Goal: Task Accomplishment & Management: Use online tool/utility

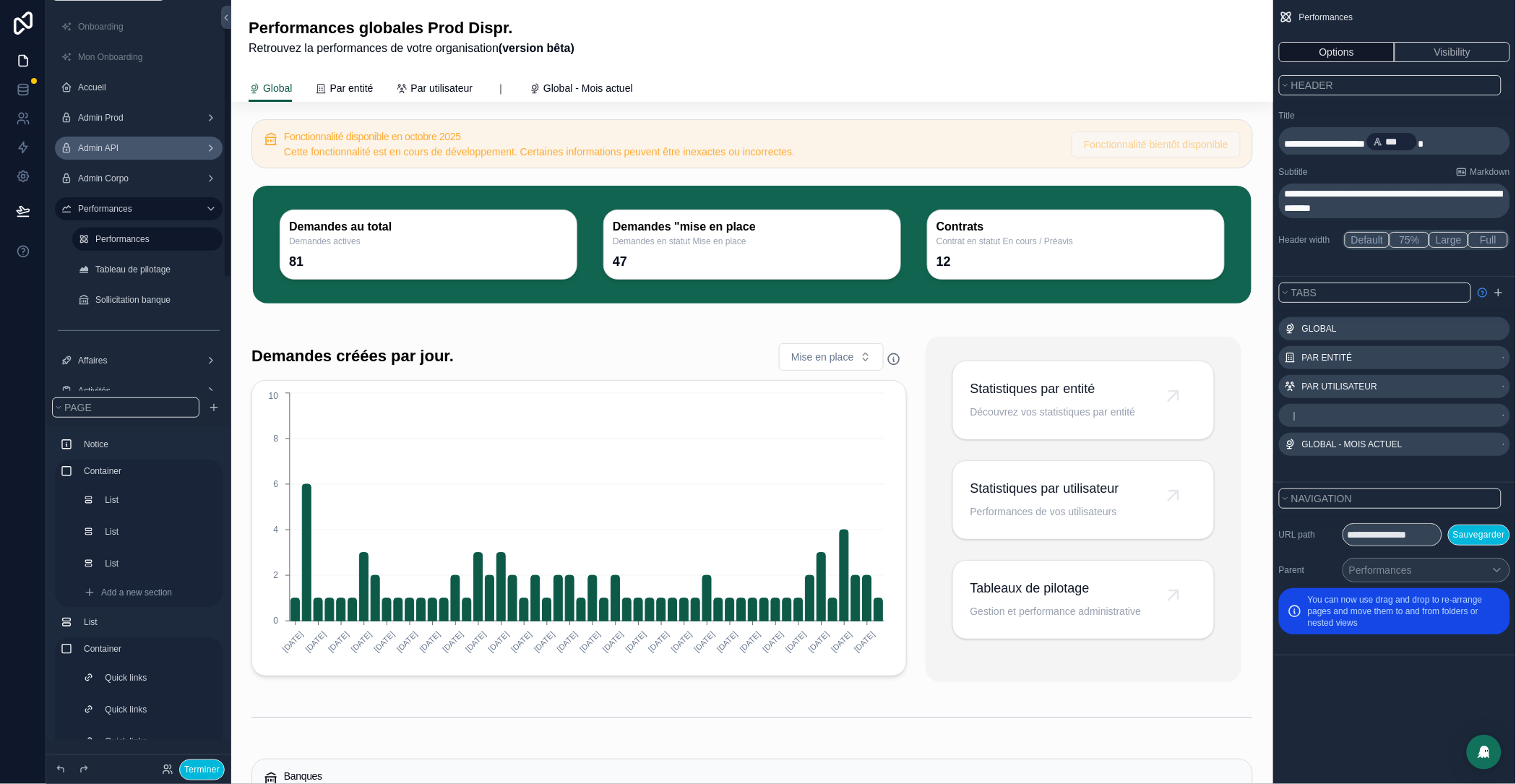
scroll to position [116, 0]
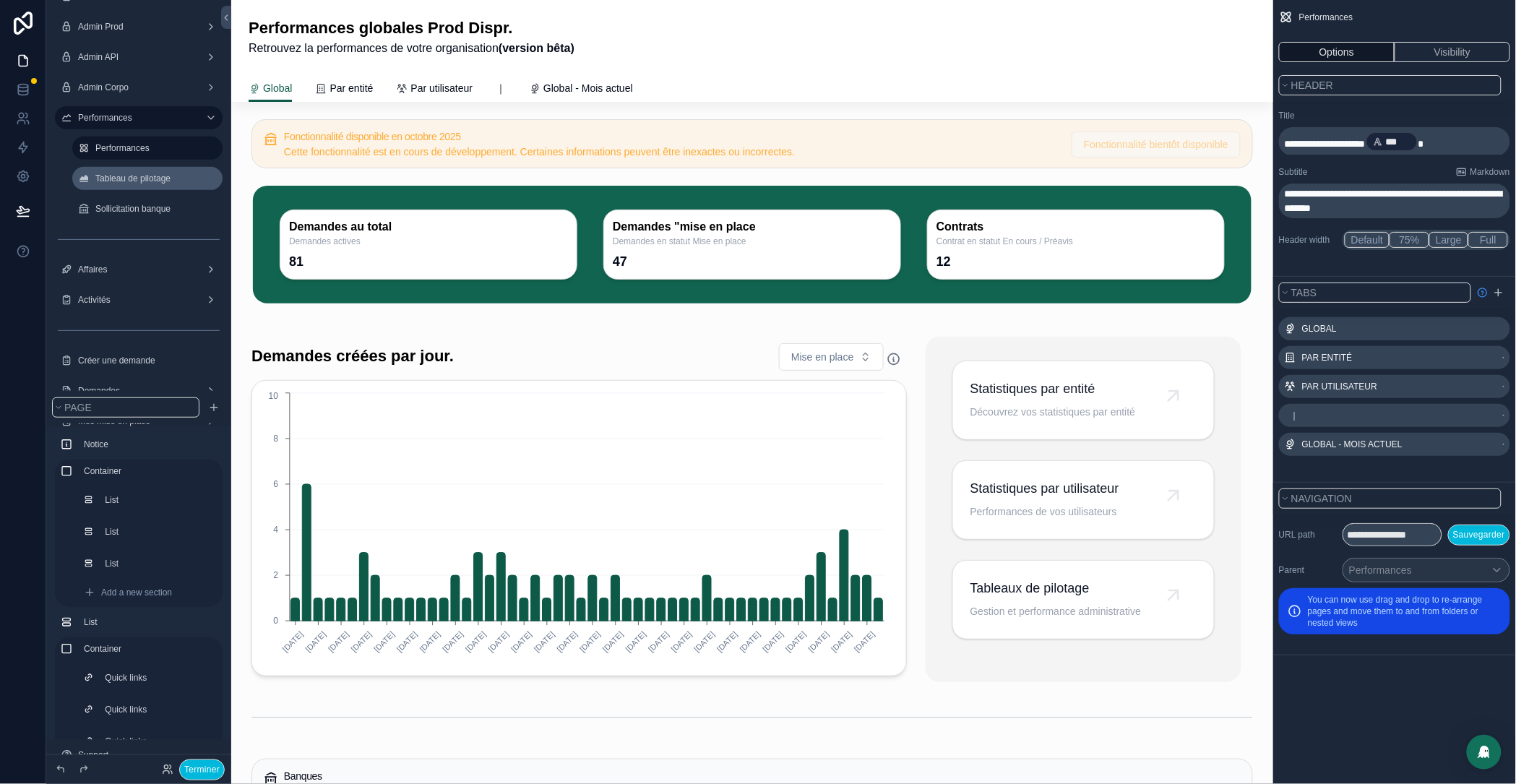
click at [135, 175] on label "Tableau de pilotage" at bounding box center [155, 178] width 119 height 11
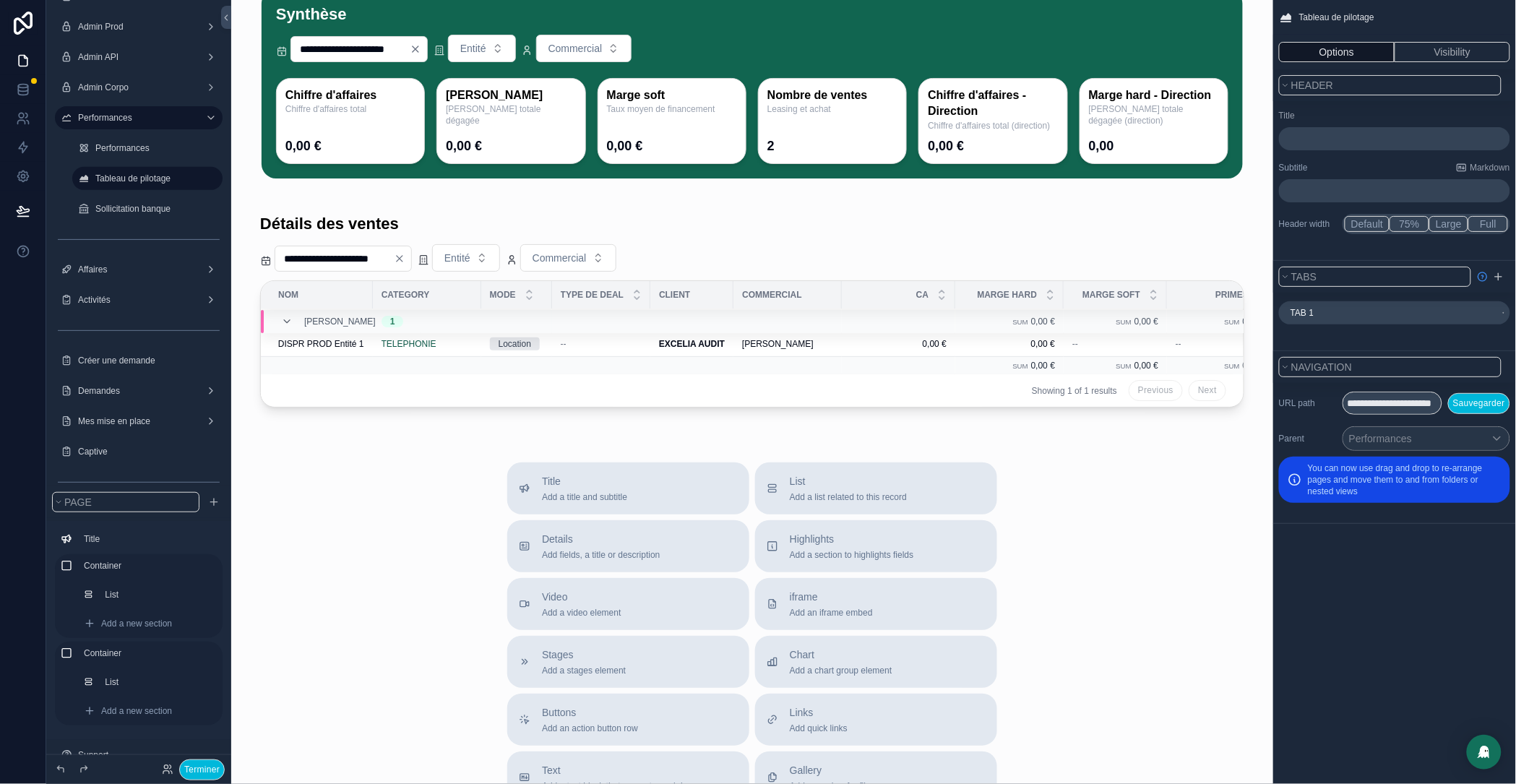
scroll to position [98, 0]
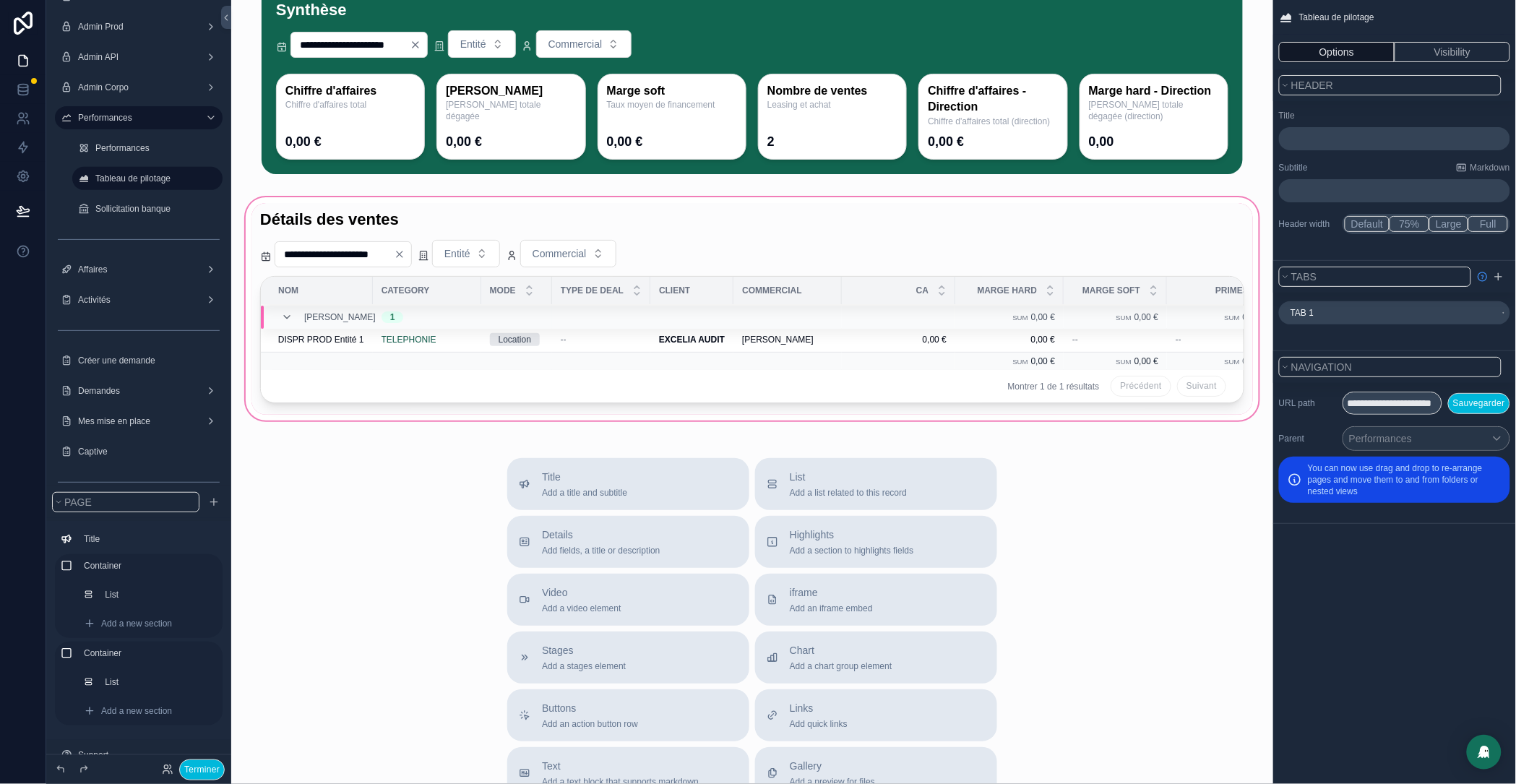
click at [876, 248] on div "scrollable content" at bounding box center [752, 308] width 1019 height 229
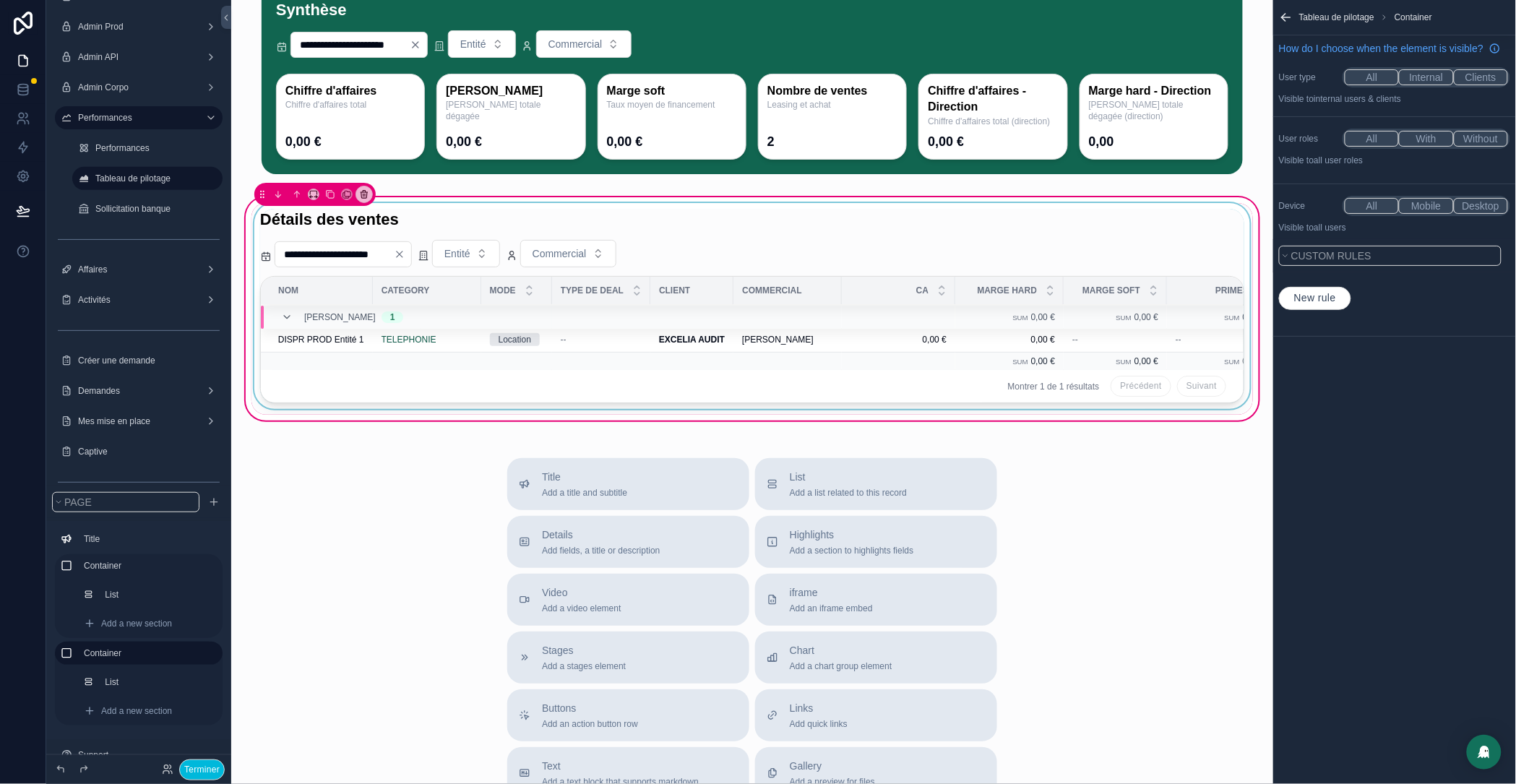
click at [996, 255] on div "scrollable content" at bounding box center [752, 308] width 1002 height 212
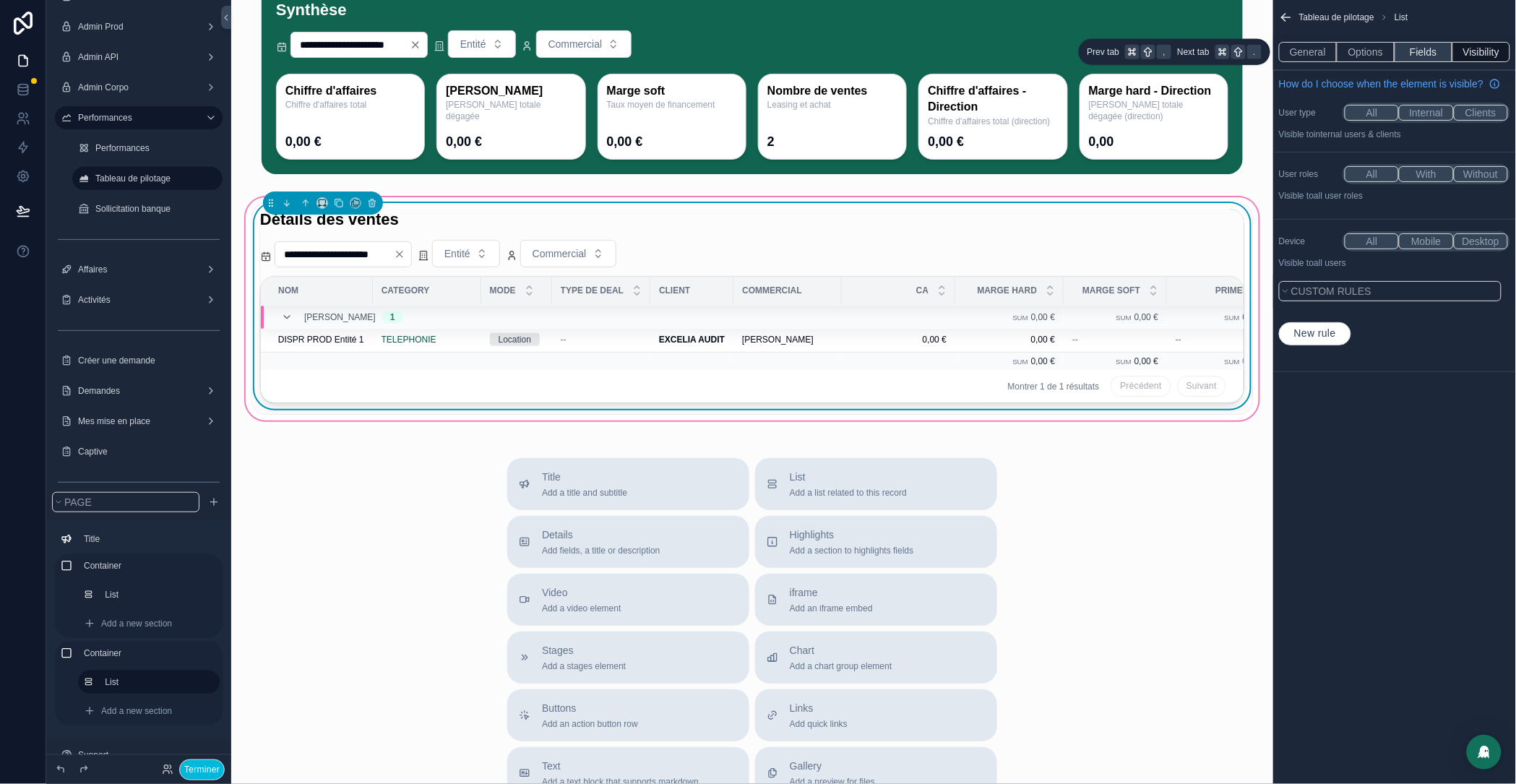
click at [1416, 50] on button "Fields" at bounding box center [1424, 51] width 58 height 20
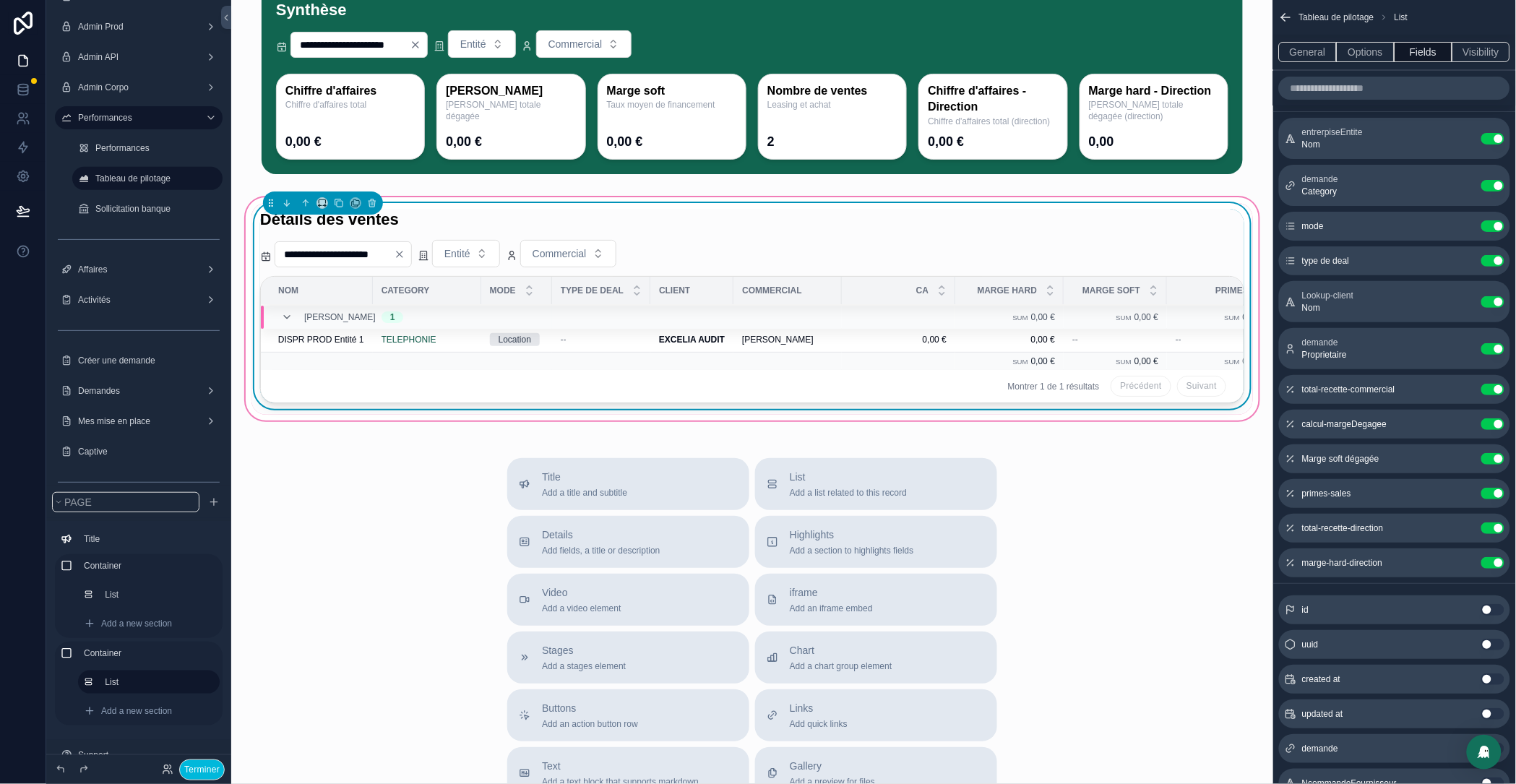
click at [0, 0] on icon "scrollable content" at bounding box center [0, 0] width 0 height 0
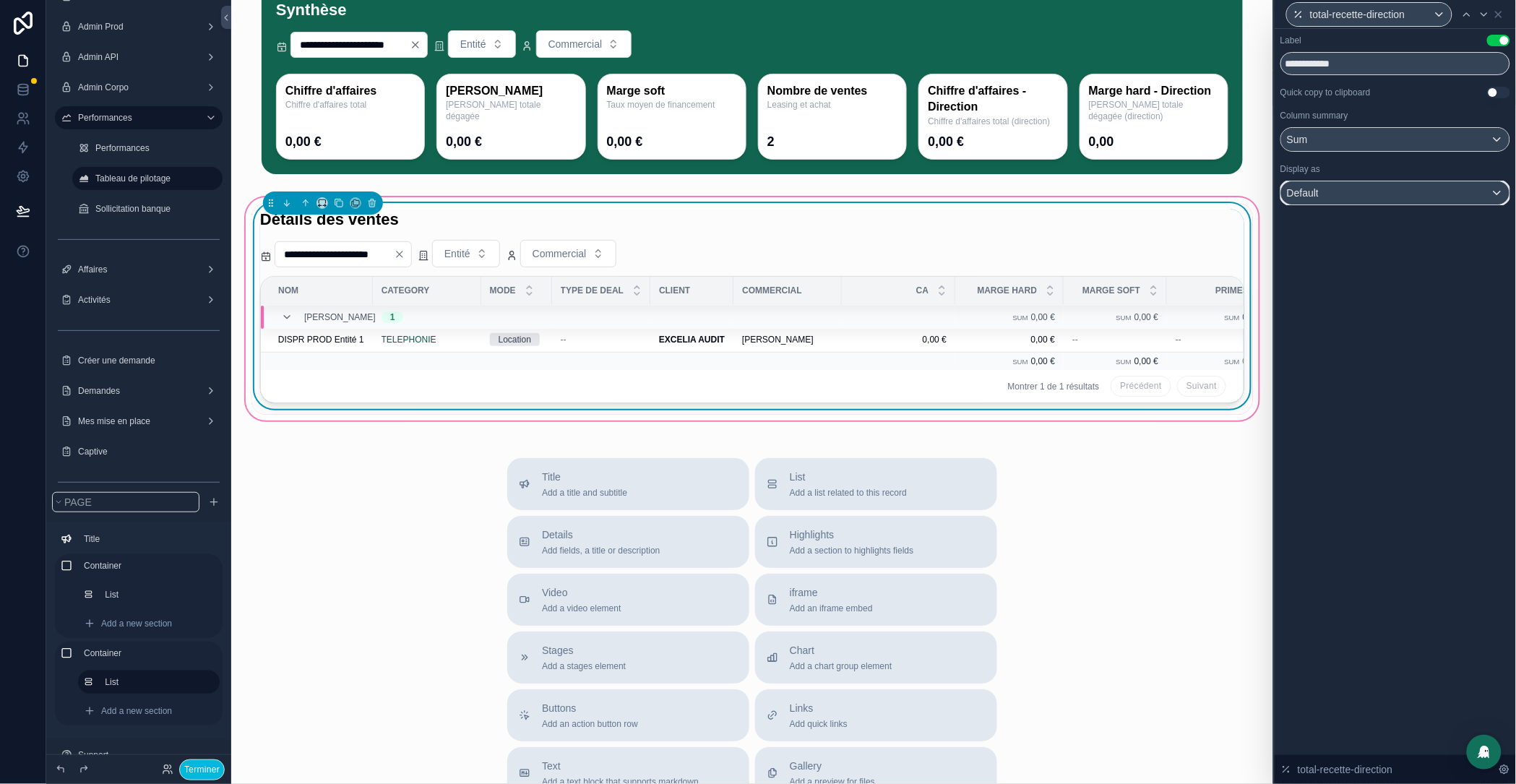
click at [1386, 187] on div "Default" at bounding box center [1395, 192] width 228 height 24
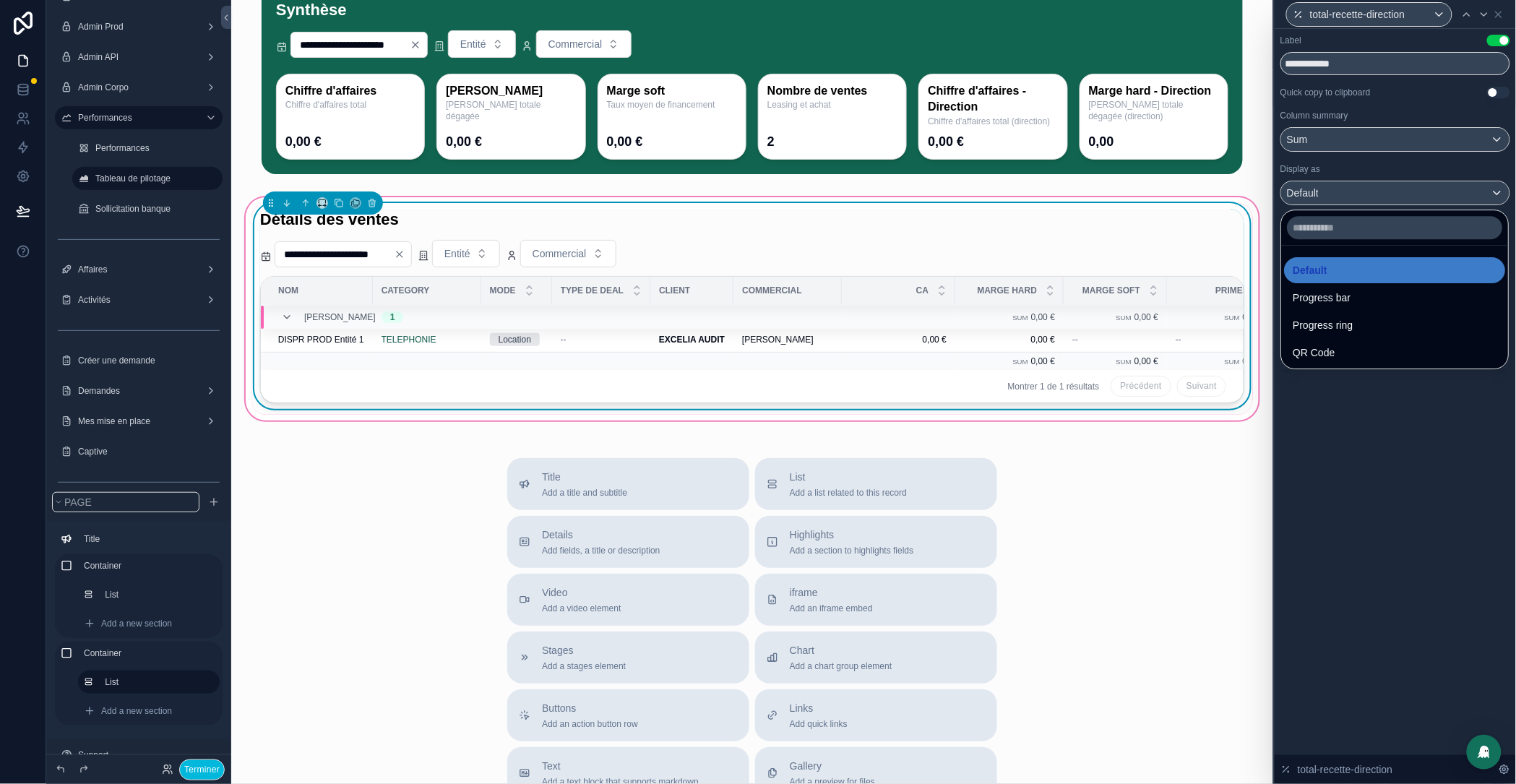
click at [1403, 108] on div at bounding box center [1395, 392] width 241 height 784
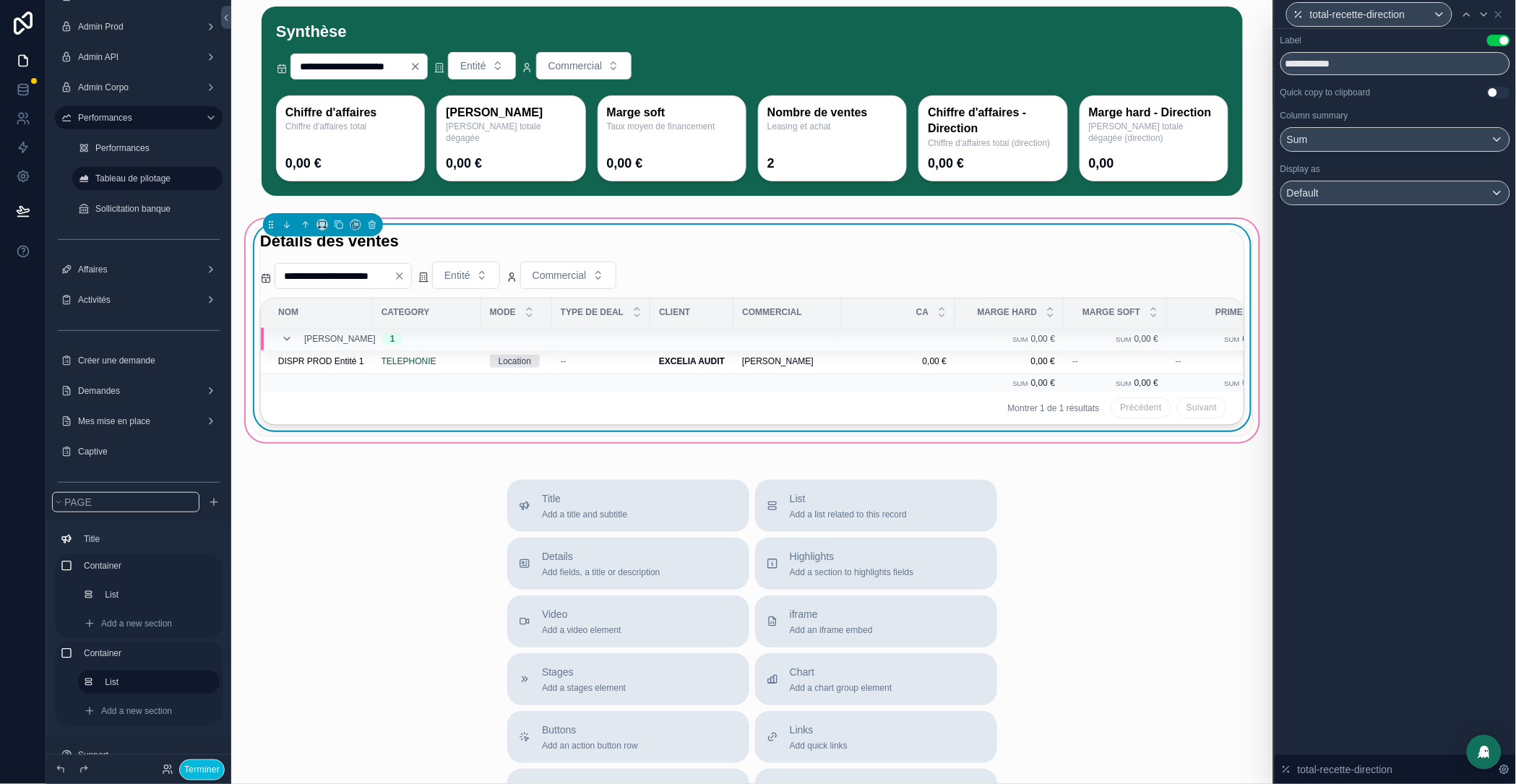
scroll to position [74, 0]
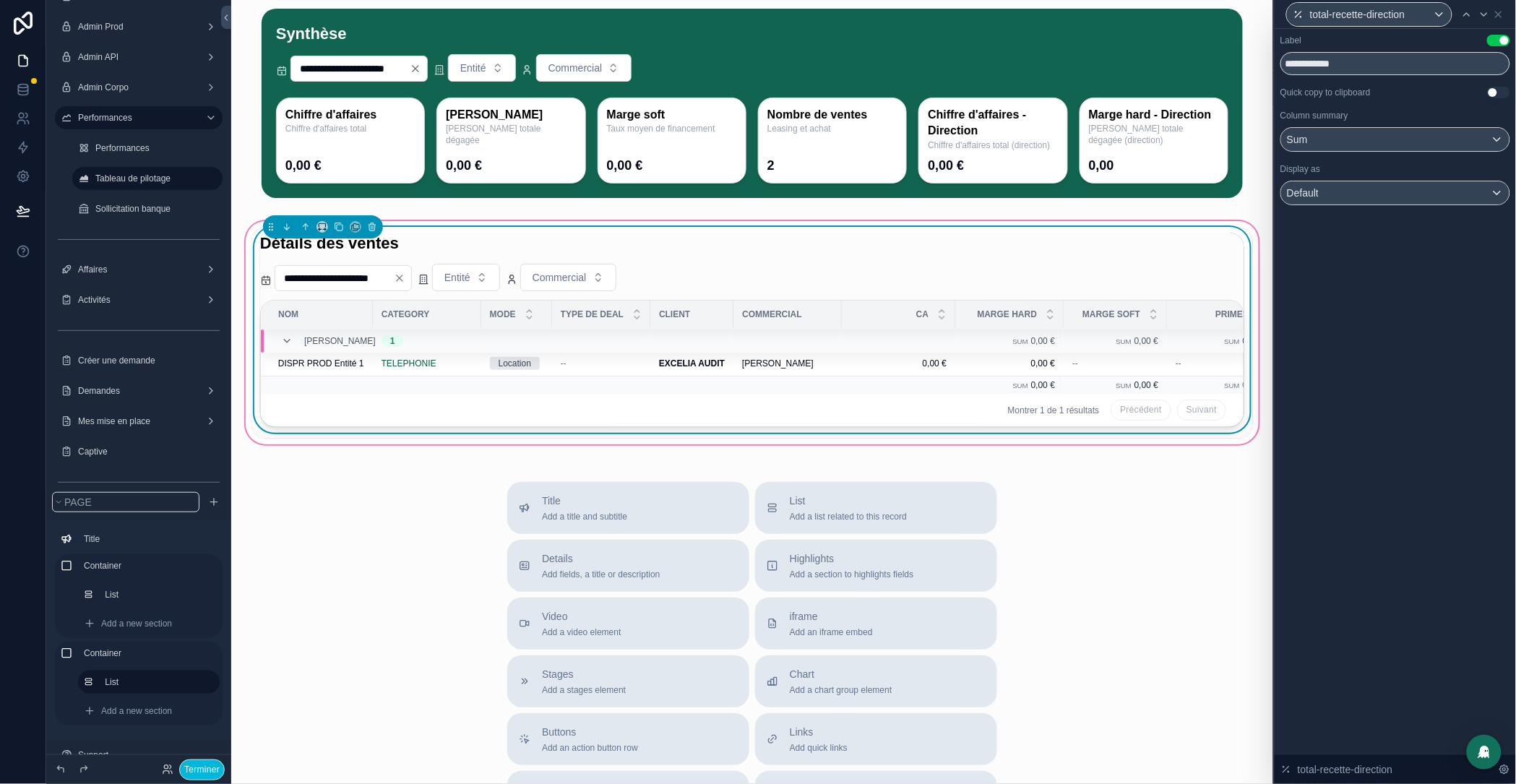
drag, startPoint x: 339, startPoint y: 531, endPoint x: 338, endPoint y: 505, distance: 26.0
click at [339, 531] on div "Title Add a title and subtitle List Add a list related to this record Details A…" at bounding box center [752, 739] width 1019 height 514
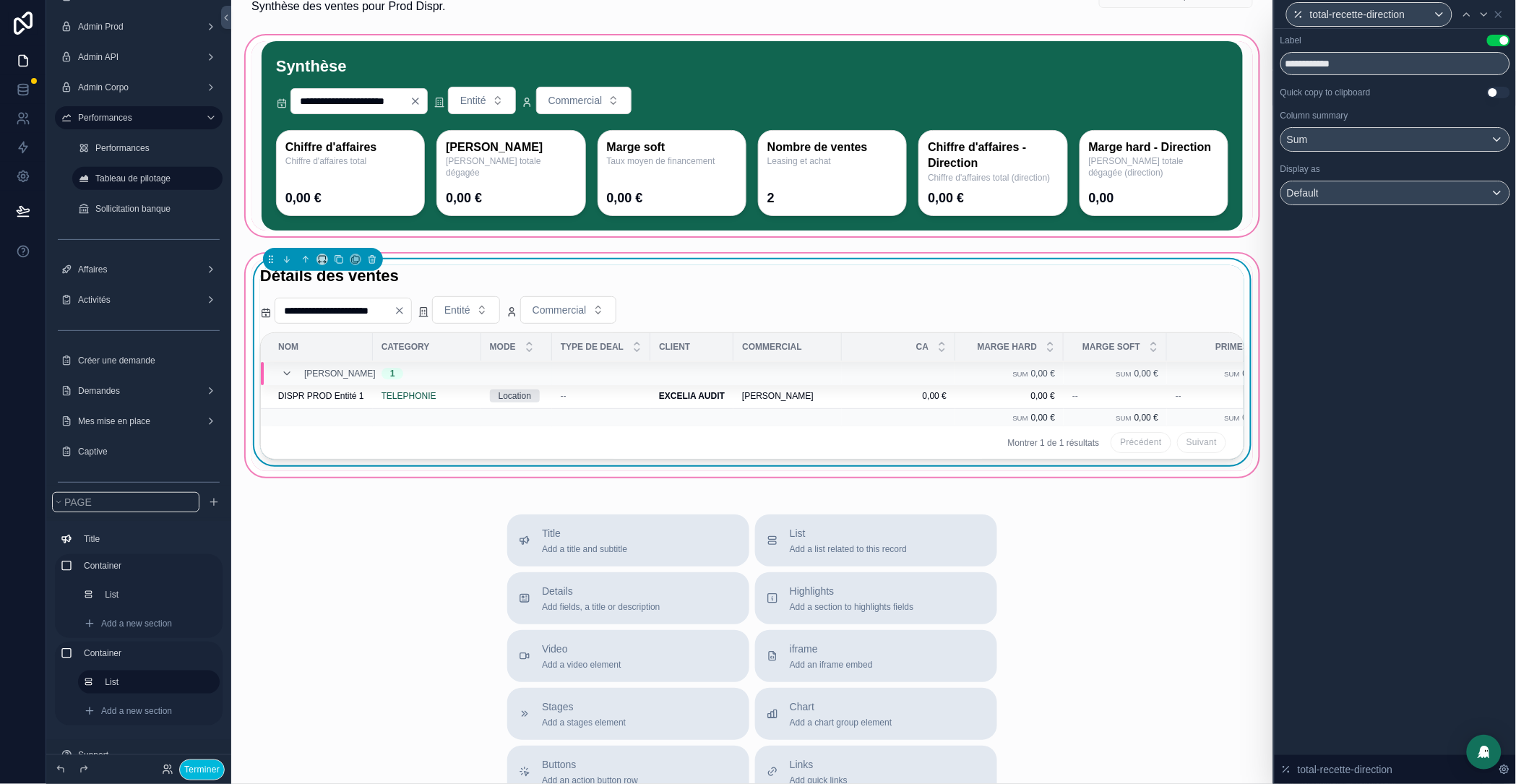
scroll to position [0, 0]
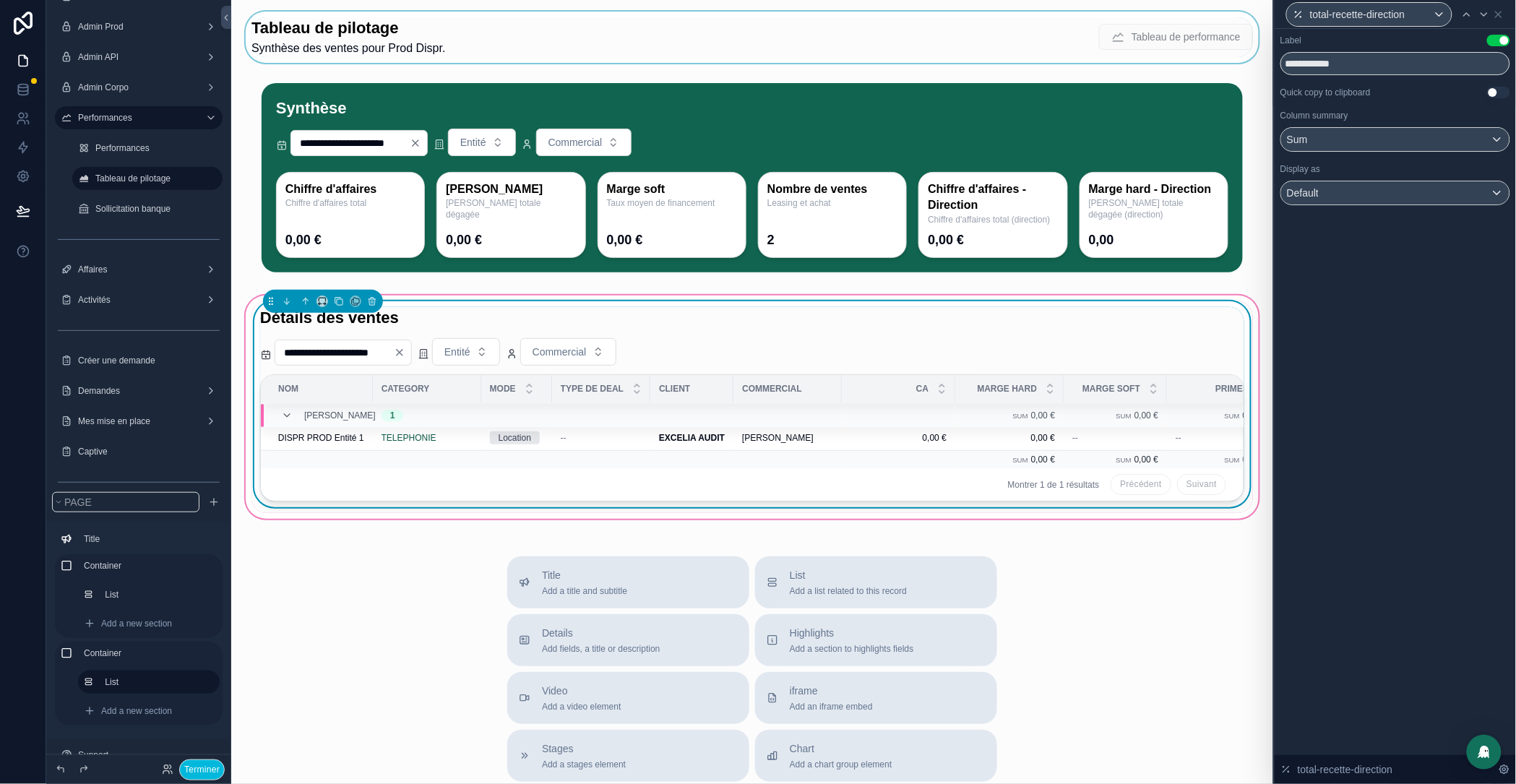
click at [414, 51] on div "scrollable content" at bounding box center [752, 37] width 1019 height 51
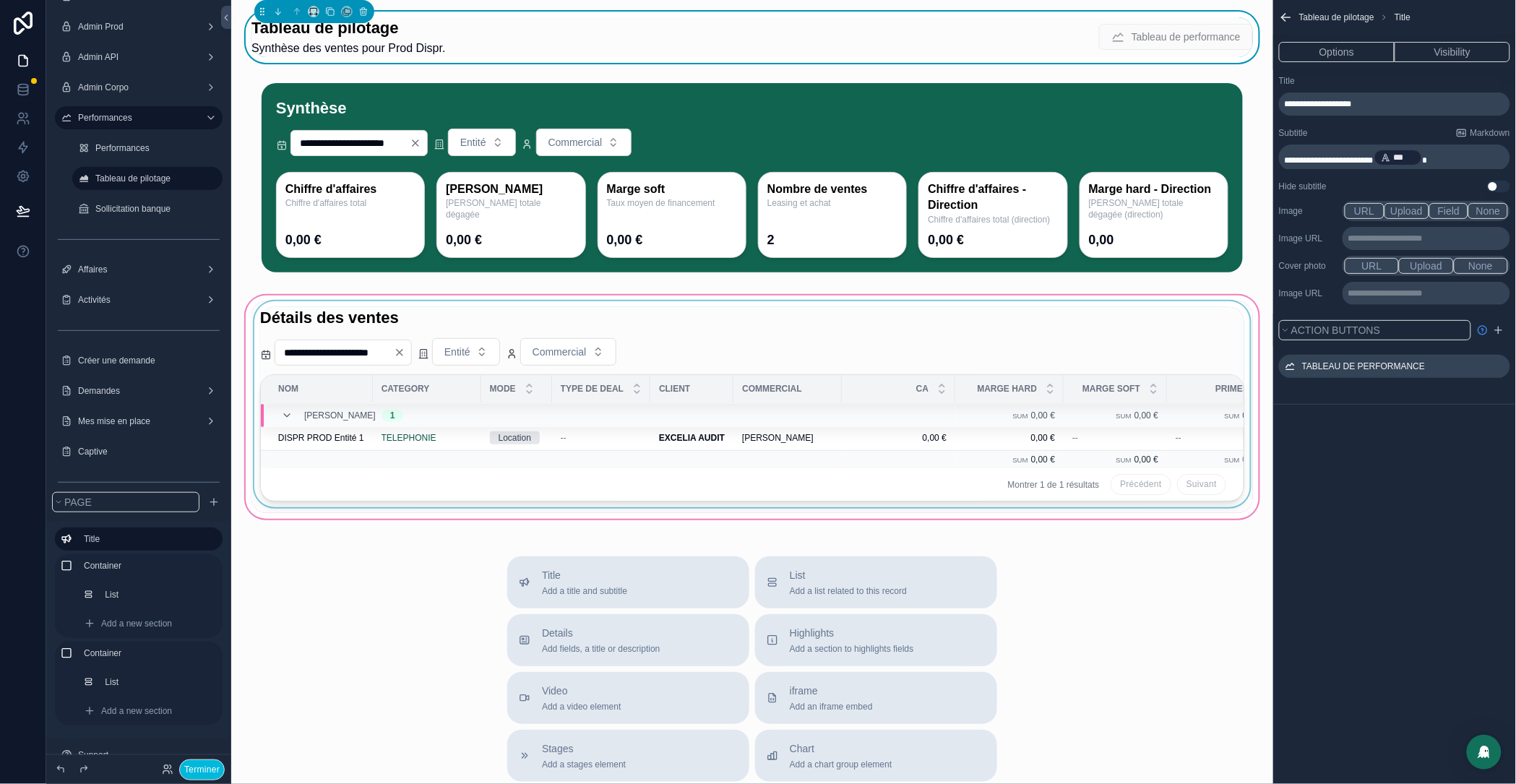
click at [1255, 106] on div "**********" at bounding box center [752, 593] width 1043 height 1186
click at [241, 75] on div "**********" at bounding box center [752, 593] width 1043 height 1186
click at [190, 773] on button "Terminer" at bounding box center [202, 770] width 45 height 21
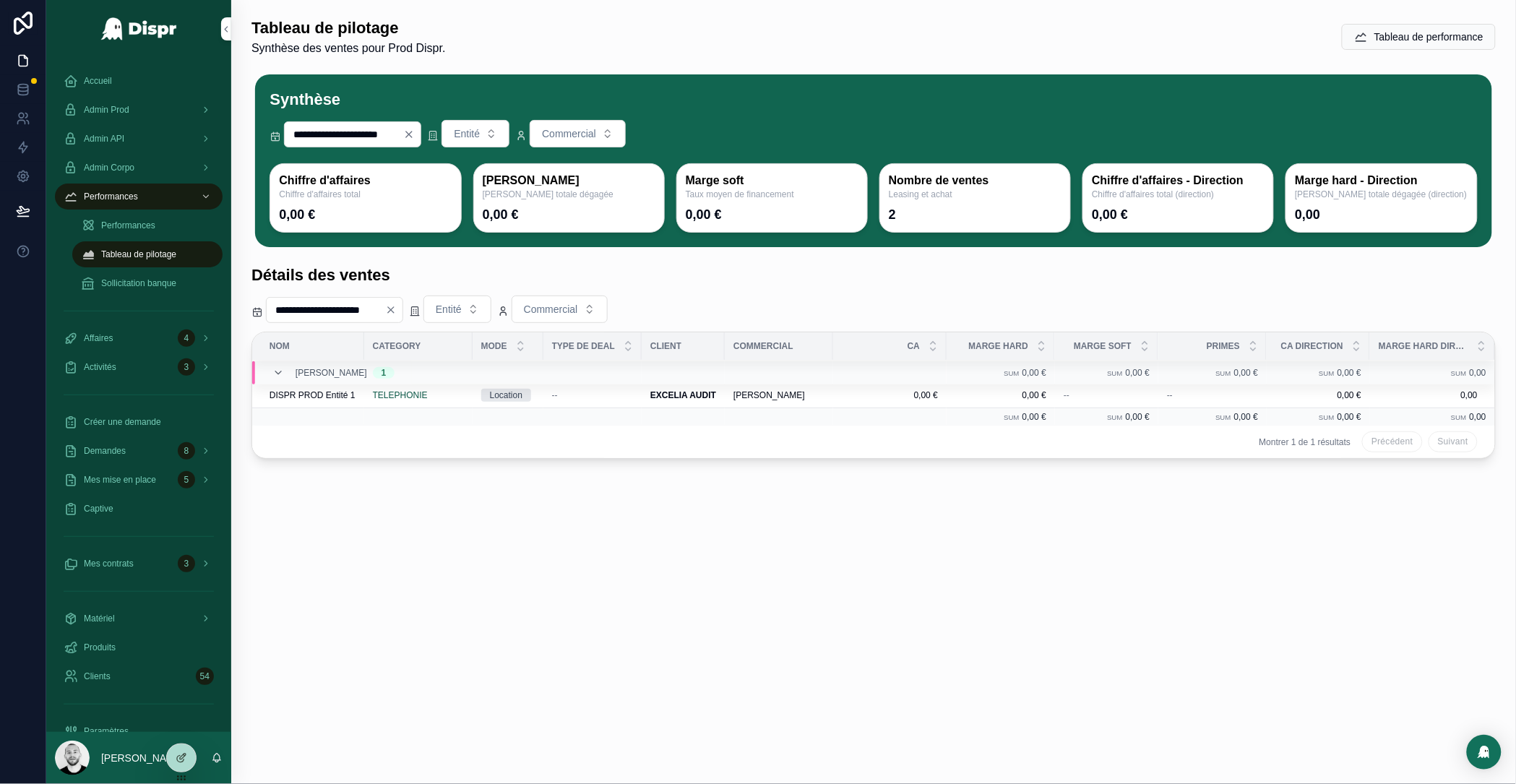
click at [297, 36] on h1 "Tableau de pilotage" at bounding box center [349, 28] width 194 height 23
click at [434, 35] on h1 "Tableau de pilotage" at bounding box center [349, 28] width 194 height 23
click at [567, 674] on div "**********" at bounding box center [873, 392] width 1285 height 784
click at [175, 757] on icon at bounding box center [181, 758] width 11 height 11
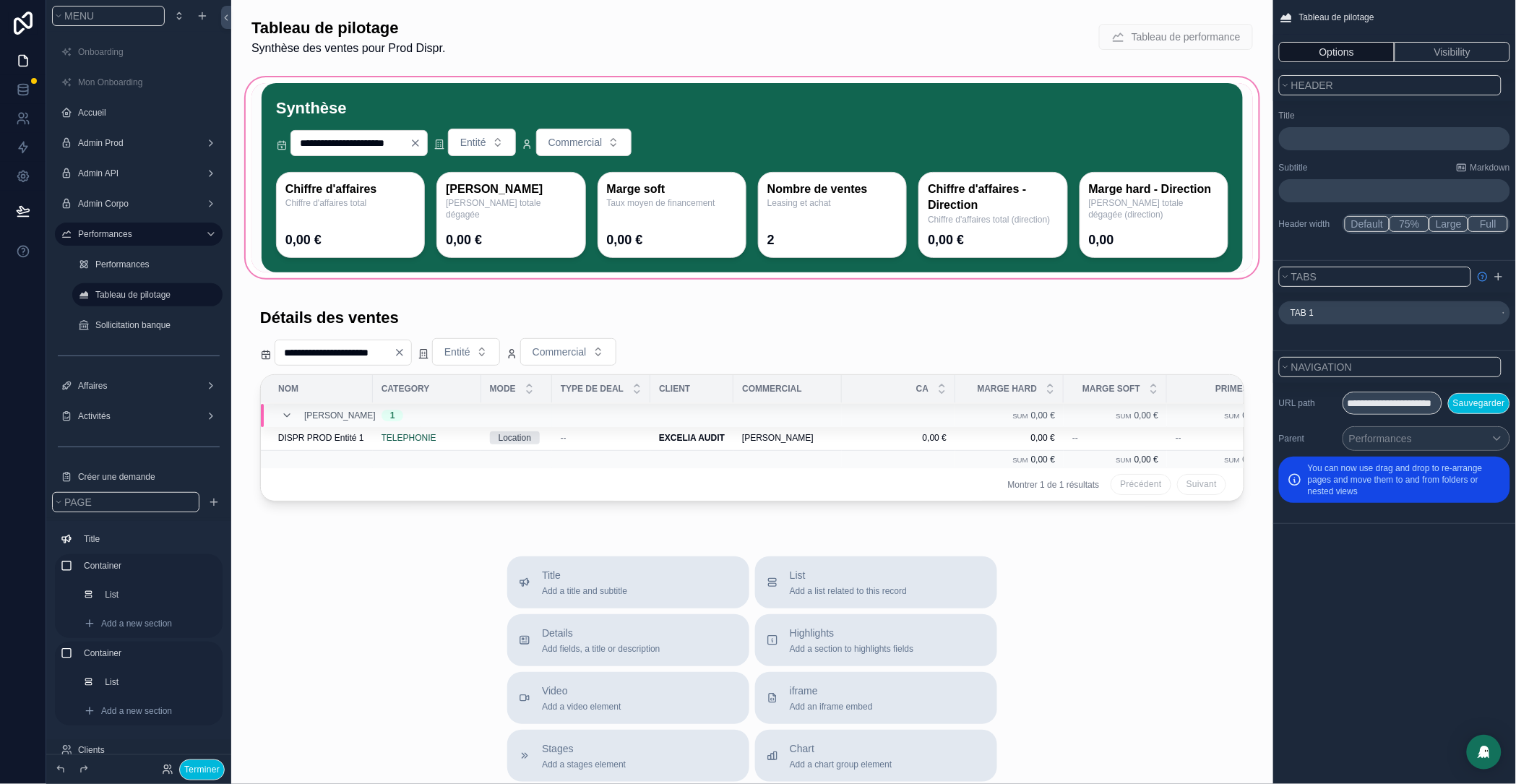
click at [420, 102] on div "scrollable content" at bounding box center [752, 177] width 1019 height 206
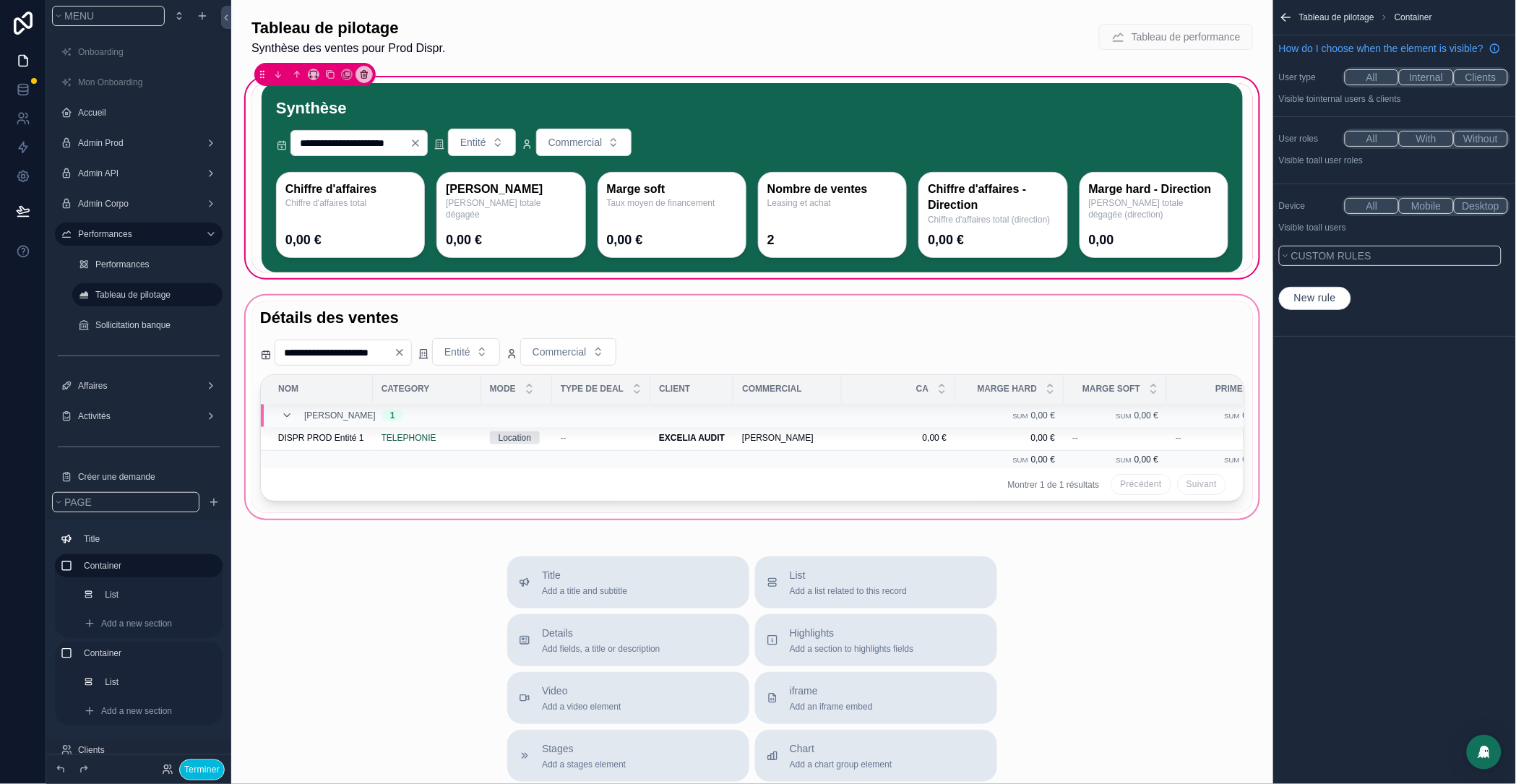
click at [999, 522] on div "scrollable content" at bounding box center [752, 406] width 1019 height 229
click at [583, 353] on div "scrollable content" at bounding box center [752, 406] width 1019 height 229
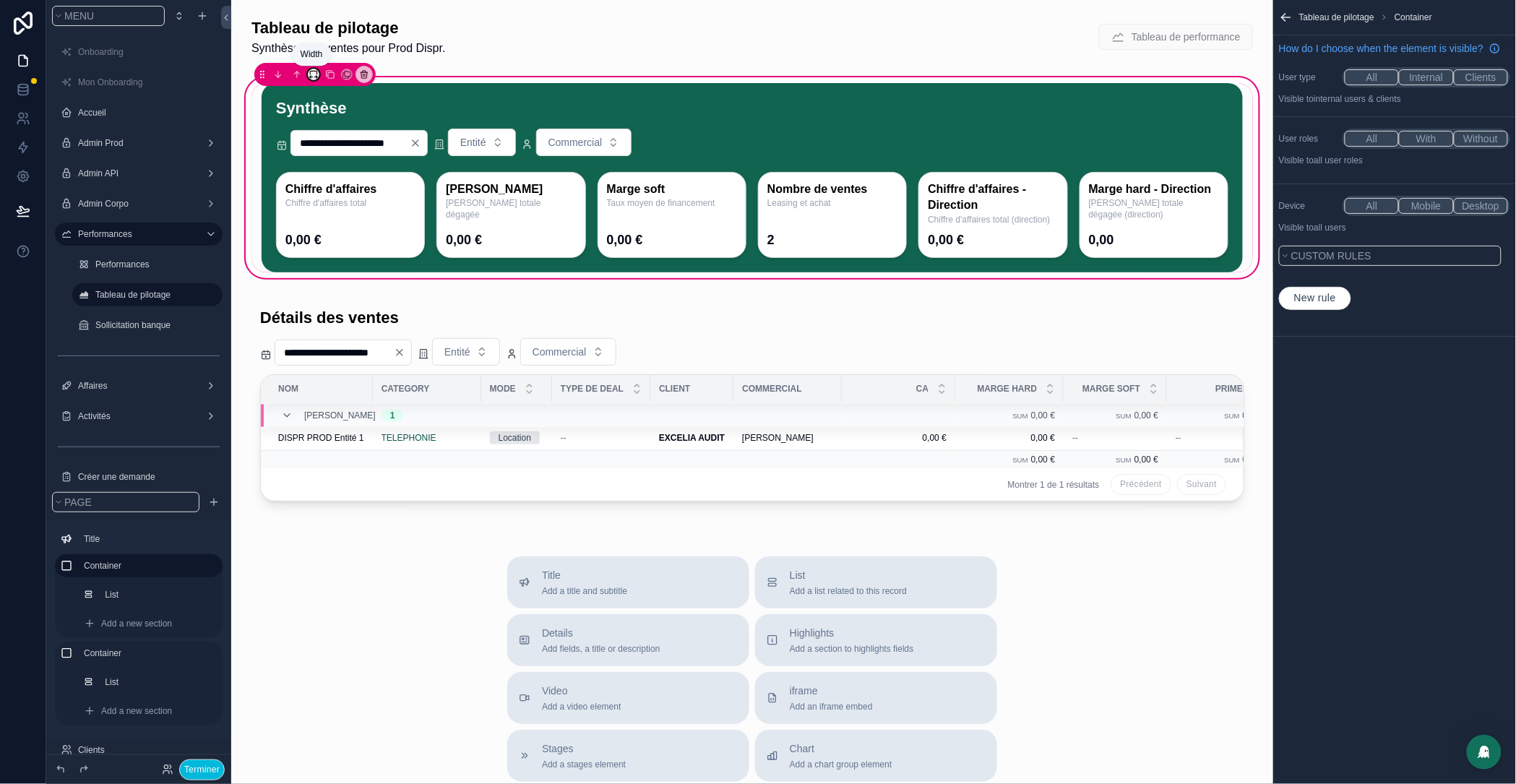
click at [314, 75] on icon "scrollable content" at bounding box center [313, 74] width 10 height 10
click at [437, 41] on div "scrollable content" at bounding box center [758, 392] width 1516 height 784
click at [338, 73] on div "scrollable content" at bounding box center [315, 74] width 122 height 24
click at [327, 73] on icon "scrollable content" at bounding box center [330, 74] width 10 height 10
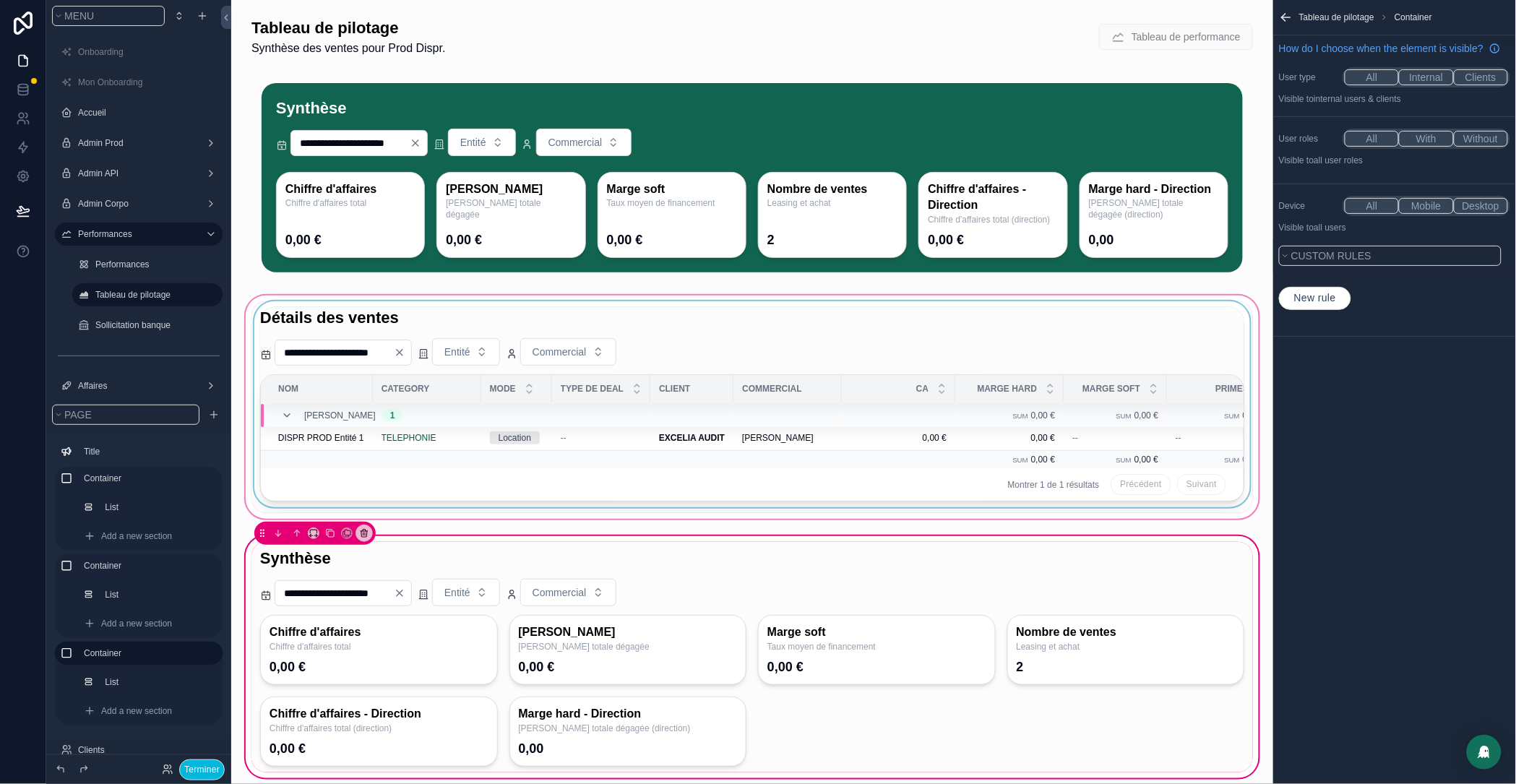
scroll to position [159, 0]
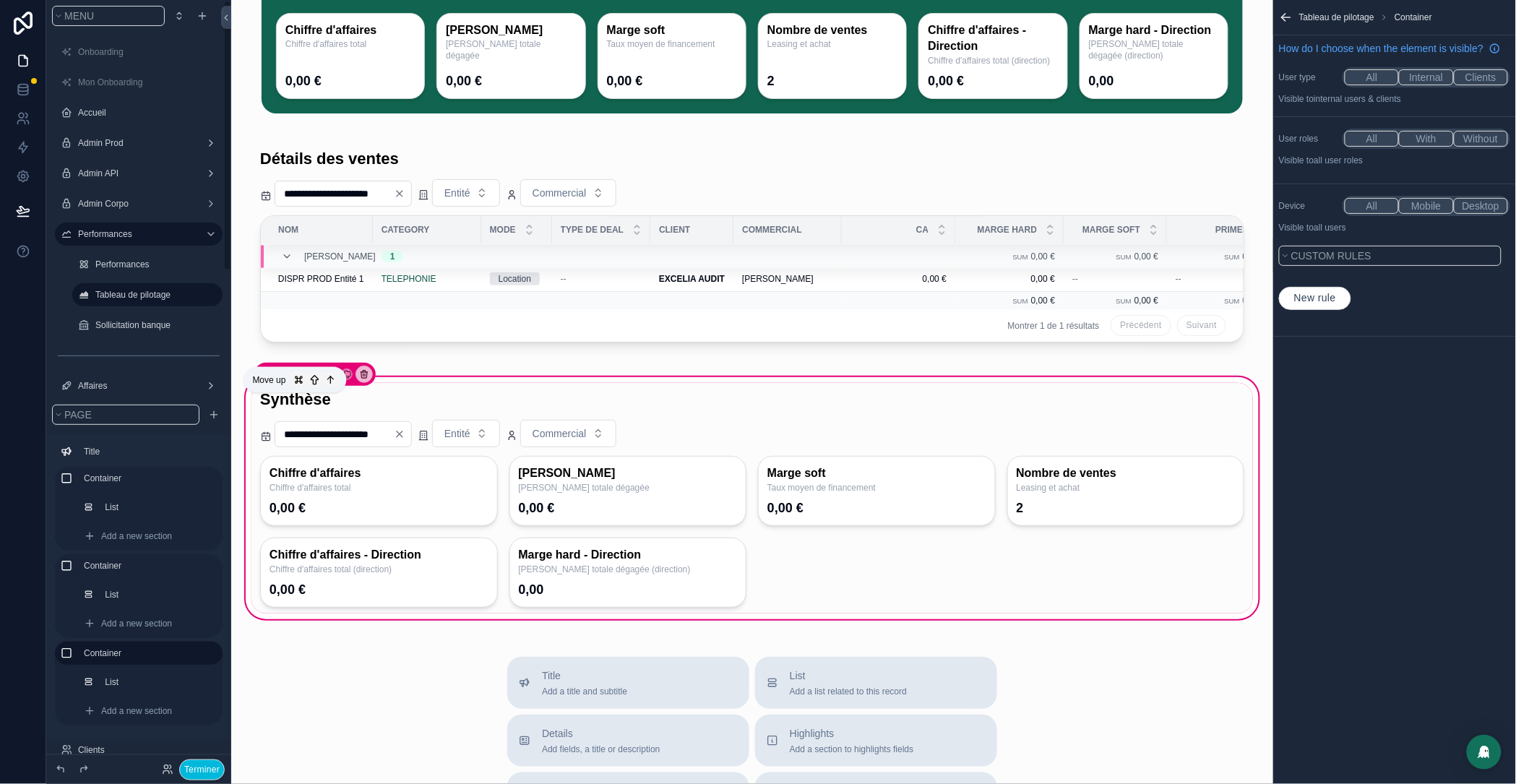
click at [292, 379] on icon "scrollable content" at bounding box center [297, 374] width 10 height 10
click at [295, 379] on icon "scrollable content" at bounding box center [297, 374] width 10 height 10
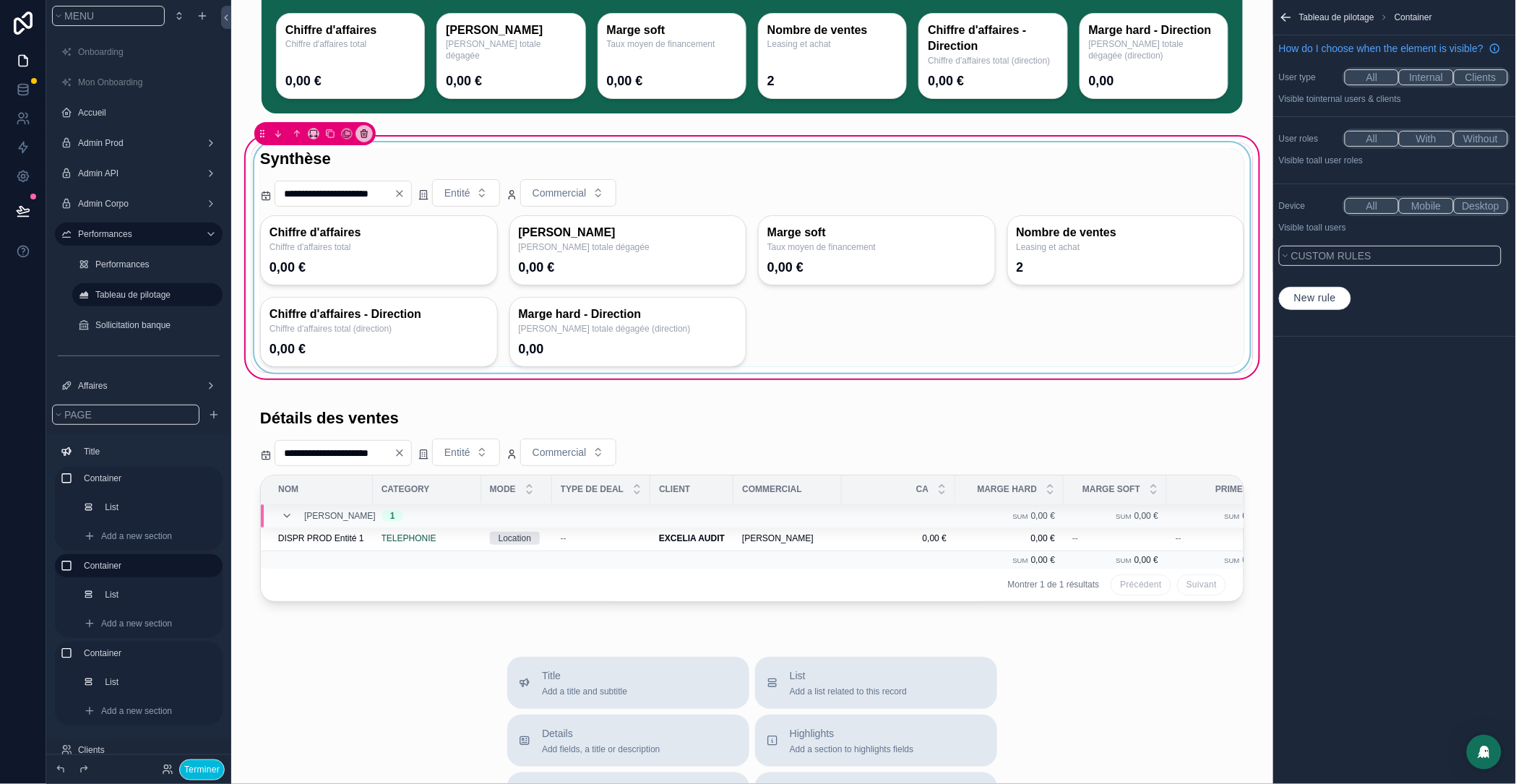
click at [689, 228] on div "scrollable content" at bounding box center [752, 257] width 1002 height 230
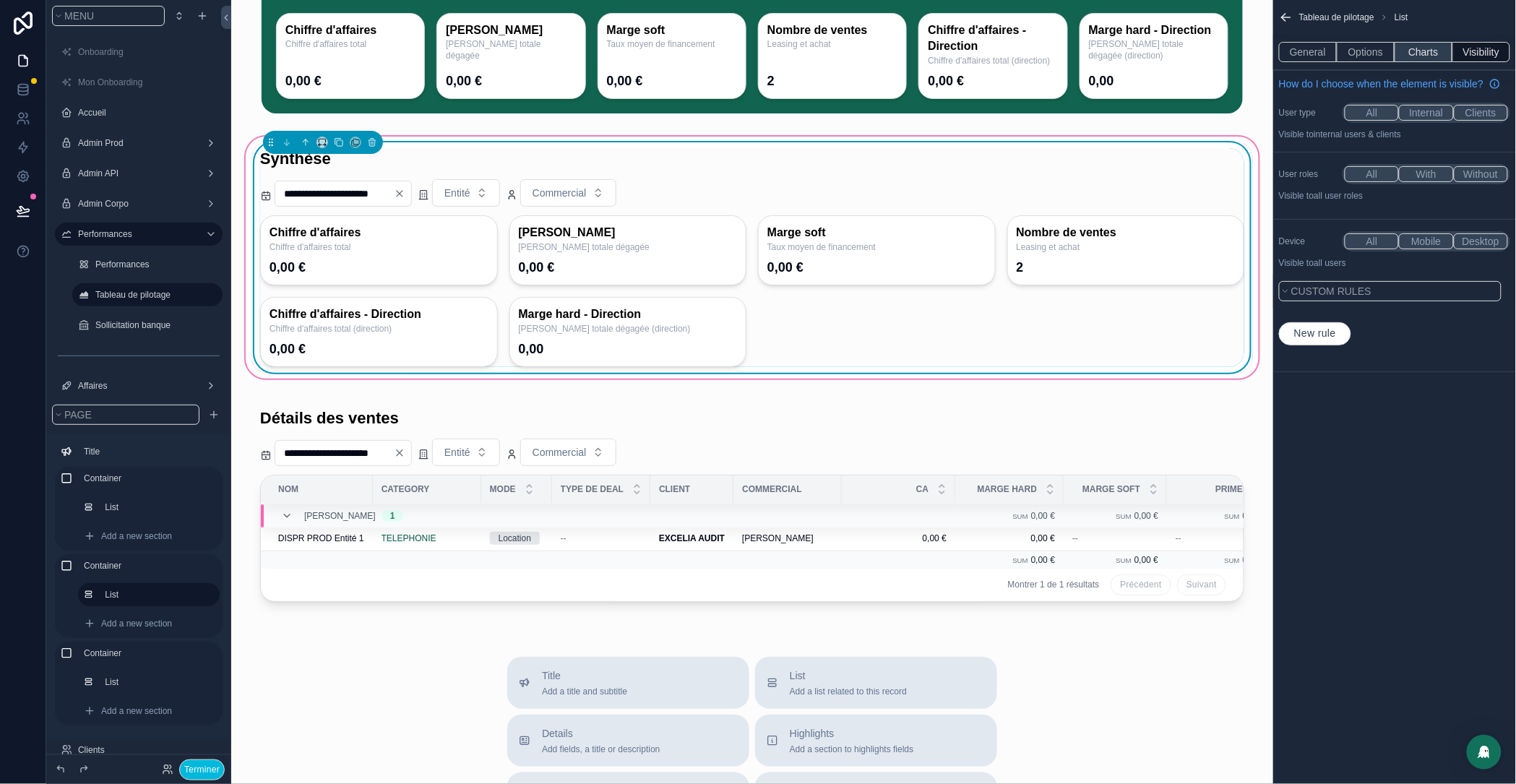
click at [1434, 57] on button "Charts" at bounding box center [1424, 51] width 58 height 20
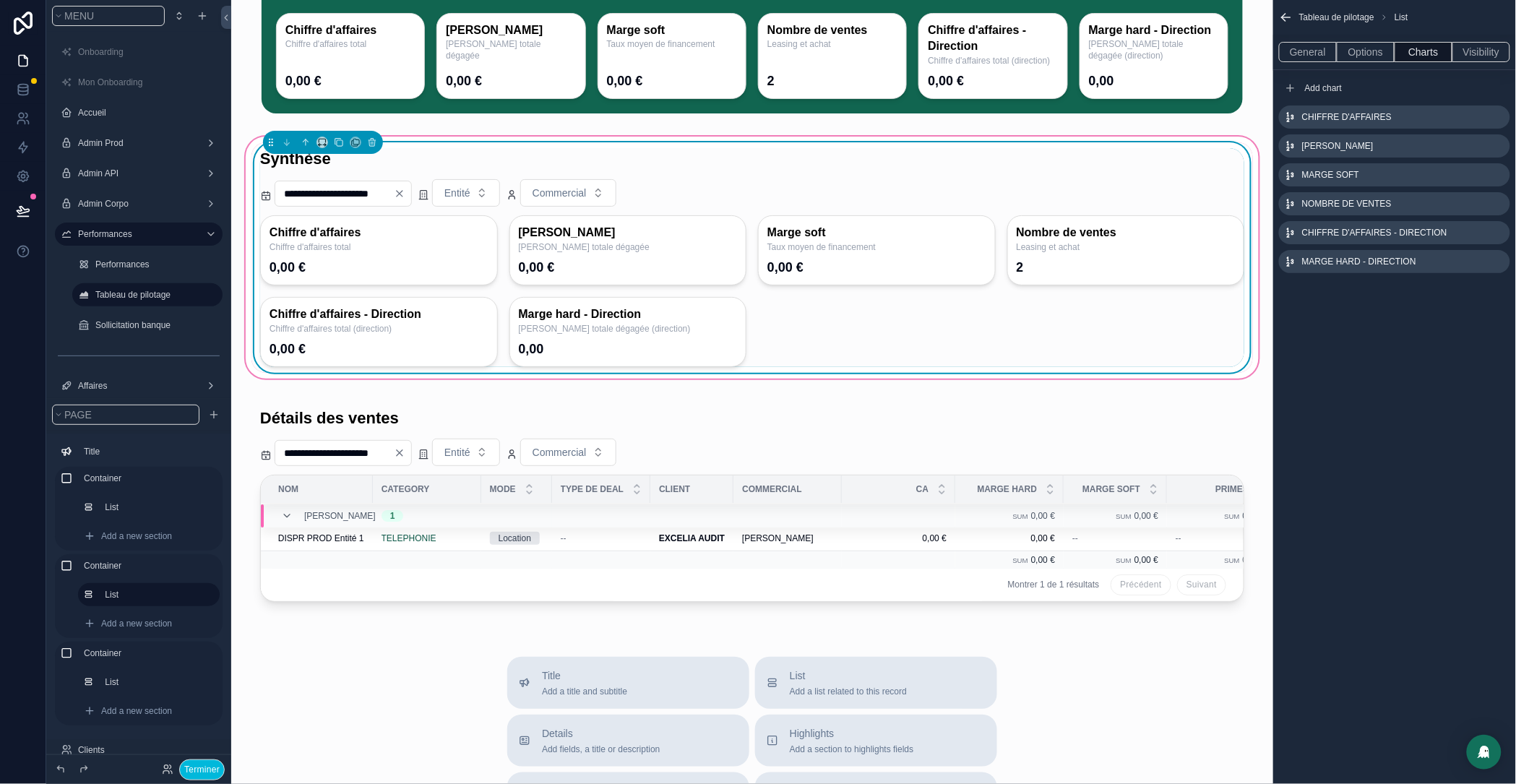
click at [0, 0] on icon "scrollable content" at bounding box center [0, 0] width 0 height 0
drag, startPoint x: 1476, startPoint y: 213, endPoint x: 1483, endPoint y: 234, distance: 22.1
click at [1474, 212] on icon at bounding box center [1468, 209] width 11 height 11
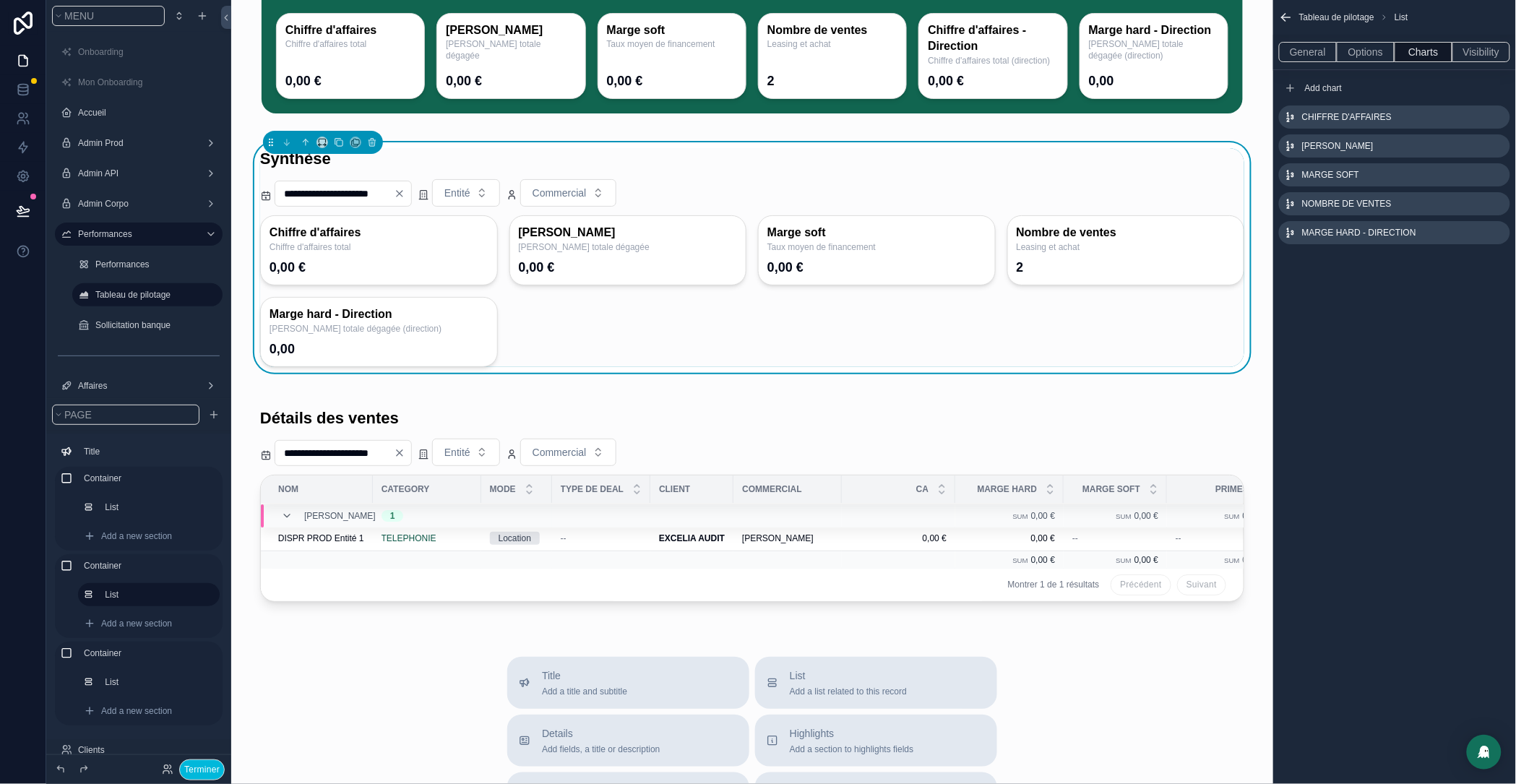
click at [0, 0] on icon "scrollable content" at bounding box center [0, 0] width 0 height 0
click at [1467, 205] on button at bounding box center [1468, 209] width 17 height 17
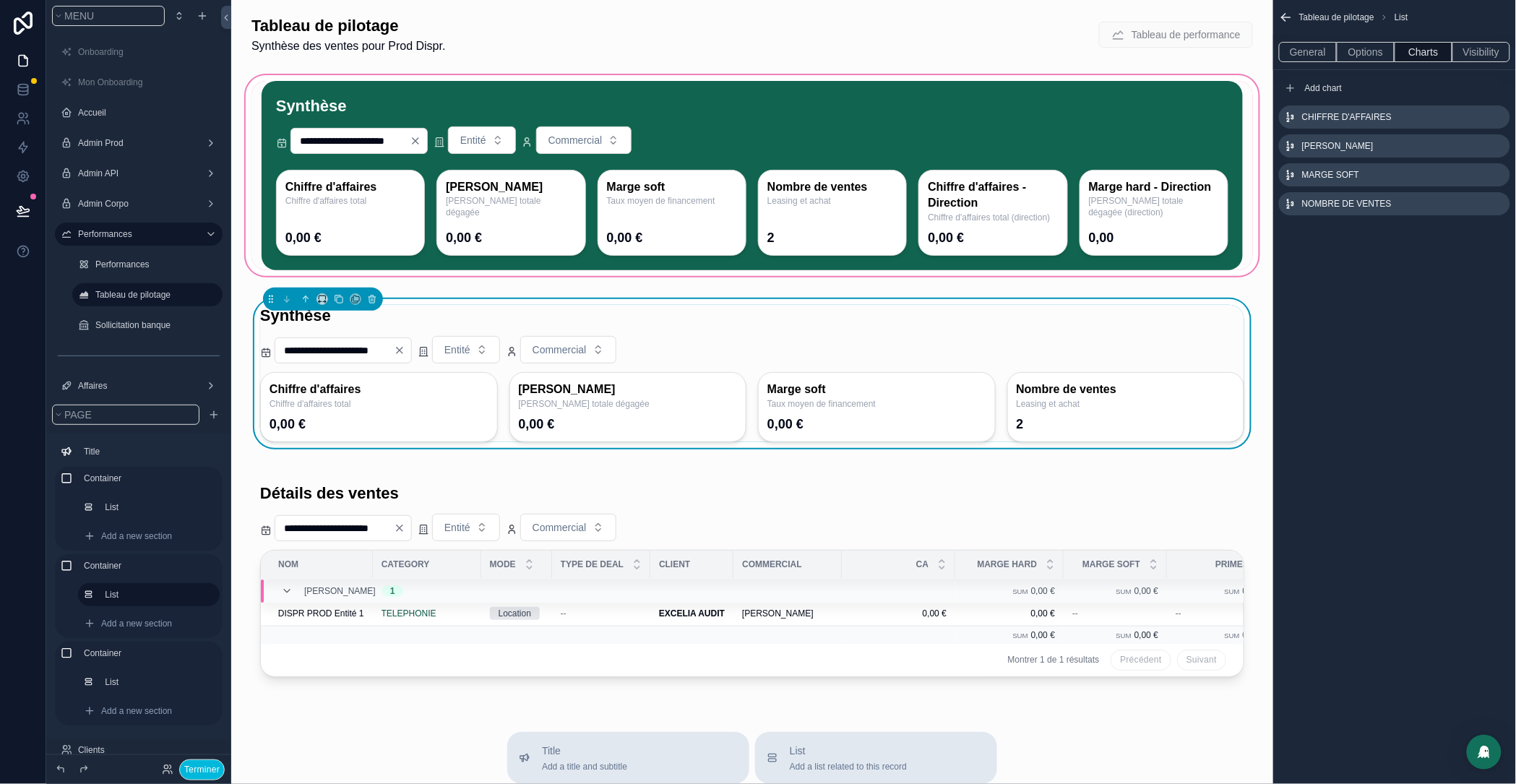
scroll to position [0, 0]
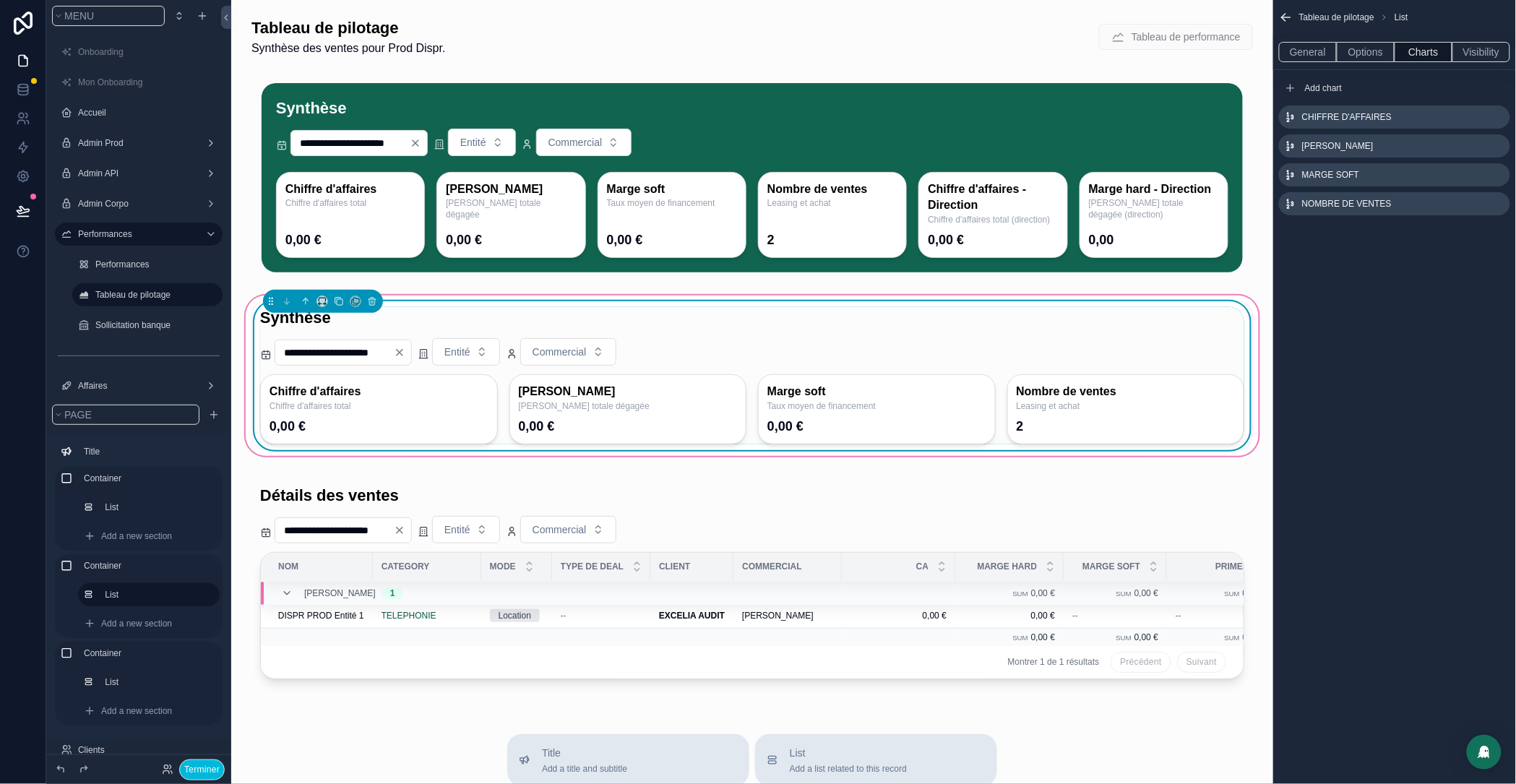
click at [457, 314] on div "**********" at bounding box center [752, 376] width 1002 height 149
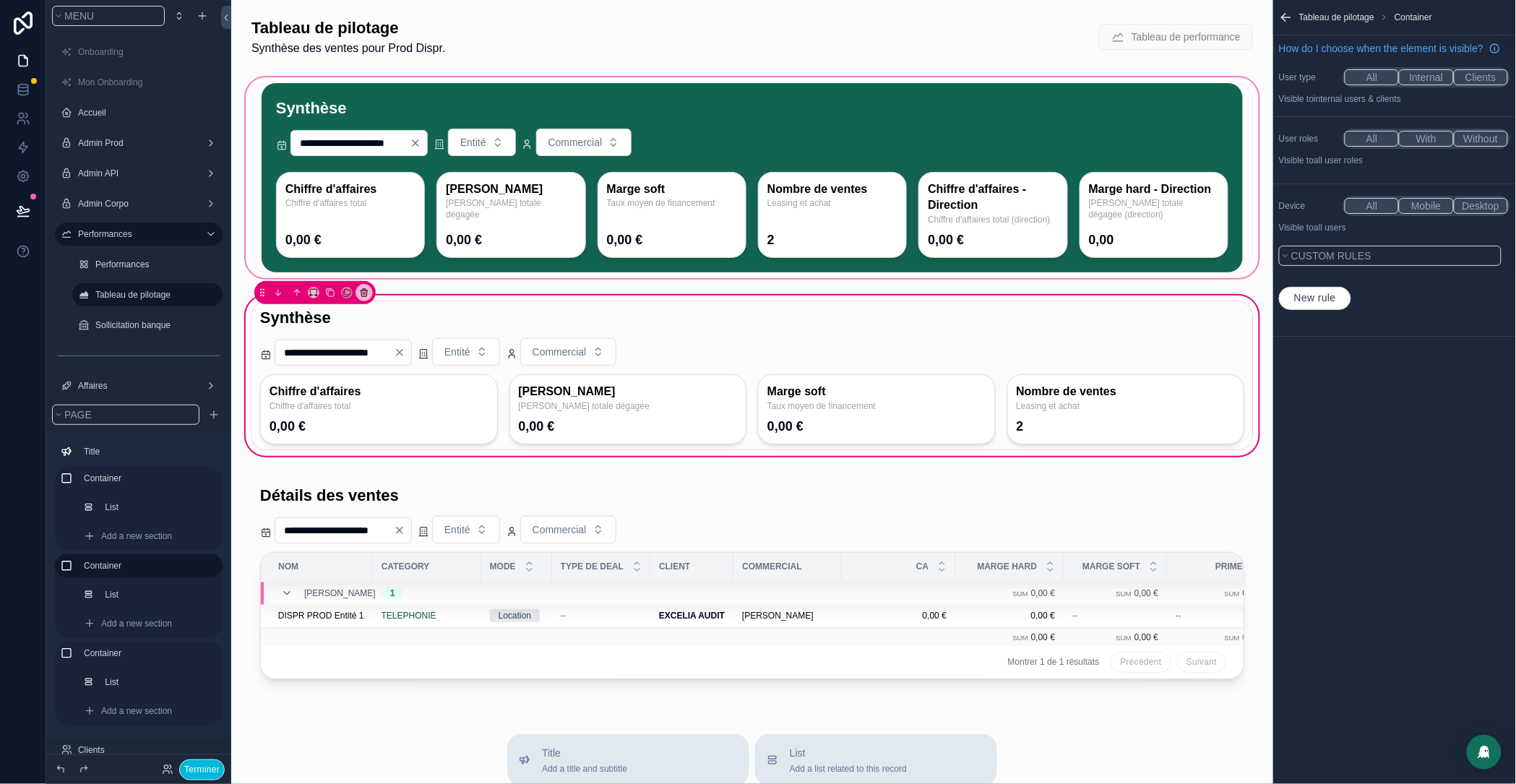
click at [727, 127] on div "scrollable content" at bounding box center [752, 177] width 1019 height 206
click at [752, 151] on div "scrollable content" at bounding box center [752, 177] width 1019 height 206
click at [459, 80] on div "scrollable content" at bounding box center [752, 177] width 1019 height 206
click at [462, 74] on div "scrollable content" at bounding box center [752, 177] width 1019 height 206
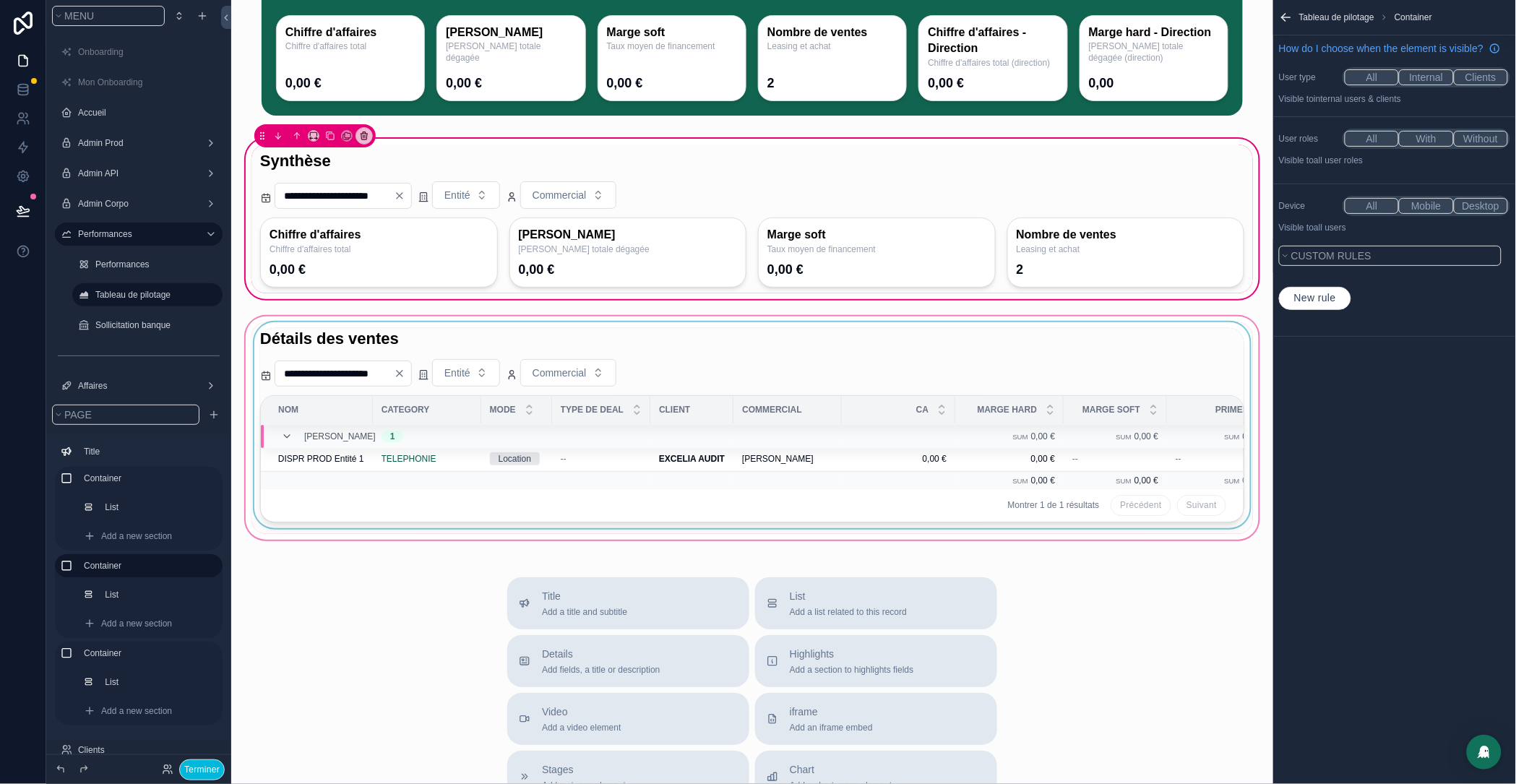
scroll to position [351, 0]
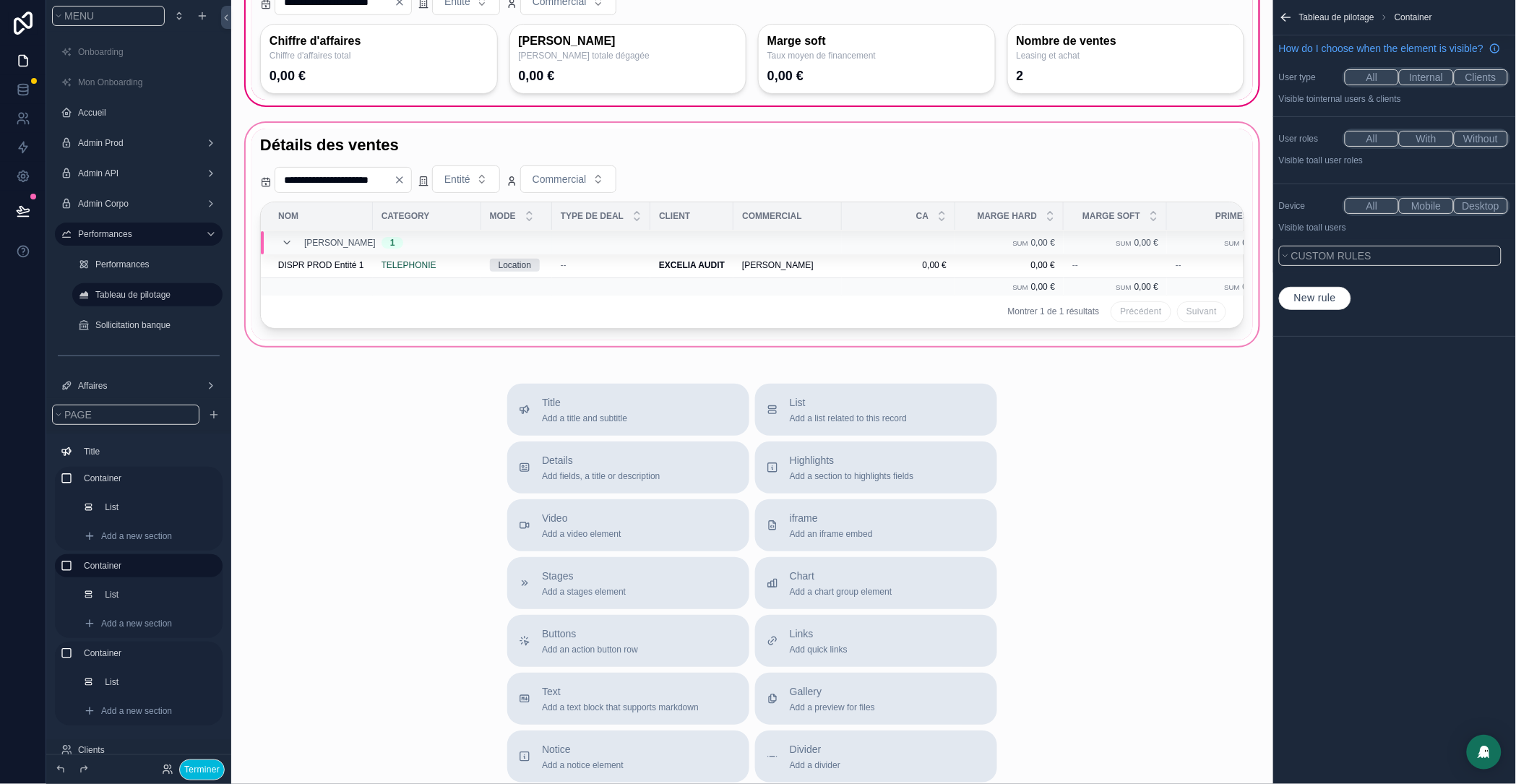
click at [430, 175] on div "scrollable content" at bounding box center [752, 234] width 1019 height 229
click at [387, 164] on div "scrollable content" at bounding box center [752, 234] width 1019 height 229
click at [335, 349] on div "scrollable content" at bounding box center [752, 234] width 1019 height 229
click at [353, 174] on div "scrollable content" at bounding box center [752, 234] width 1019 height 229
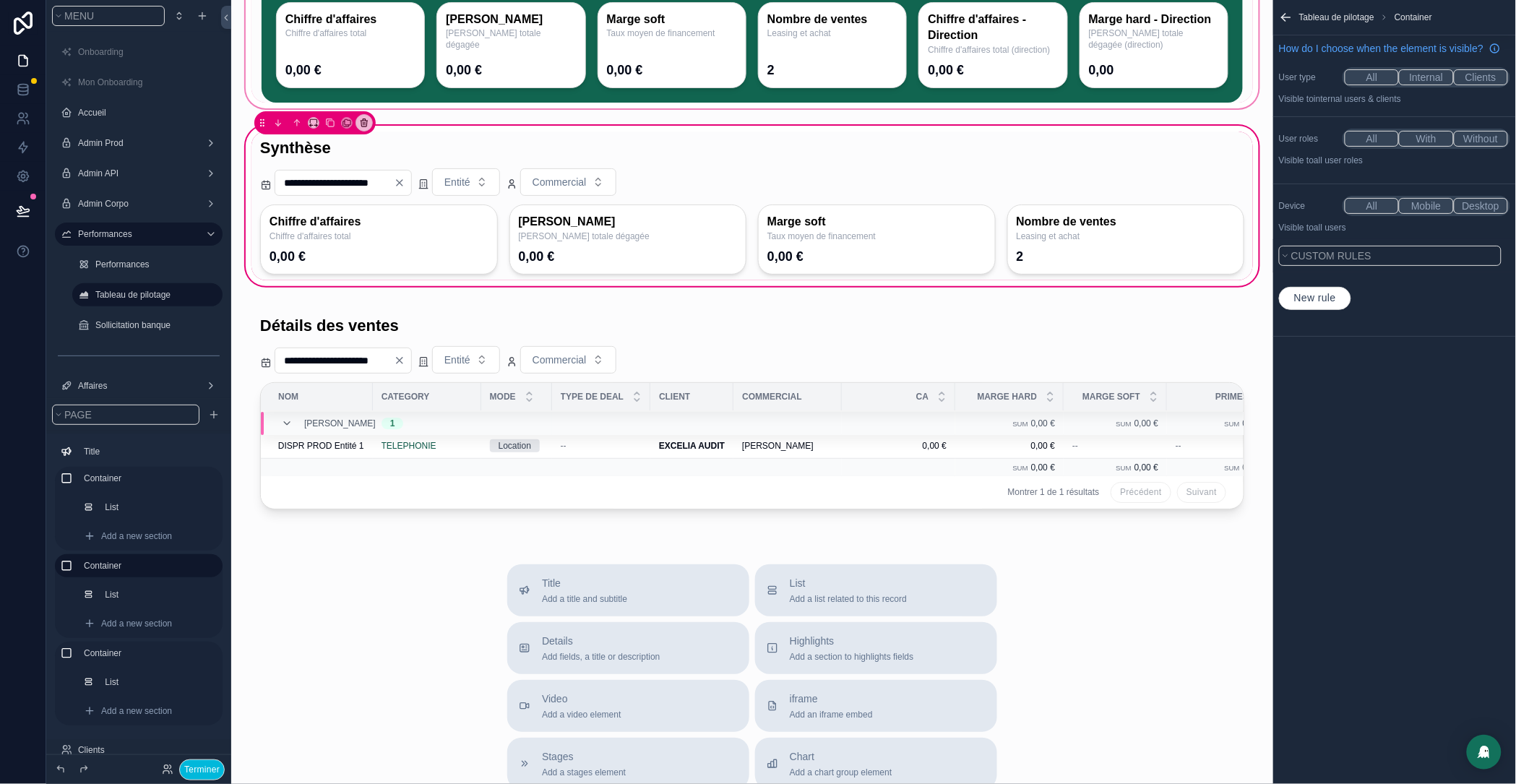
scroll to position [0, 0]
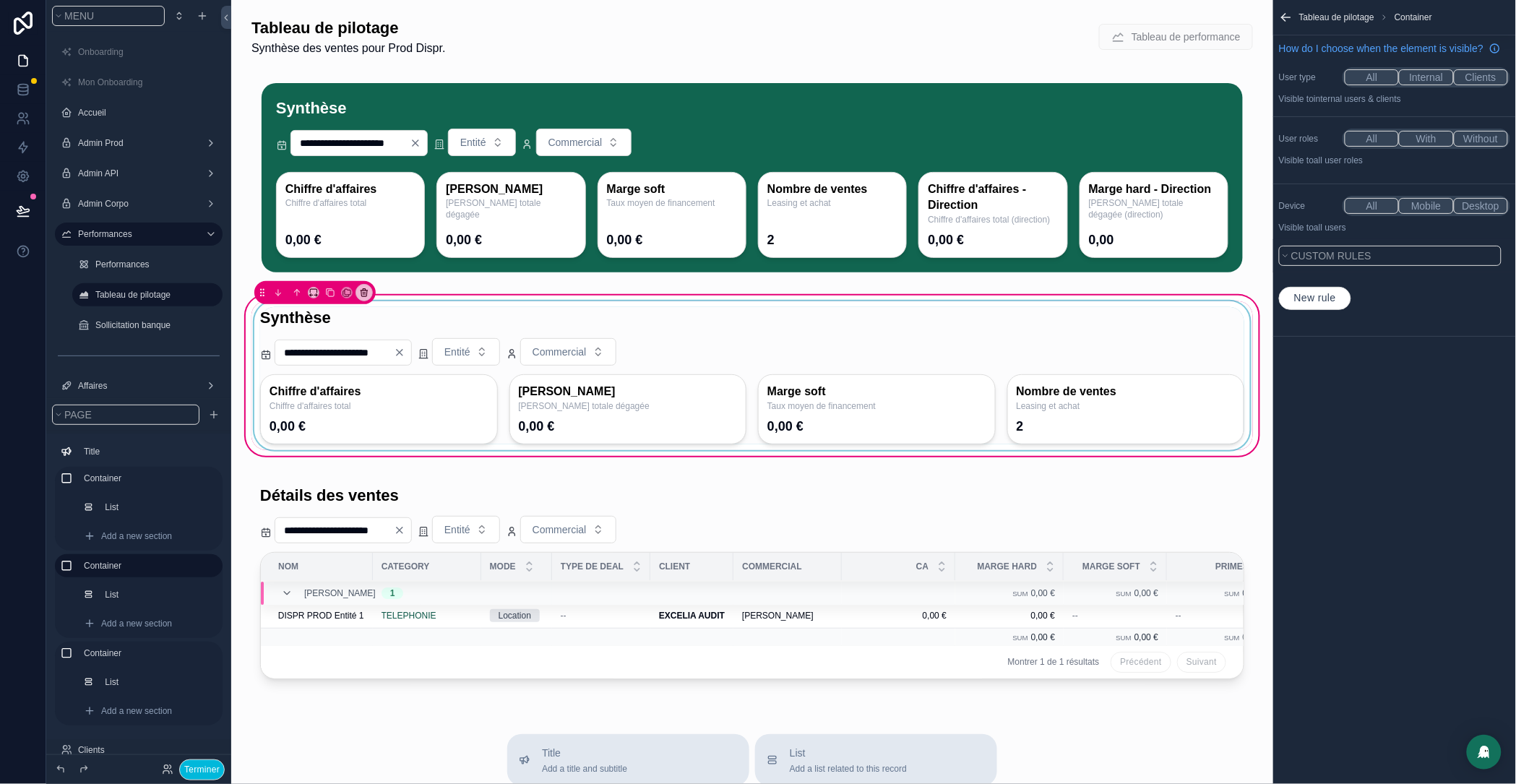
click at [388, 367] on div "scrollable content" at bounding box center [752, 376] width 1002 height 149
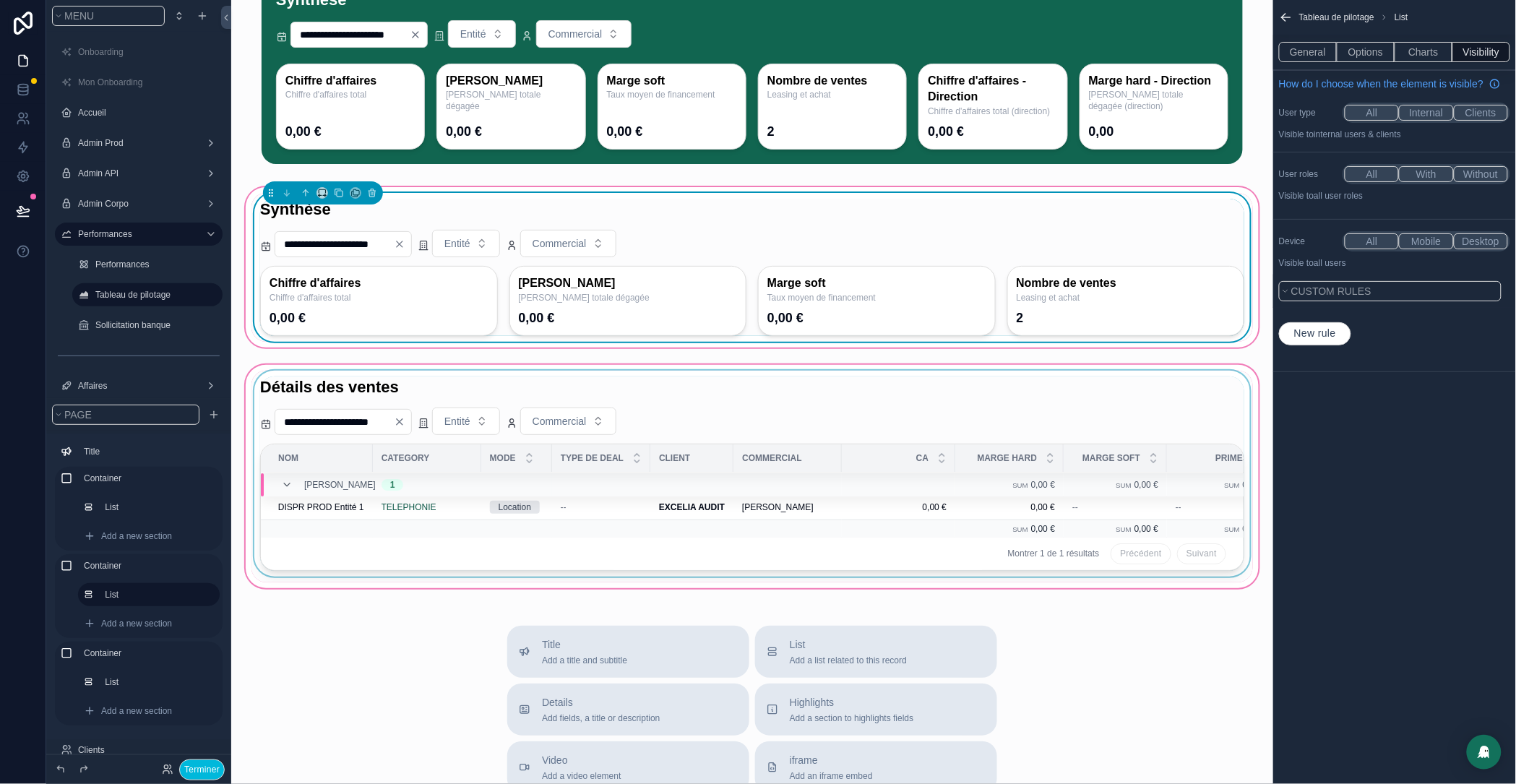
scroll to position [329, 0]
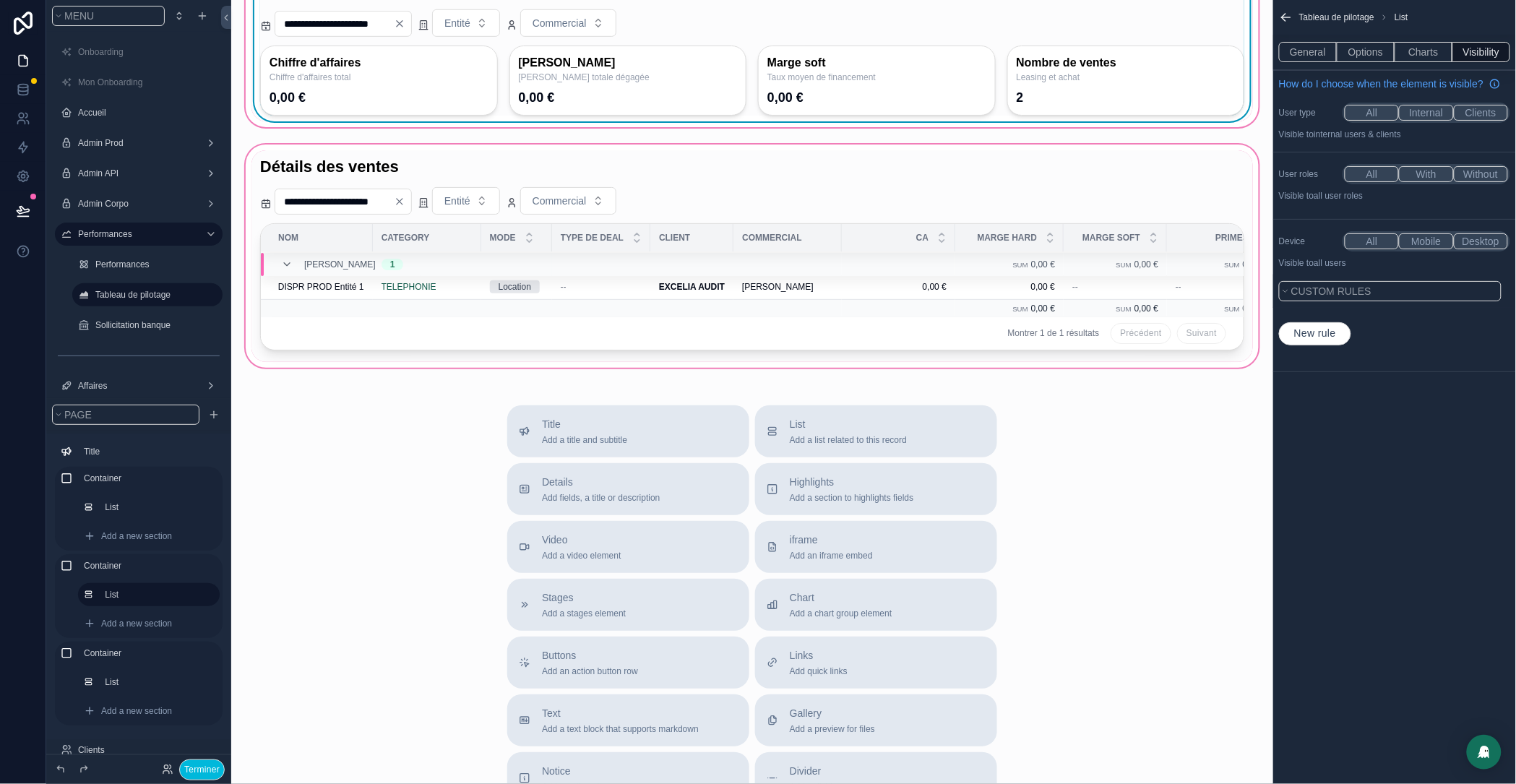
click at [422, 234] on div "scrollable content" at bounding box center [752, 255] width 1019 height 229
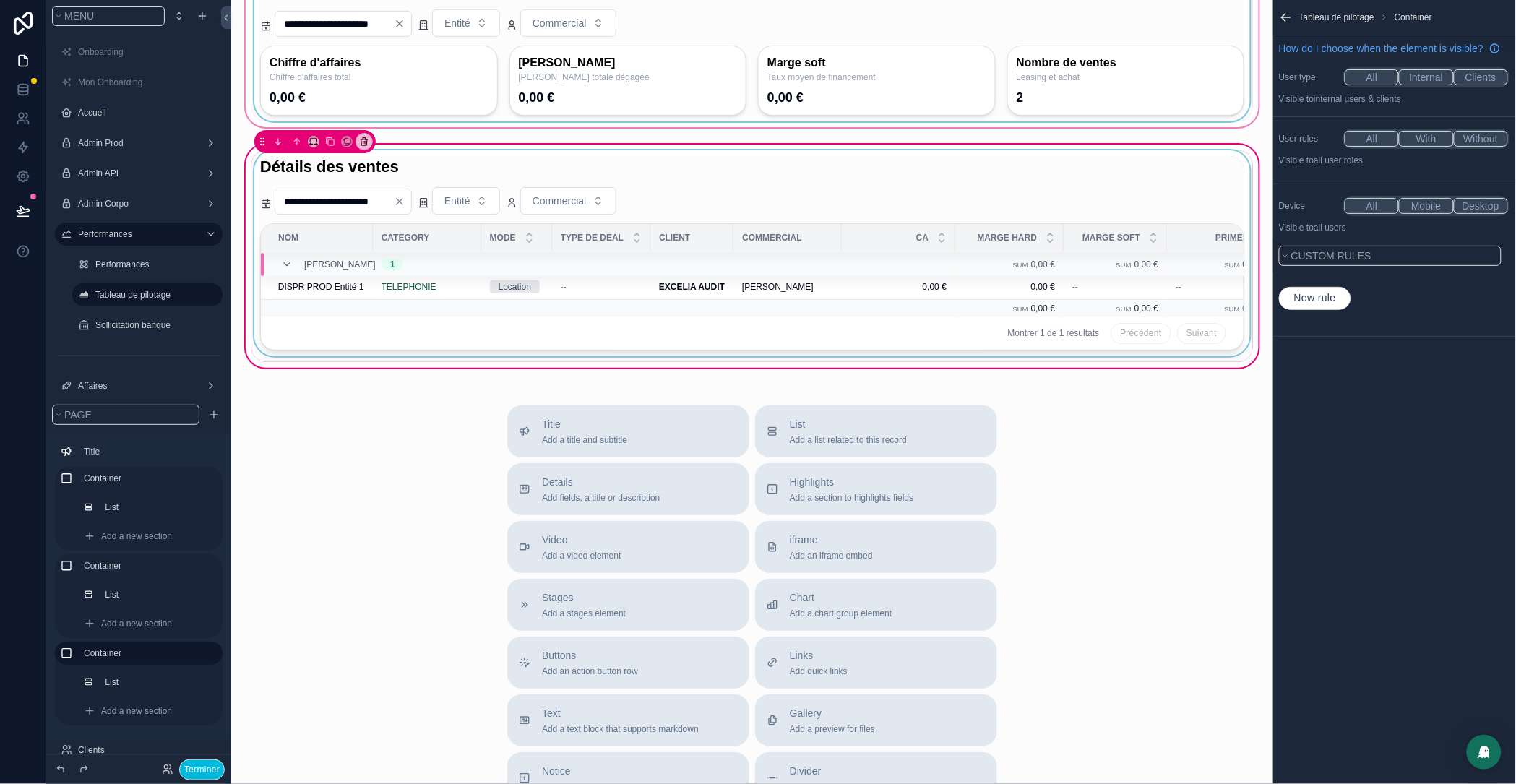
click at [446, 184] on div "scrollable content" at bounding box center [752, 255] width 1002 height 212
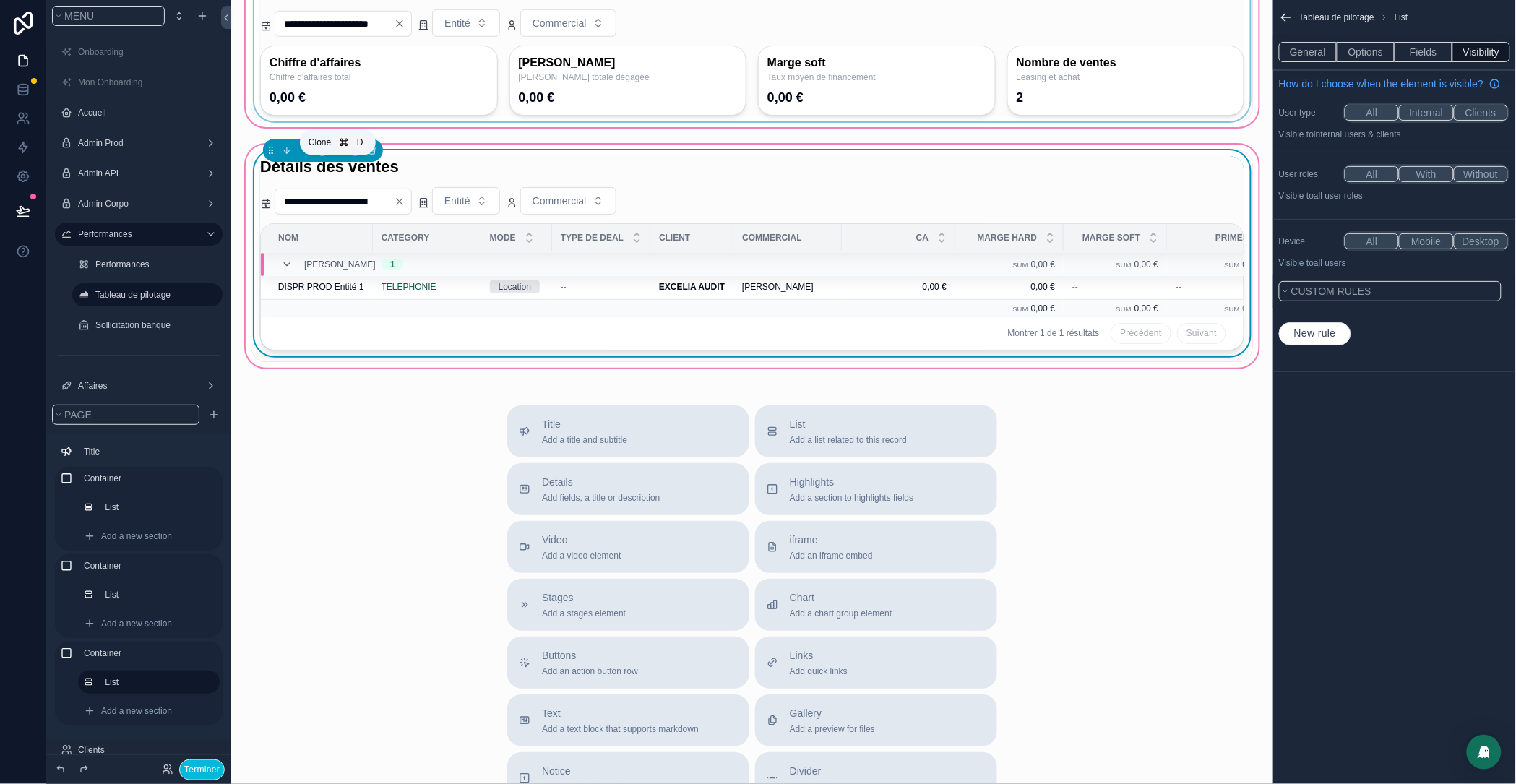
click at [338, 155] on icon "scrollable content" at bounding box center [338, 150] width 10 height 10
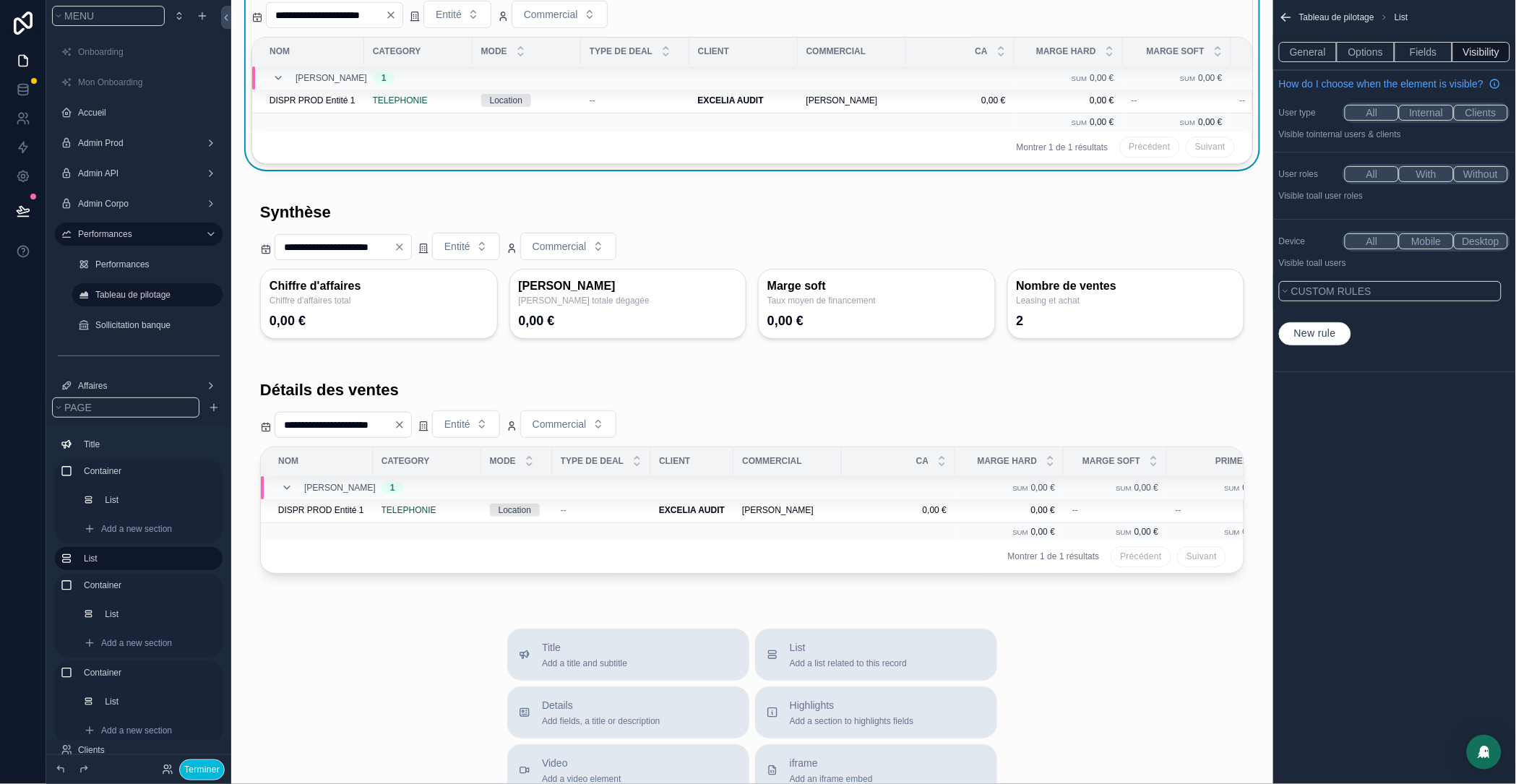
scroll to position [0, 0]
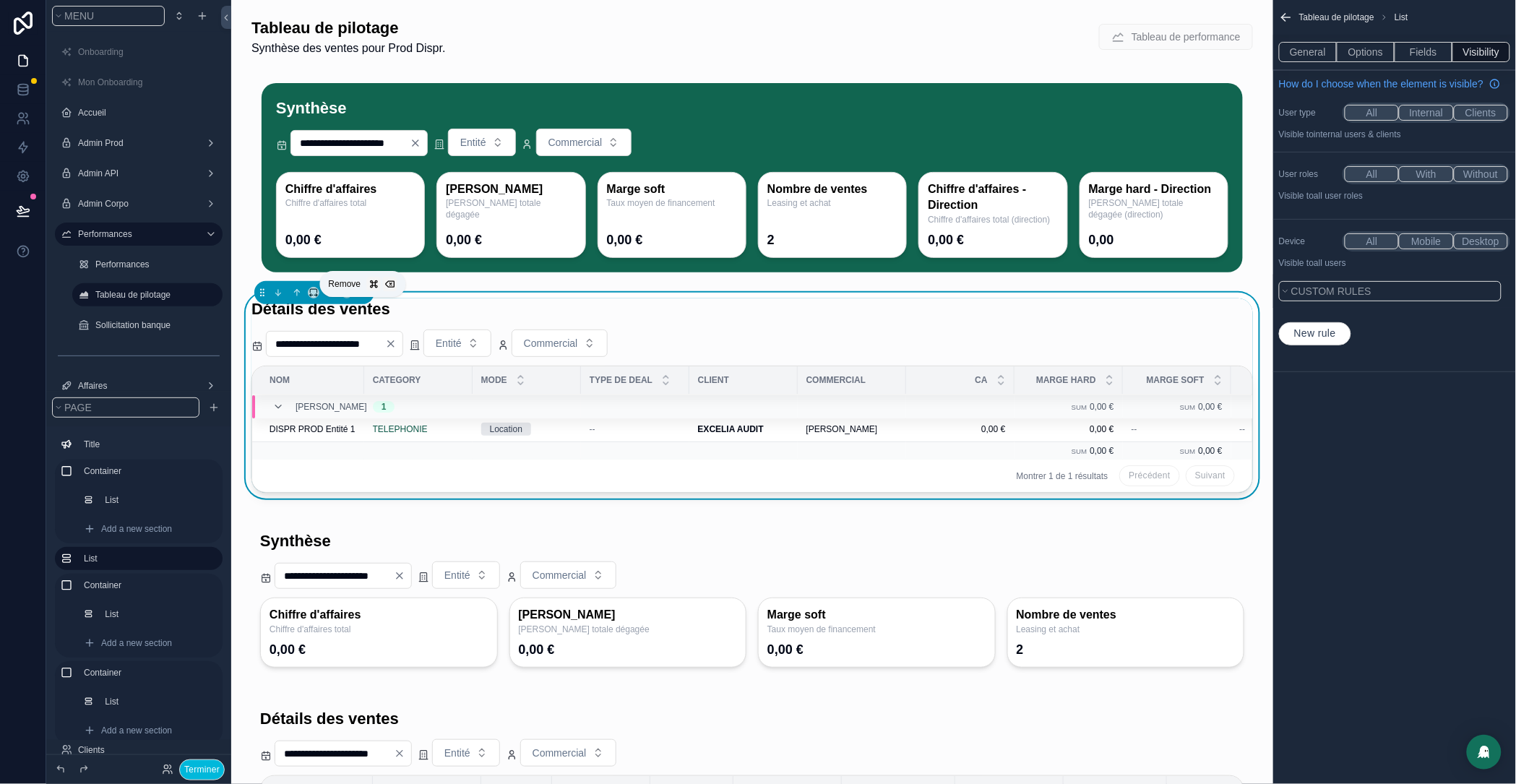
click at [363, 296] on icon "scrollable content" at bounding box center [363, 293] width 0 height 3
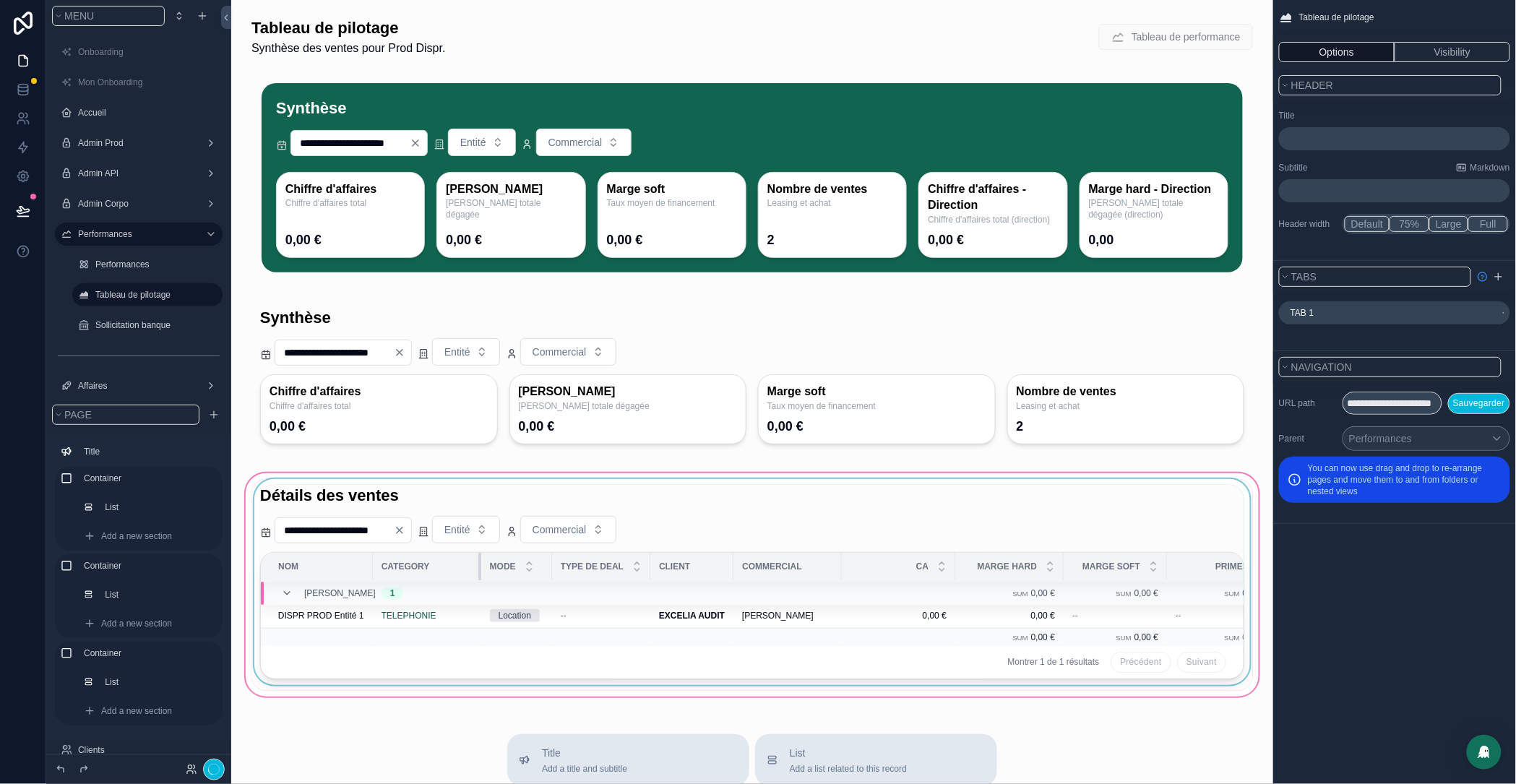
scroll to position [149, 0]
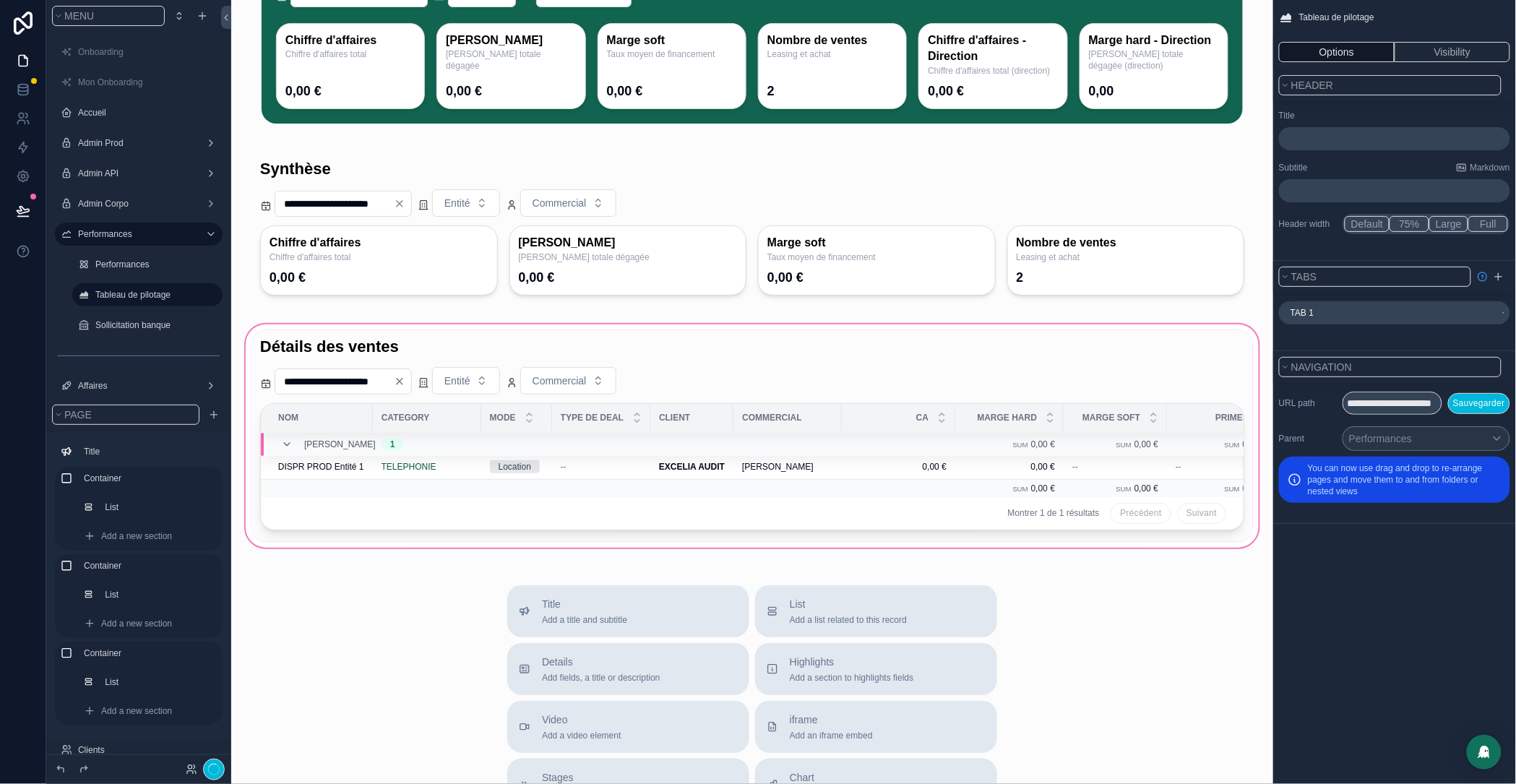
click at [410, 356] on div "scrollable content" at bounding box center [752, 435] width 1019 height 229
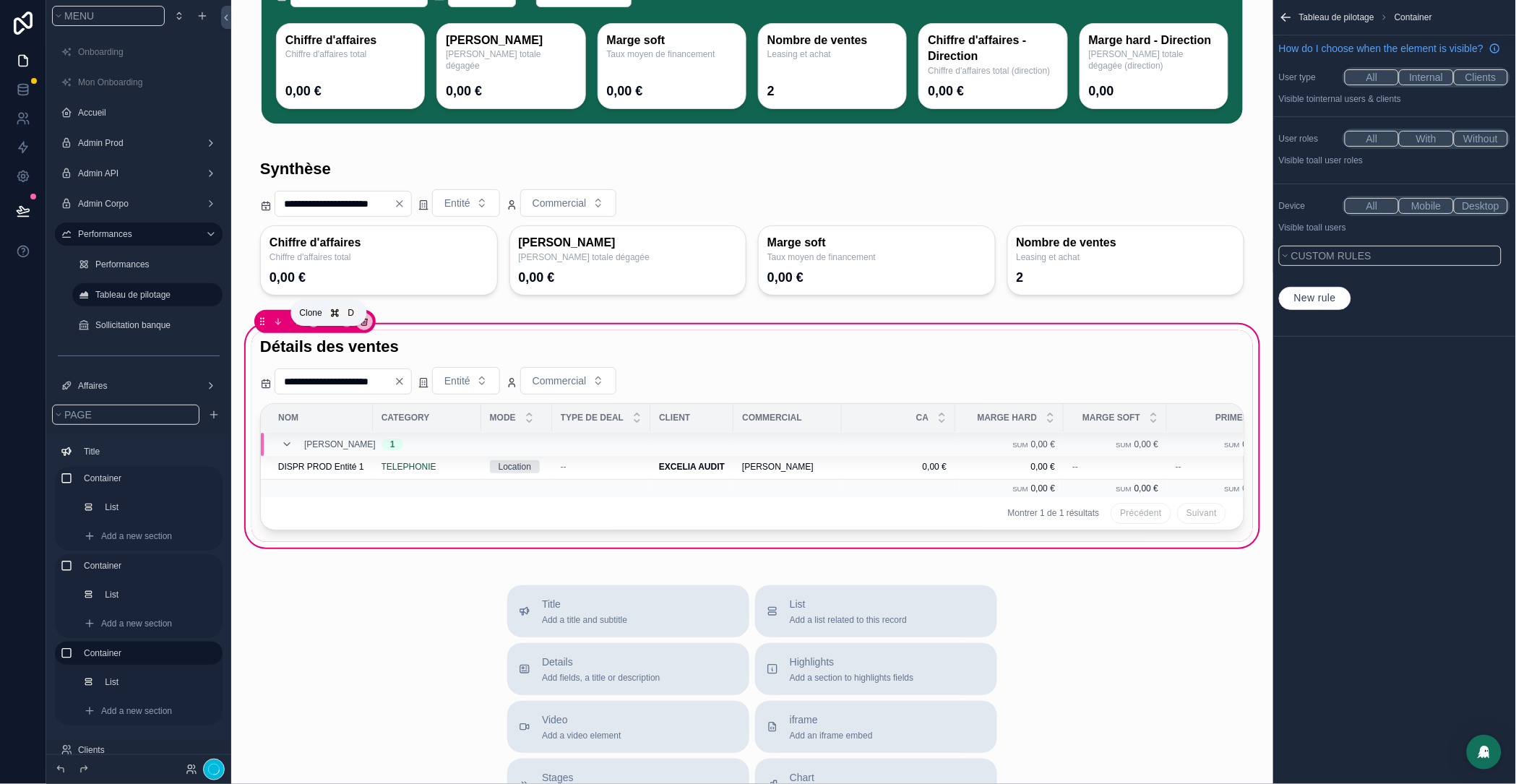
click at [334, 327] on icon "scrollable content" at bounding box center [330, 321] width 10 height 10
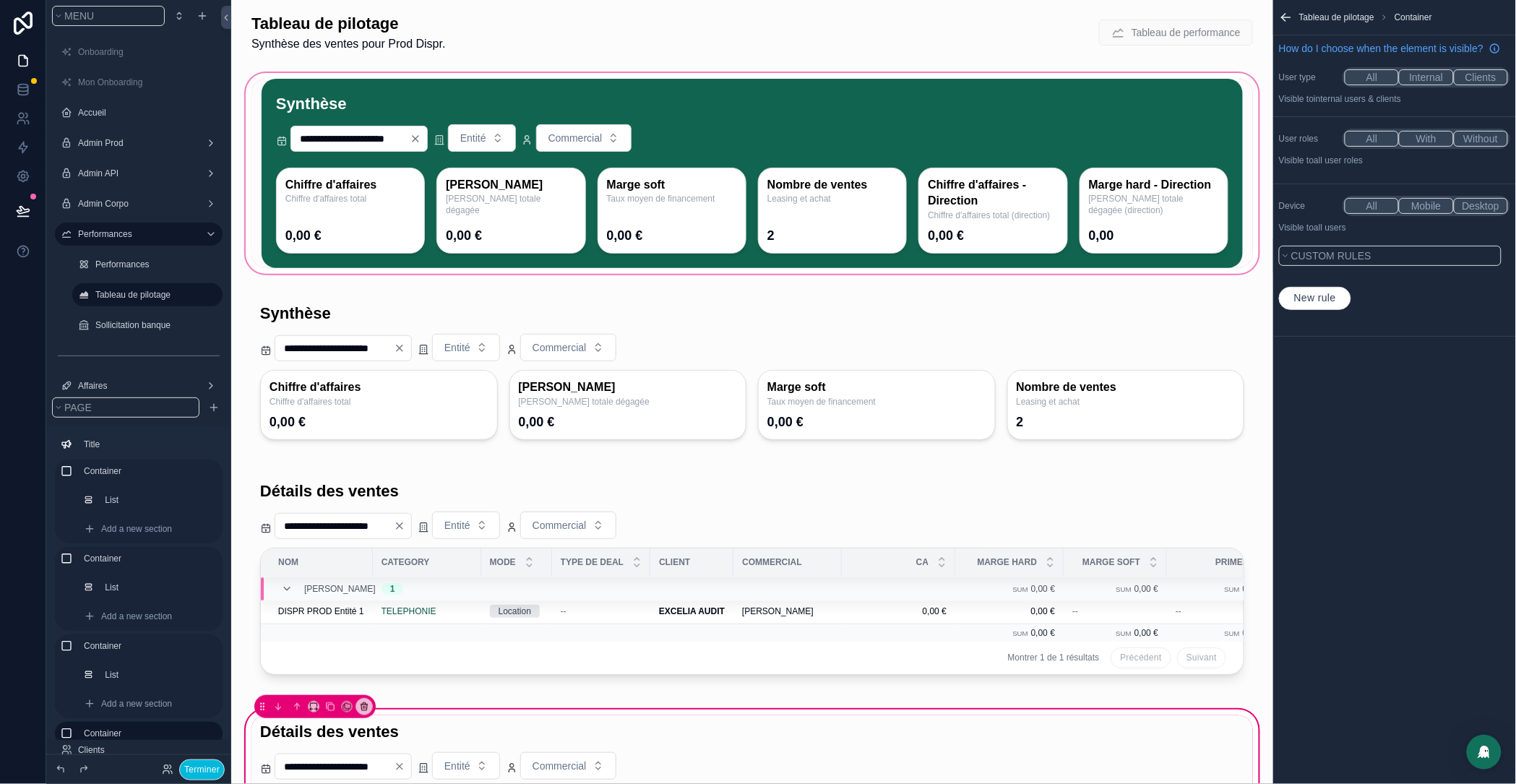
scroll to position [0, 0]
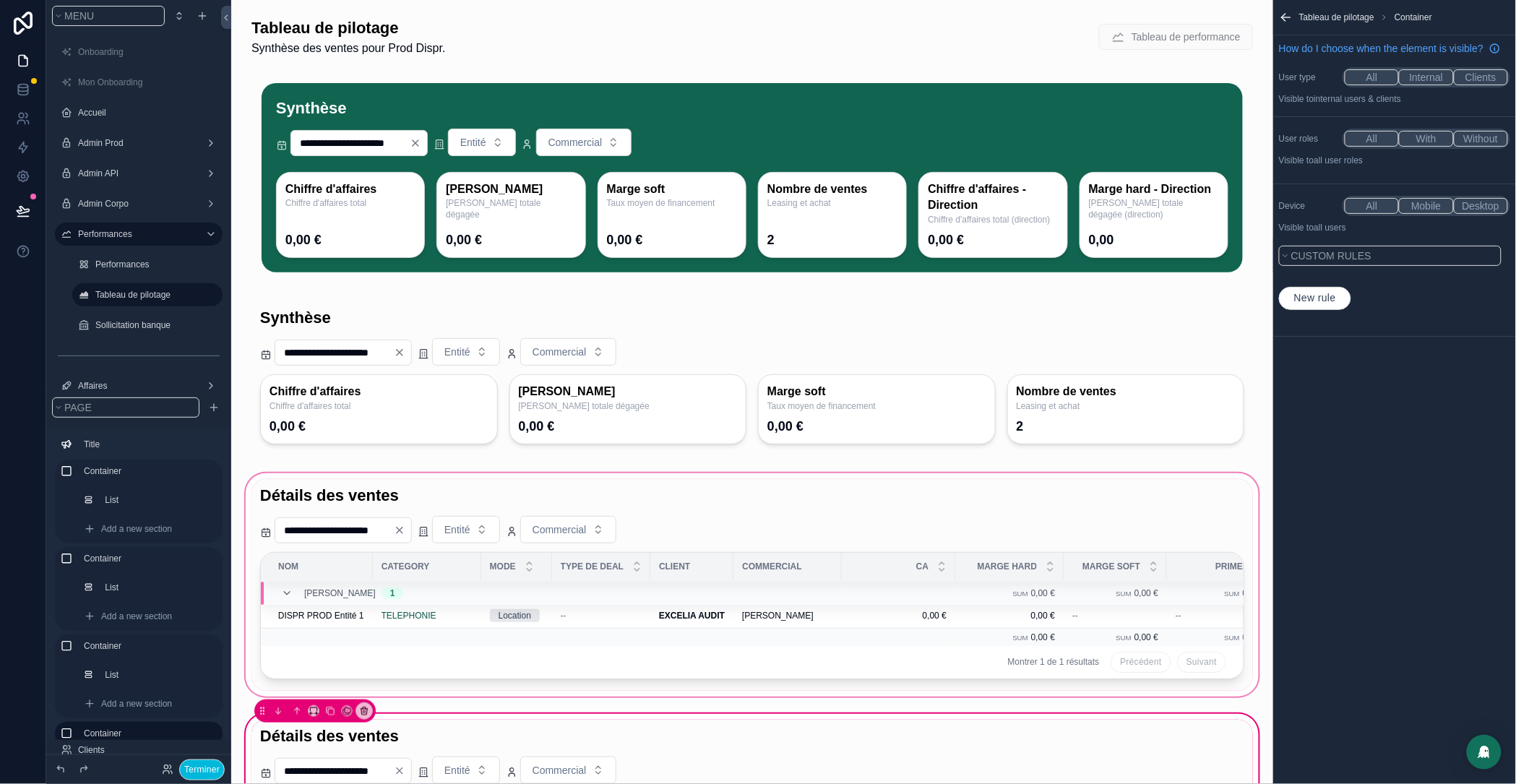
click at [416, 517] on div "scrollable content" at bounding box center [752, 584] width 1019 height 229
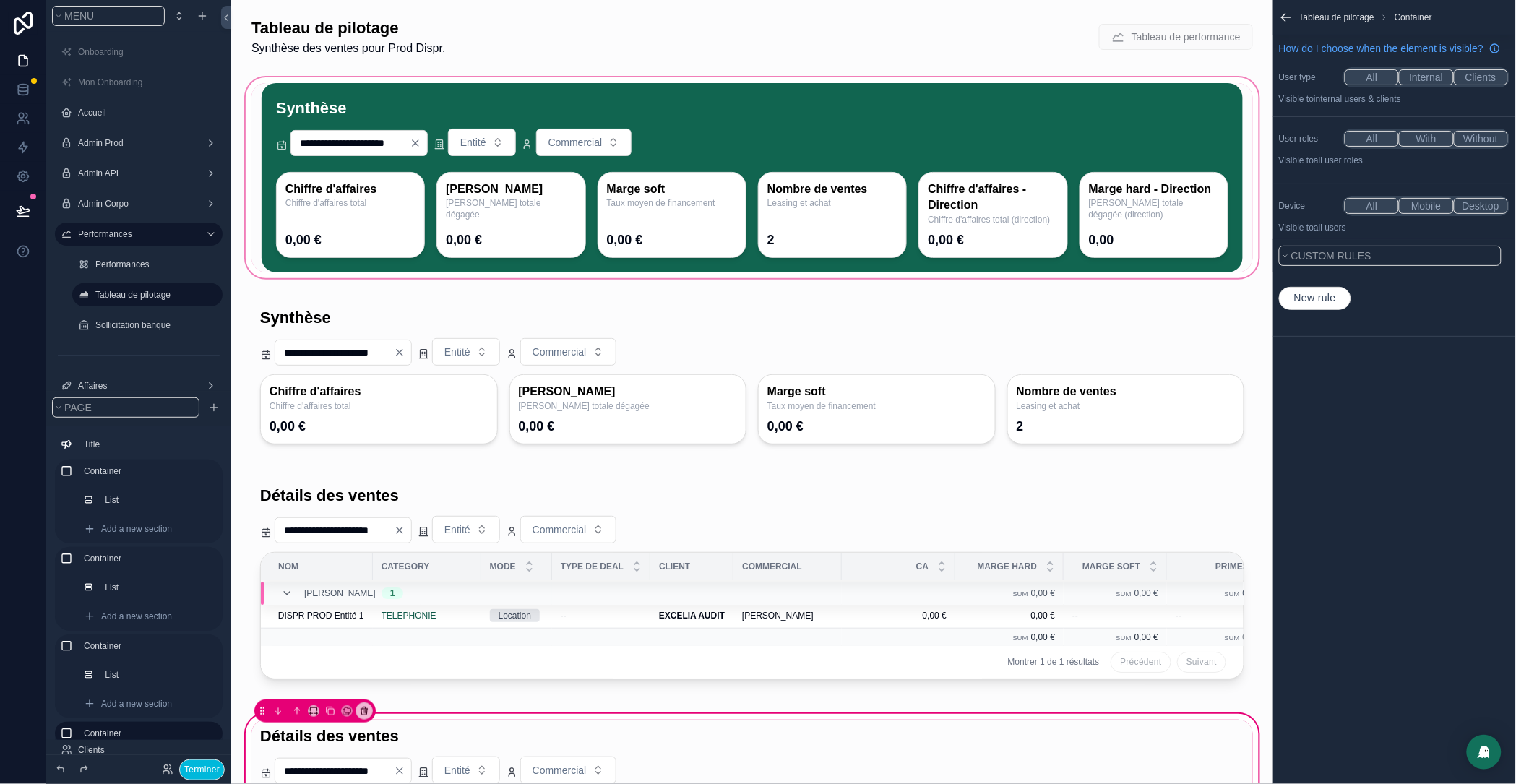
click at [508, 154] on div "scrollable content" at bounding box center [752, 177] width 1019 height 206
drag, startPoint x: 842, startPoint y: 102, endPoint x: 853, endPoint y: 97, distance: 12.1
click at [842, 102] on div "scrollable content" at bounding box center [752, 177] width 1019 height 206
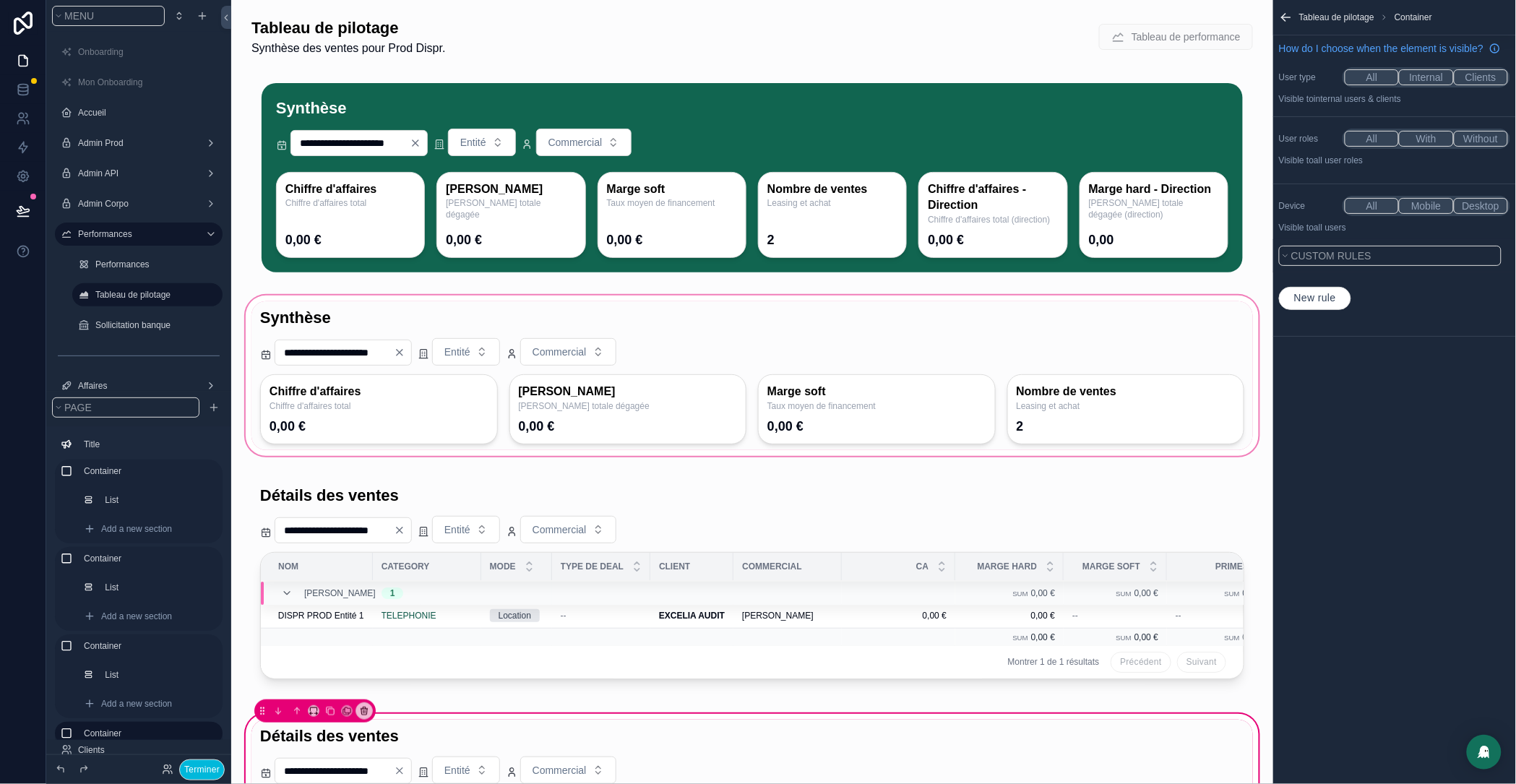
click at [759, 395] on div "scrollable content" at bounding box center [752, 375] width 1019 height 166
click at [777, 381] on div "scrollable content" at bounding box center [752, 375] width 1019 height 166
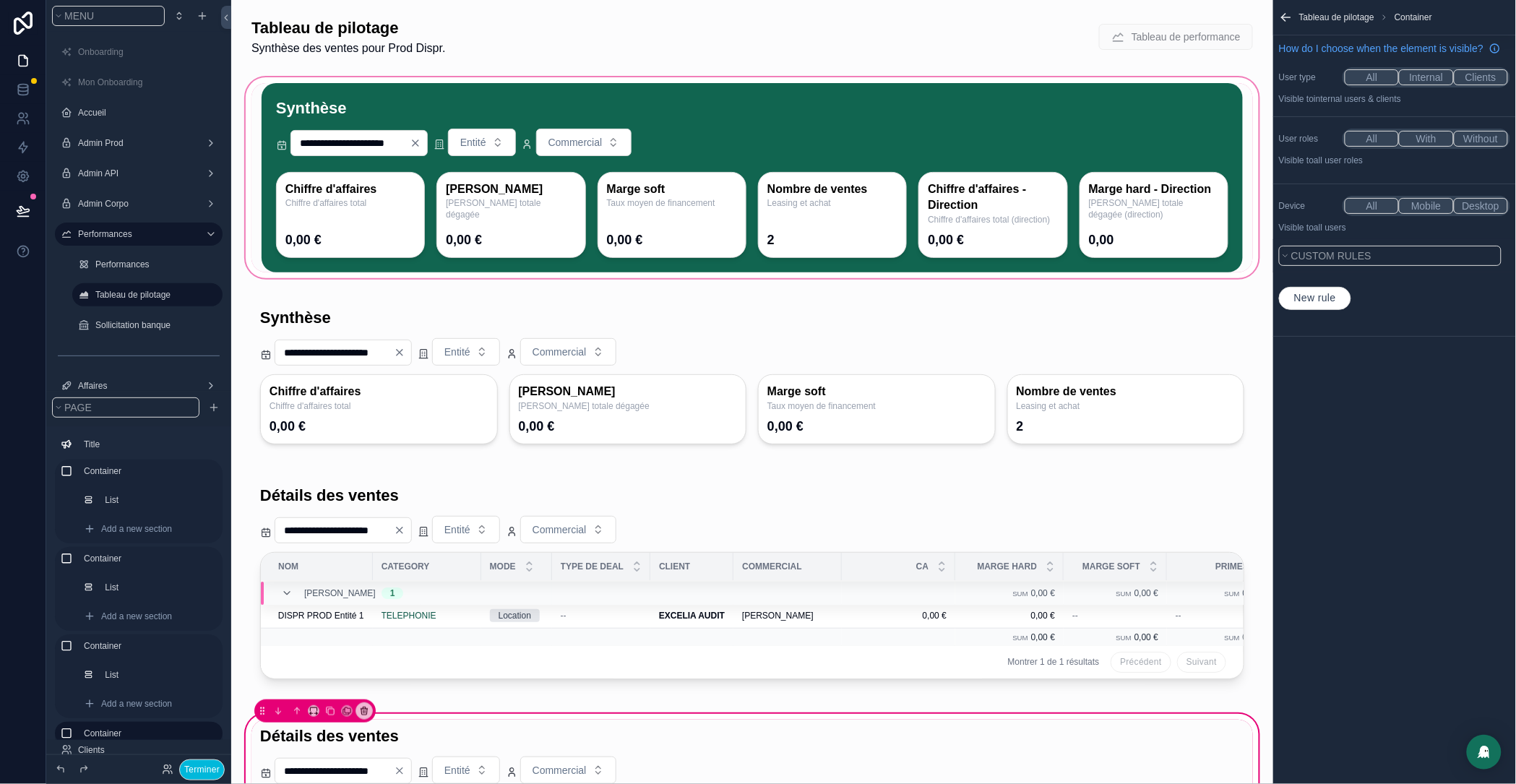
click at [729, 167] on div "scrollable content" at bounding box center [752, 177] width 1019 height 206
click at [732, 212] on div "scrollable content" at bounding box center [752, 177] width 1019 height 206
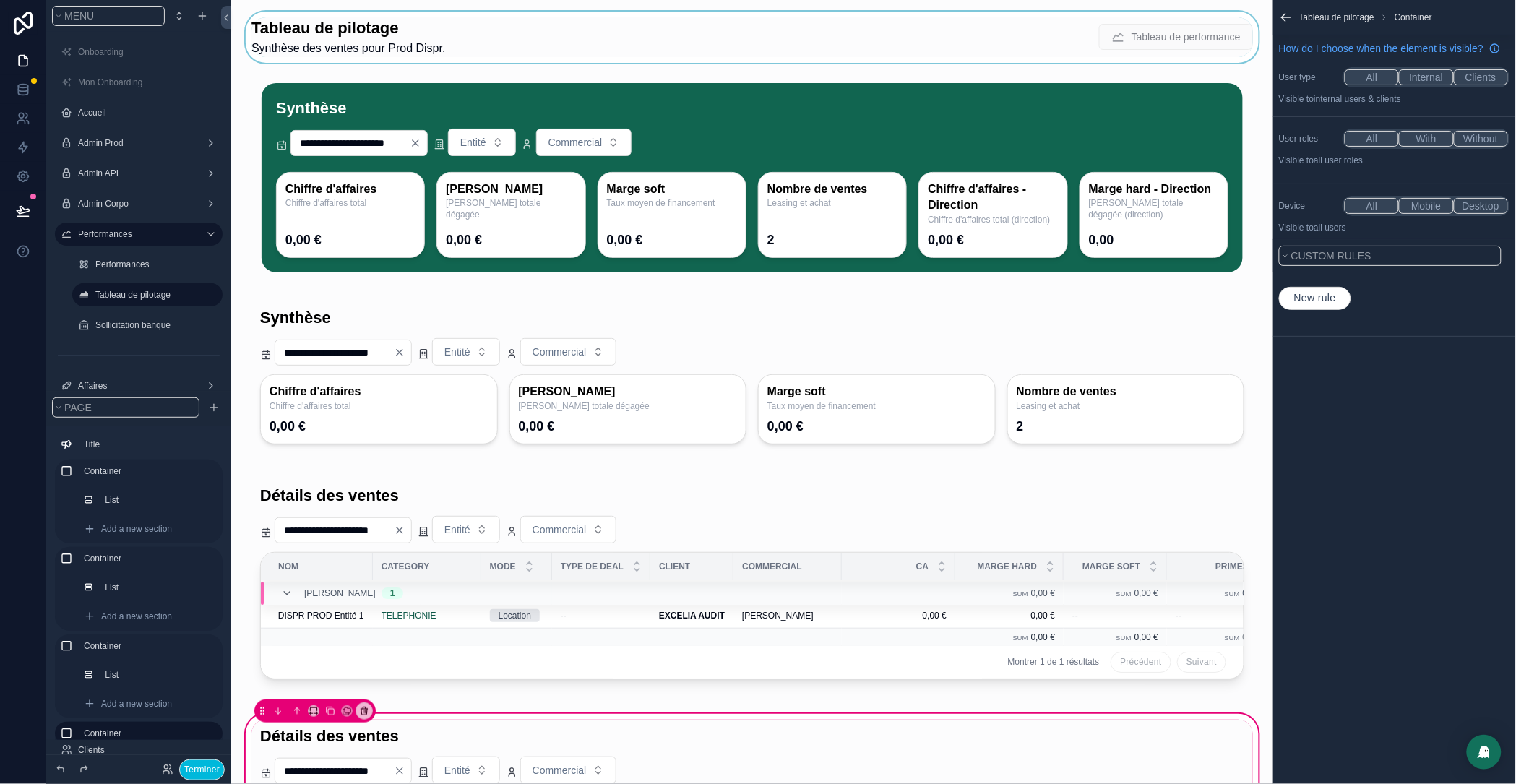
click at [481, 51] on div "scrollable content" at bounding box center [752, 37] width 1019 height 51
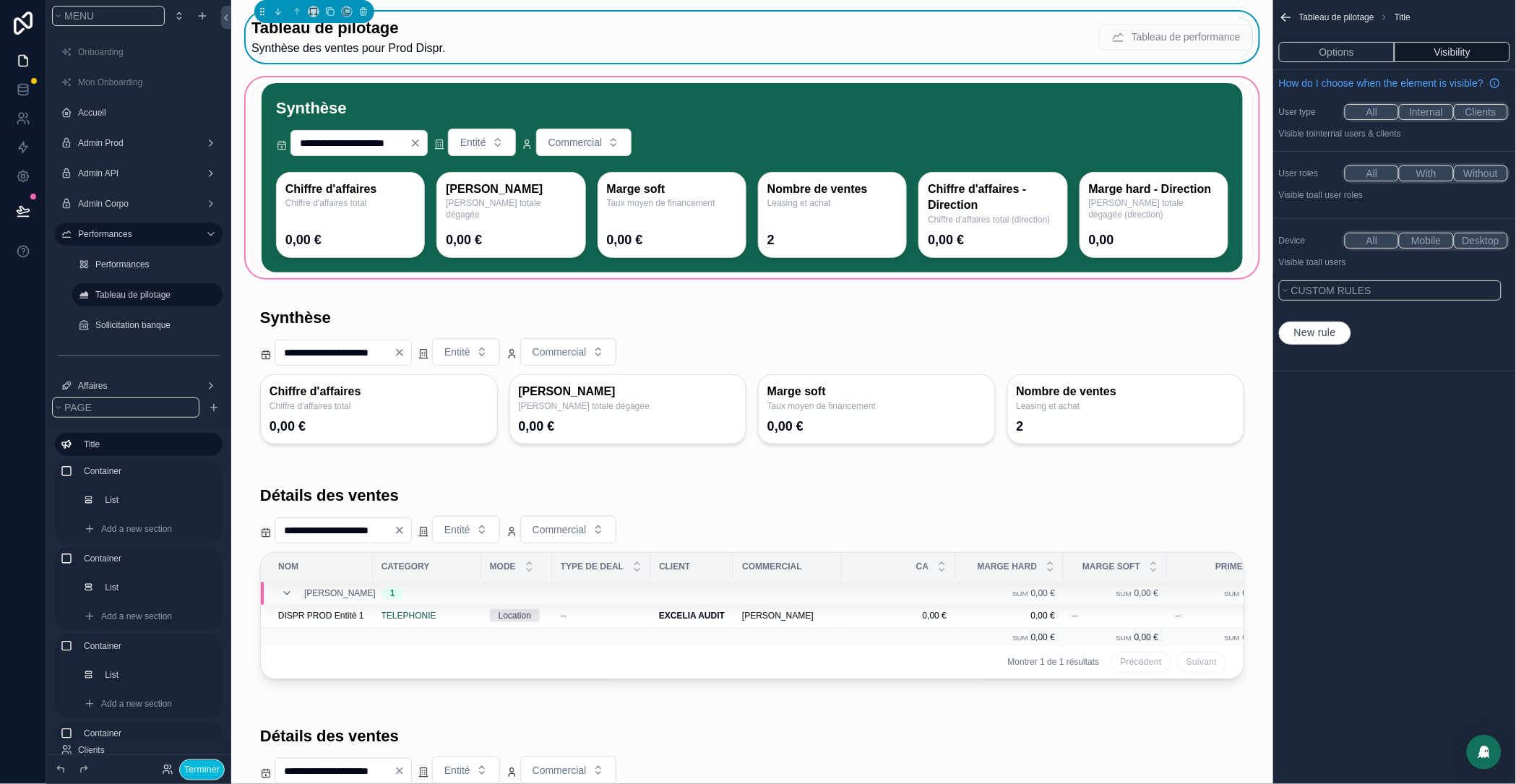
click at [577, 235] on div "scrollable content" at bounding box center [752, 177] width 1019 height 206
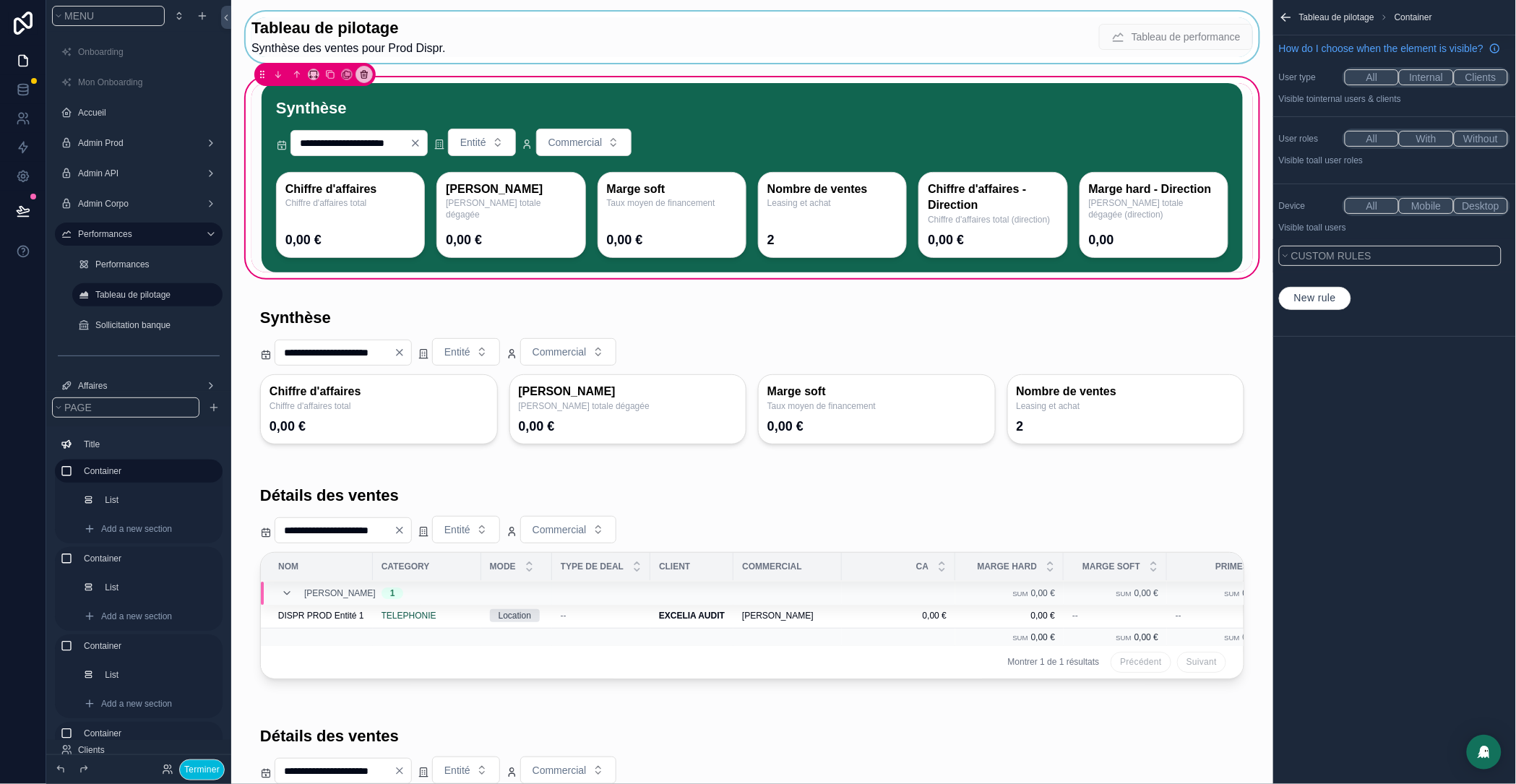
click at [1421, 147] on button "With" at bounding box center [1425, 139] width 54 height 16
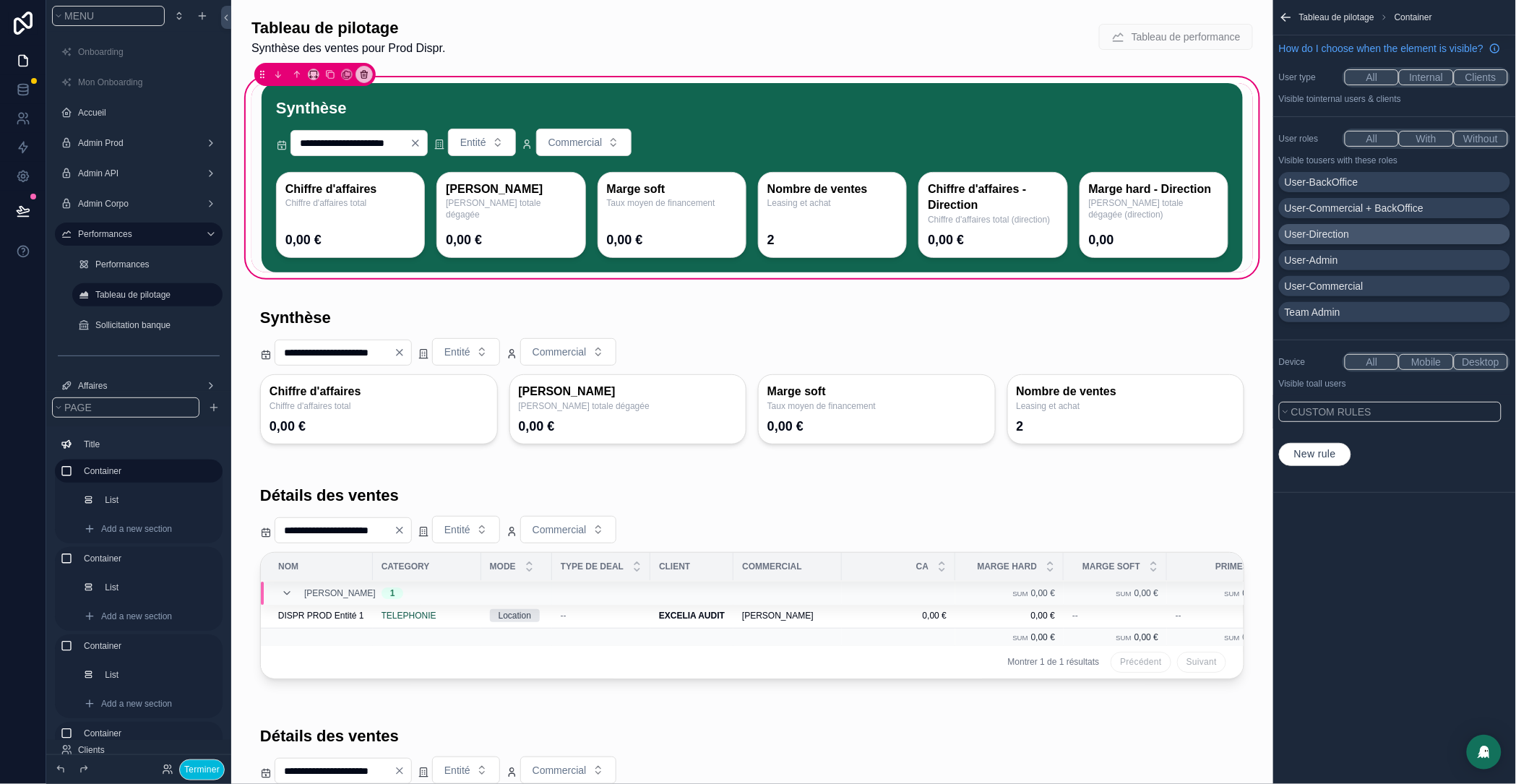
click at [1376, 319] on div "Team Admin" at bounding box center [1394, 312] width 220 height 14
click at [1368, 241] on div "User-Direction" at bounding box center [1394, 234] width 220 height 14
click at [1406, 268] on div "User-Admin" at bounding box center [1394, 259] width 220 height 14
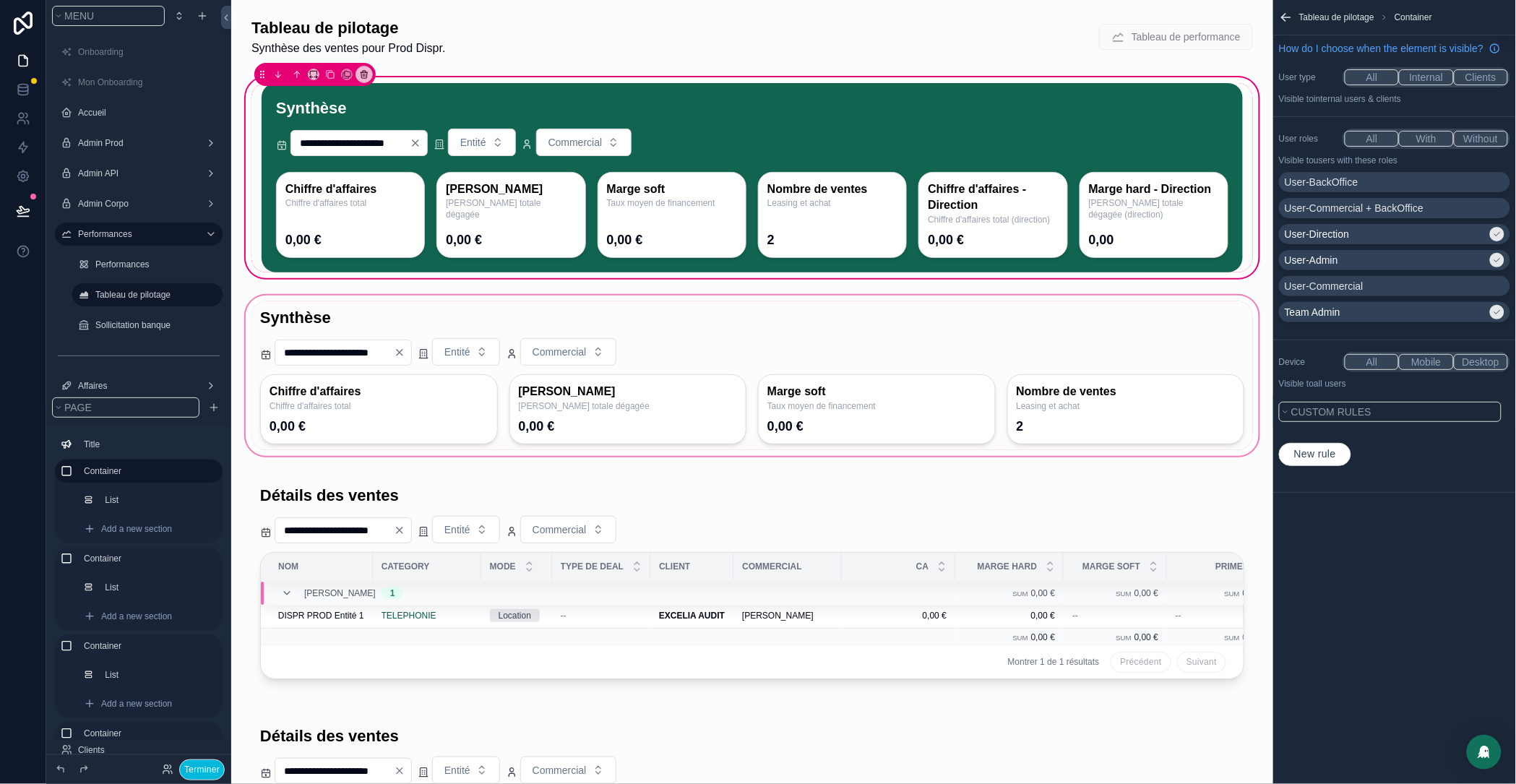
click at [641, 353] on div "scrollable content" at bounding box center [752, 375] width 1019 height 166
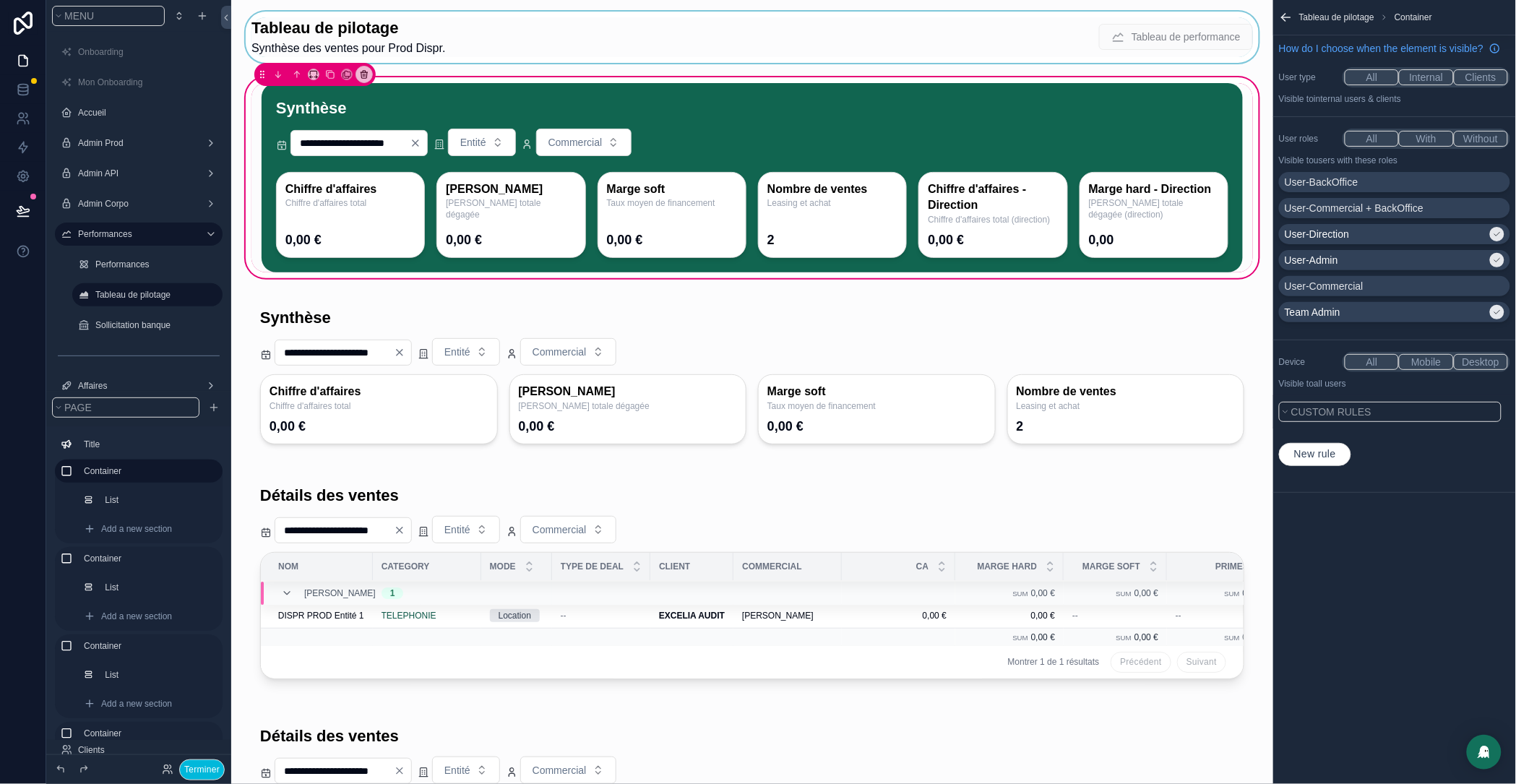
click at [392, 54] on div "scrollable content" at bounding box center [752, 37] width 1019 height 51
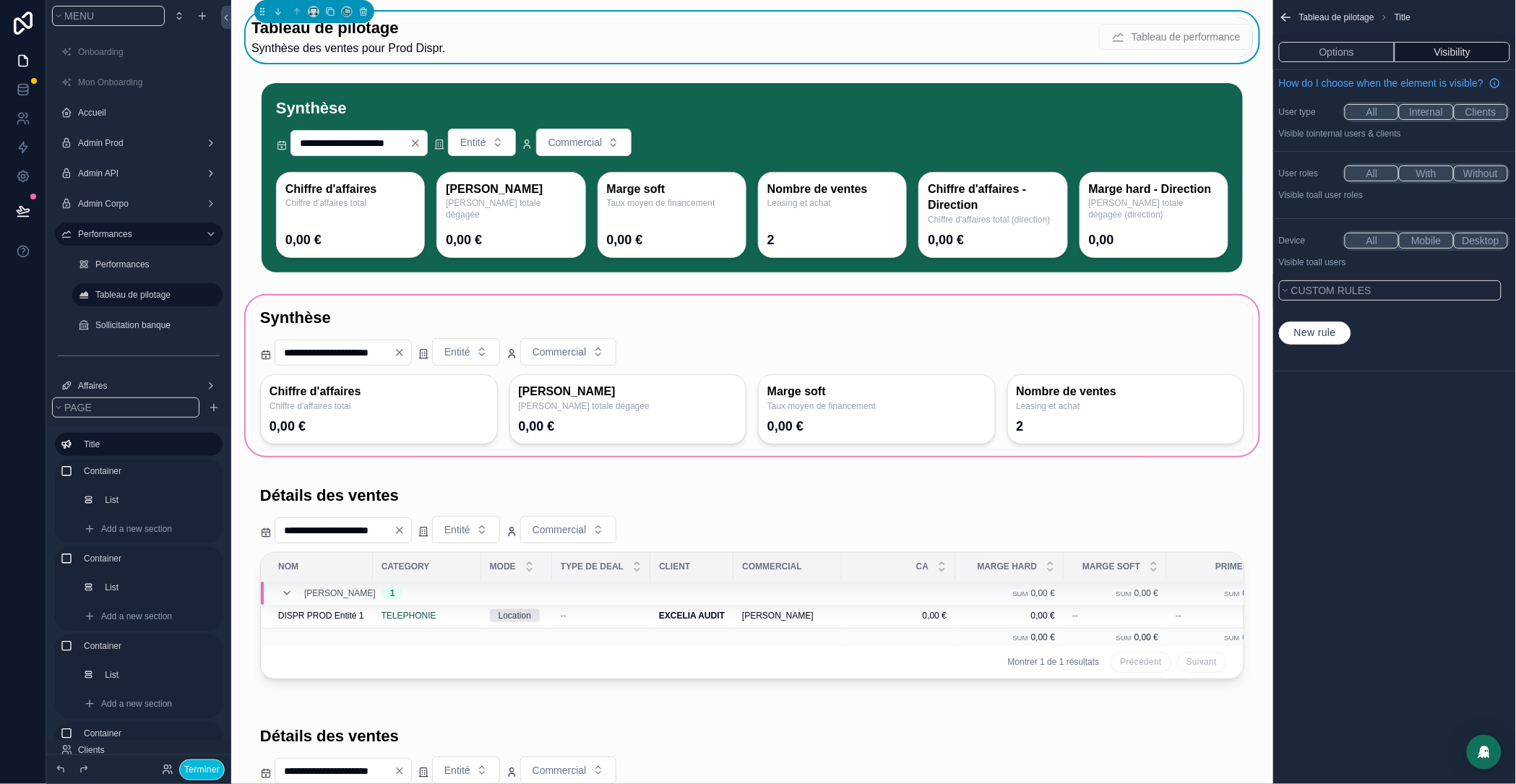
click at [470, 365] on div "scrollable content" at bounding box center [752, 375] width 1019 height 166
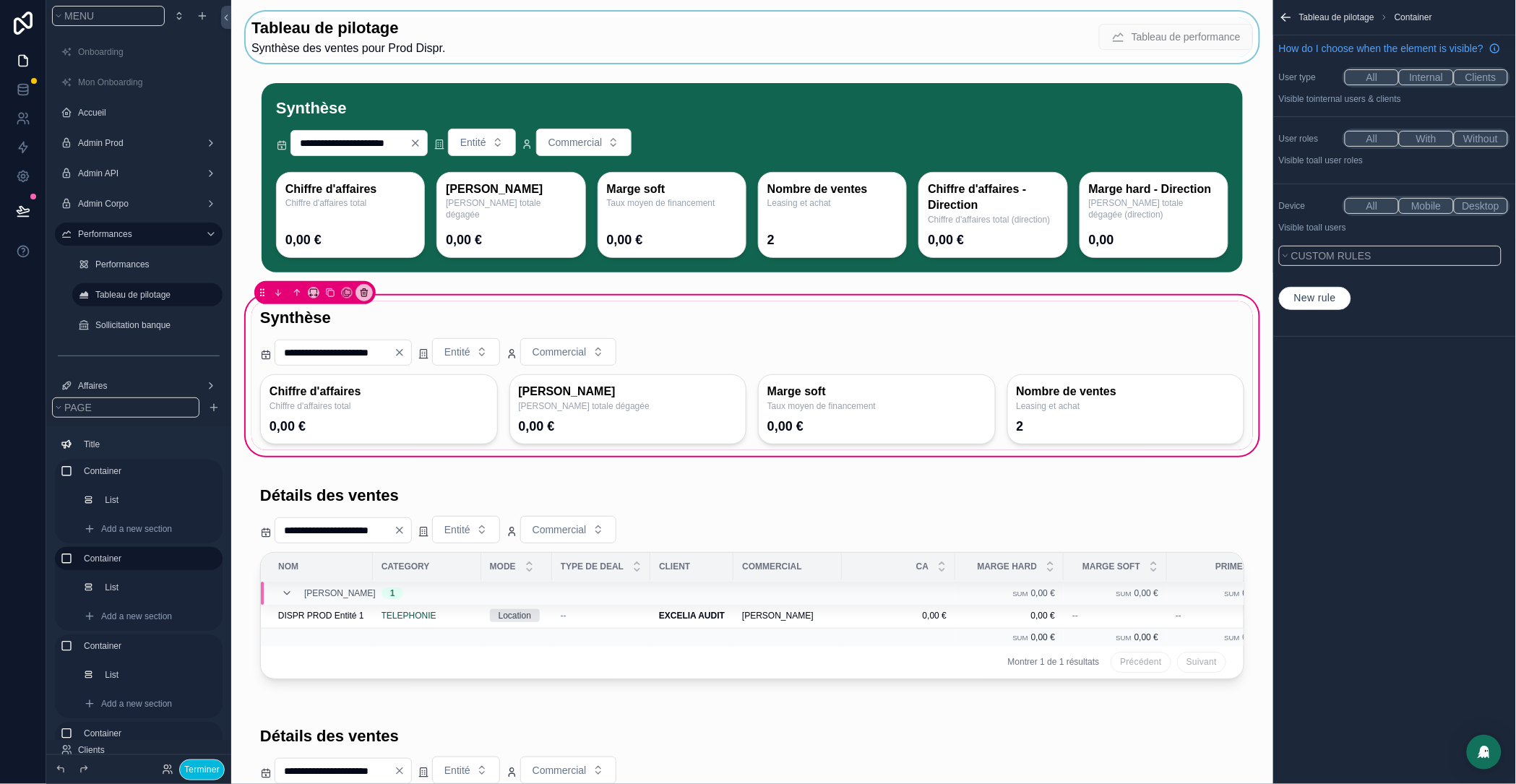
click at [1416, 147] on button "With" at bounding box center [1425, 139] width 54 height 16
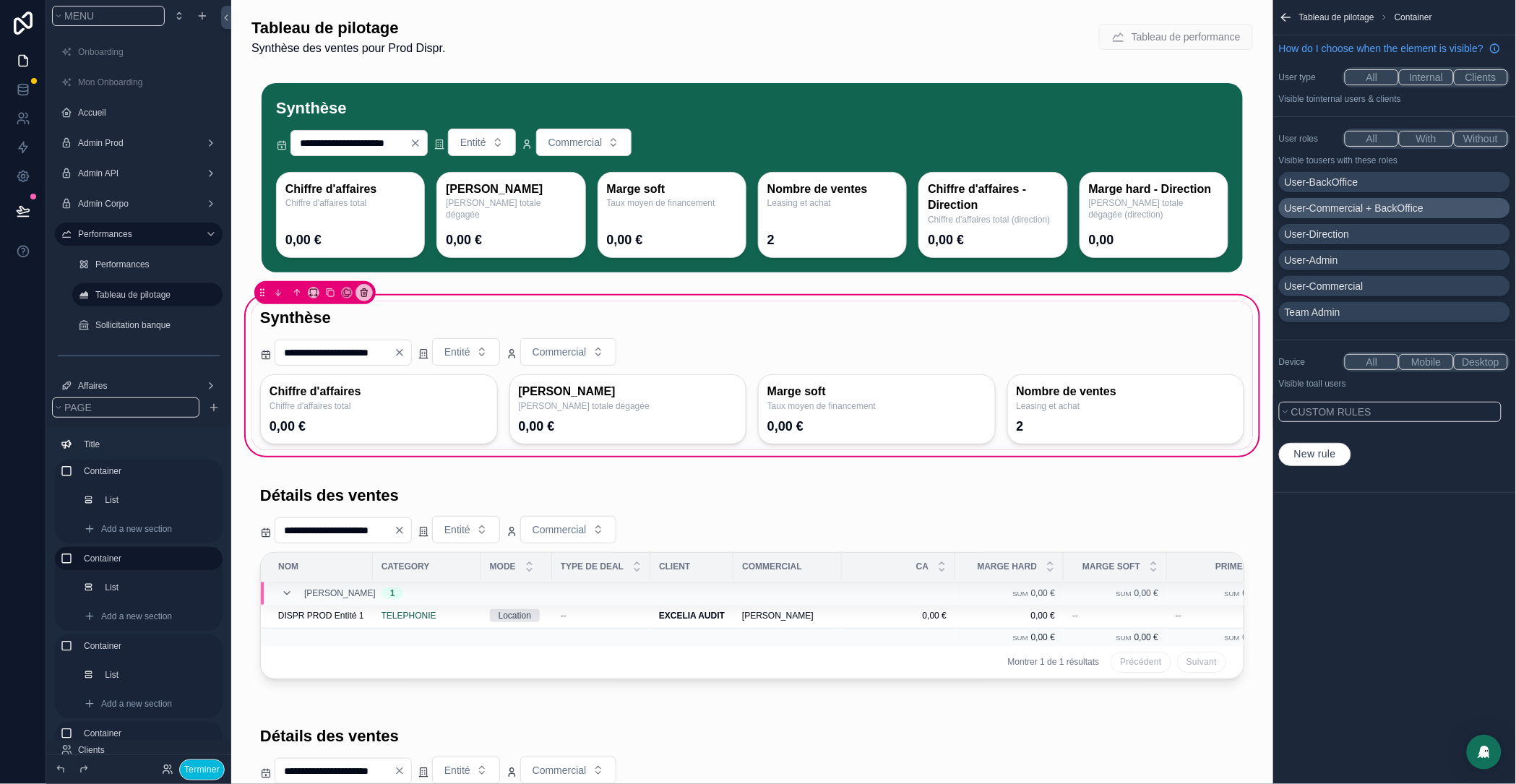
click at [1379, 215] on p "User-Commercial + BackOffice" at bounding box center [1354, 207] width 139 height 14
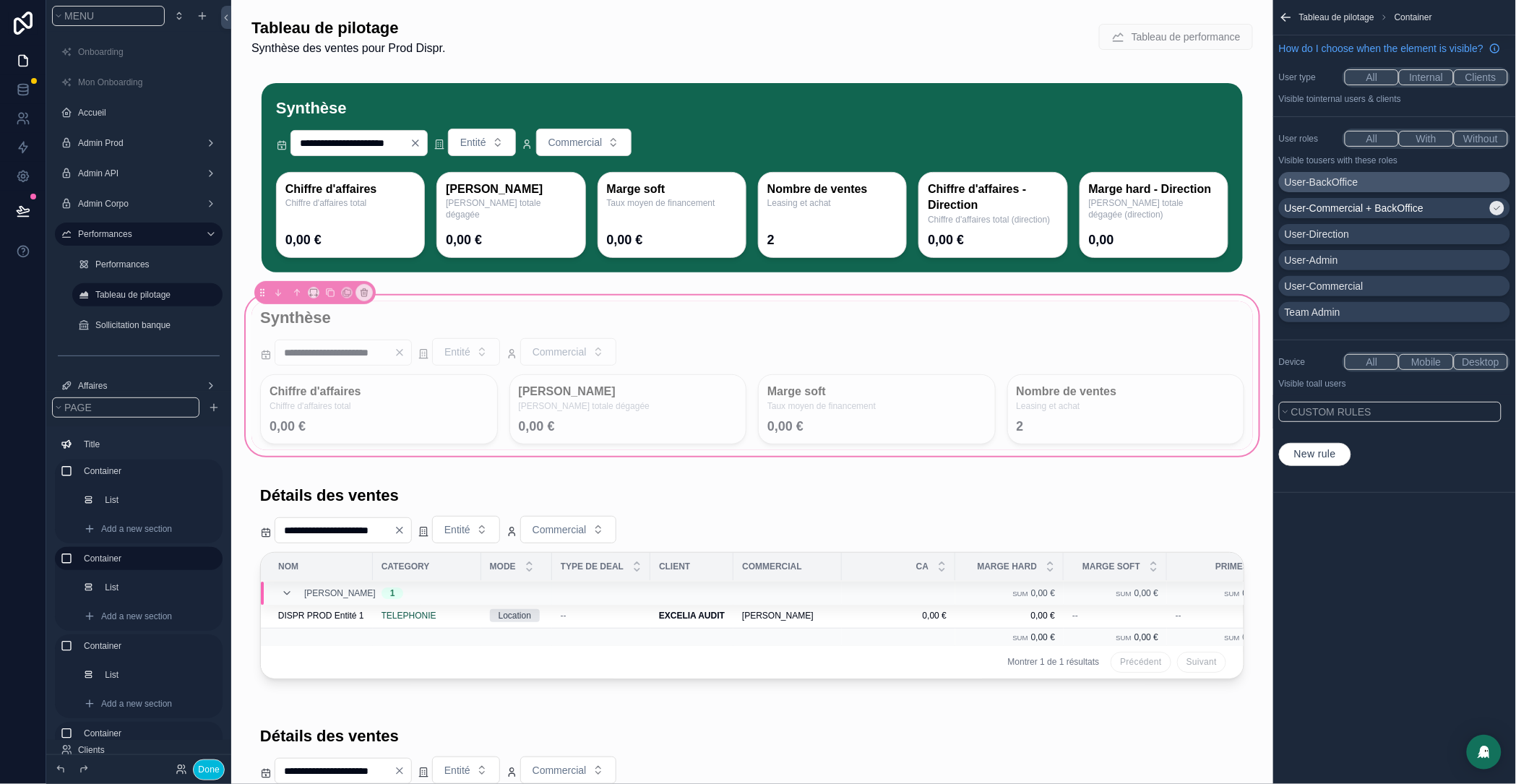
click at [1371, 189] on div "User-BackOffice" at bounding box center [1394, 182] width 220 height 14
click at [1364, 293] on p "User-Commercial" at bounding box center [1325, 286] width 79 height 14
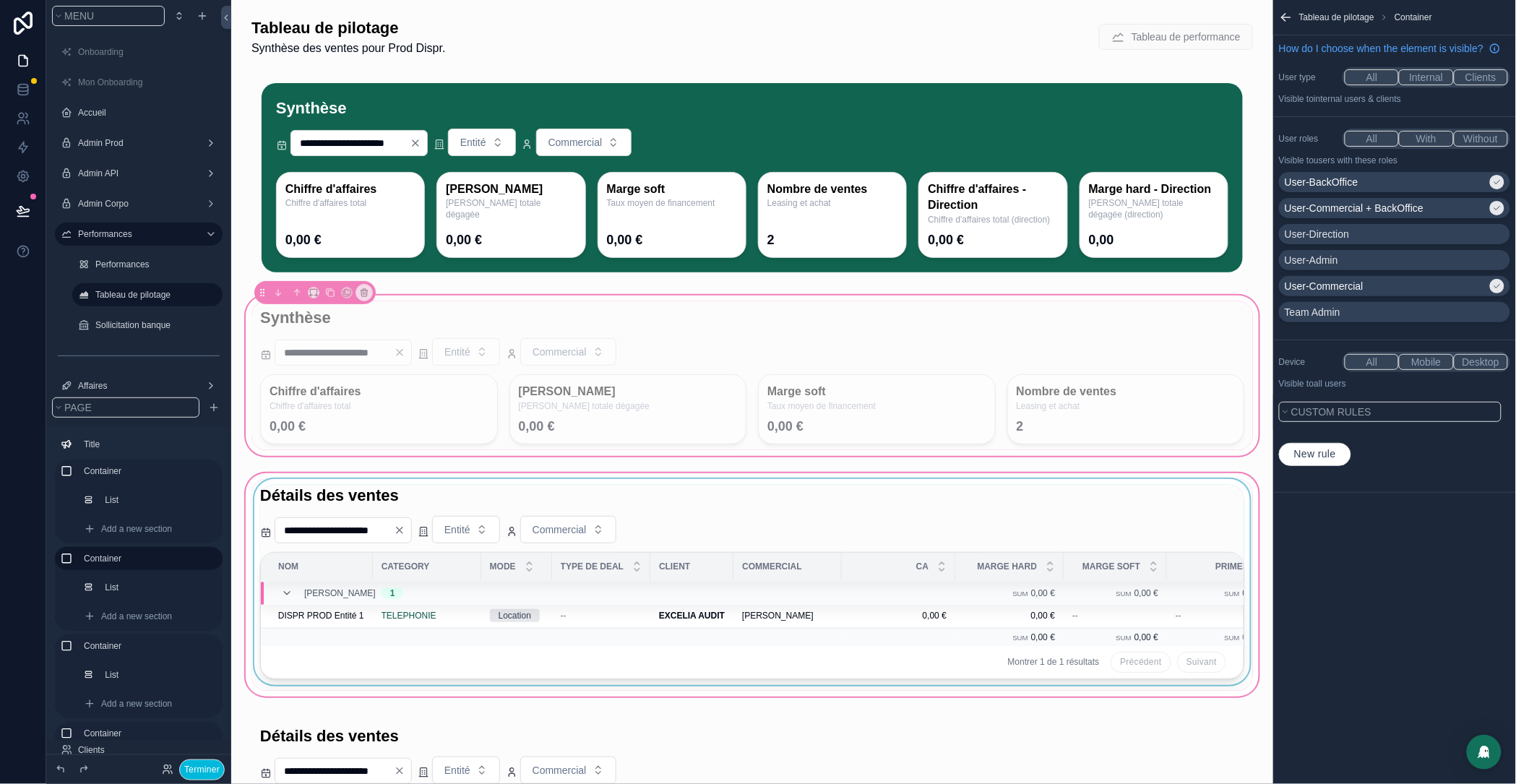
scroll to position [344, 0]
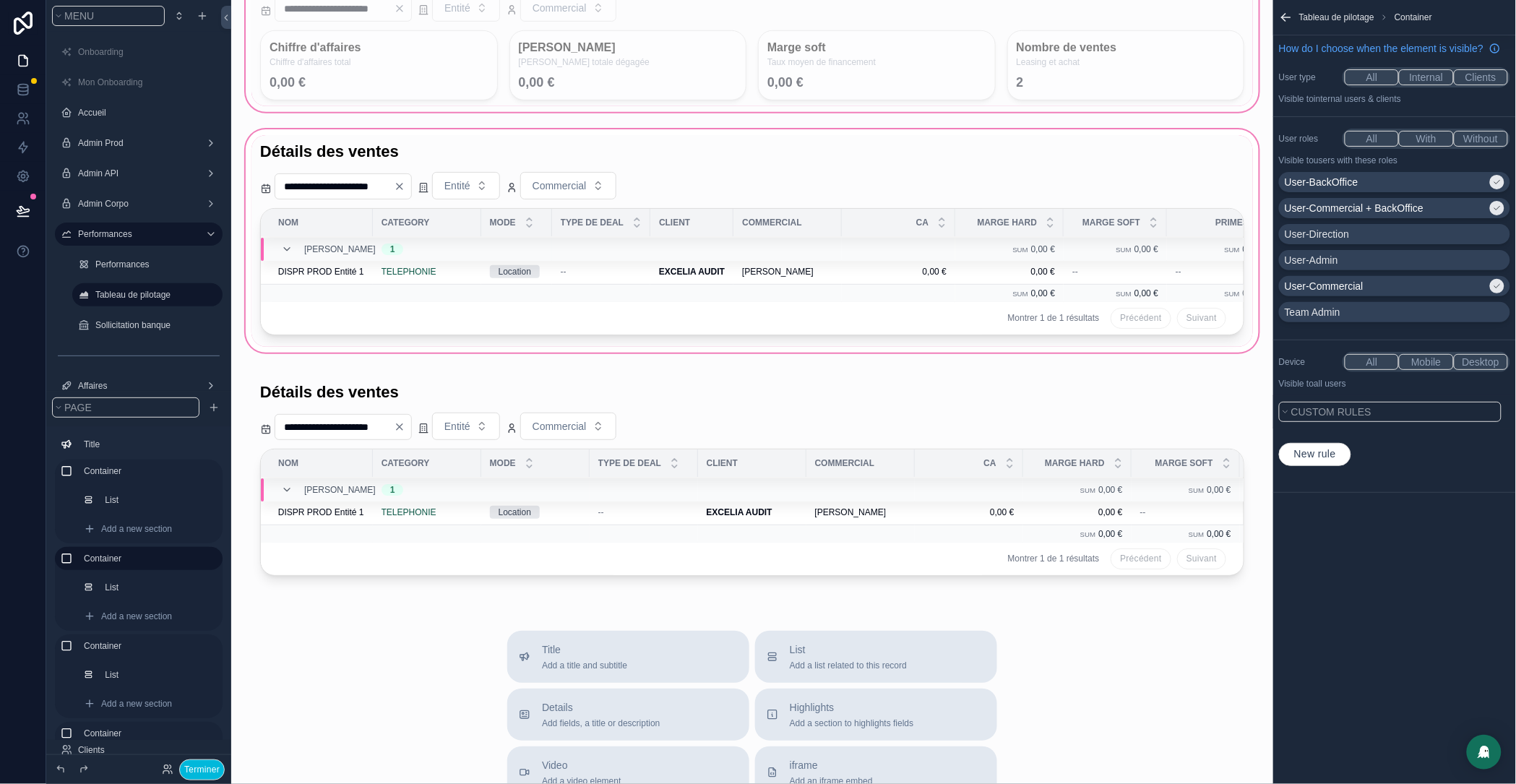
click at [402, 154] on div "scrollable content" at bounding box center [752, 240] width 1019 height 229
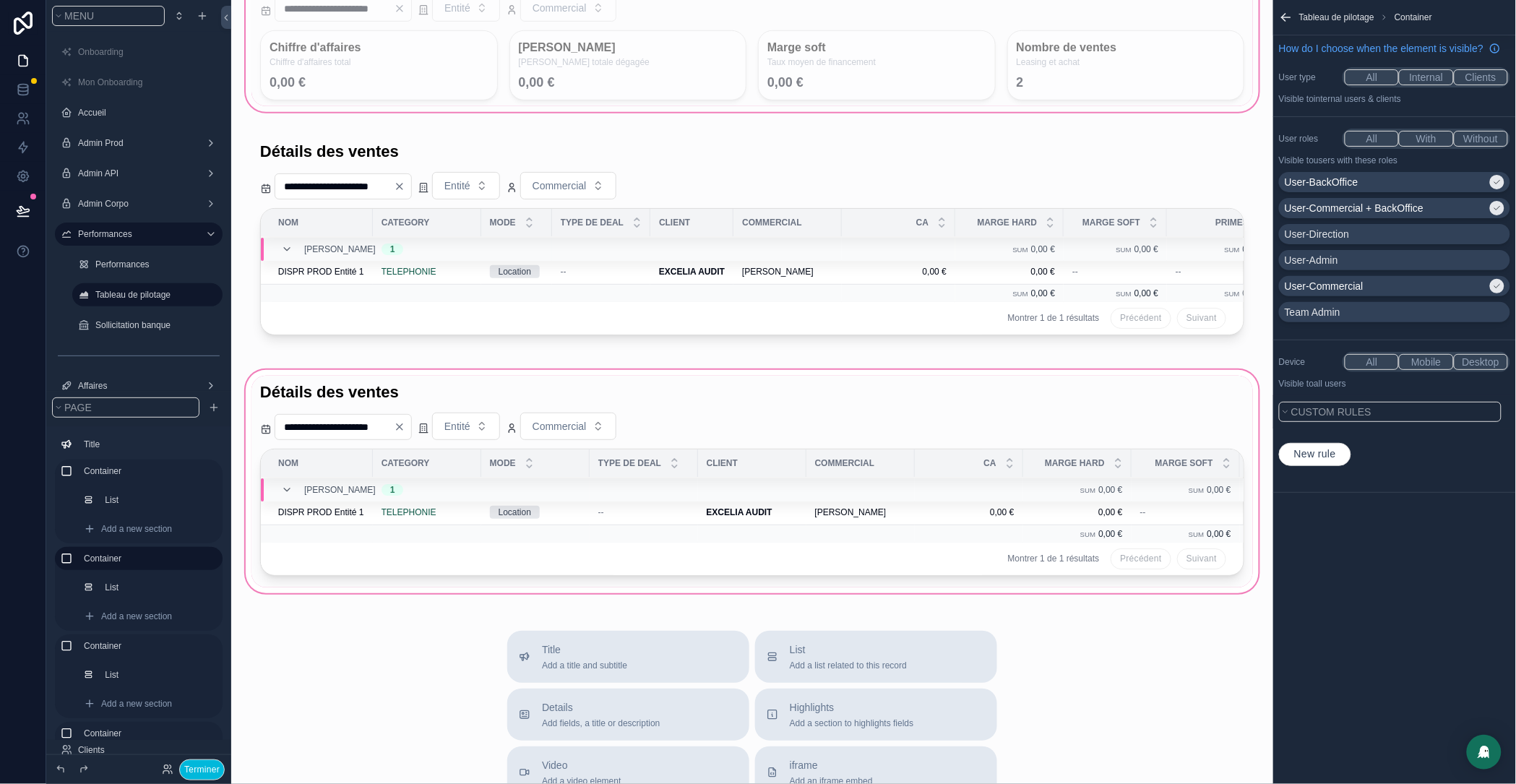
click at [451, 400] on div "scrollable content" at bounding box center [752, 481] width 1019 height 229
click at [434, 450] on div "scrollable content" at bounding box center [752, 481] width 1019 height 229
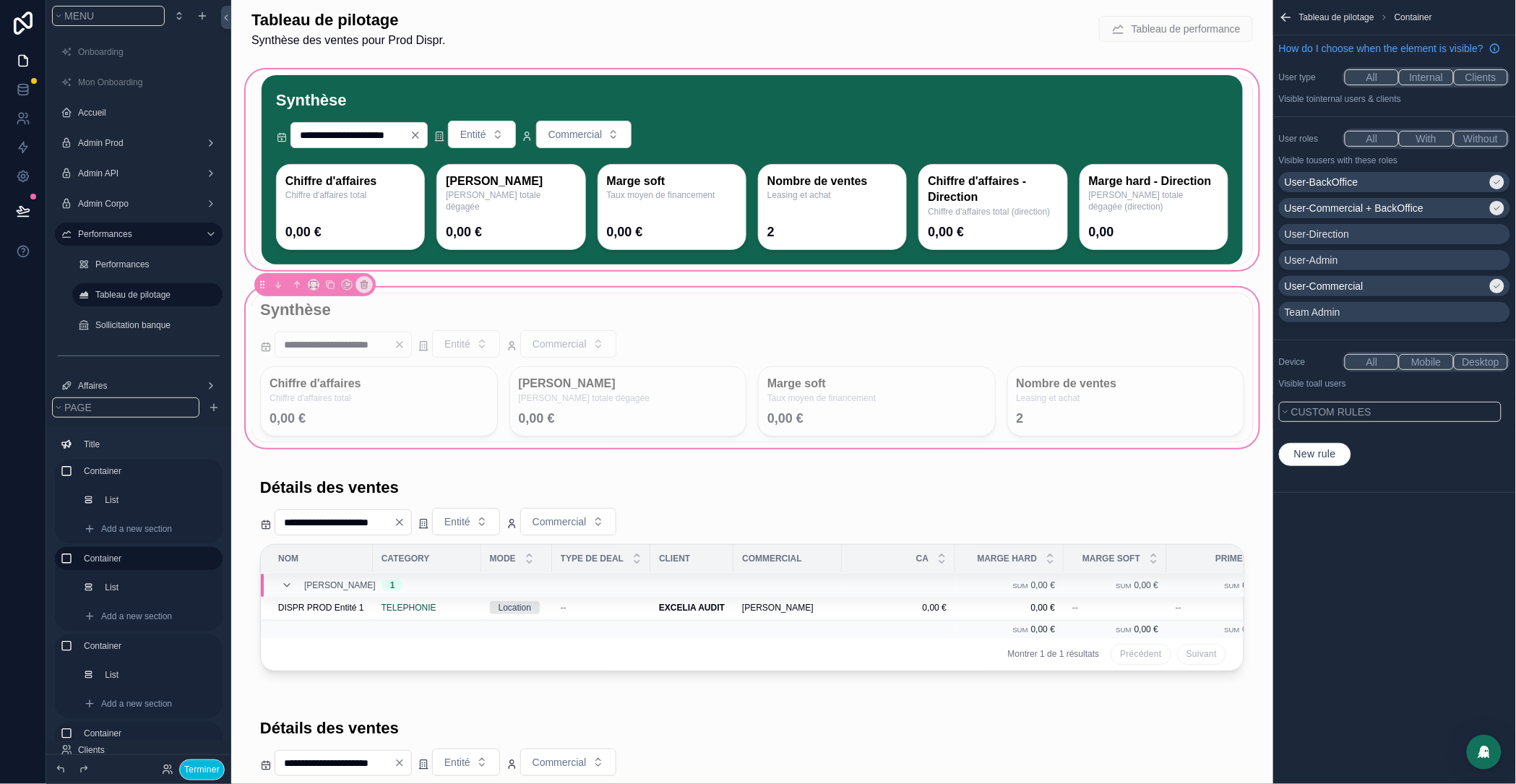
scroll to position [0, 0]
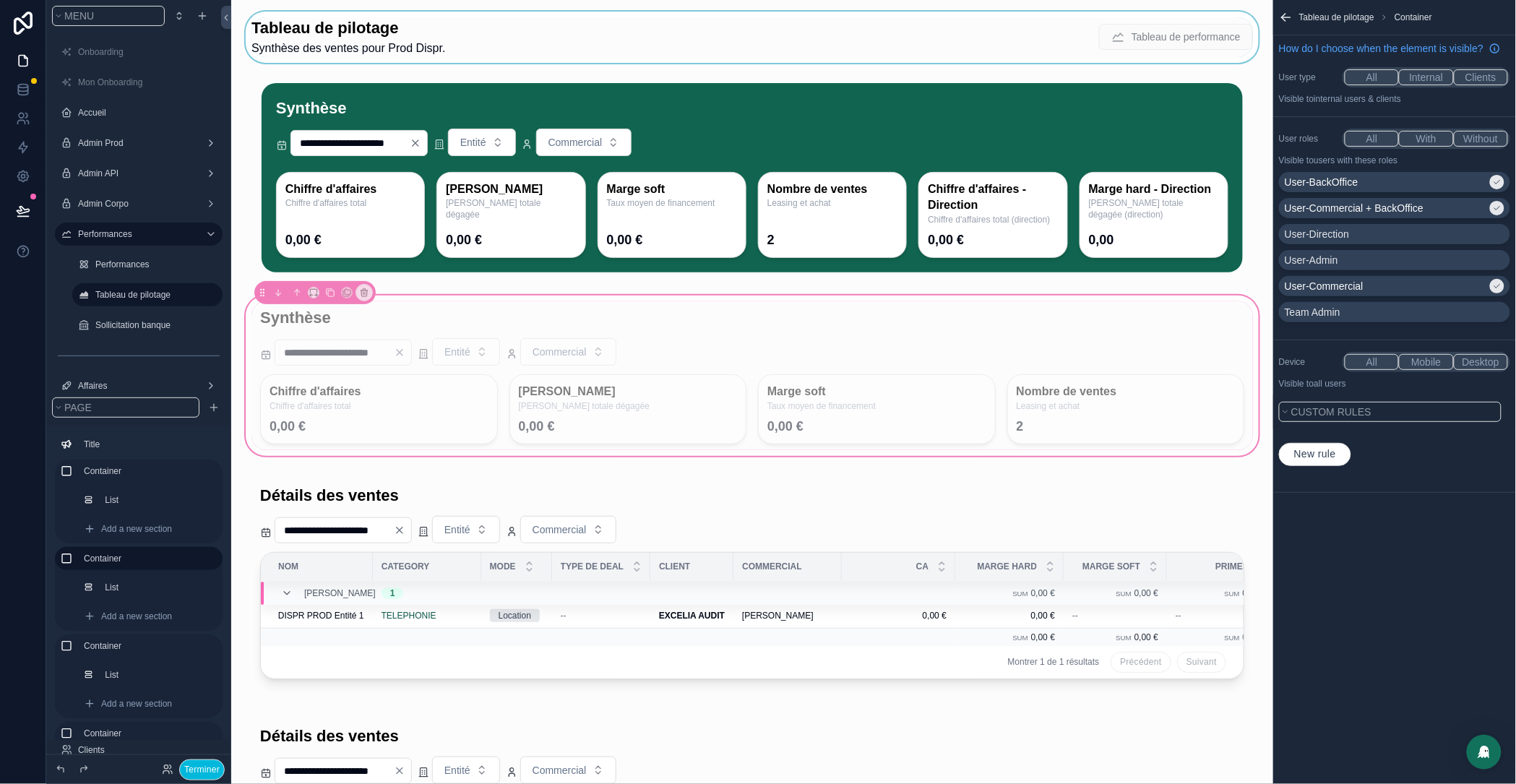
click at [390, 21] on div "scrollable content" at bounding box center [752, 37] width 1019 height 51
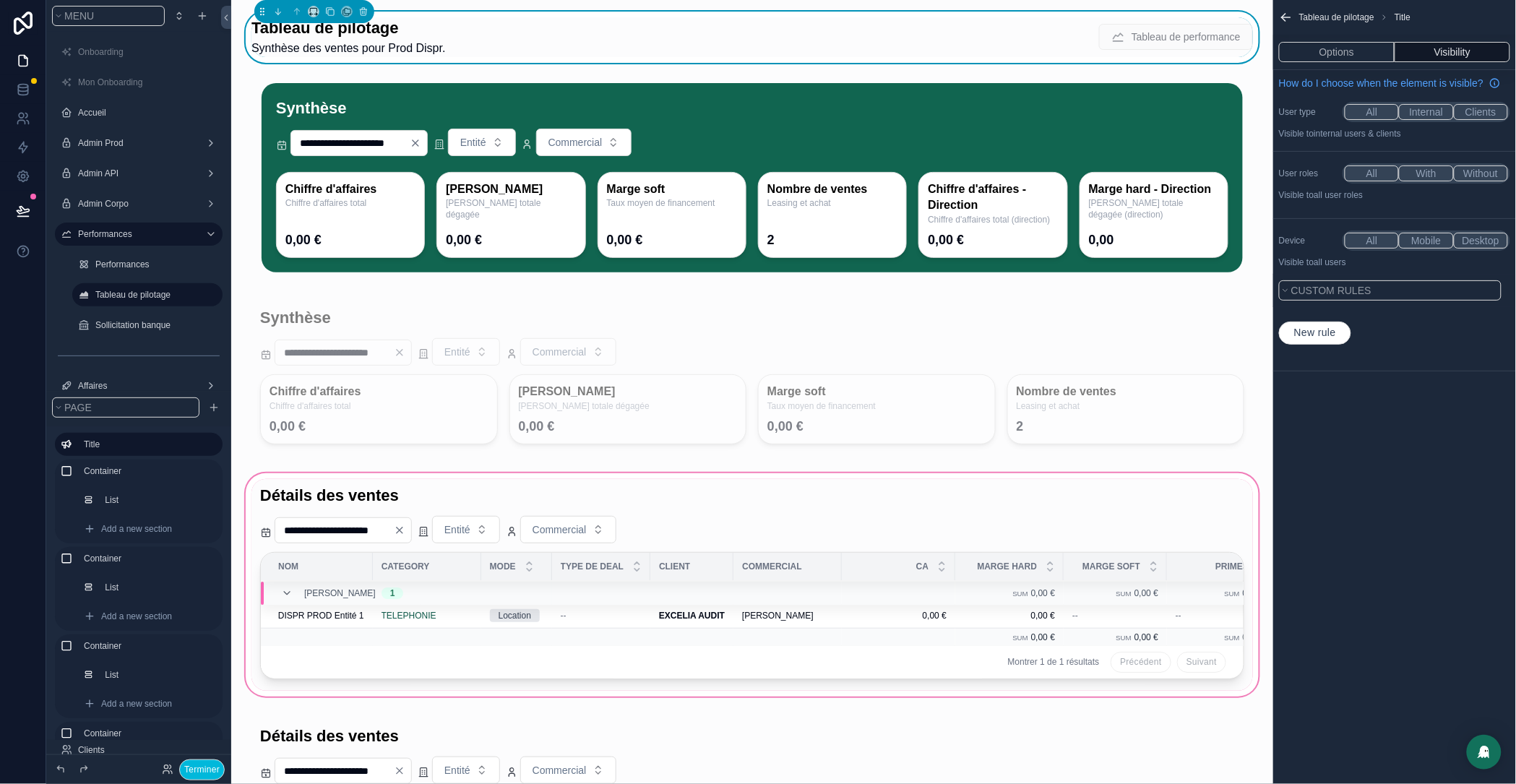
click at [425, 498] on div "scrollable content" at bounding box center [752, 584] width 1019 height 229
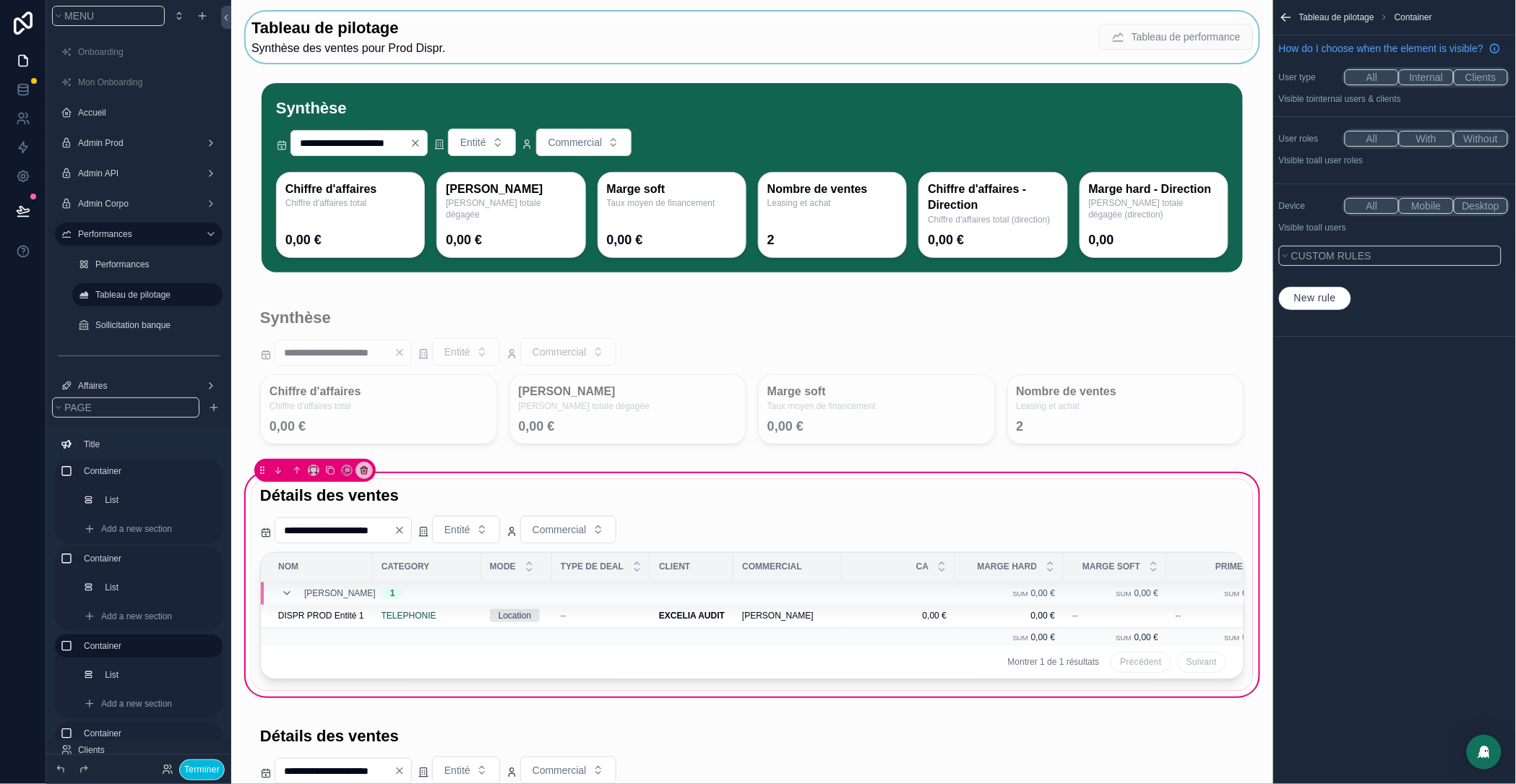
click at [1432, 147] on button "With" at bounding box center [1425, 139] width 54 height 16
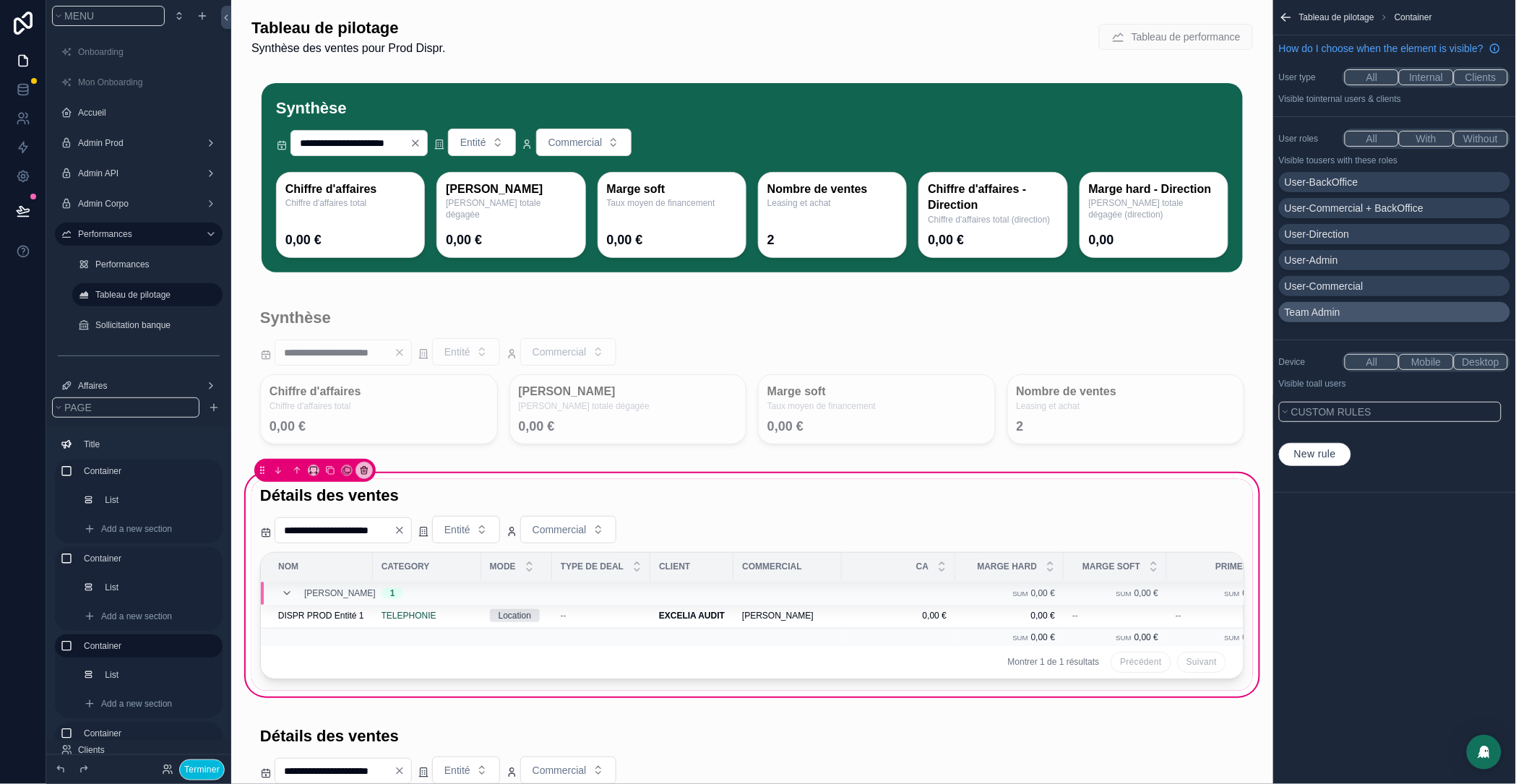
click at [1335, 319] on p "Team Admin" at bounding box center [1312, 312] width 56 height 14
click at [1349, 241] on p "User-Direction" at bounding box center [1317, 234] width 64 height 14
click at [1355, 268] on div "User-Admin" at bounding box center [1394, 259] width 220 height 14
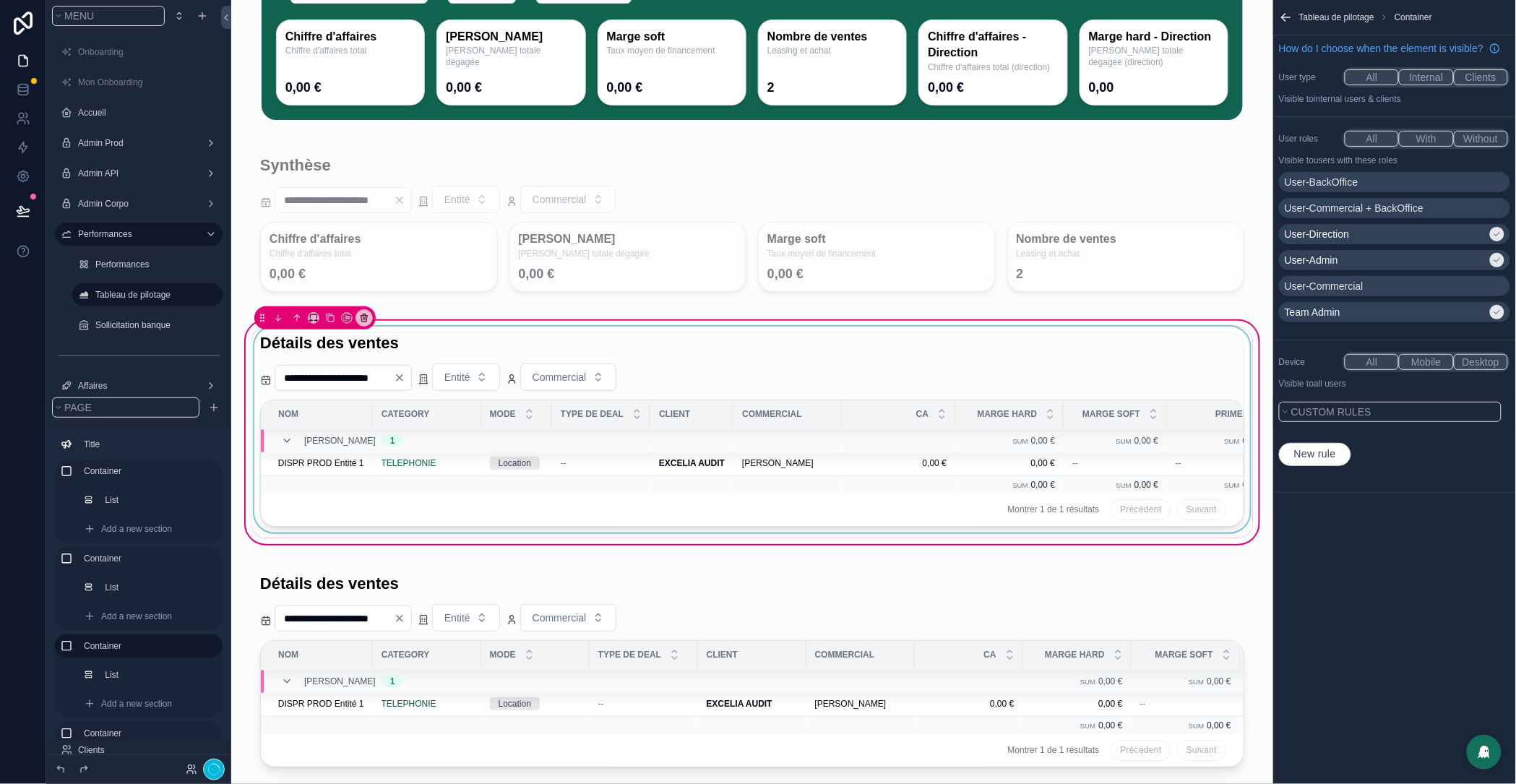
scroll to position [360, 0]
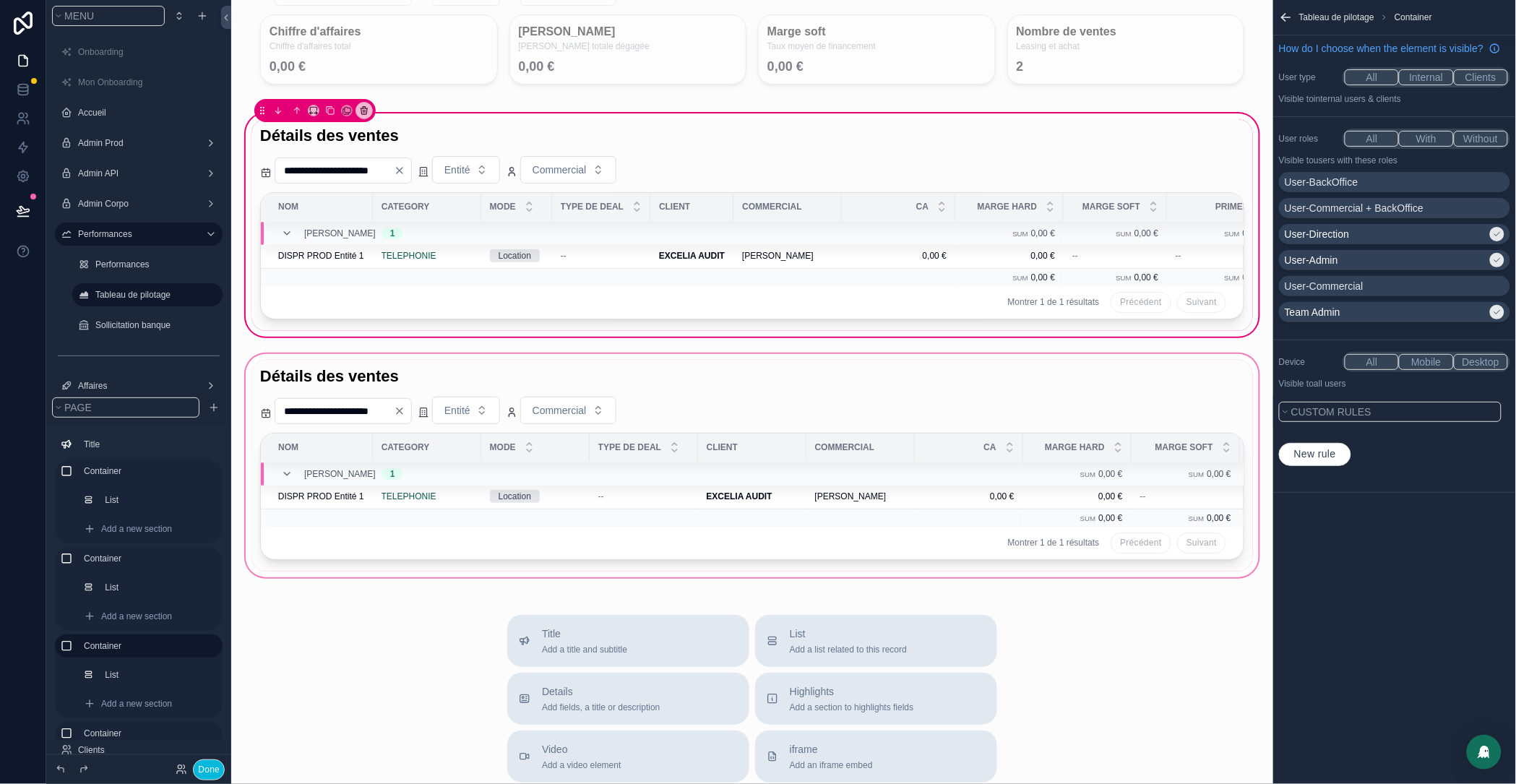
click at [506, 410] on div "scrollable content" at bounding box center [752, 466] width 1019 height 229
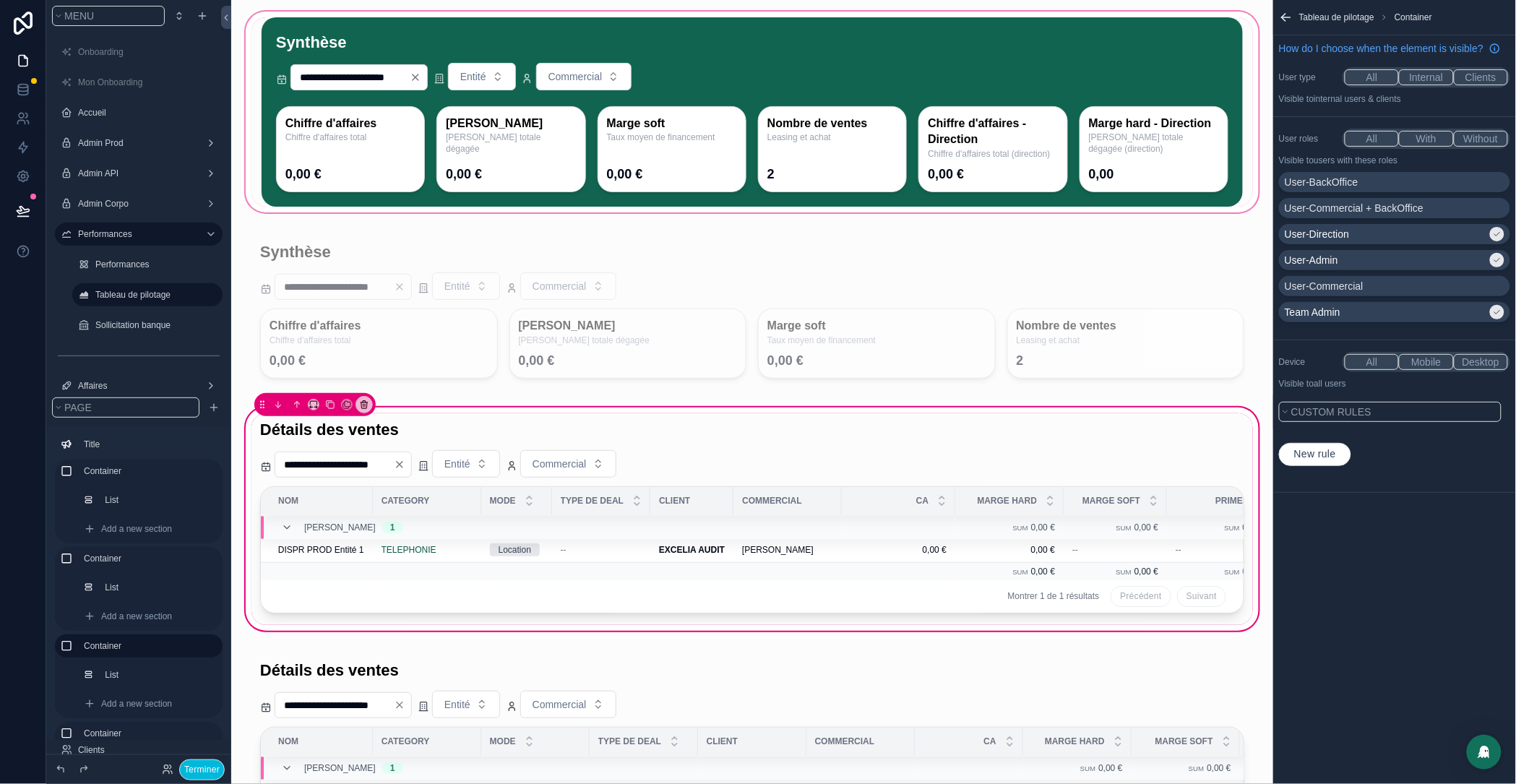
scroll to position [0, 0]
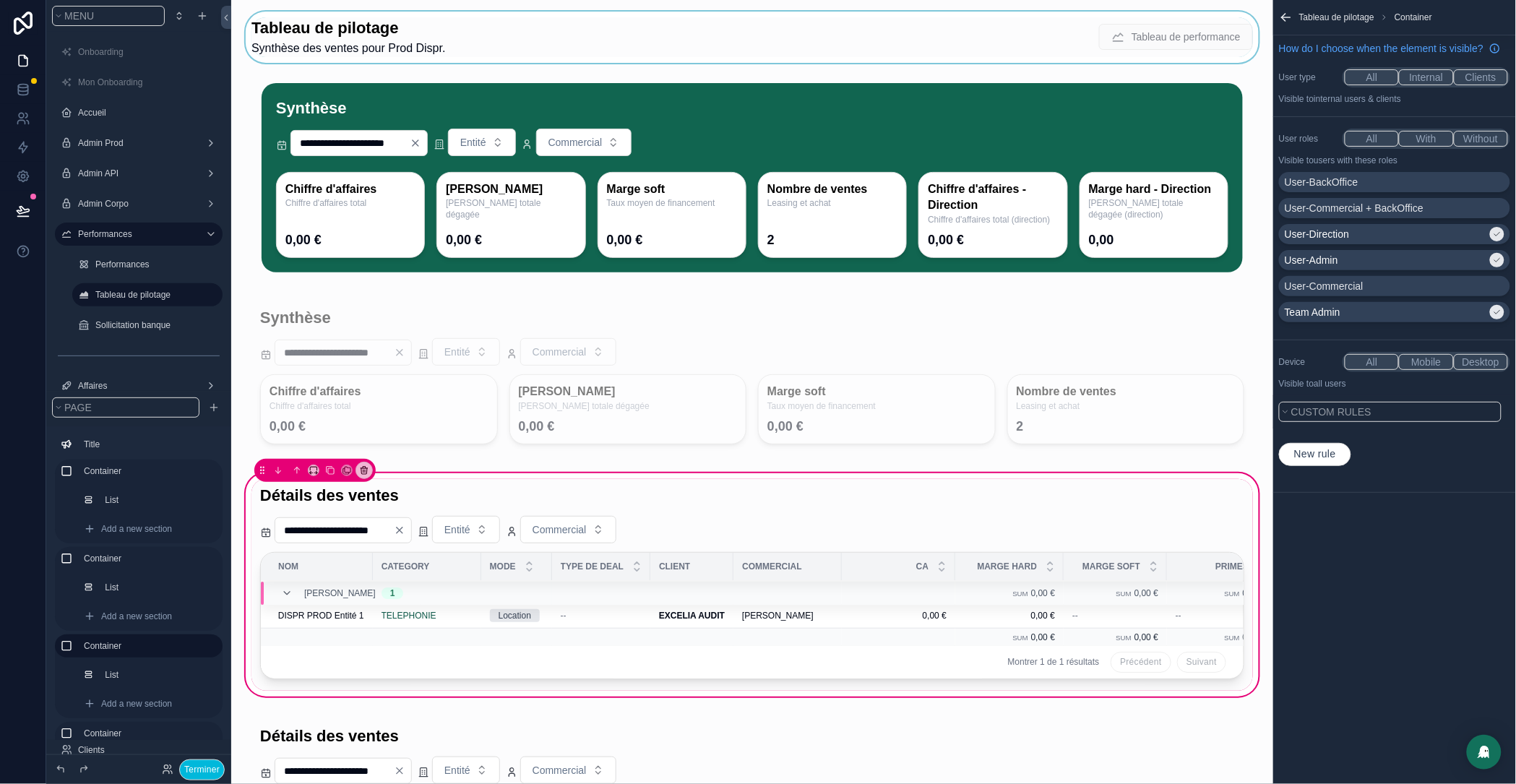
click at [431, 13] on div "scrollable content" at bounding box center [752, 37] width 1019 height 51
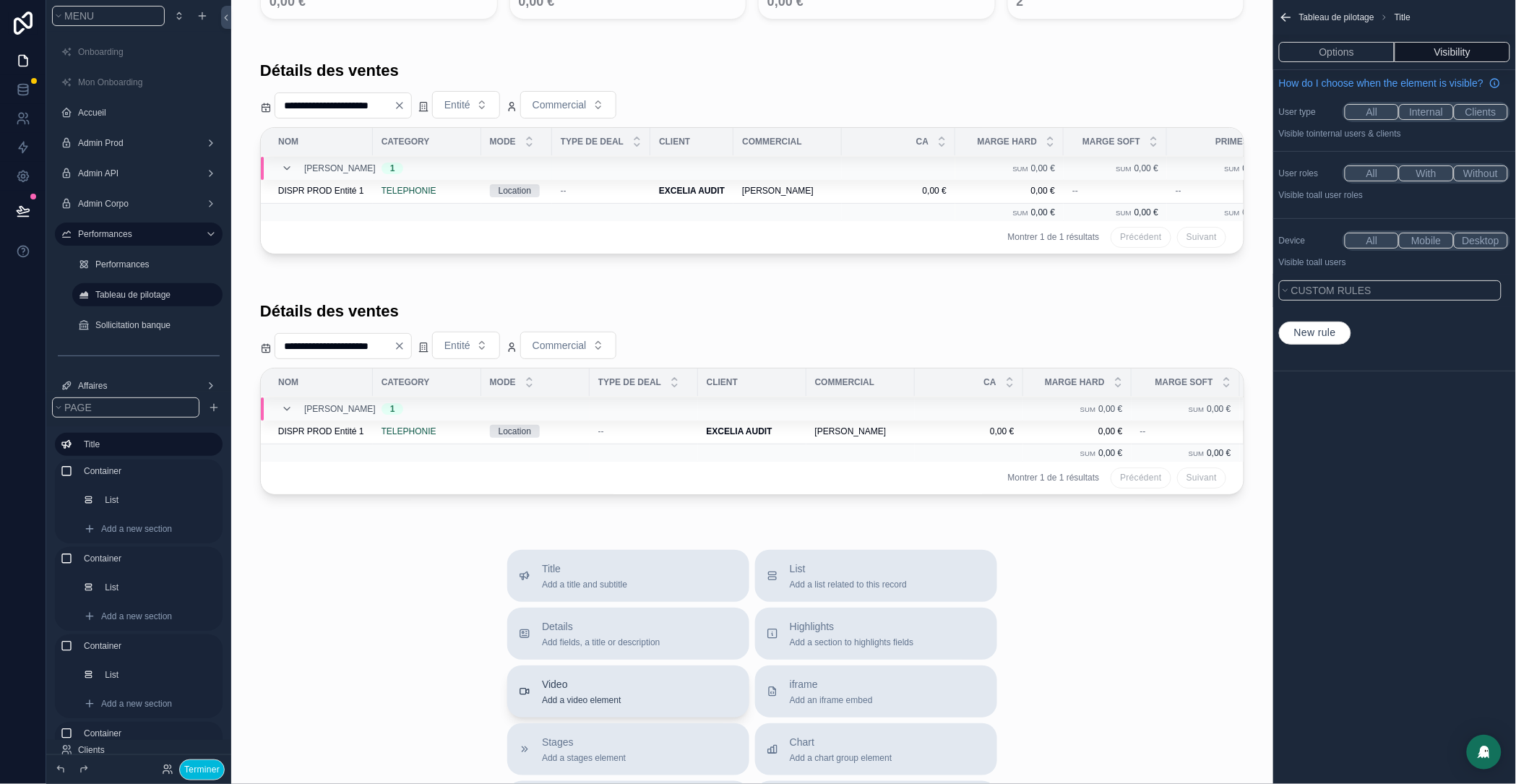
scroll to position [858, 0]
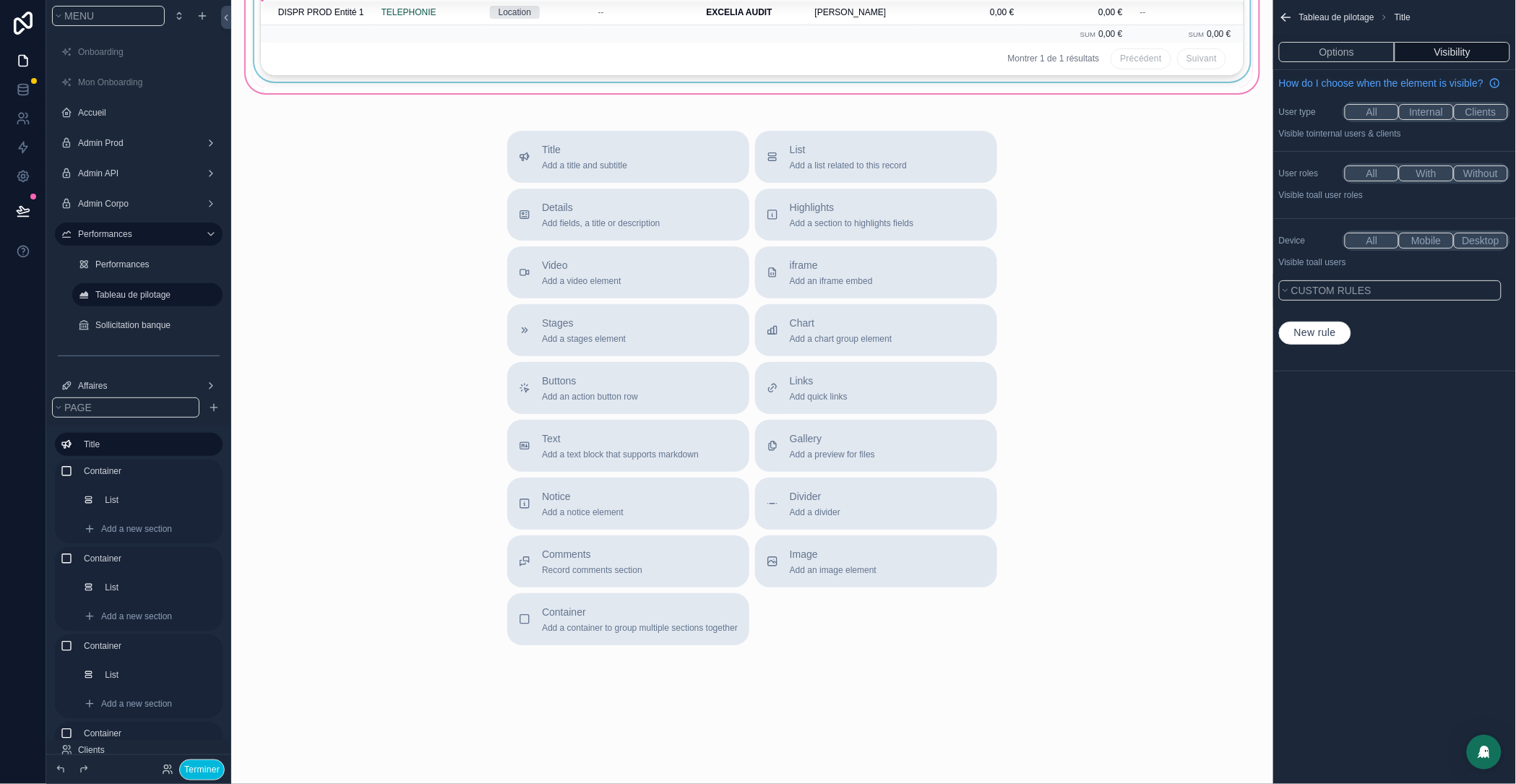
click at [530, 75] on div "Montrer 1 de 1 résultats Précédent Suivant" at bounding box center [752, 58] width 983 height 32
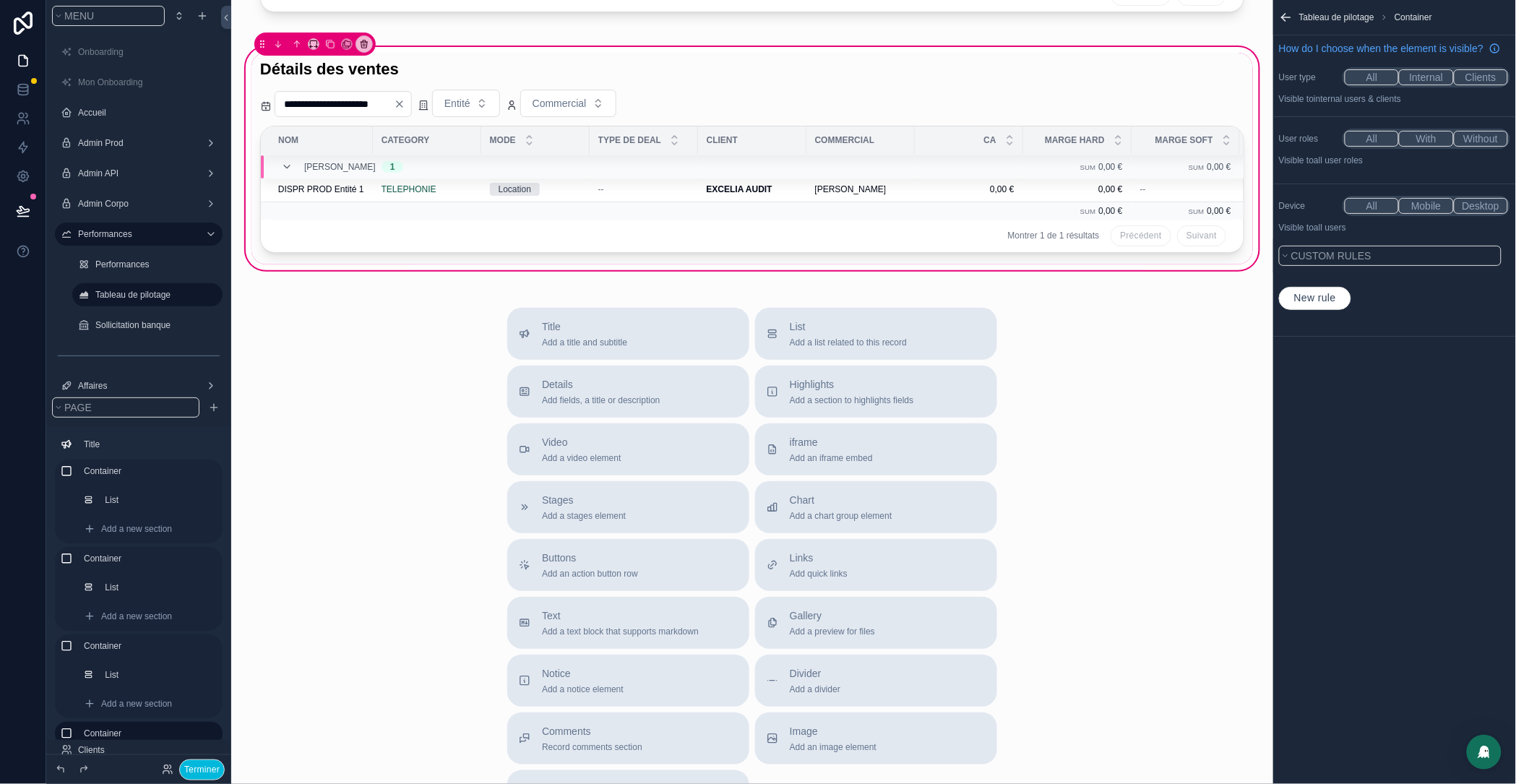
scroll to position [494, 0]
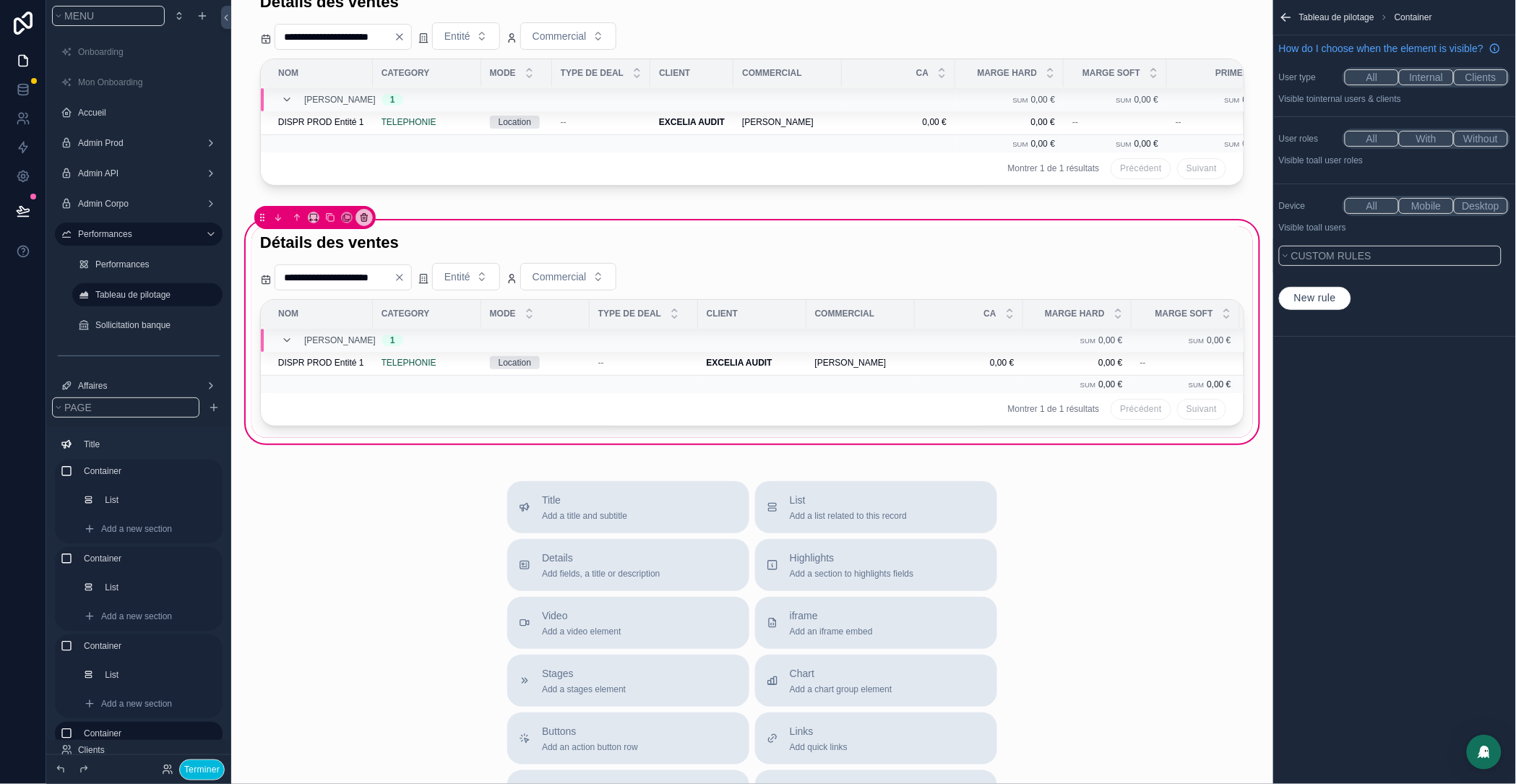
click at [1426, 147] on button "With" at bounding box center [1425, 139] width 54 height 16
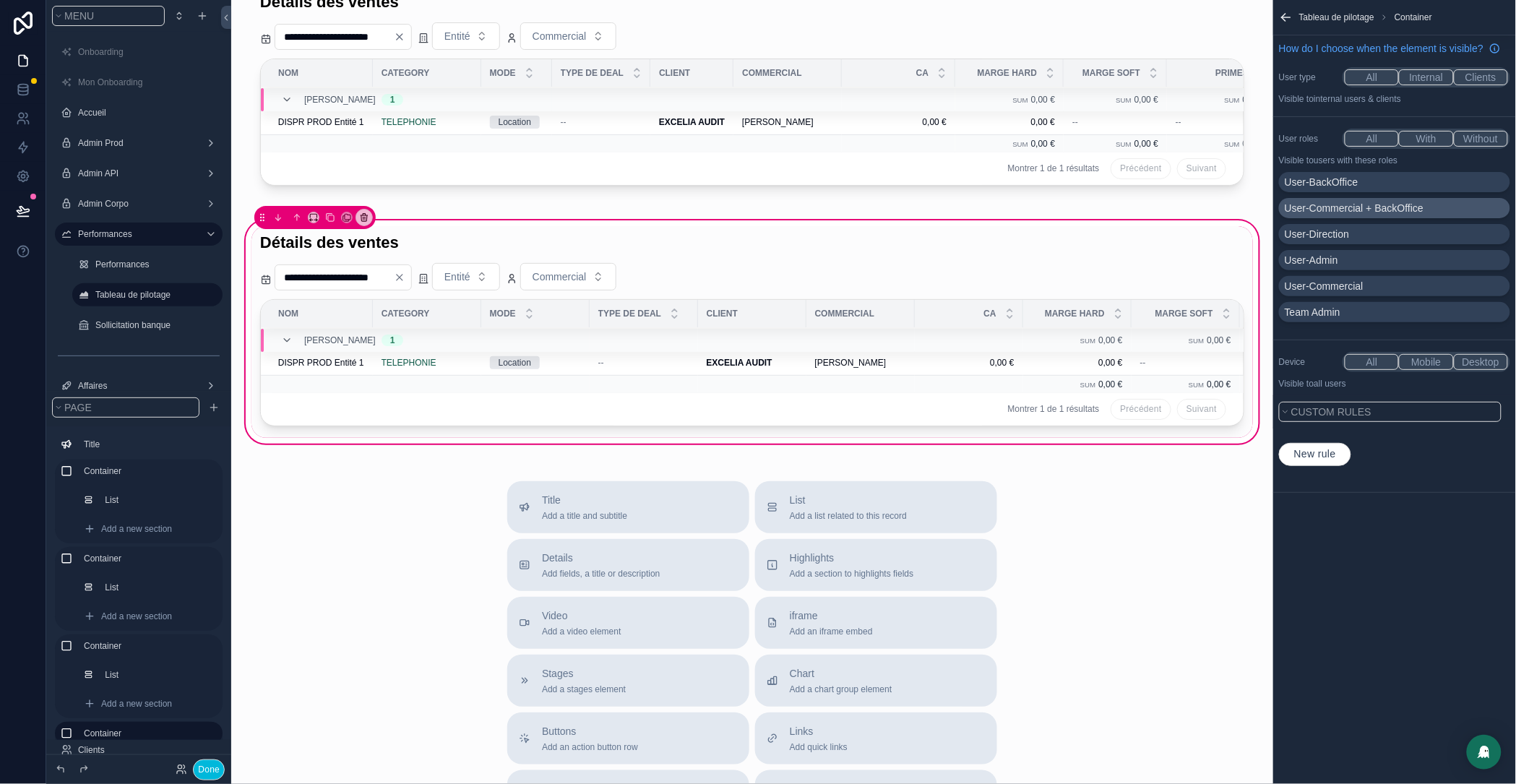
drag, startPoint x: 1359, startPoint y: 203, endPoint x: 1376, endPoint y: 225, distance: 27.8
click at [1358, 189] on p "User-BackOffice" at bounding box center [1322, 182] width 74 height 14
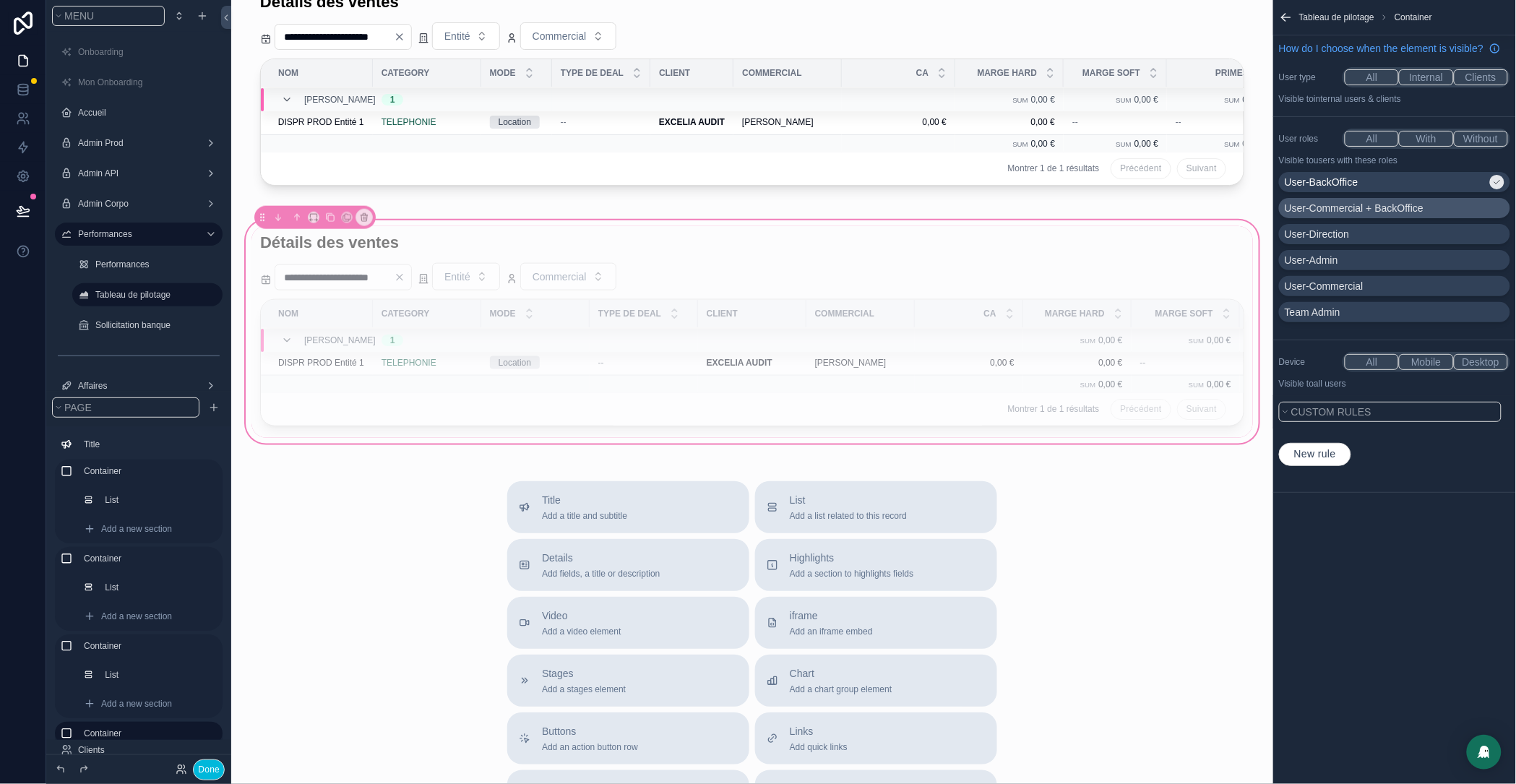
click at [1361, 215] on p "User-Commercial + BackOffice" at bounding box center [1354, 207] width 139 height 14
click at [1364, 293] on p "User-Commercial" at bounding box center [1325, 286] width 79 height 14
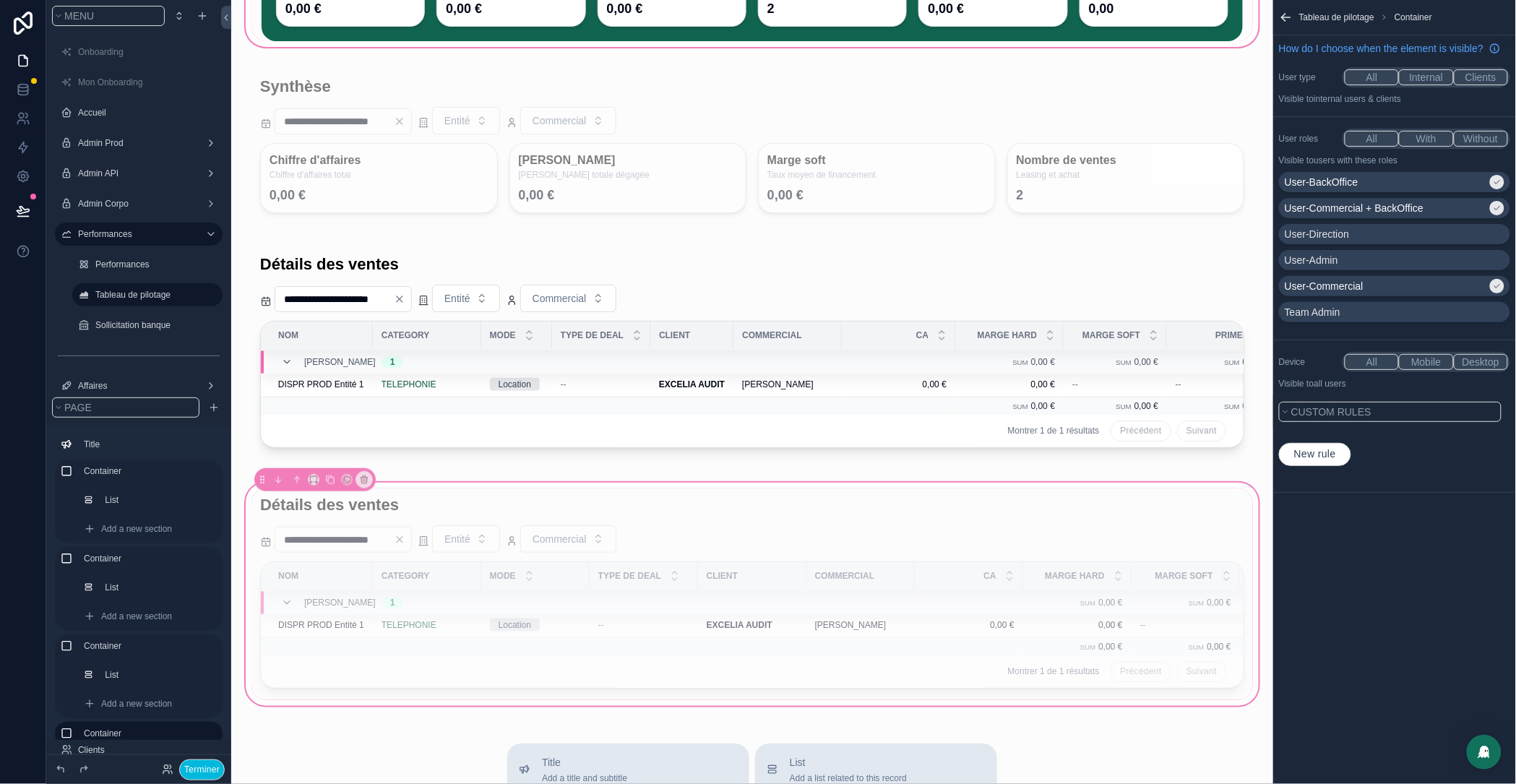
scroll to position [0, 0]
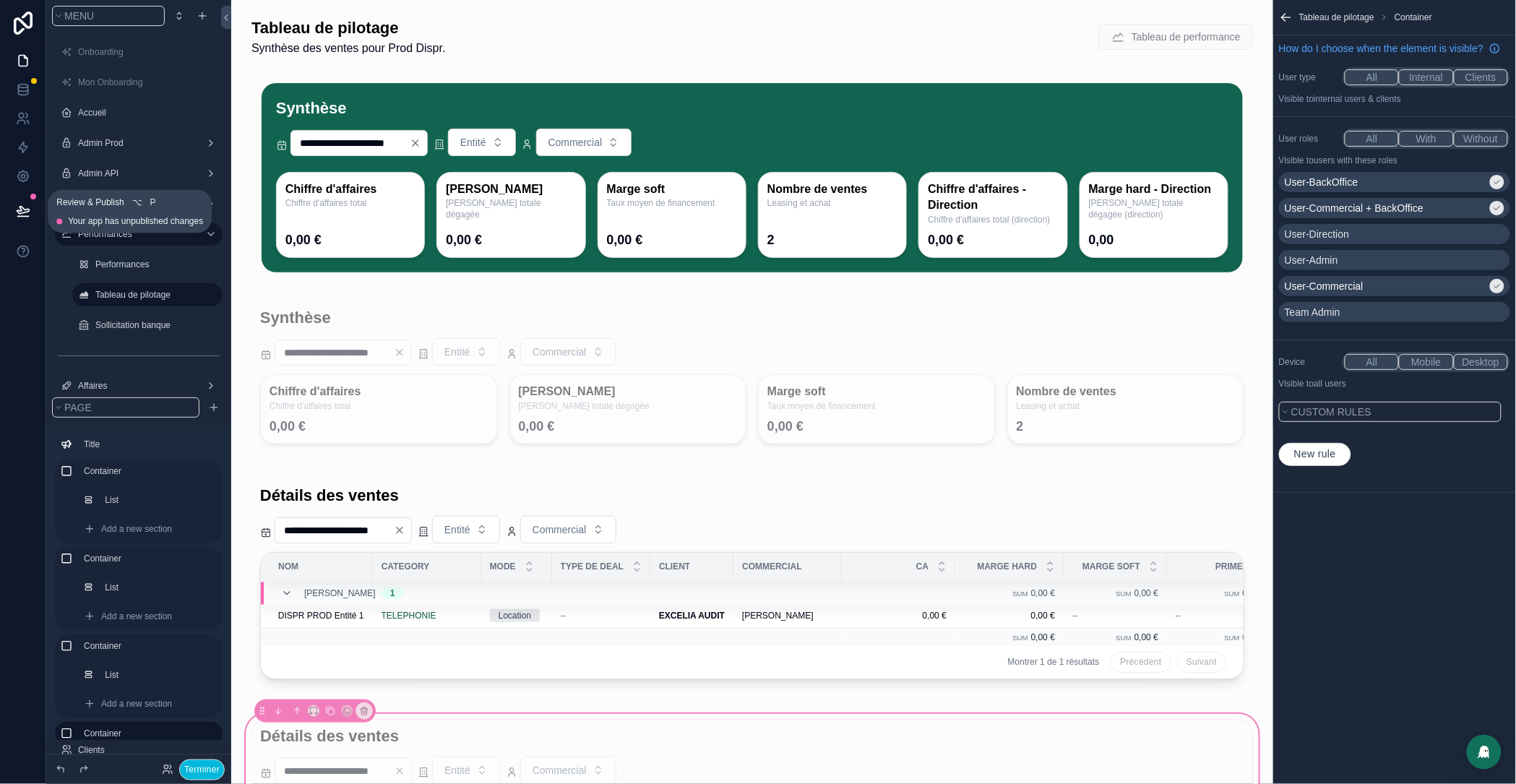
click at [17, 218] on icon at bounding box center [23, 210] width 14 height 14
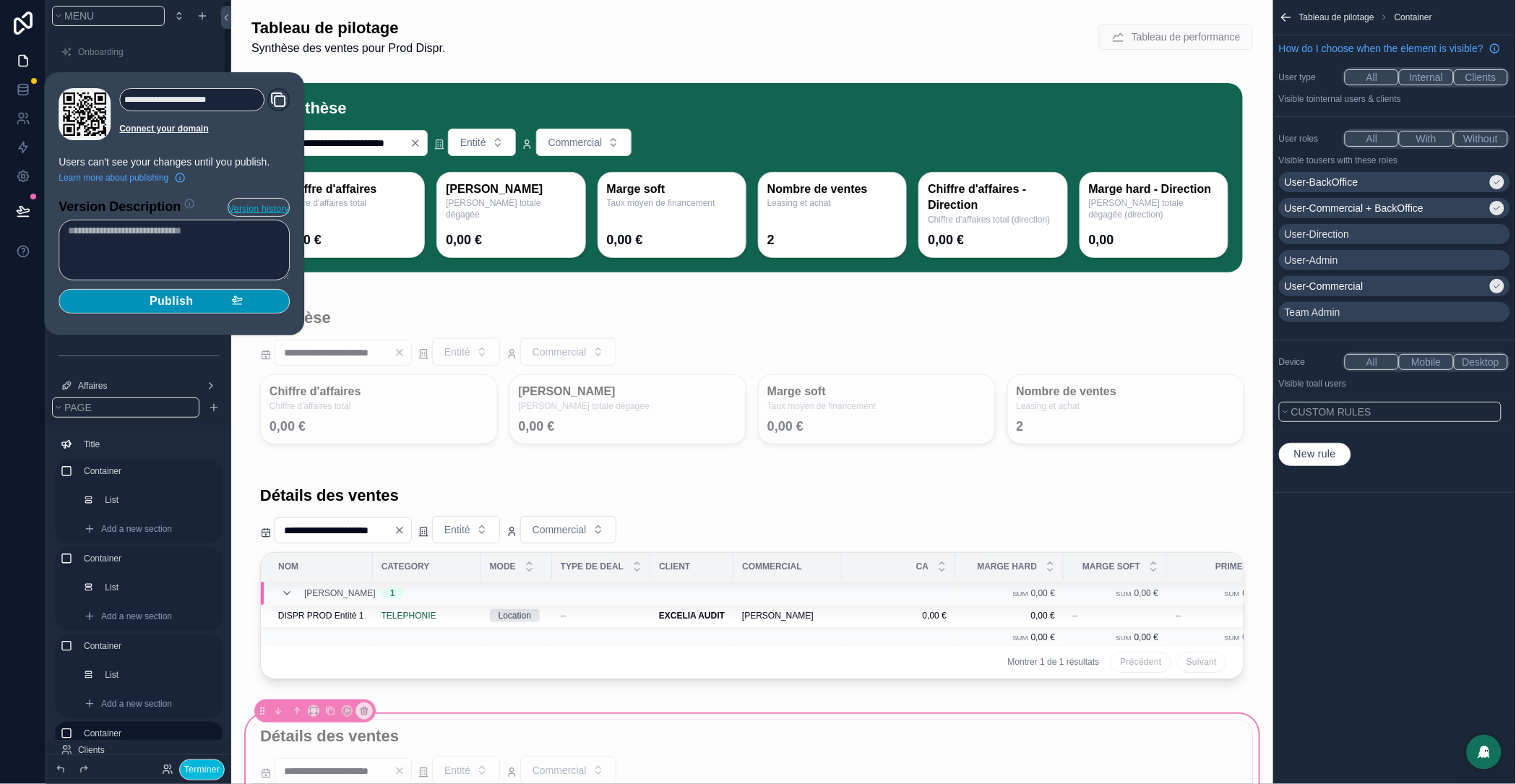
click at [159, 299] on span "Publish" at bounding box center [172, 301] width 44 height 14
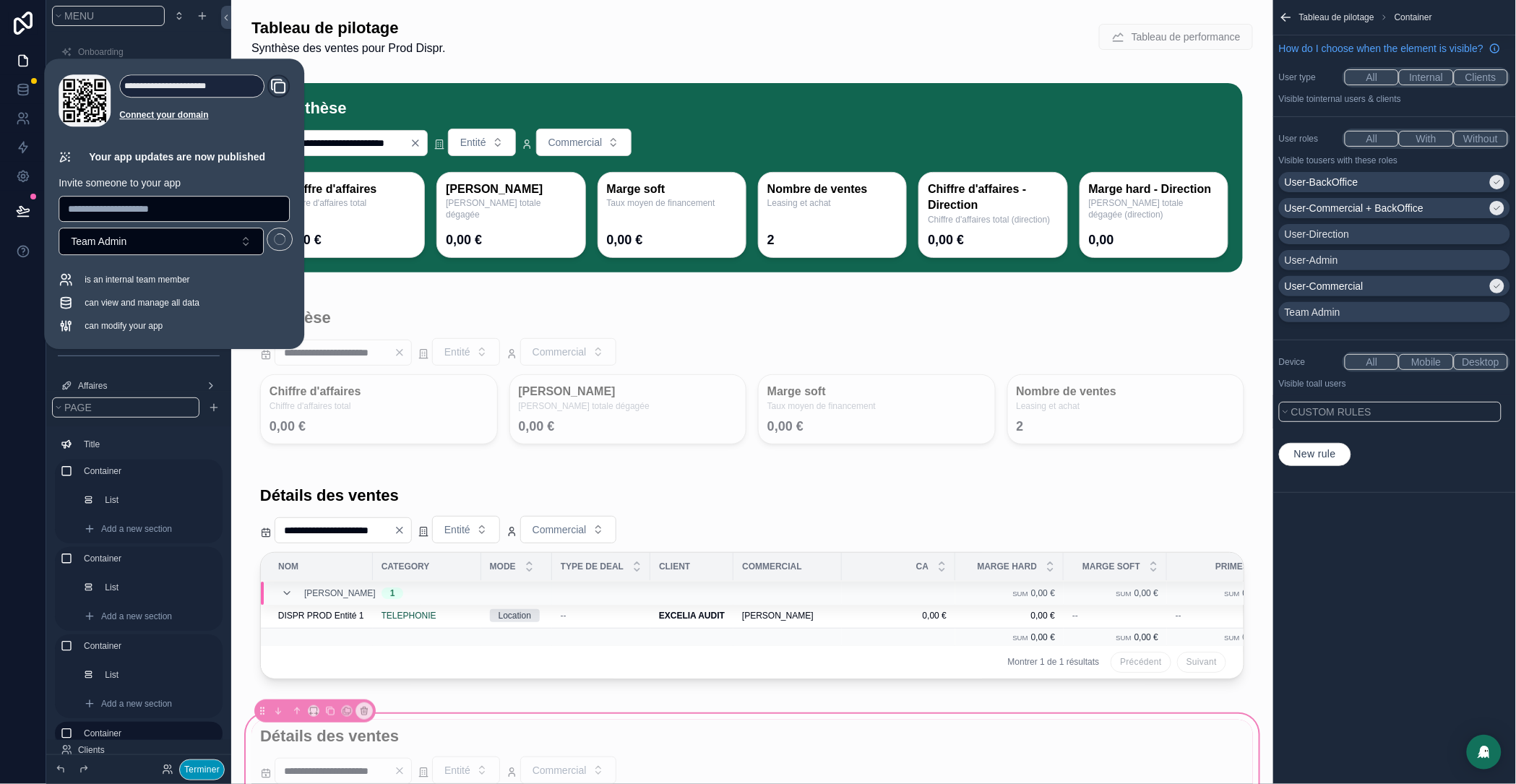
click at [205, 777] on button "Terminer" at bounding box center [202, 770] width 45 height 21
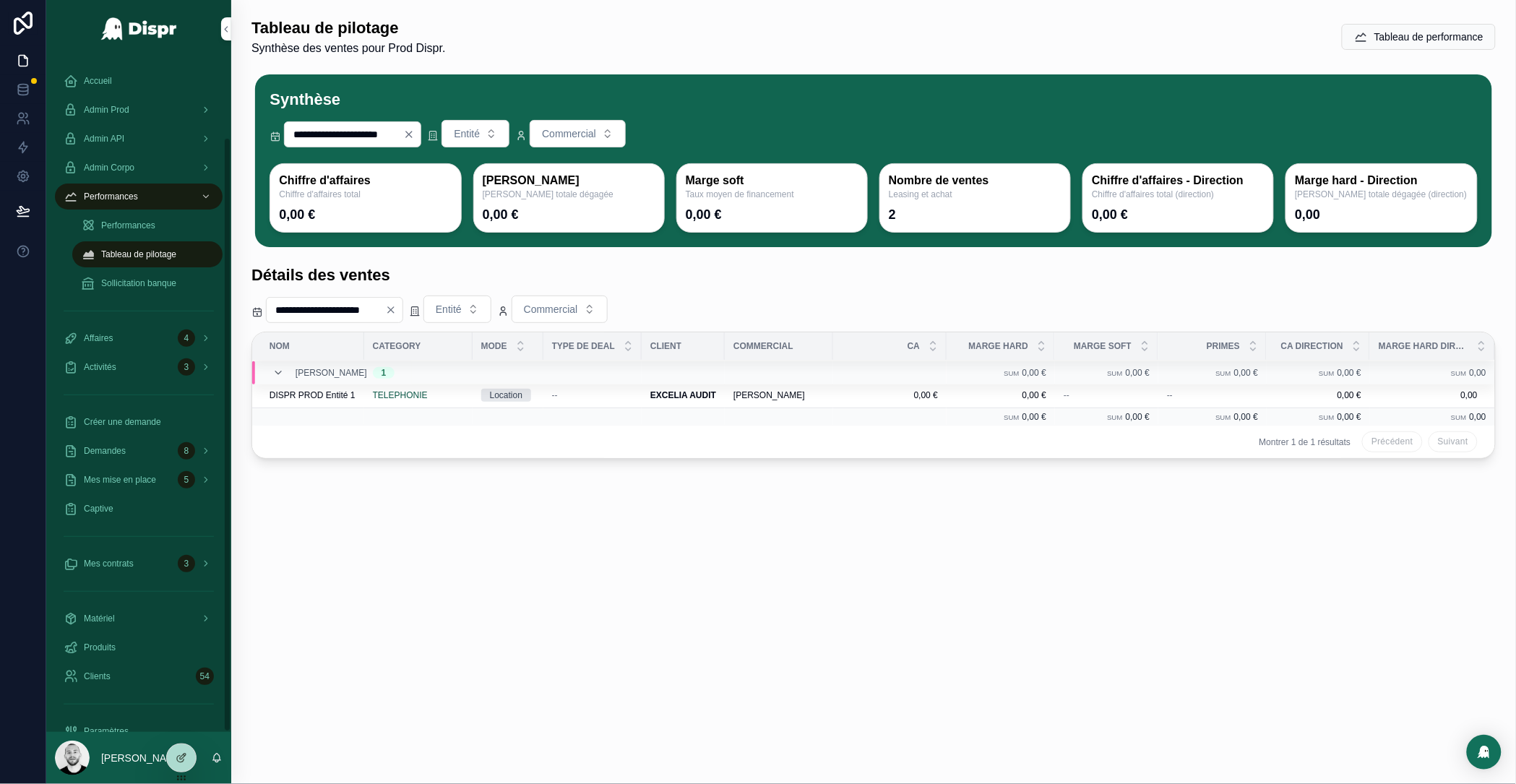
click at [502, 679] on div "**********" at bounding box center [873, 392] width 1285 height 784
drag, startPoint x: 332, startPoint y: 587, endPoint x: 332, endPoint y: 573, distance: 14.0
click at [333, 586] on div "**********" at bounding box center [873, 293] width 1285 height 586
click at [106, 468] on div "Mes mise en place 5" at bounding box center [138, 480] width 150 height 24
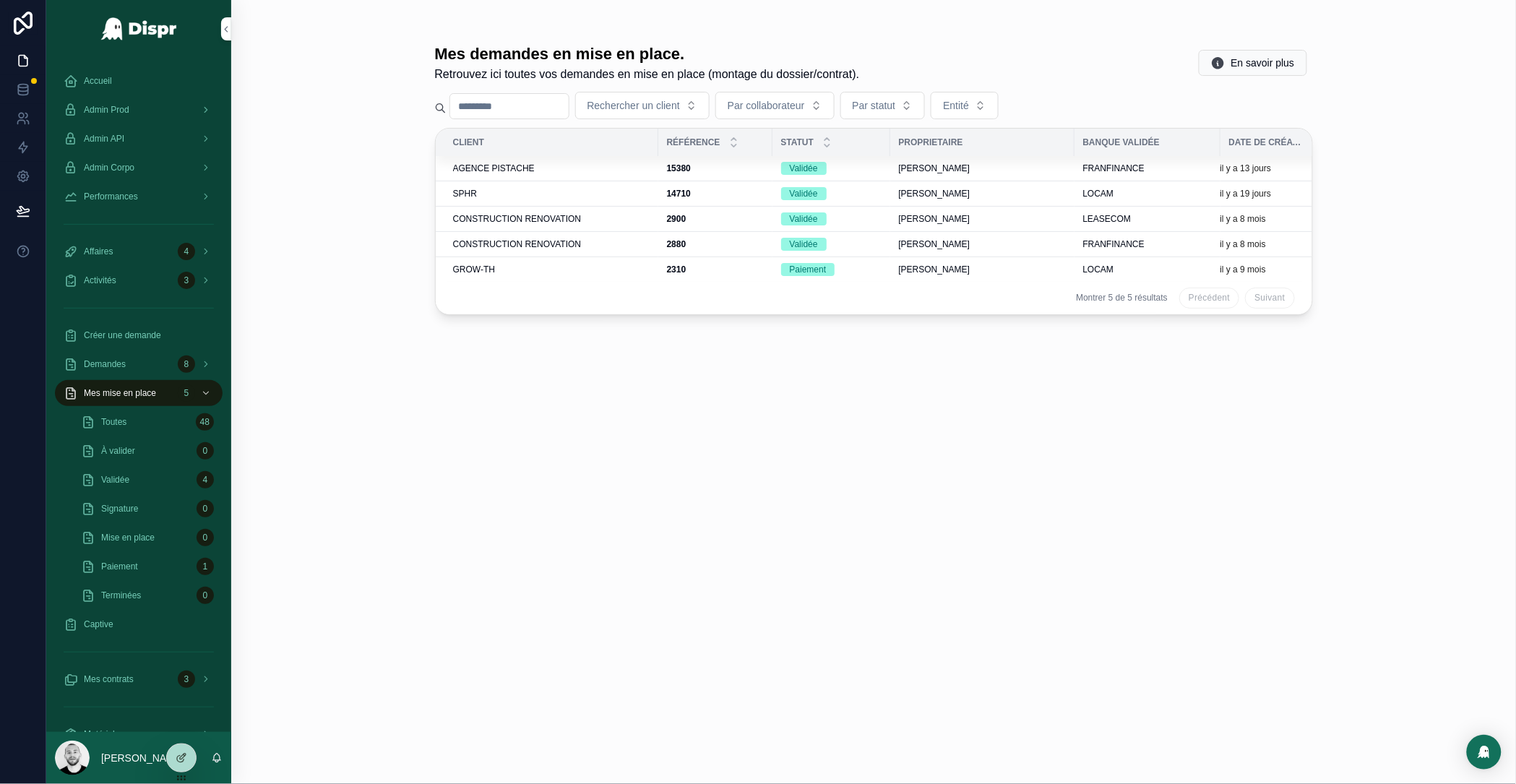
click at [513, 267] on div "GROW-TH" at bounding box center [552, 270] width 197 height 11
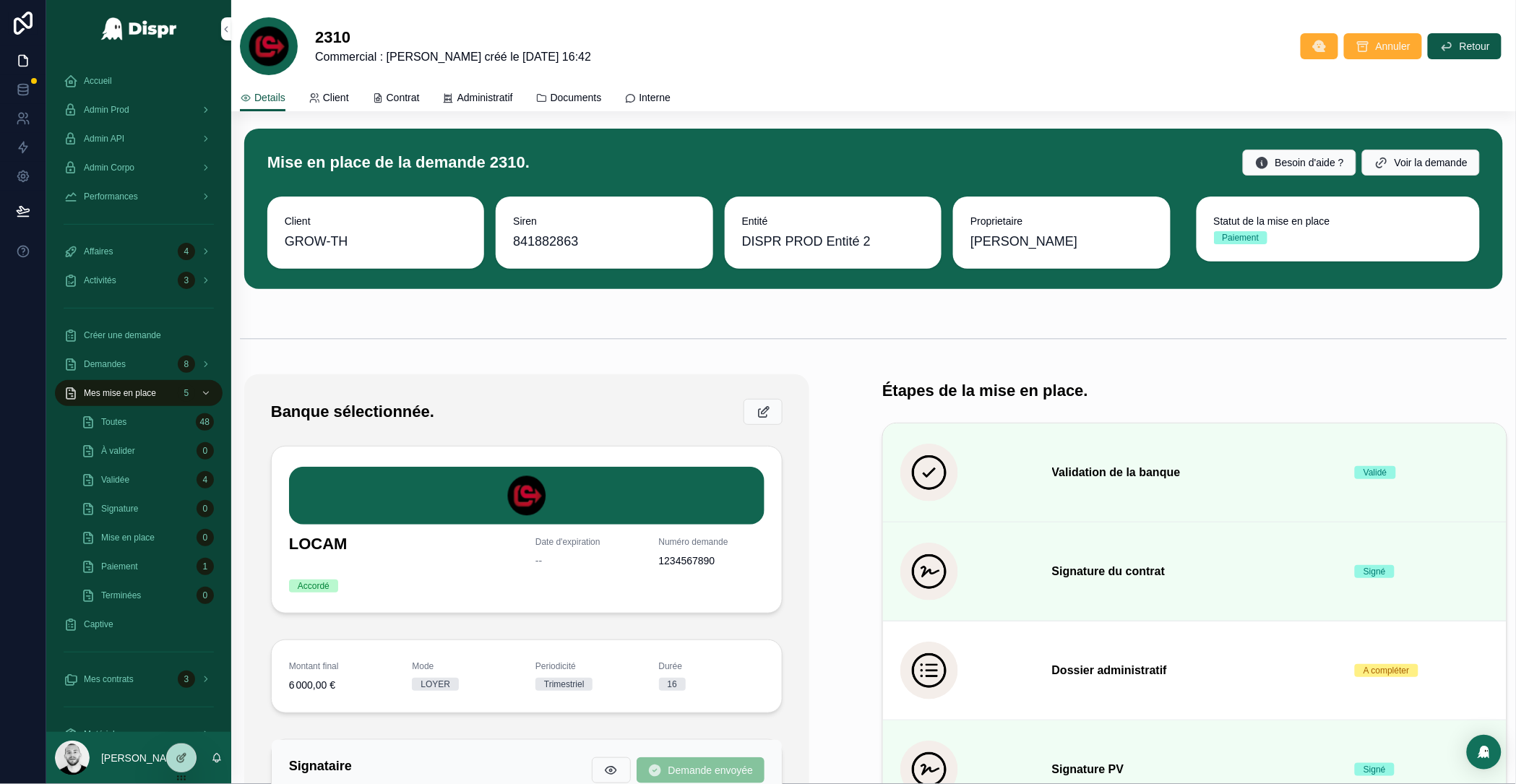
click at [513, 106] on link "Administratif" at bounding box center [478, 99] width 70 height 29
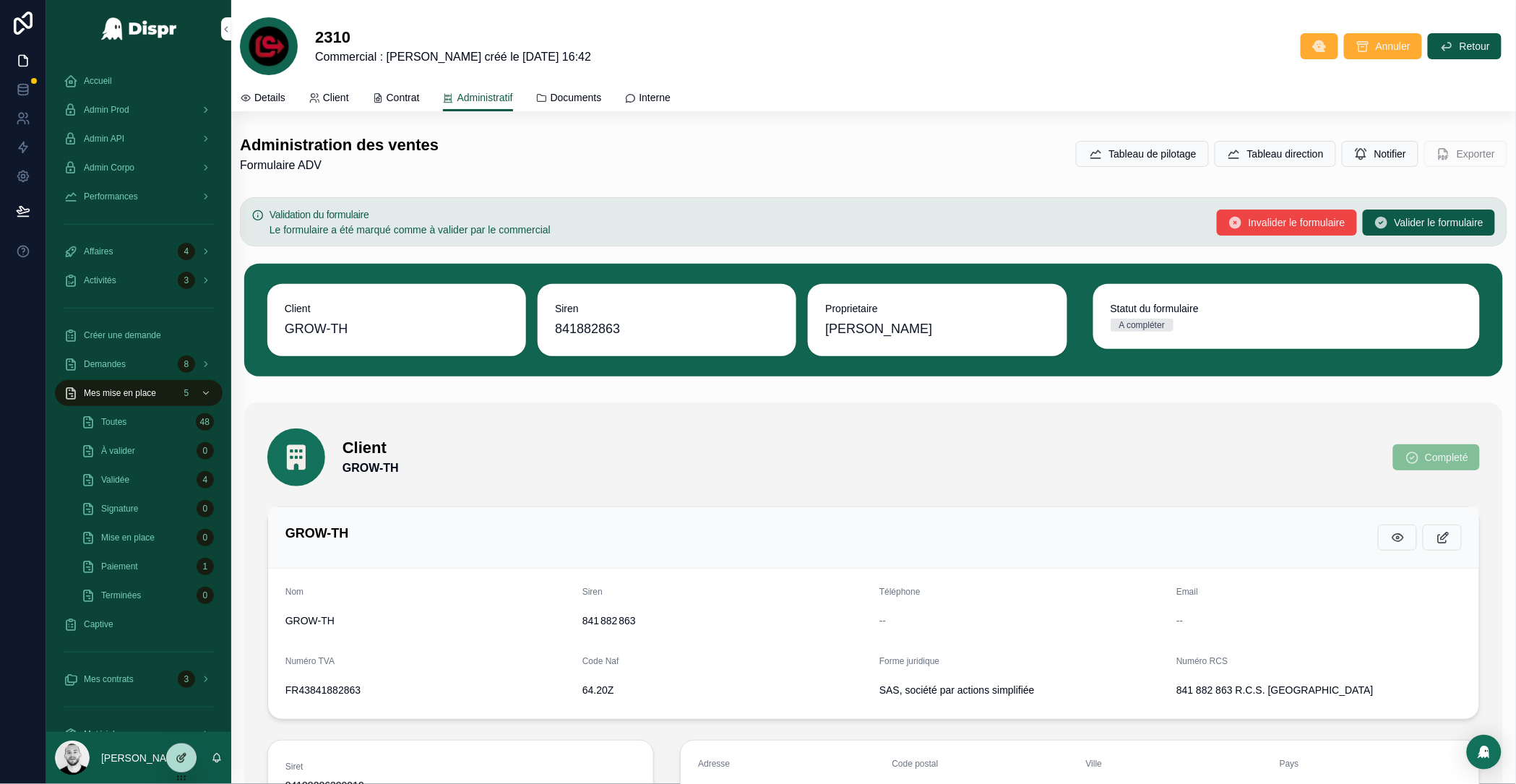
click at [178, 754] on icon at bounding box center [181, 758] width 11 height 11
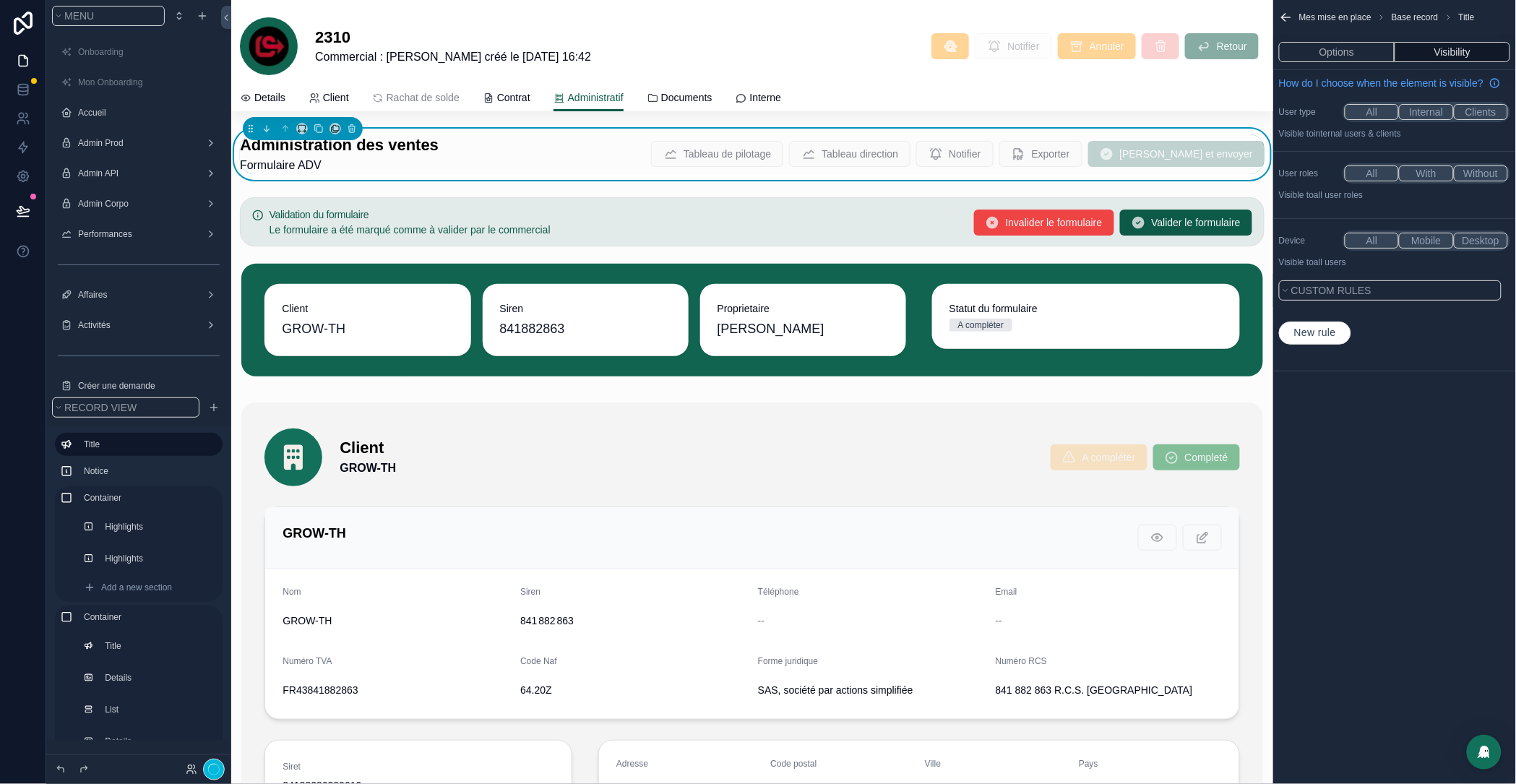
click at [553, 159] on div "Administration des ventes Formulaire ADV Tableau de pilotage Tableau direction …" at bounding box center [752, 155] width 1025 height 40
click at [1340, 55] on button "Options" at bounding box center [1337, 51] width 116 height 20
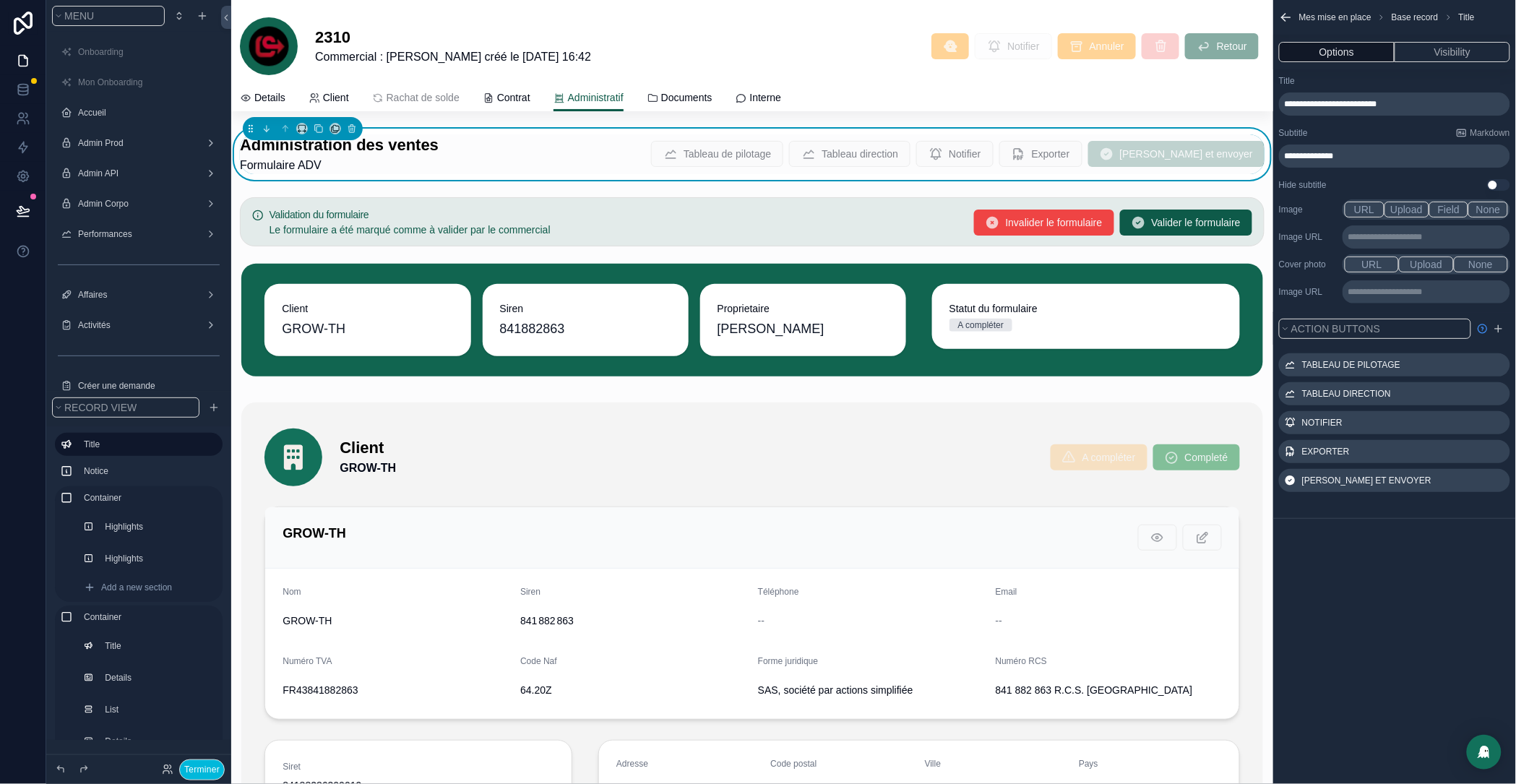
click at [0, 0] on icon "scrollable content" at bounding box center [0, 0] width 0 height 0
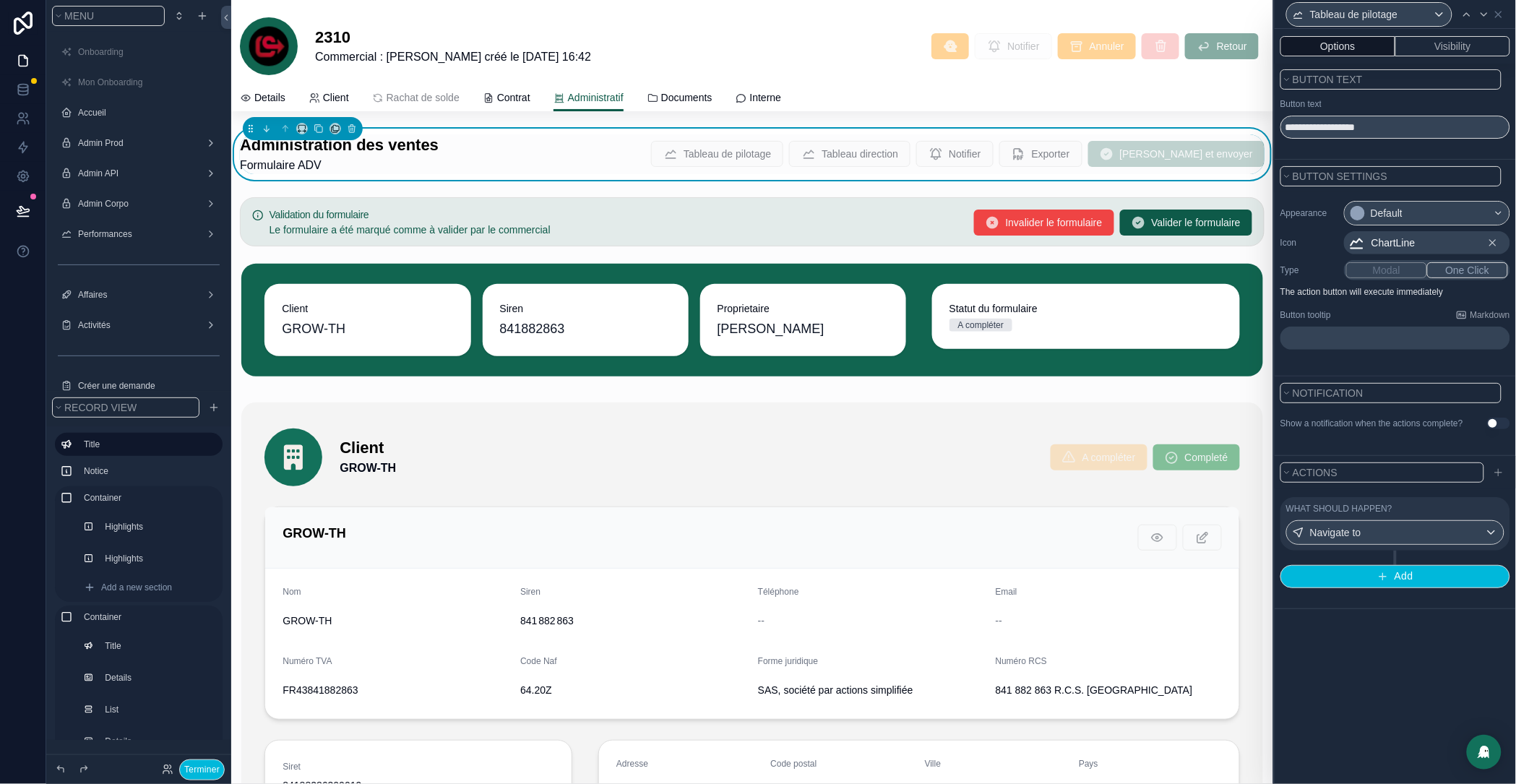
click at [1426, 514] on div "What should happen?" at bounding box center [1396, 509] width 219 height 11
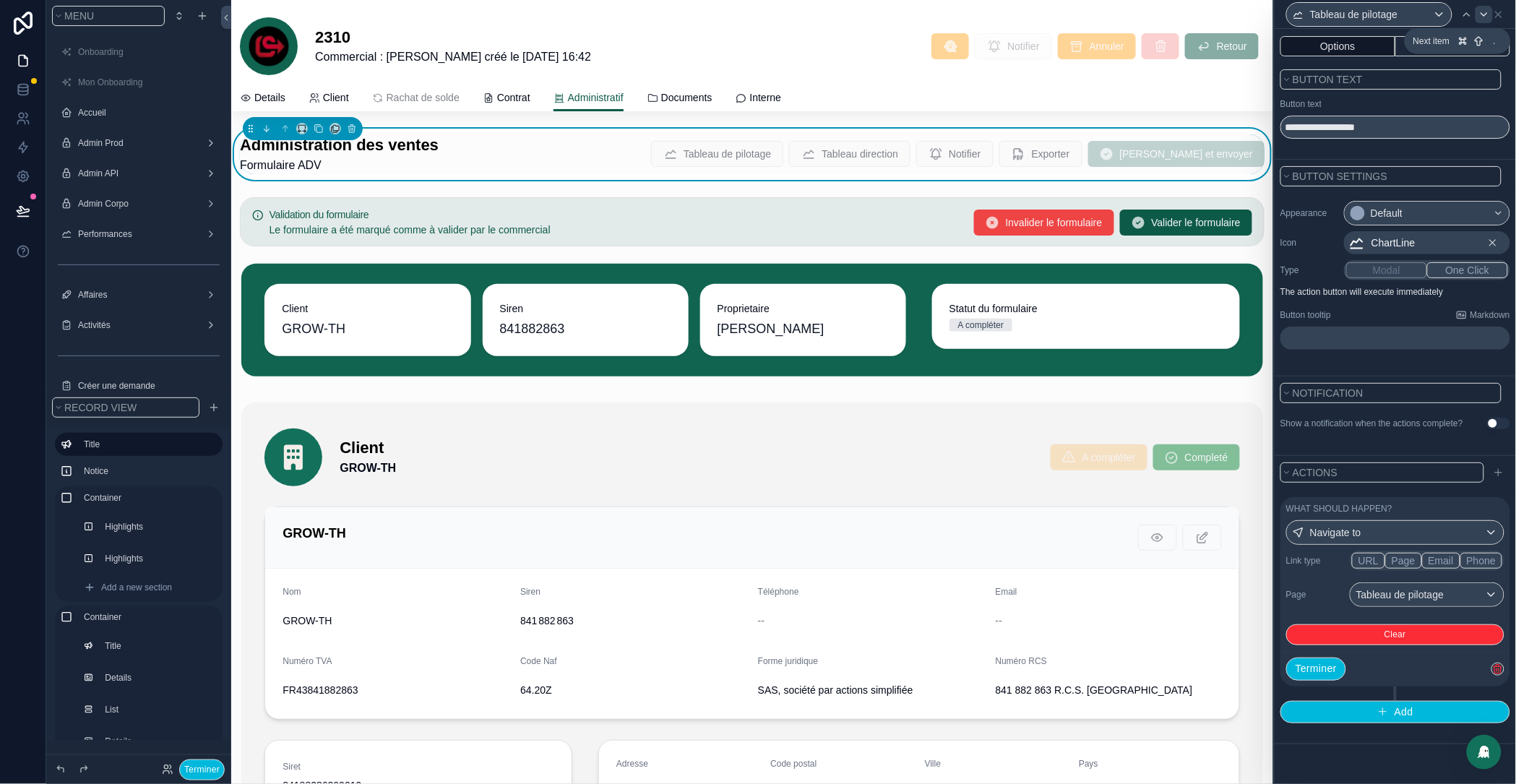
click at [1484, 14] on icon at bounding box center [1485, 14] width 6 height 3
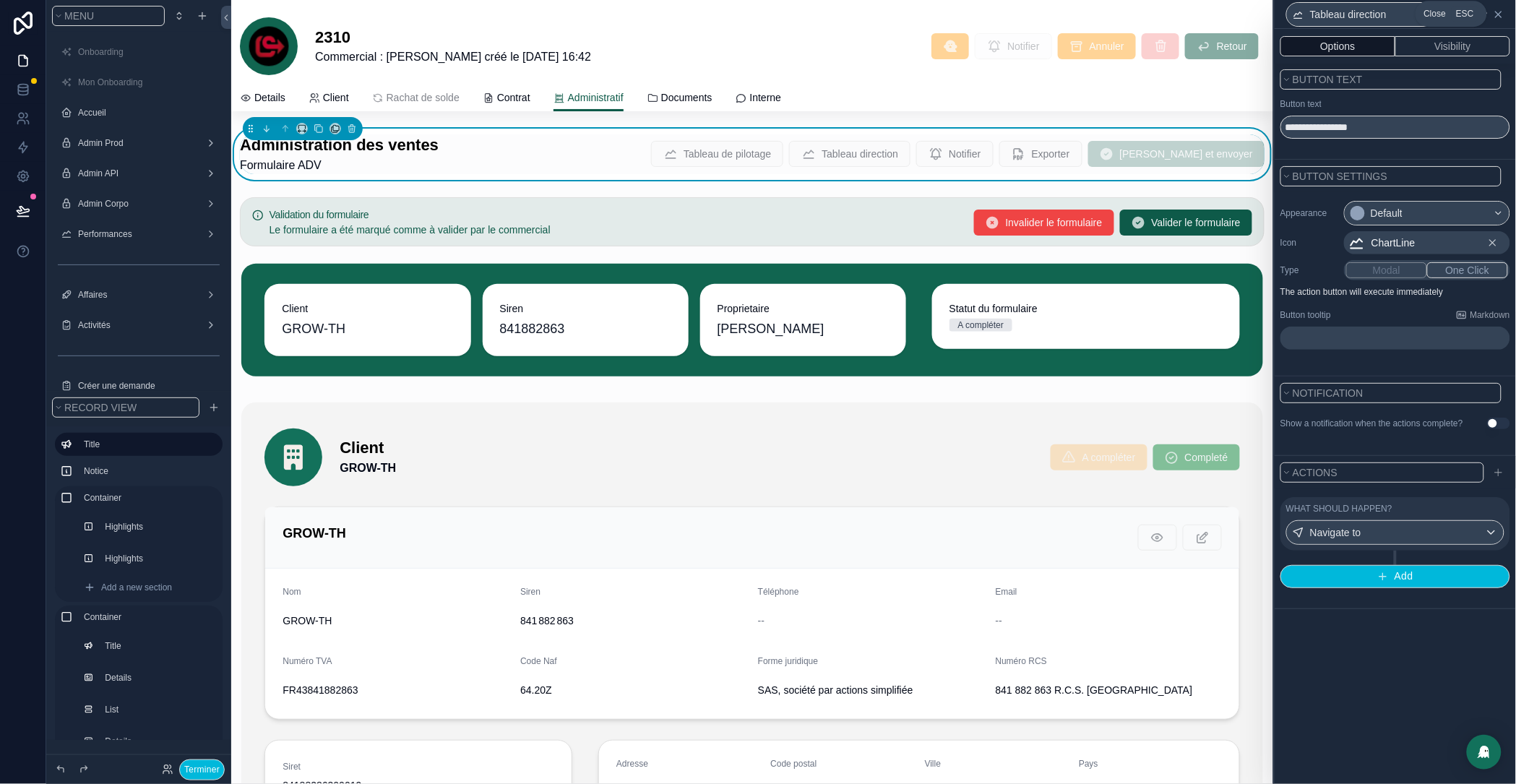
click at [1500, 16] on icon at bounding box center [1499, 14] width 11 height 11
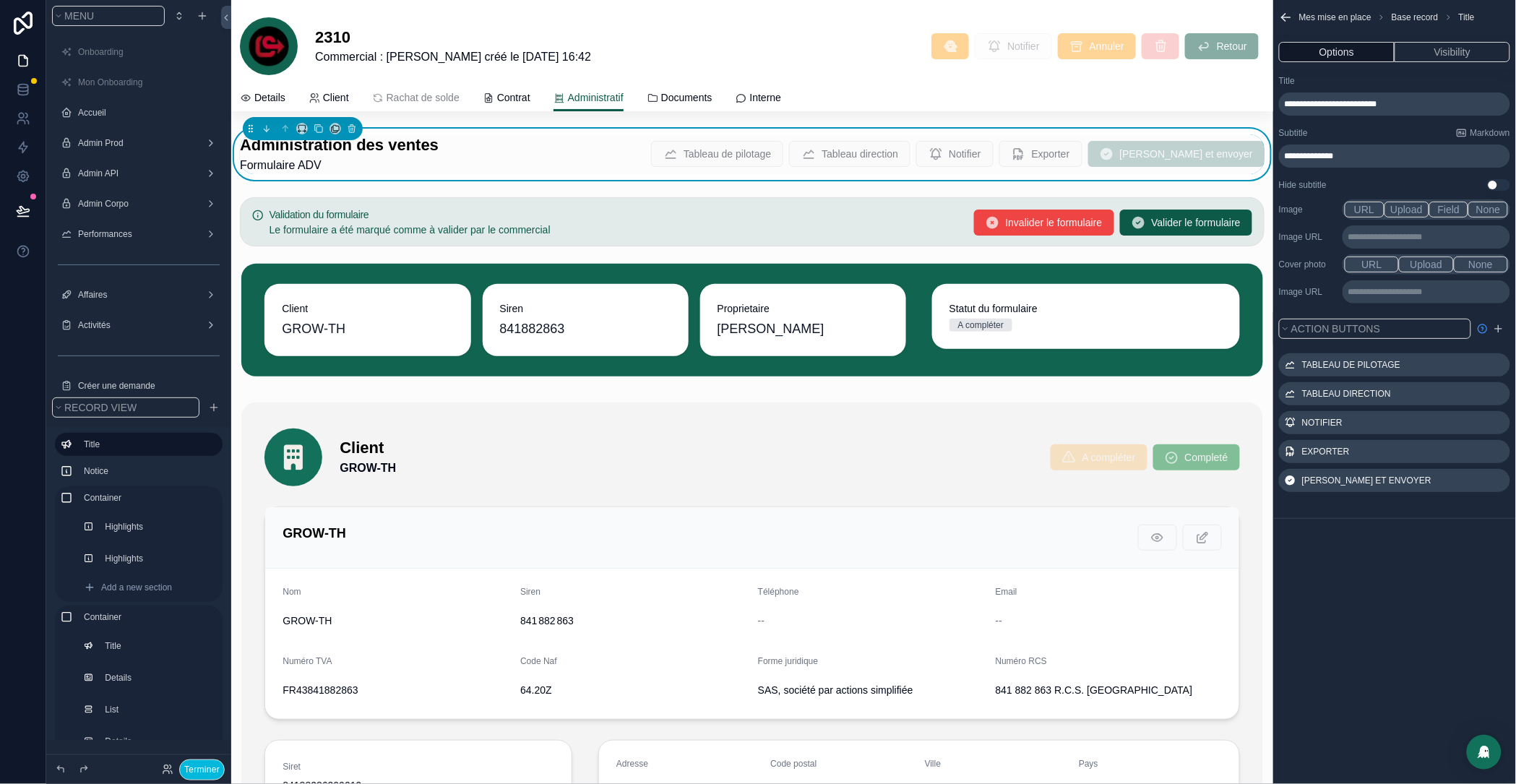
click at [0, 0] on icon "scrollable content" at bounding box center [0, 0] width 0 height 0
click at [1468, 370] on button at bounding box center [1468, 370] width 17 height 17
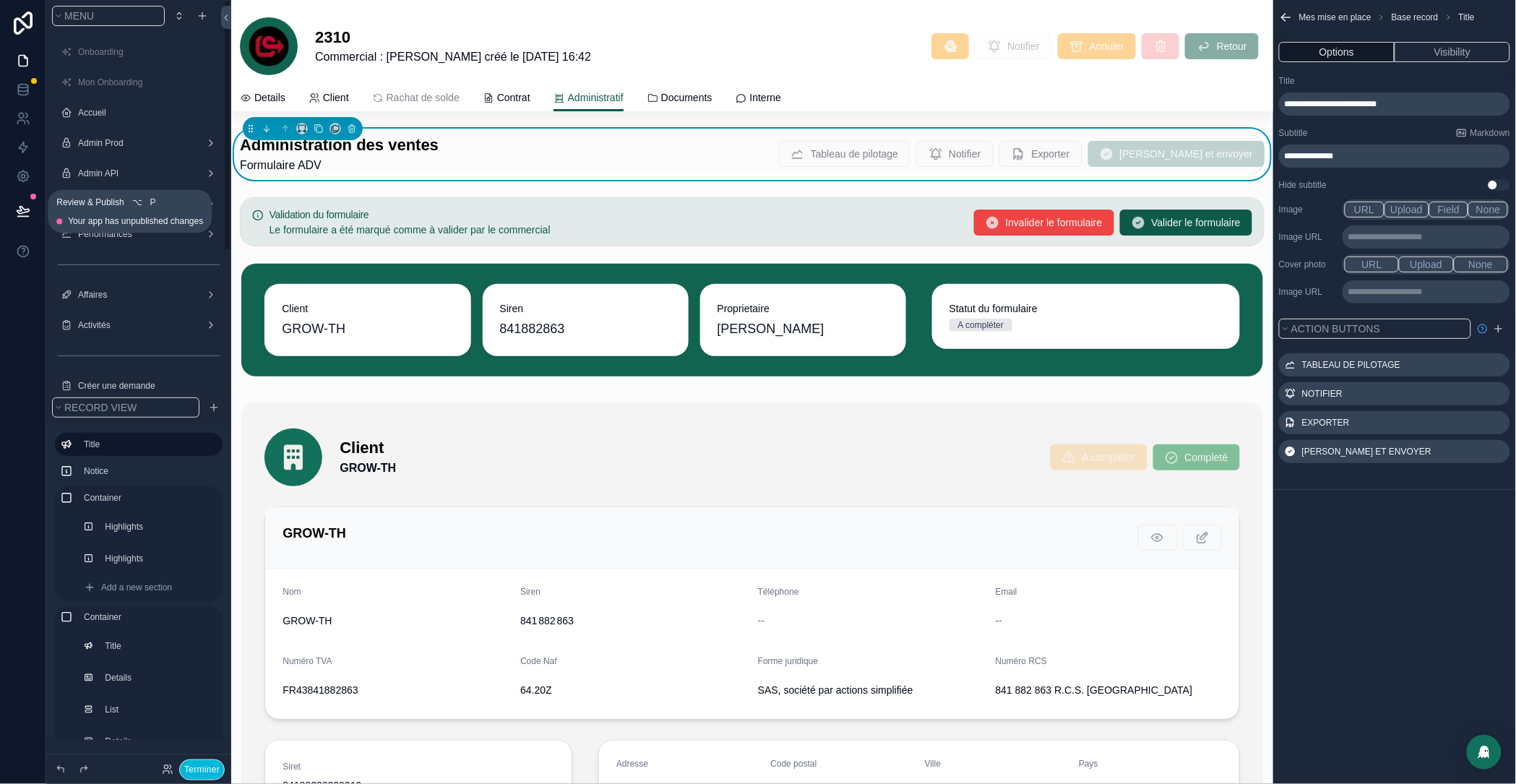
click at [22, 215] on icon at bounding box center [23, 210] width 14 height 14
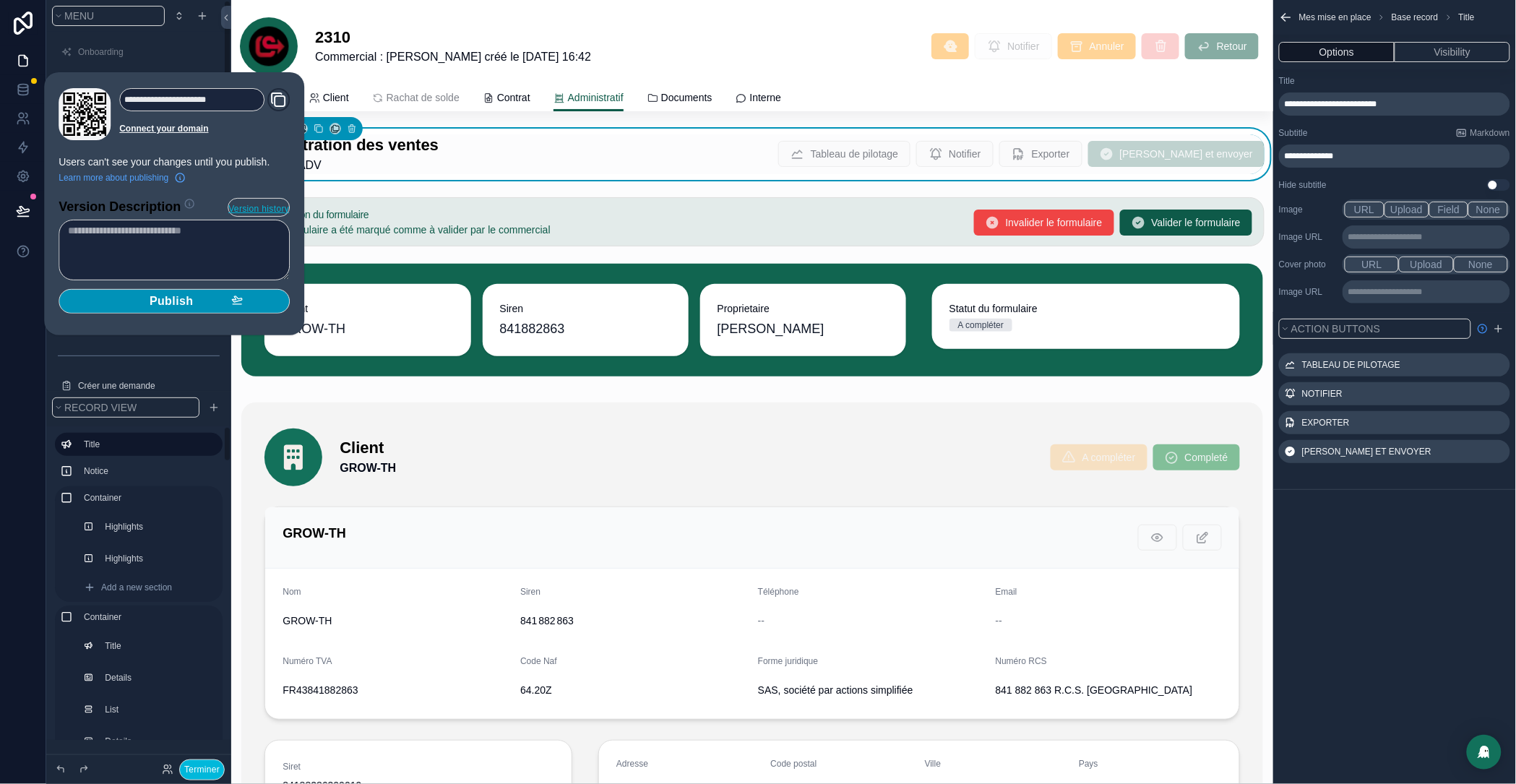
click at [188, 296] on span "Publish" at bounding box center [172, 301] width 44 height 14
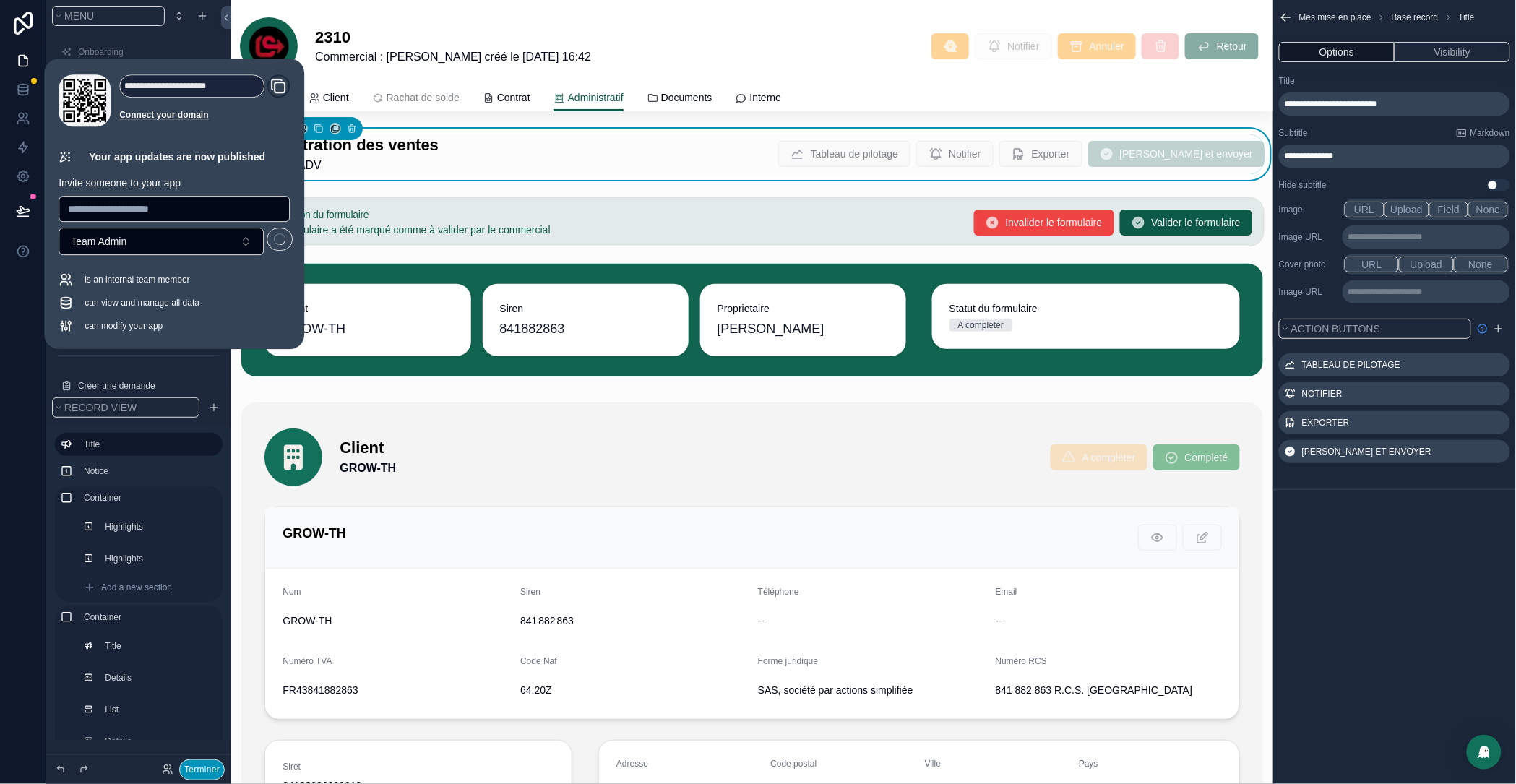
click at [207, 767] on button "Terminer" at bounding box center [202, 770] width 45 height 21
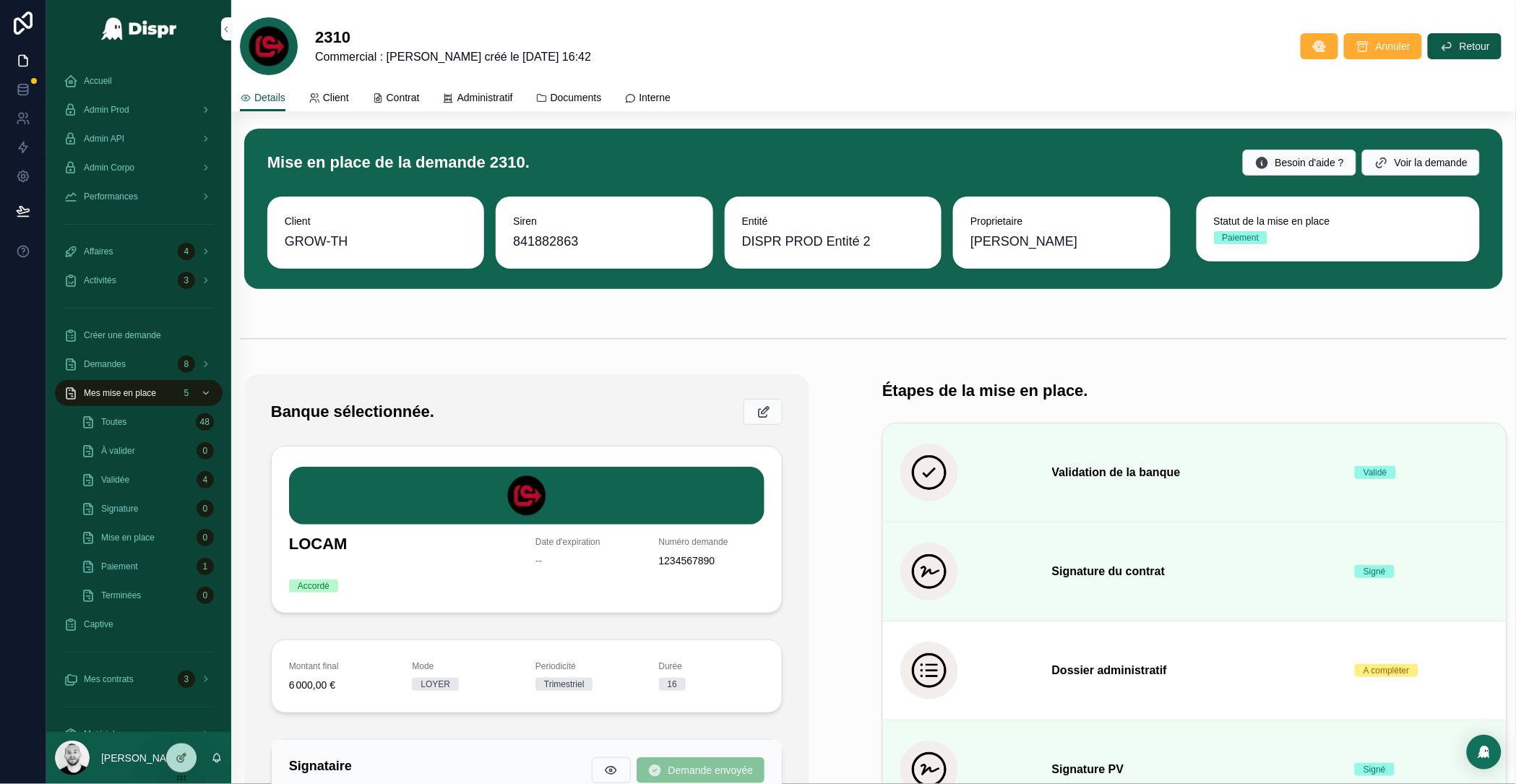
click at [491, 89] on link "Administratif" at bounding box center [478, 99] width 70 height 29
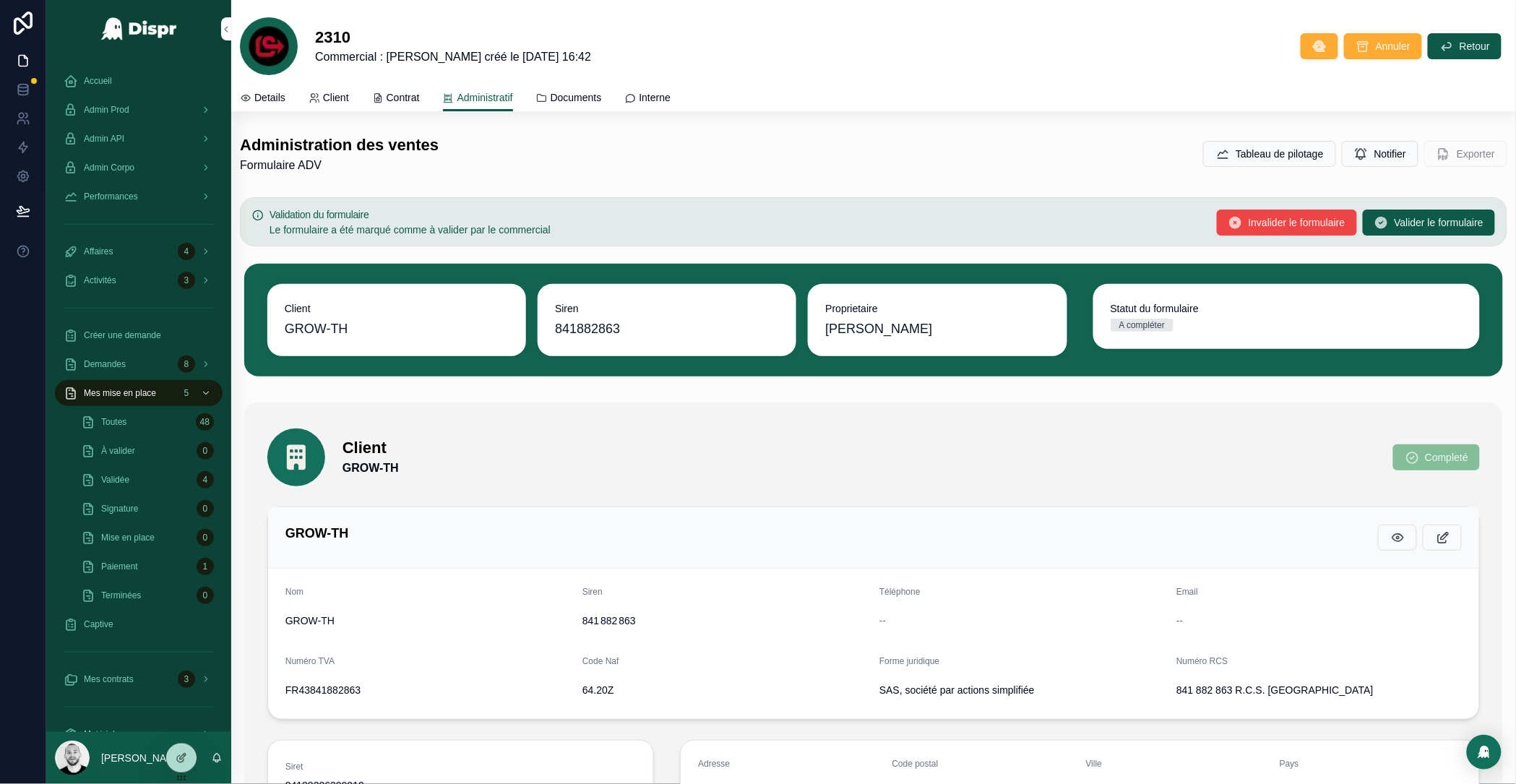
click at [1001, 79] on div "2310 Commercial : [PERSON_NAME] créé le [DATE] 16:42 Annuler Retour Administrat…" at bounding box center [873, 56] width 1285 height 111
click at [1375, 154] on span "Notifier" at bounding box center [1391, 154] width 32 height 14
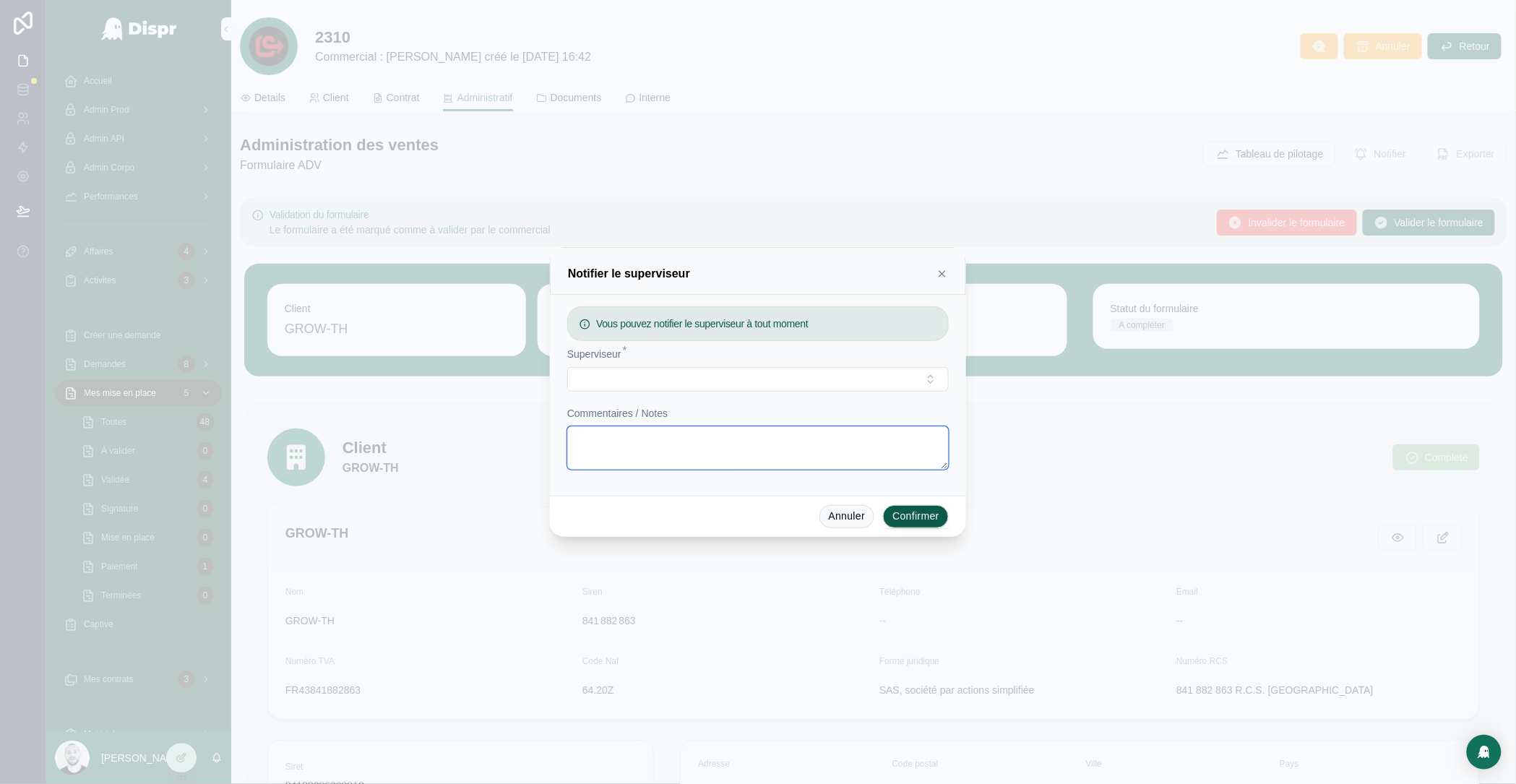
click at [651, 450] on textarea at bounding box center [758, 448] width 382 height 43
click at [938, 275] on icon at bounding box center [943, 273] width 11 height 11
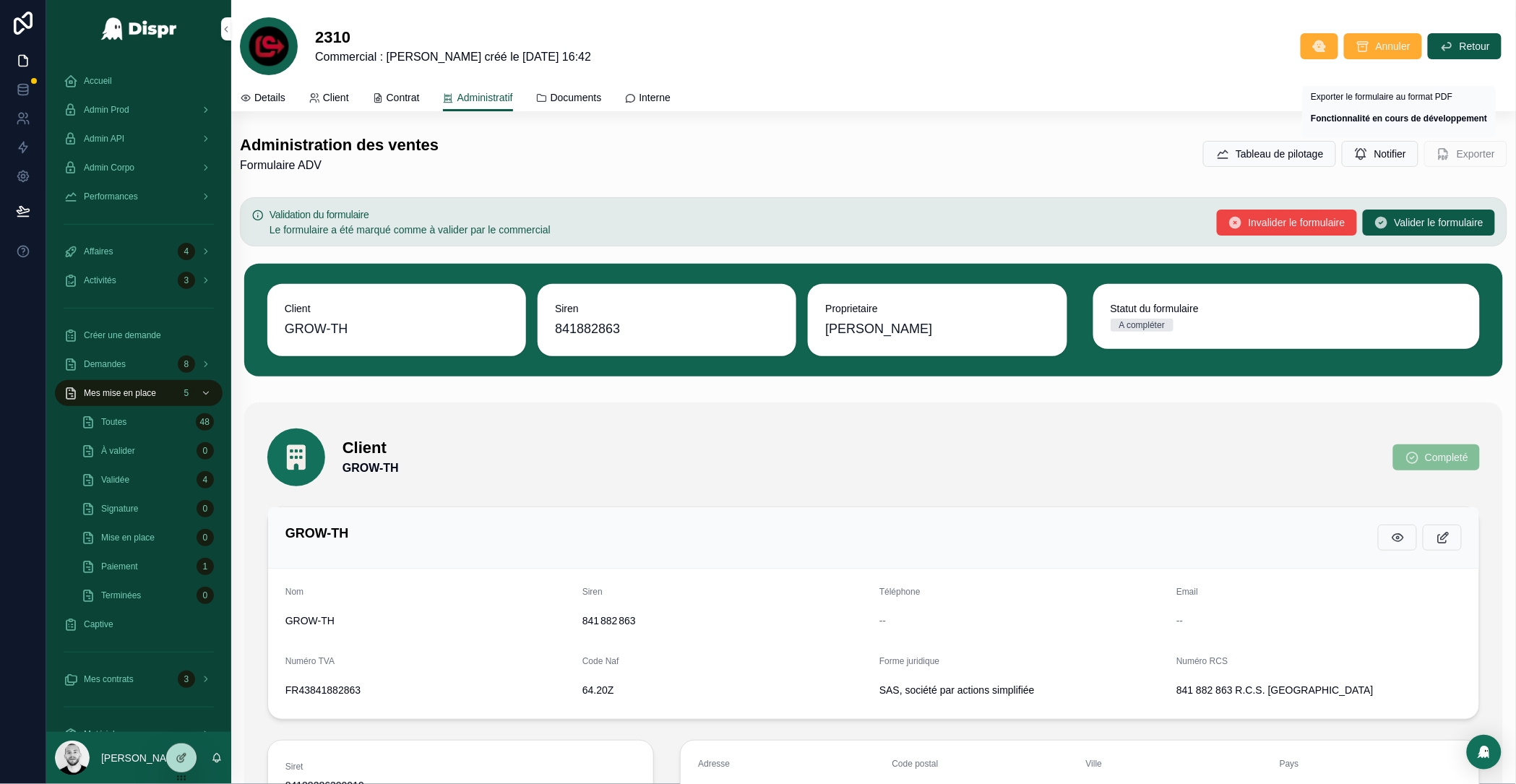
click at [1429, 150] on span "Exporter" at bounding box center [1466, 154] width 83 height 26
click at [36, 144] on link at bounding box center [23, 147] width 45 height 29
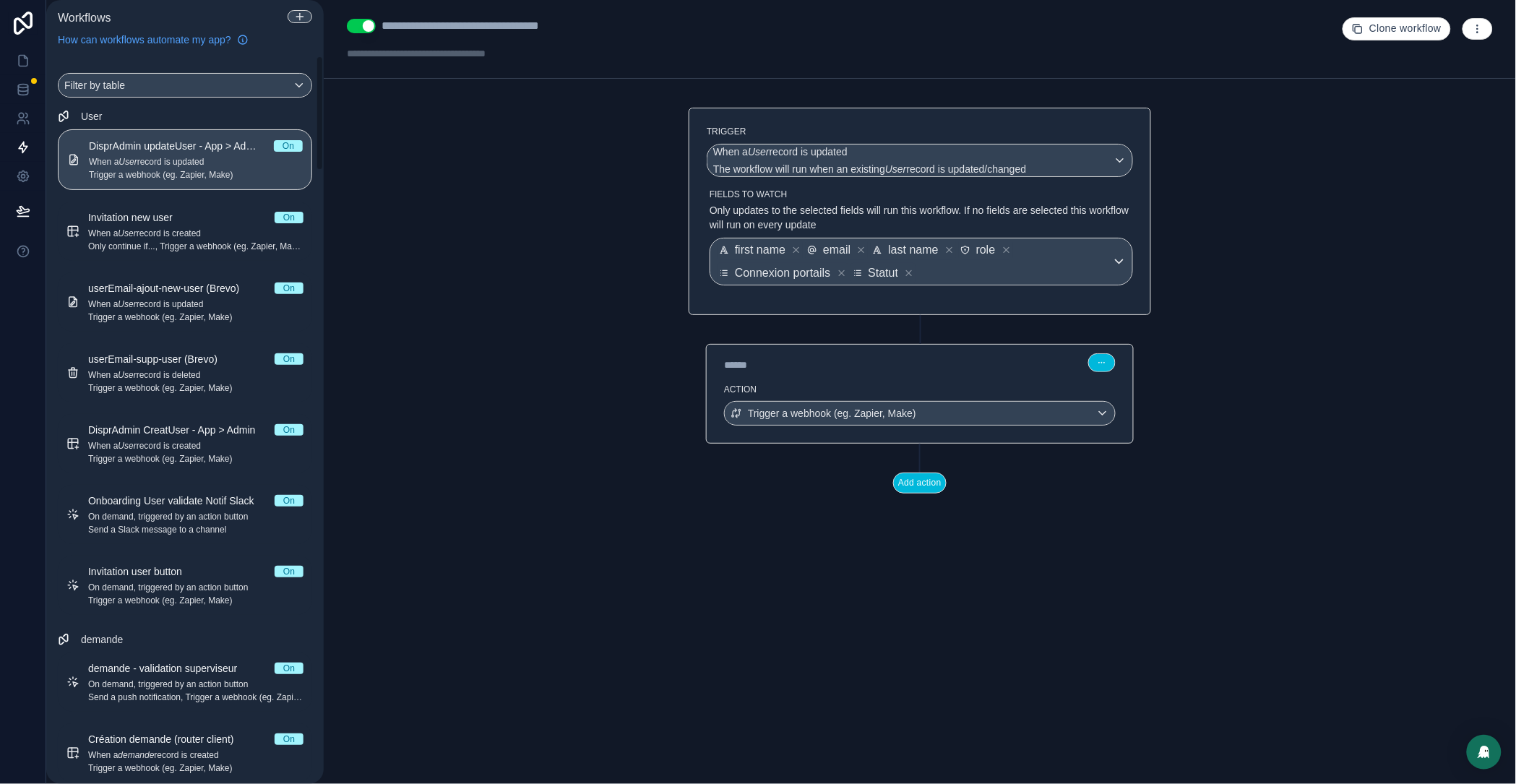
click at [397, 145] on div "**********" at bounding box center [919, 392] width 1193 height 784
click at [206, 82] on div "Filter by table" at bounding box center [185, 85] width 253 height 24
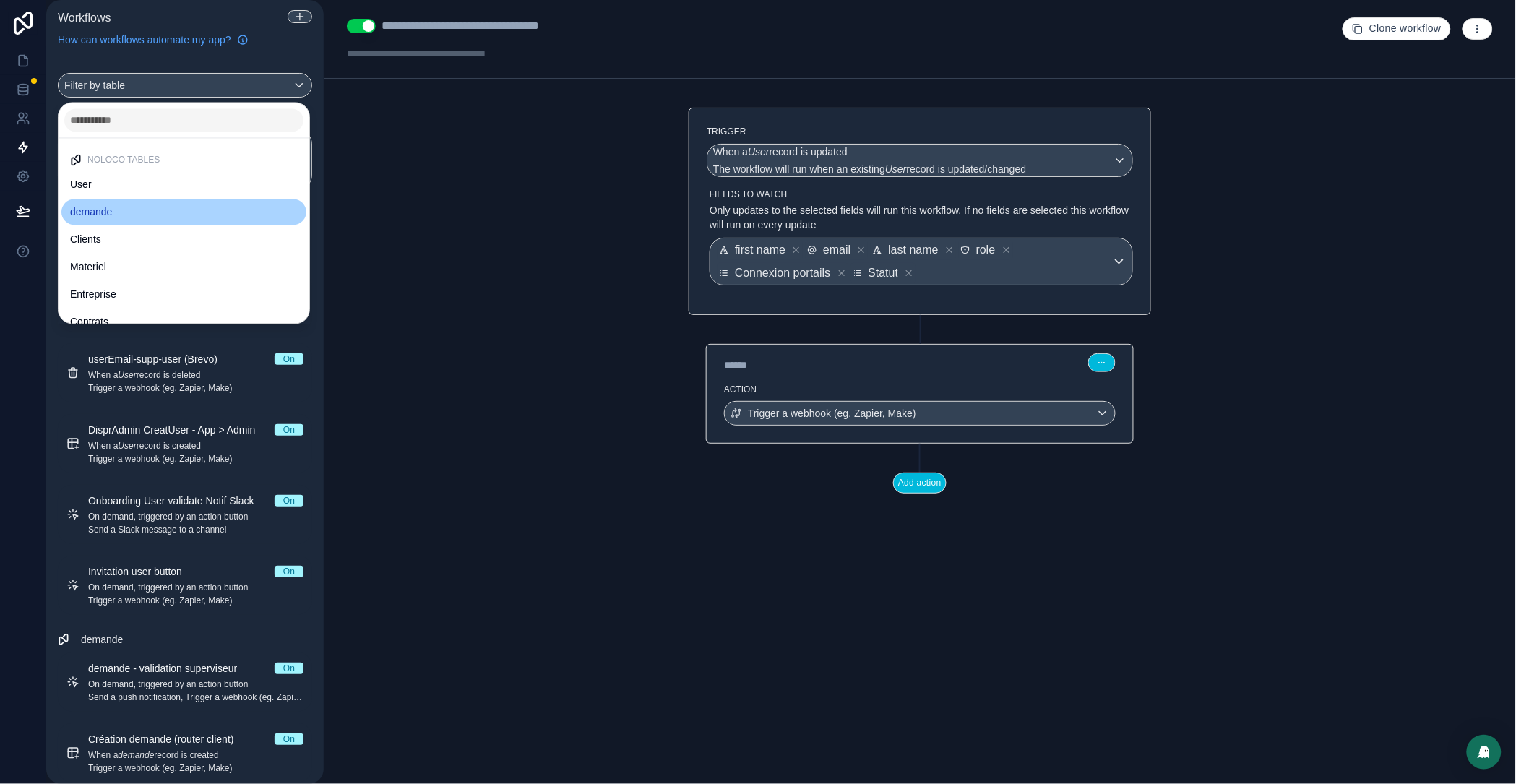
click at [140, 209] on div "demande" at bounding box center [183, 212] width 227 height 17
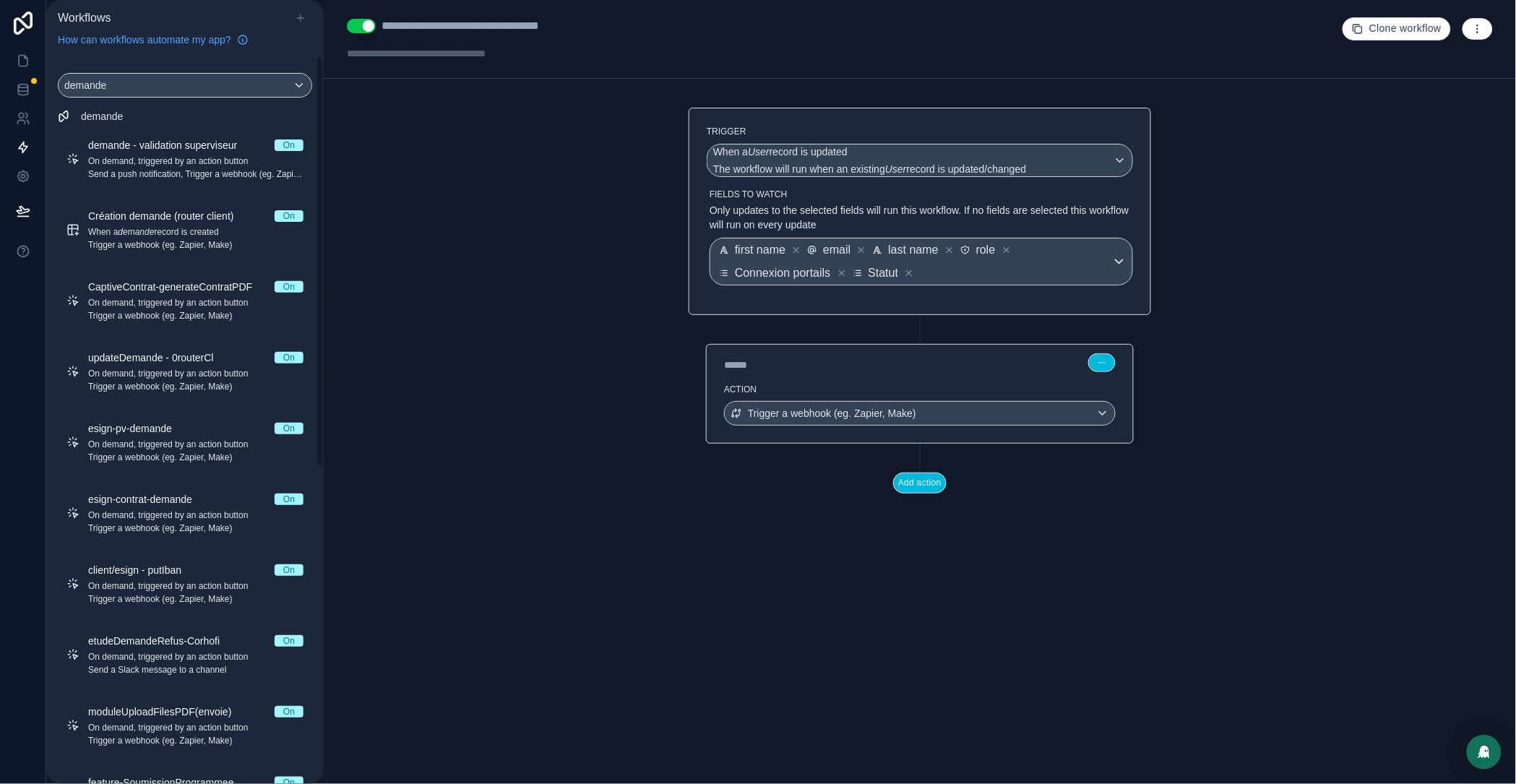
click at [297, 27] on div "How can workflows automate my app?" at bounding box center [185, 36] width 266 height 20
click at [299, 20] on icon at bounding box center [301, 18] width 11 height 11
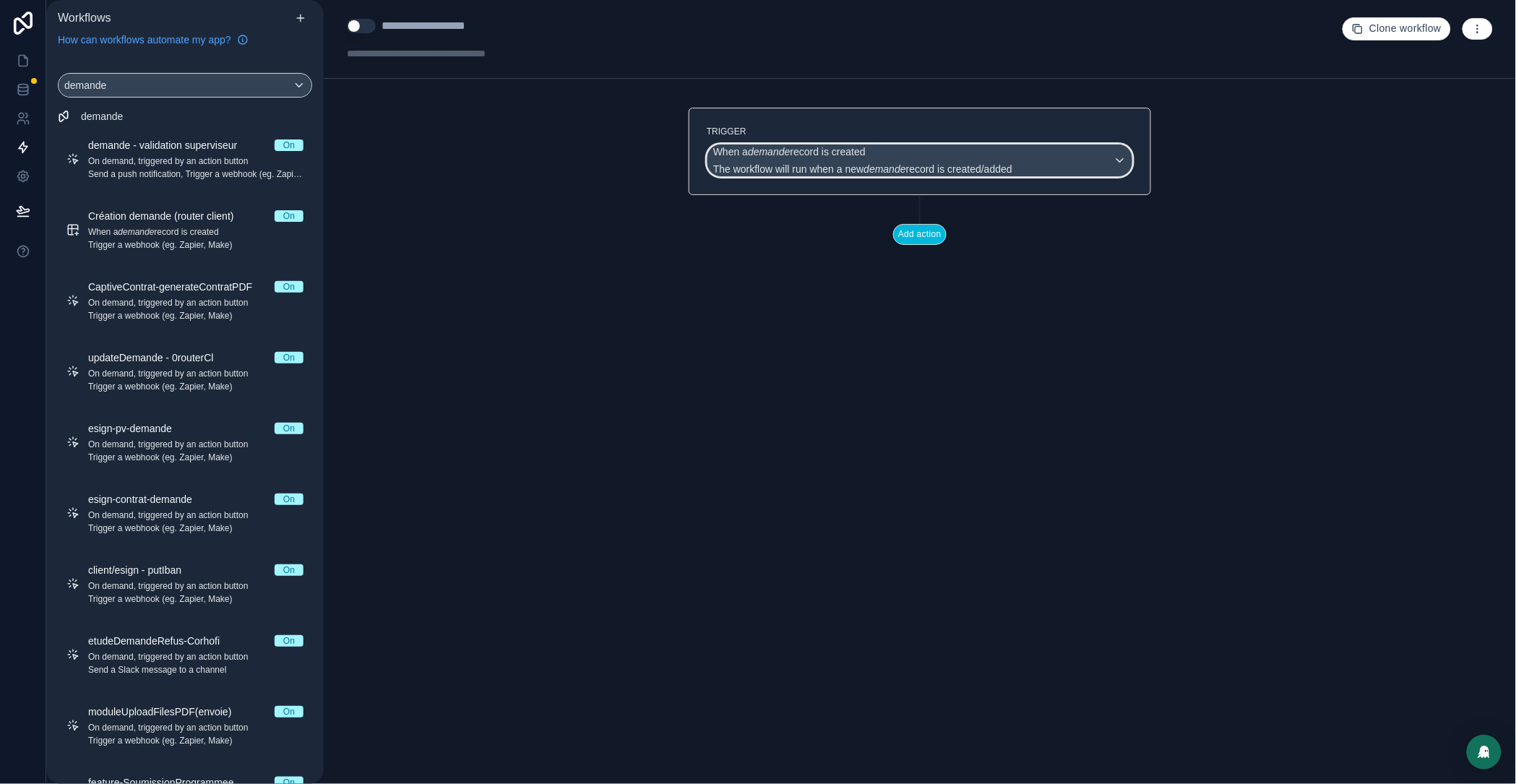
click at [821, 169] on span "The workflow will run when a new demande record is created/added" at bounding box center [863, 169] width 299 height 11
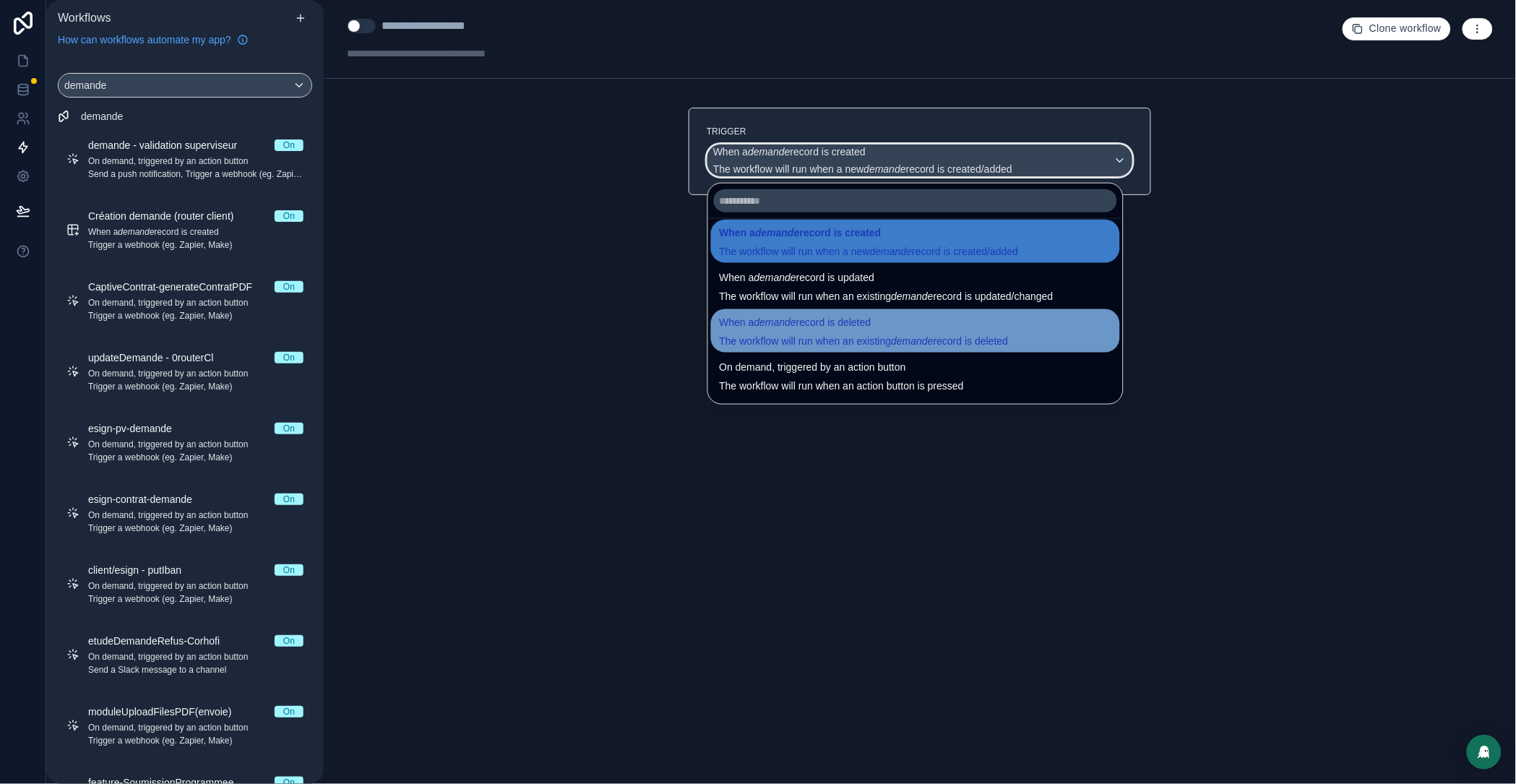
scroll to position [24, 0]
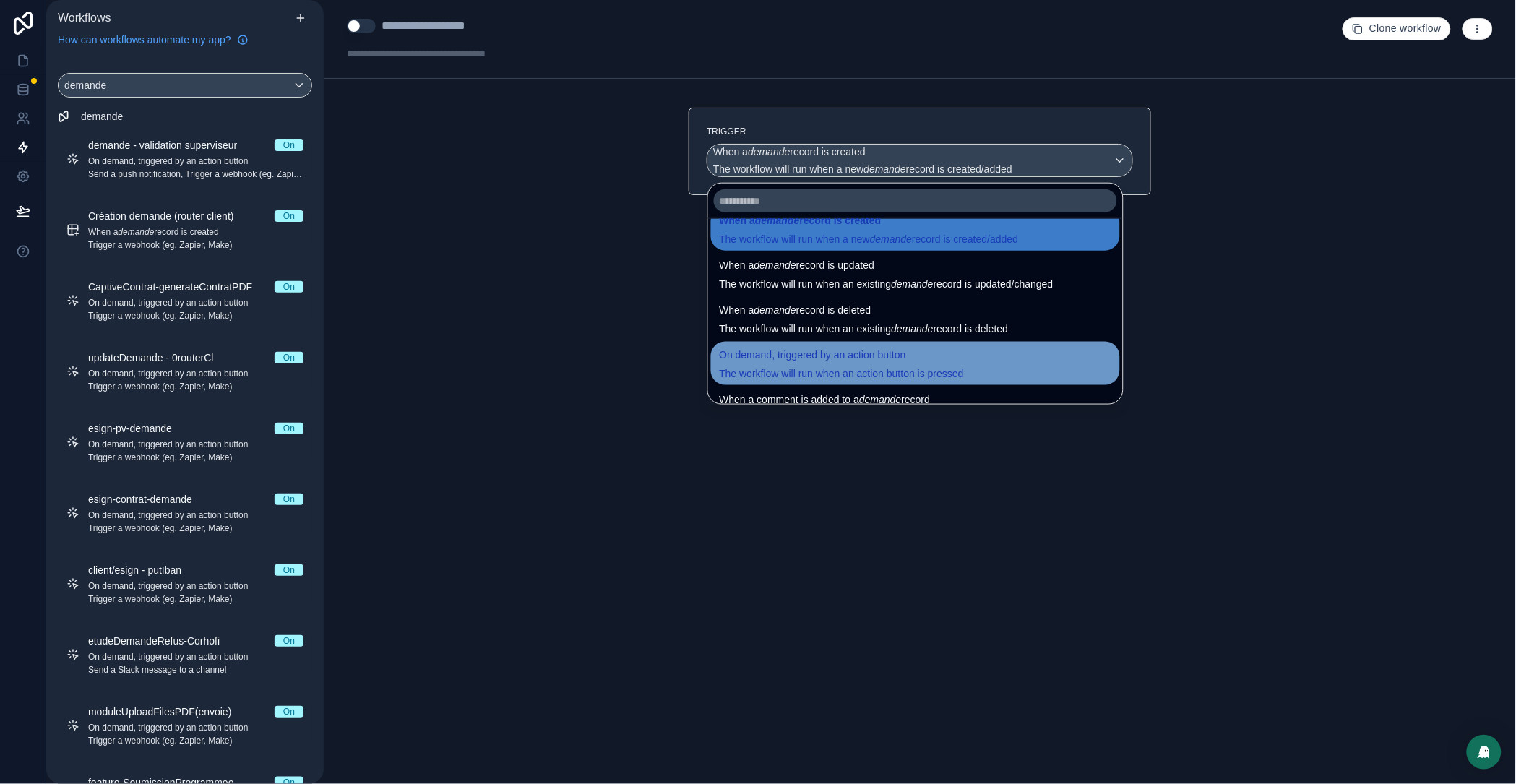
click at [898, 354] on span "On demand, triggered by an action button" at bounding box center [814, 354] width 187 height 17
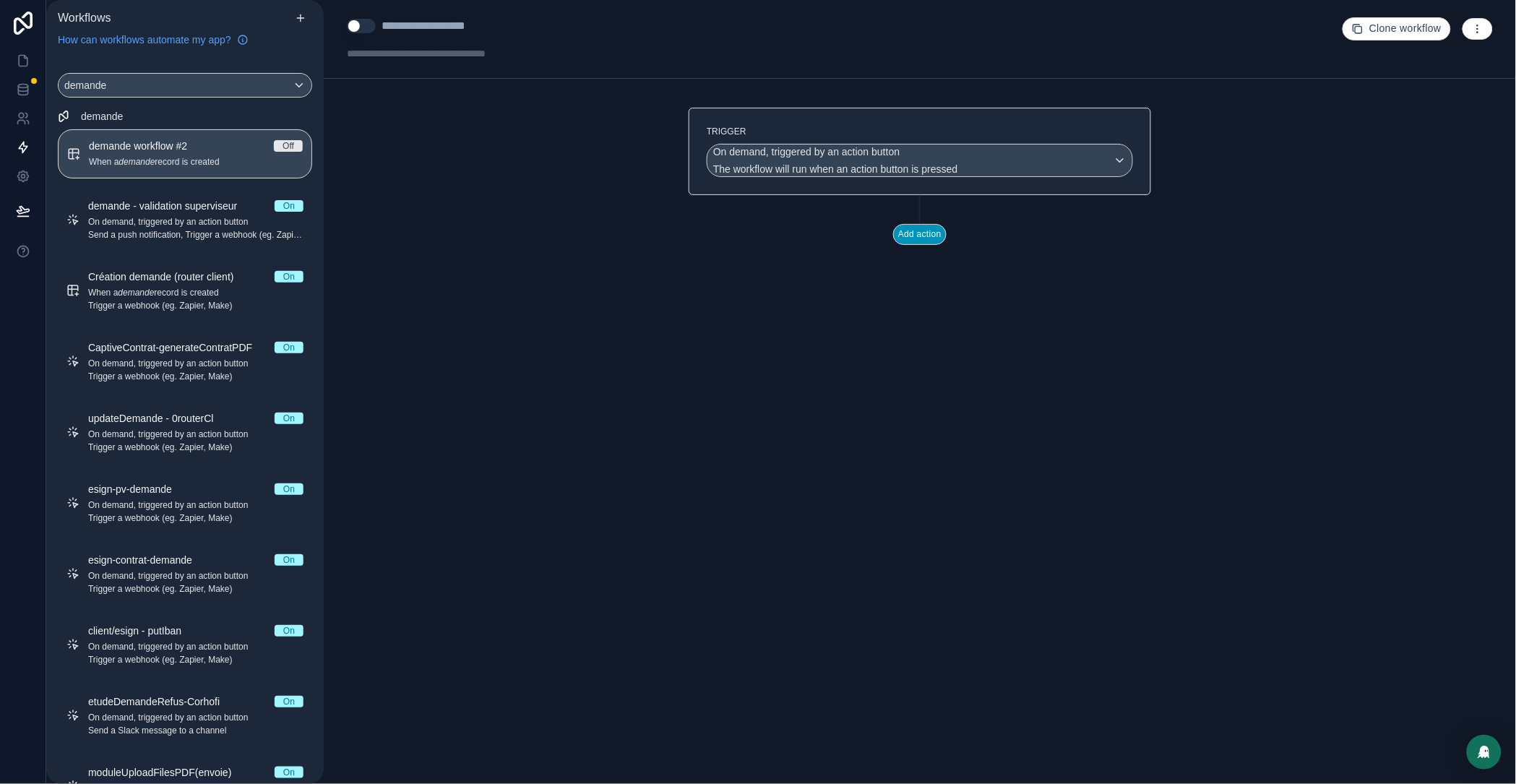
click at [923, 241] on button "Add action" at bounding box center [920, 235] width 54 height 21
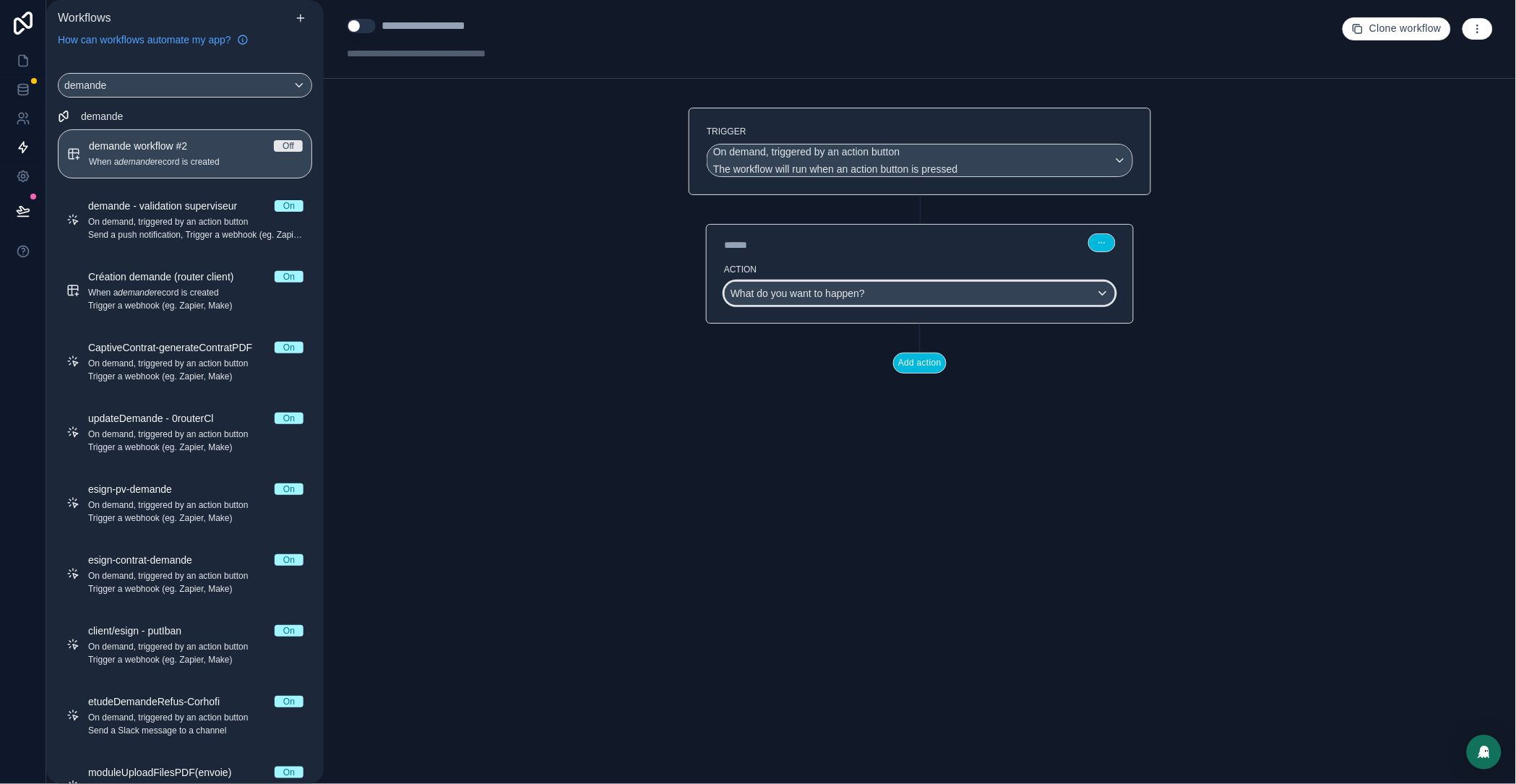
click at [862, 305] on div "What do you want to happen?" at bounding box center [920, 293] width 390 height 24
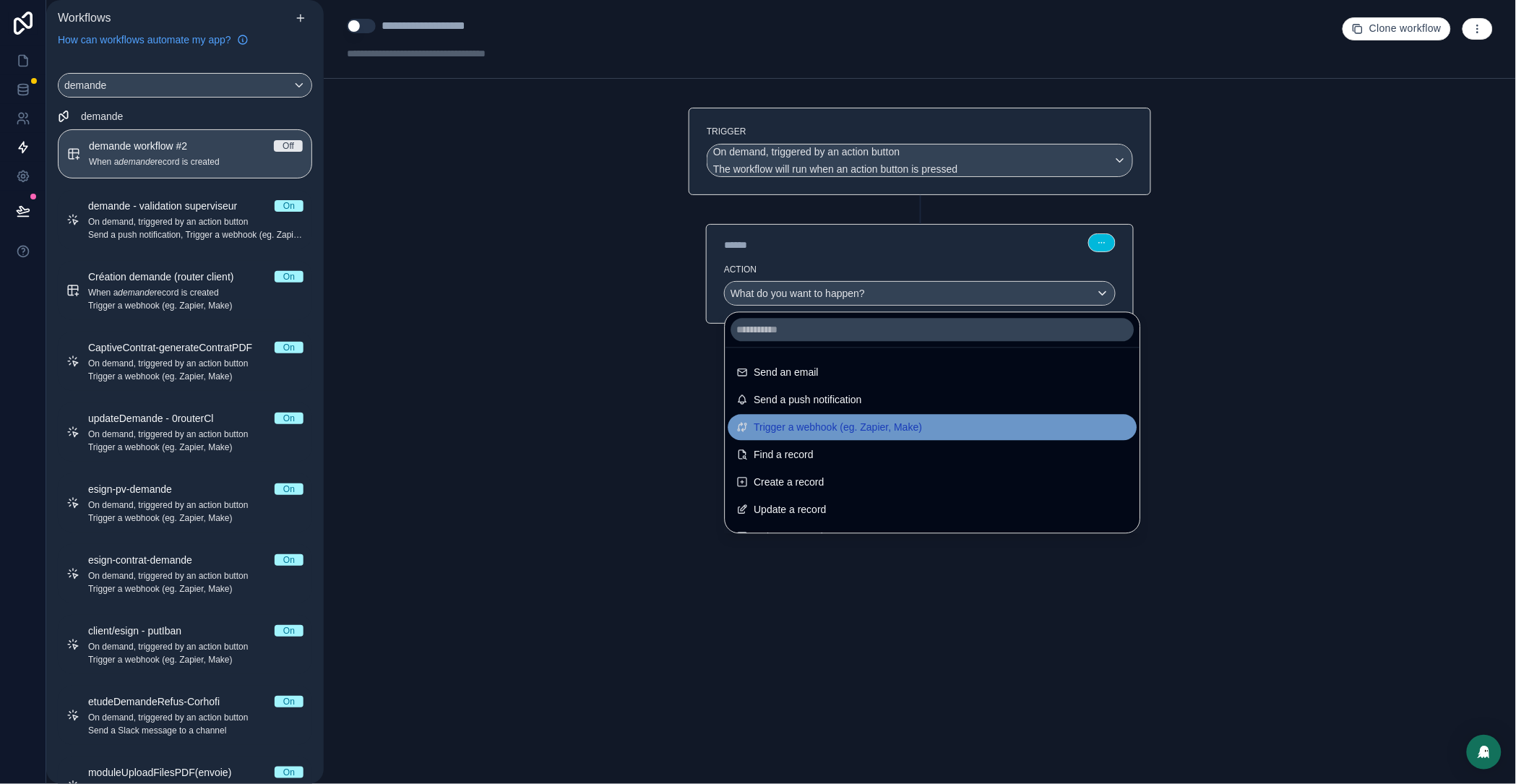
click at [899, 433] on span "Trigger a webhook (eg. Zapier, Make)" at bounding box center [838, 428] width 169 height 17
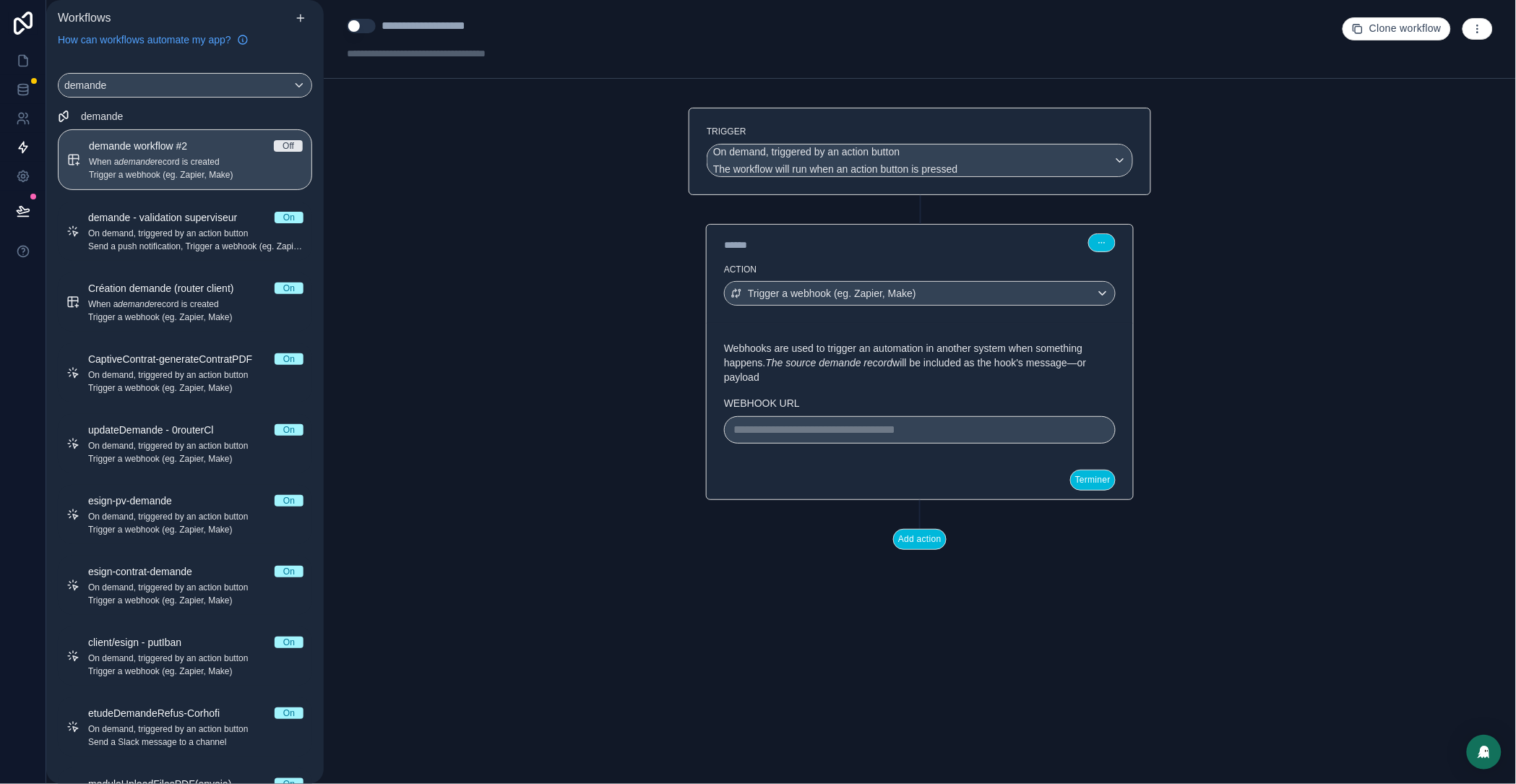
click at [420, 26] on div "**********" at bounding box center [453, 25] width 141 height 17
type div "**********"
click at [1094, 485] on button "Terminer" at bounding box center [1093, 480] width 45 height 21
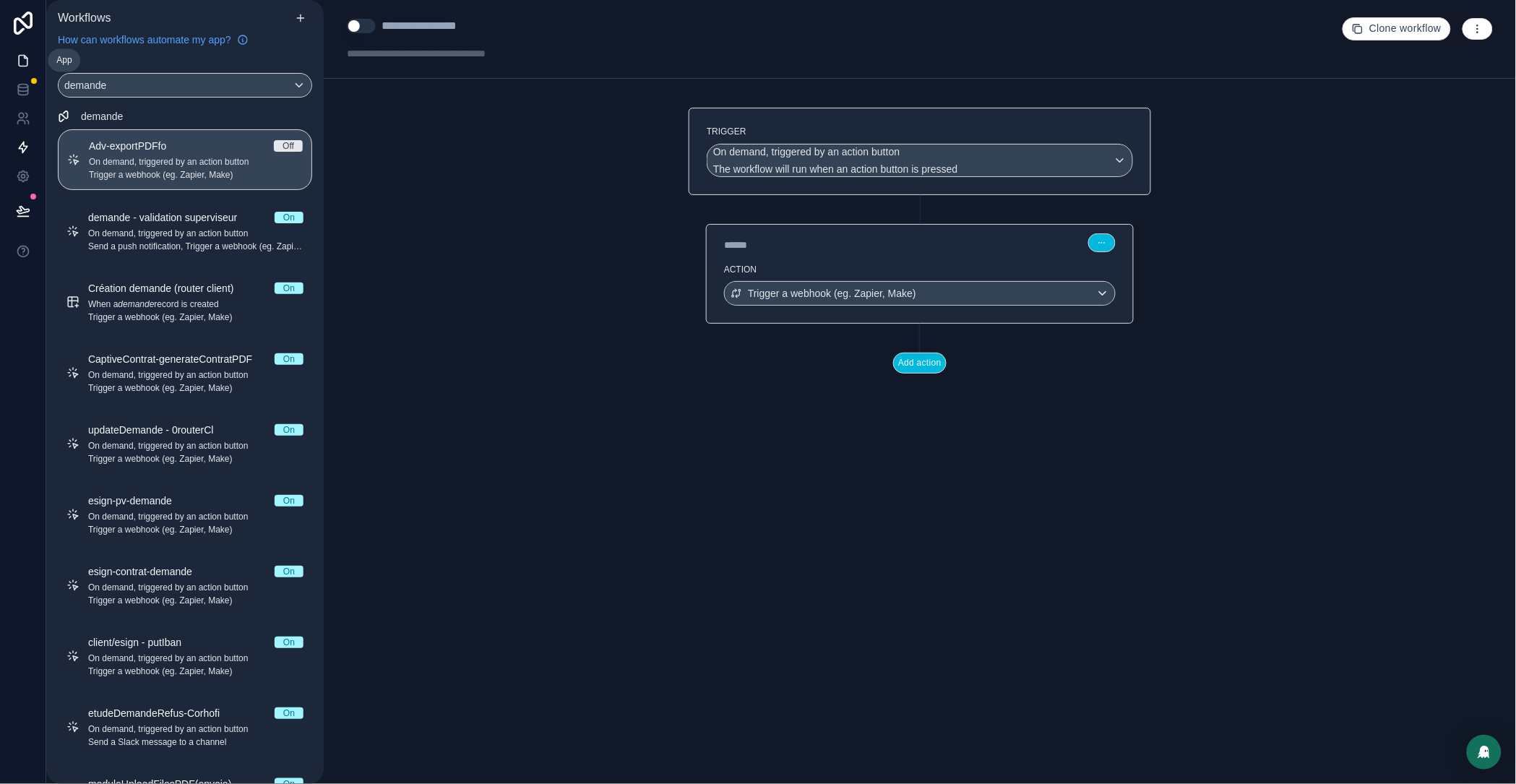
click at [20, 66] on icon at bounding box center [23, 60] width 8 height 10
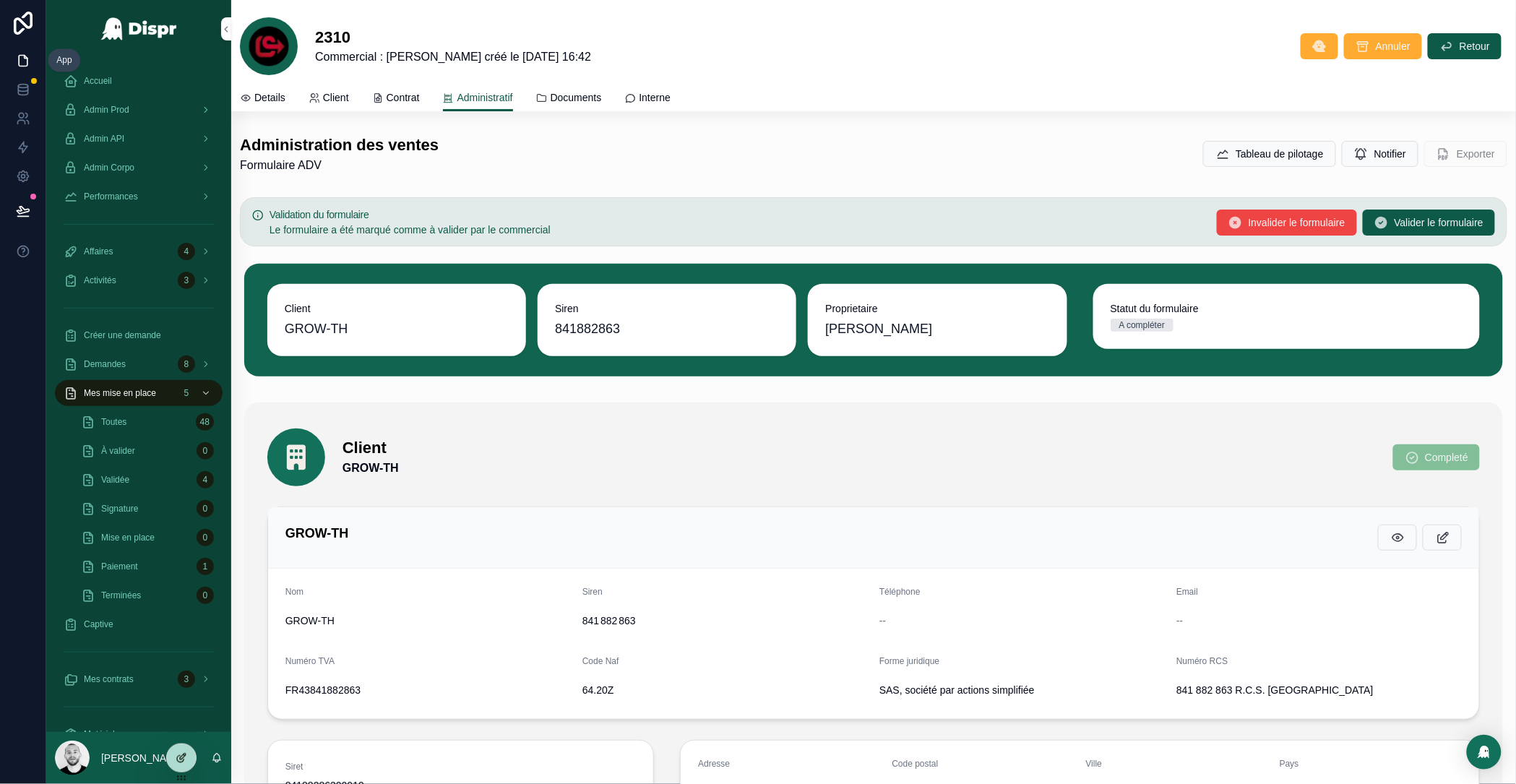
click at [187, 755] on icon at bounding box center [181, 758] width 11 height 11
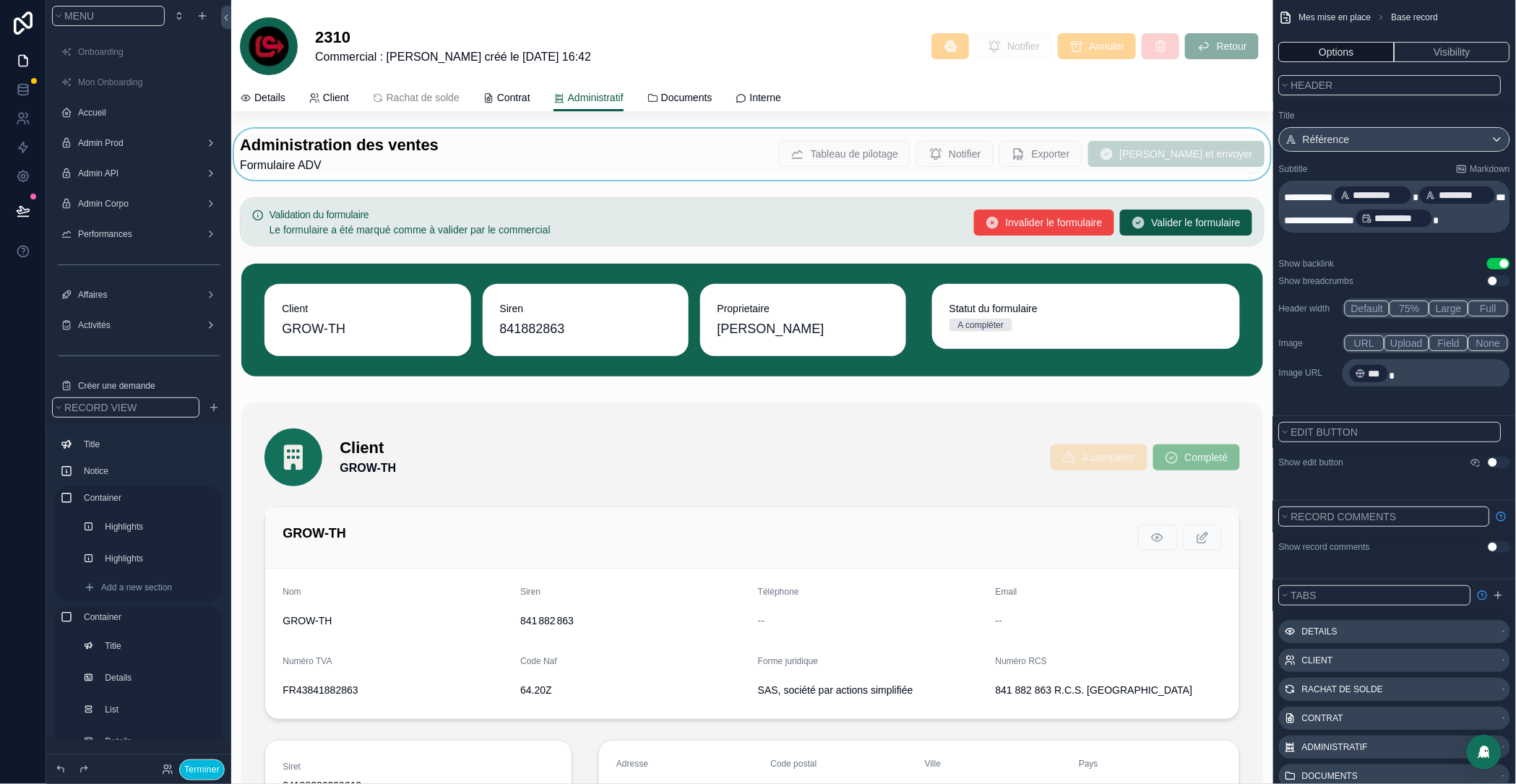
click at [819, 141] on div "scrollable content" at bounding box center [752, 154] width 1043 height 51
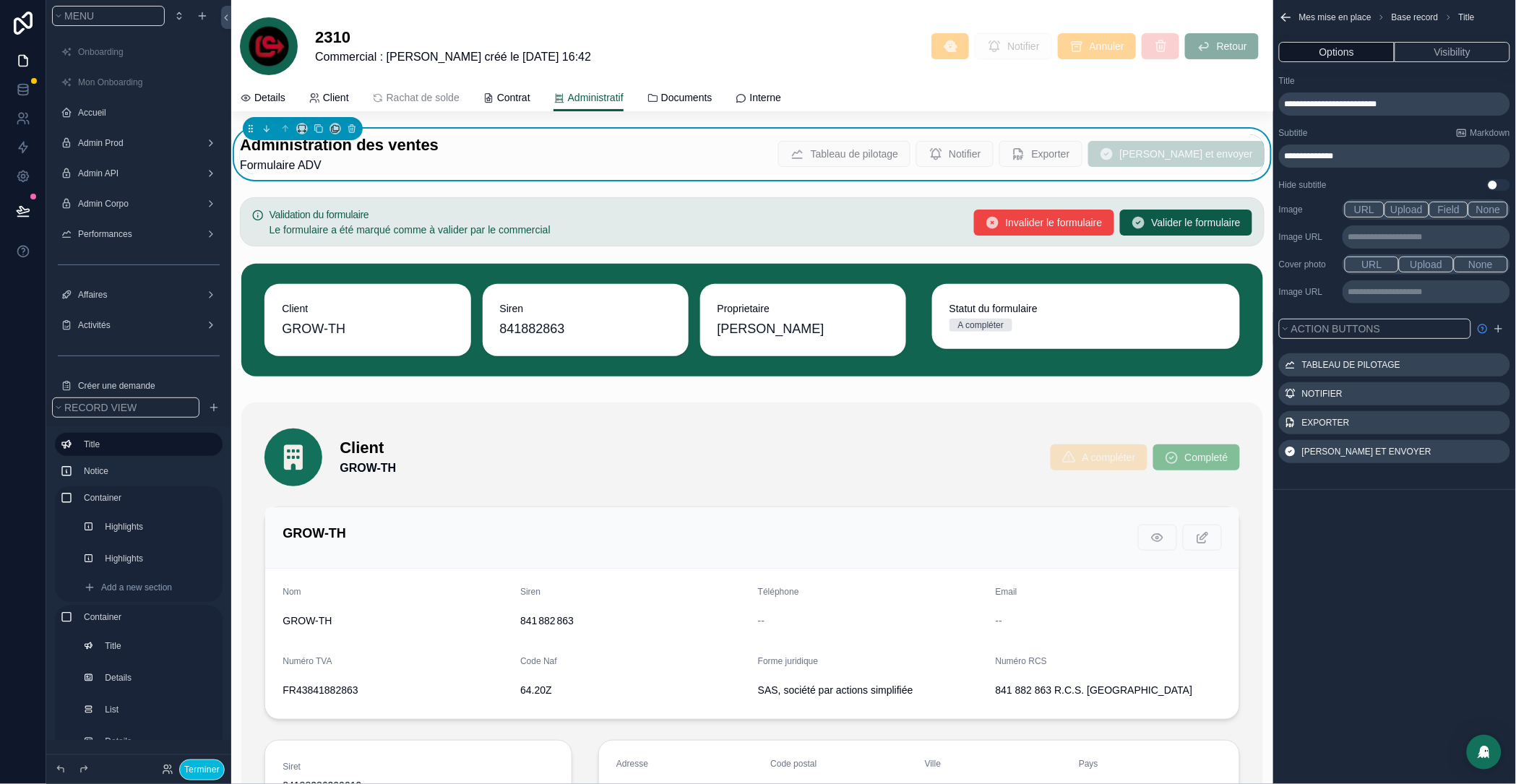
click at [0, 0] on icon "scrollable content" at bounding box center [0, 0] width 0 height 0
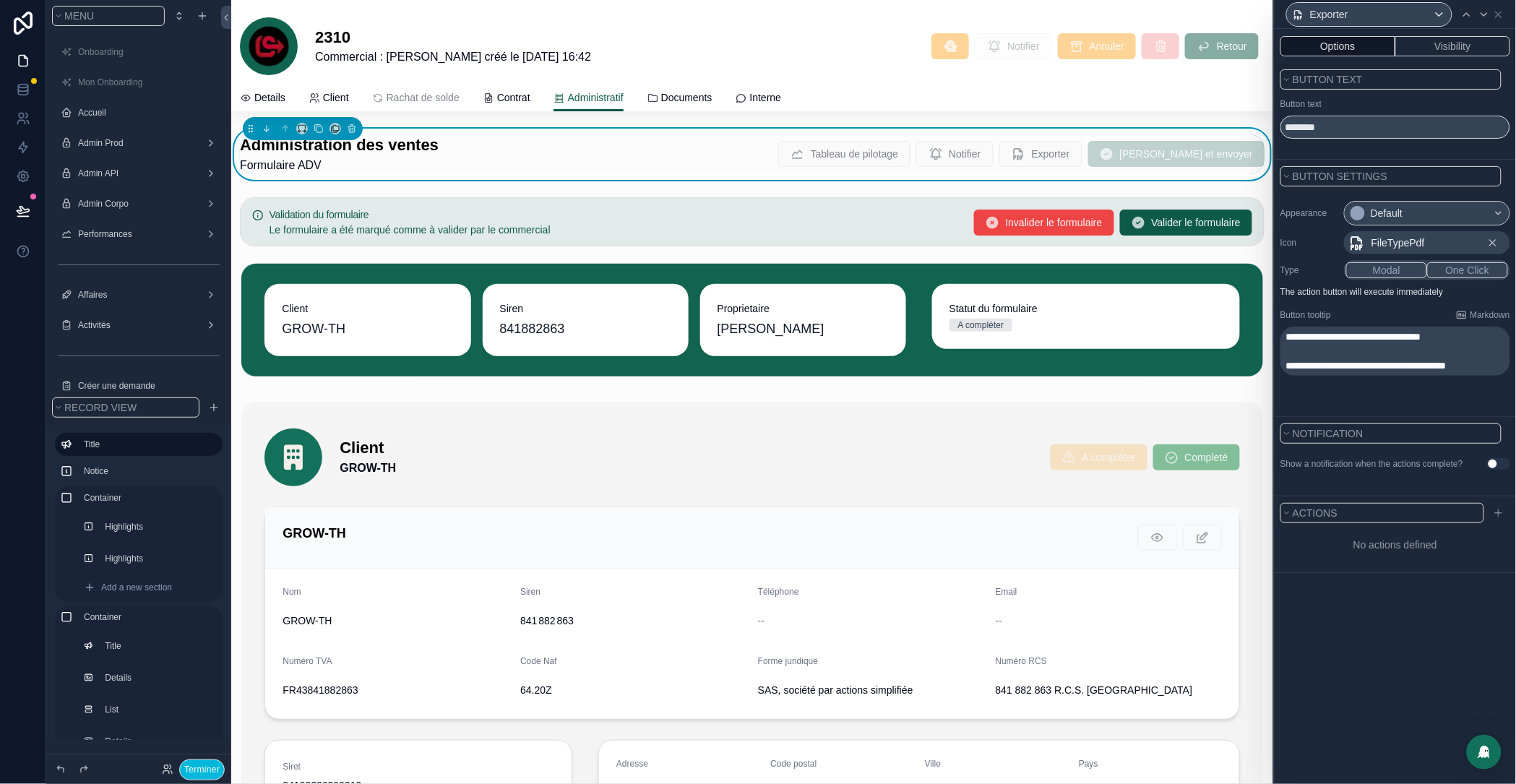
click at [1404, 270] on button "Modal" at bounding box center [1387, 270] width 81 height 16
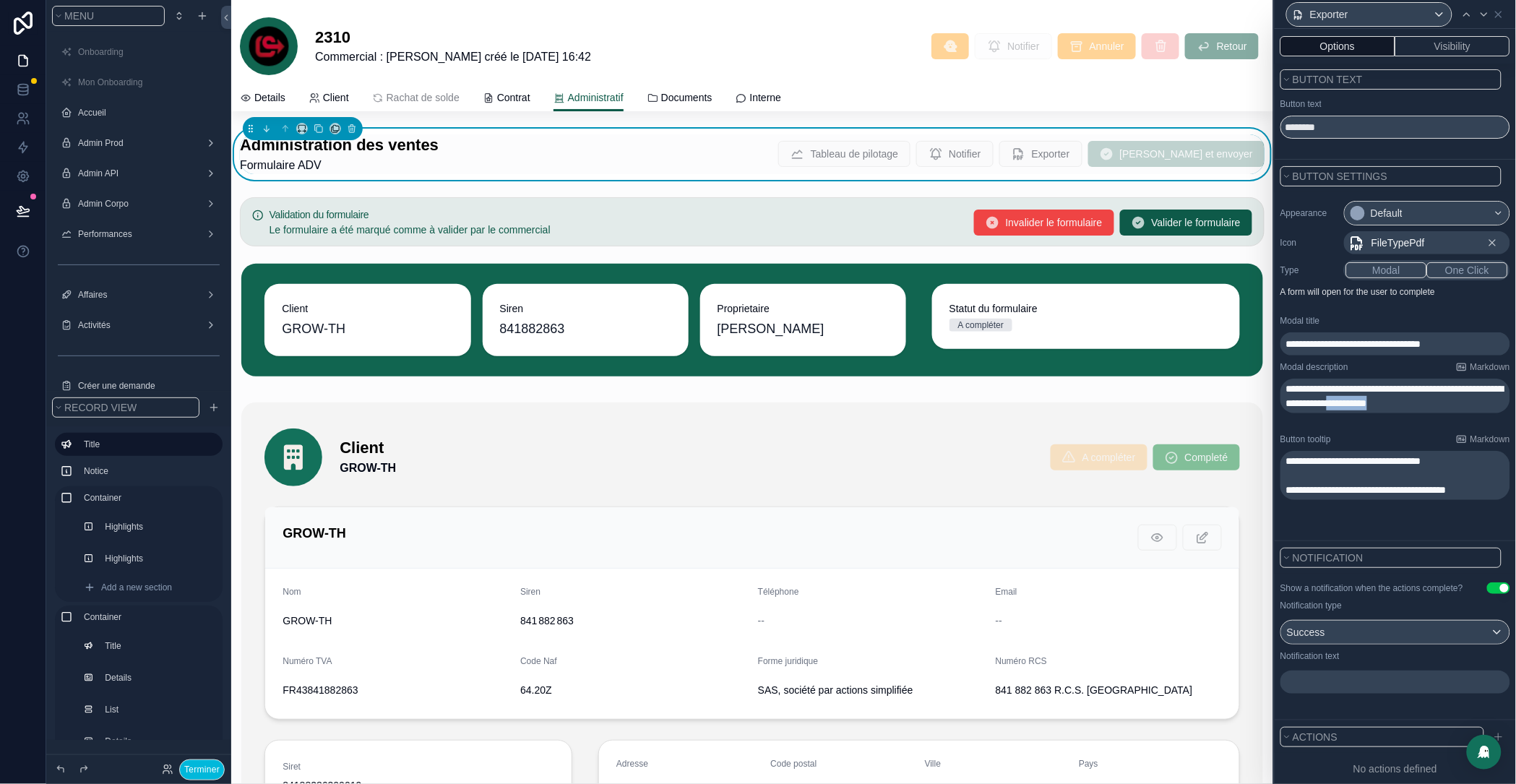
click at [1347, 410] on p "**********" at bounding box center [1397, 396] width 222 height 29
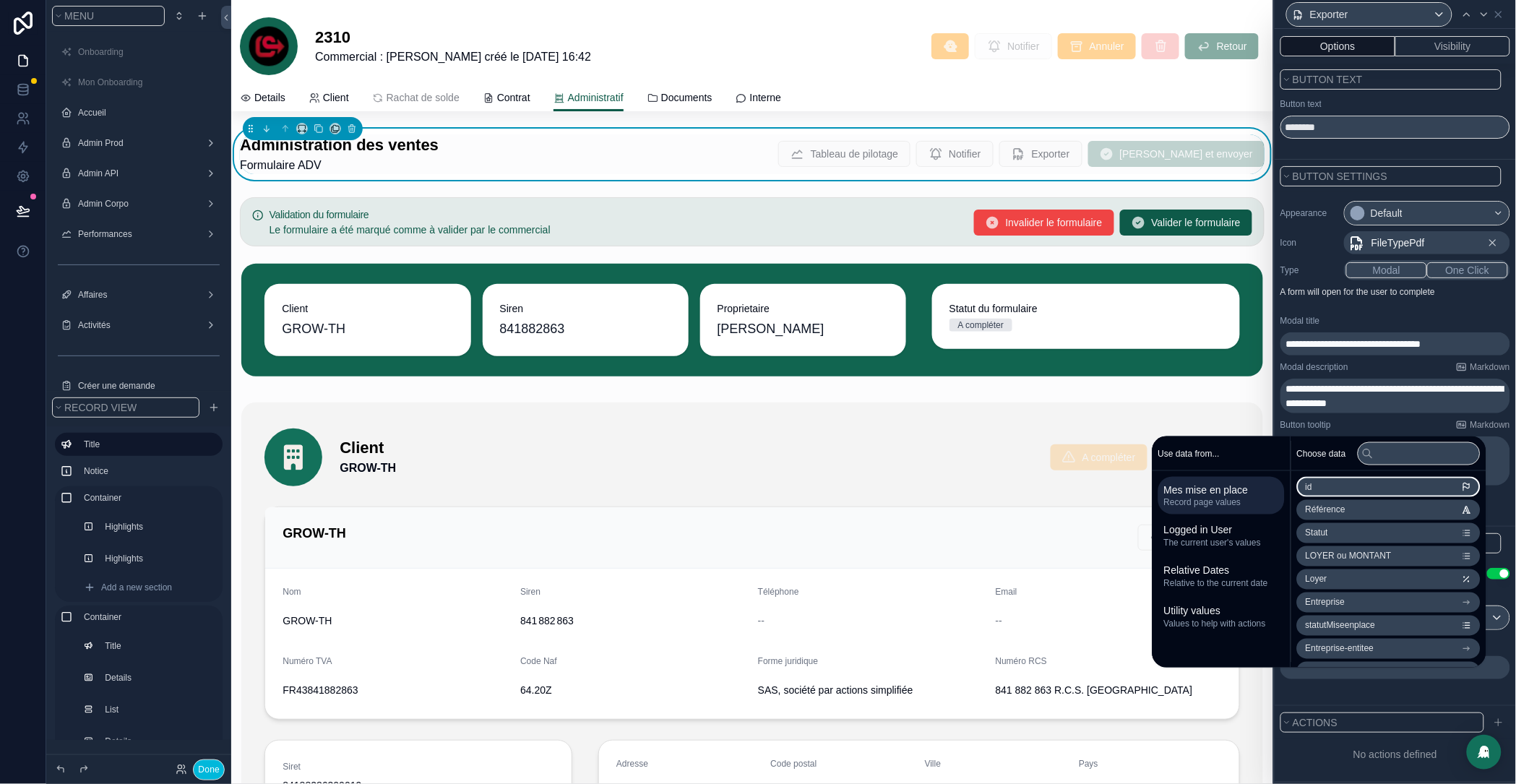
click at [1385, 367] on div "Modal description Markdown" at bounding box center [1396, 367] width 230 height 11
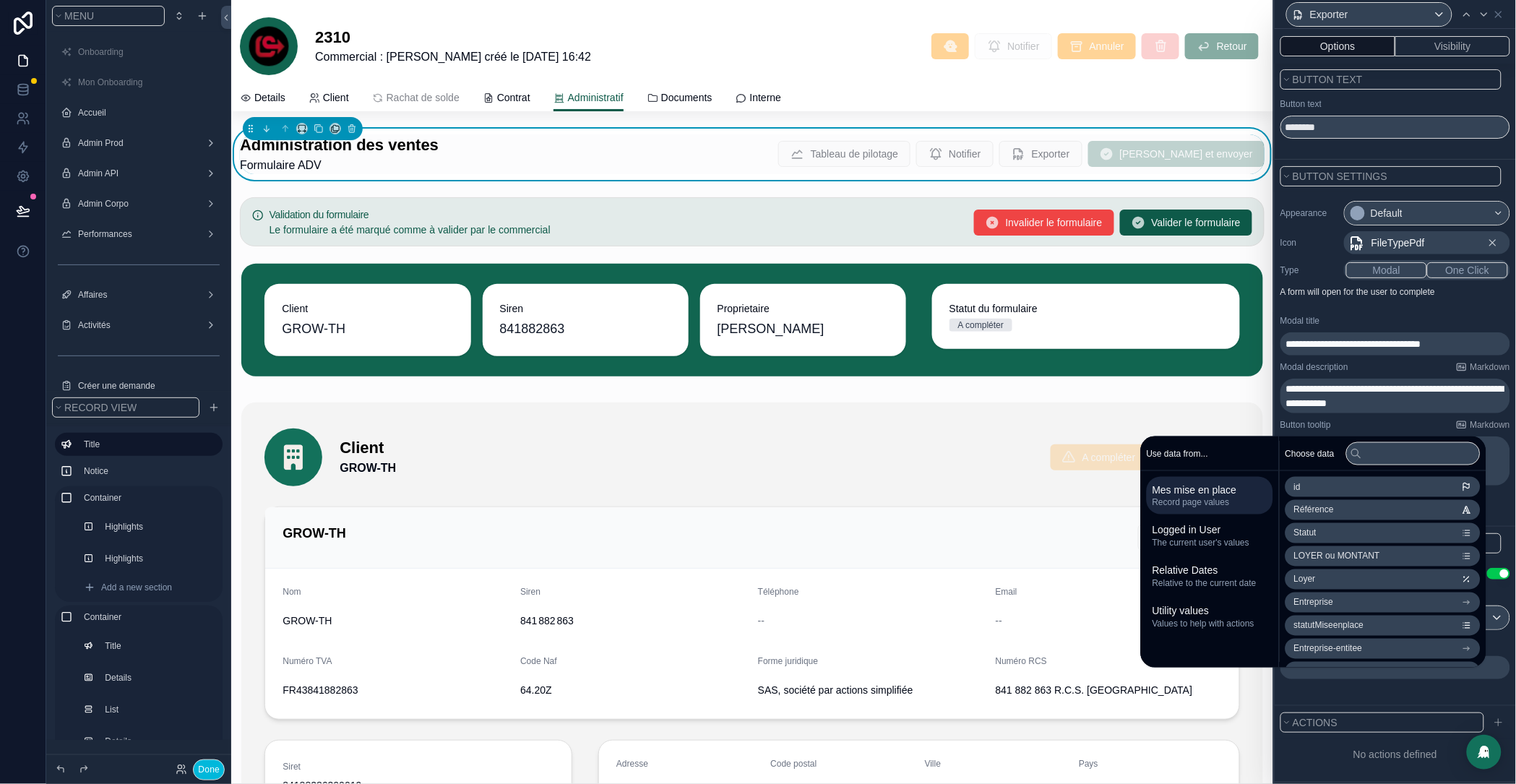
drag, startPoint x: 1333, startPoint y: 667, endPoint x: 1309, endPoint y: 679, distance: 26.8
click at [1309, 675] on p "﻿" at bounding box center [1397, 667] width 222 height 14
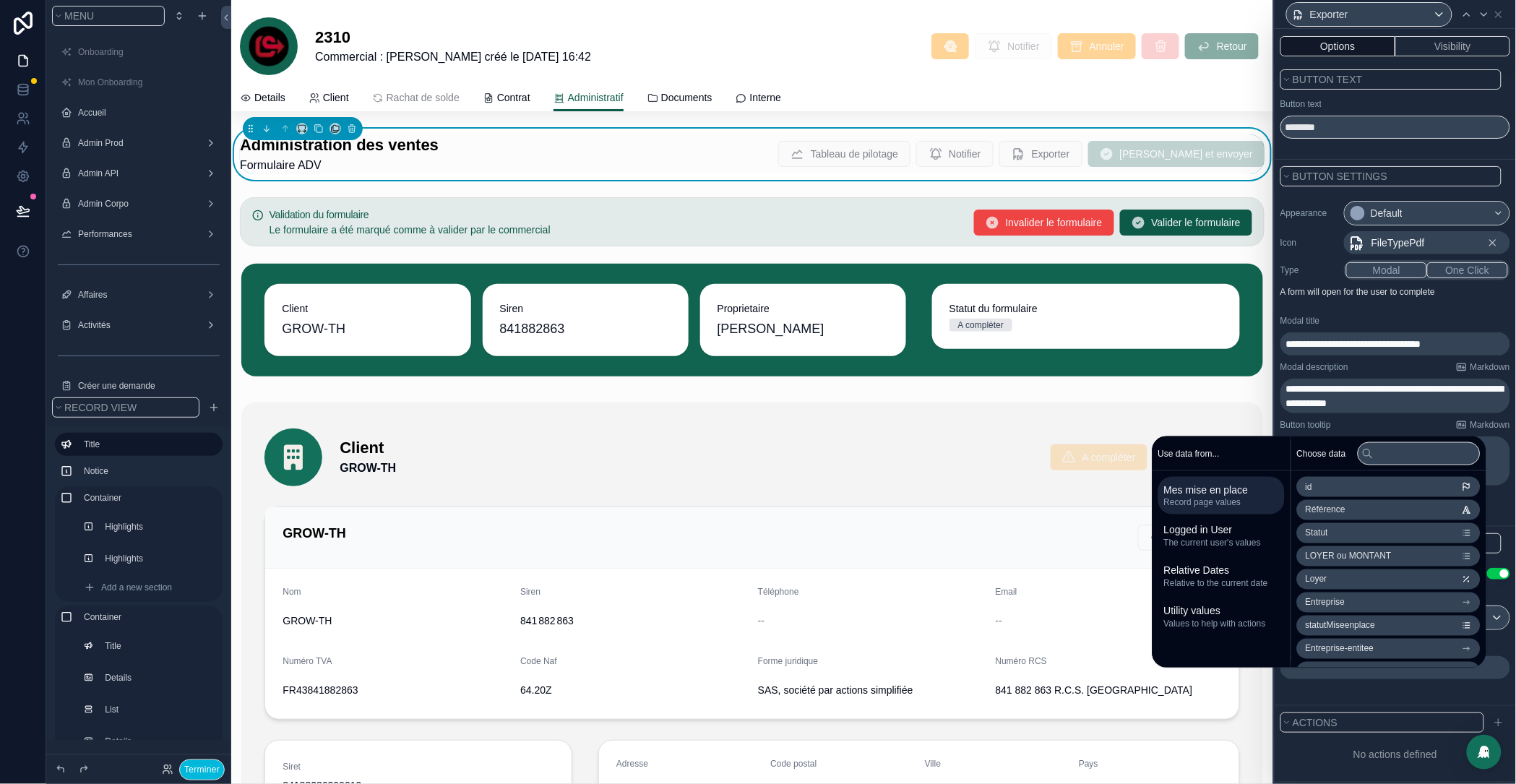
paste div "scrollable content"
click at [1396, 424] on div "Button tooltip Markdown" at bounding box center [1396, 425] width 230 height 11
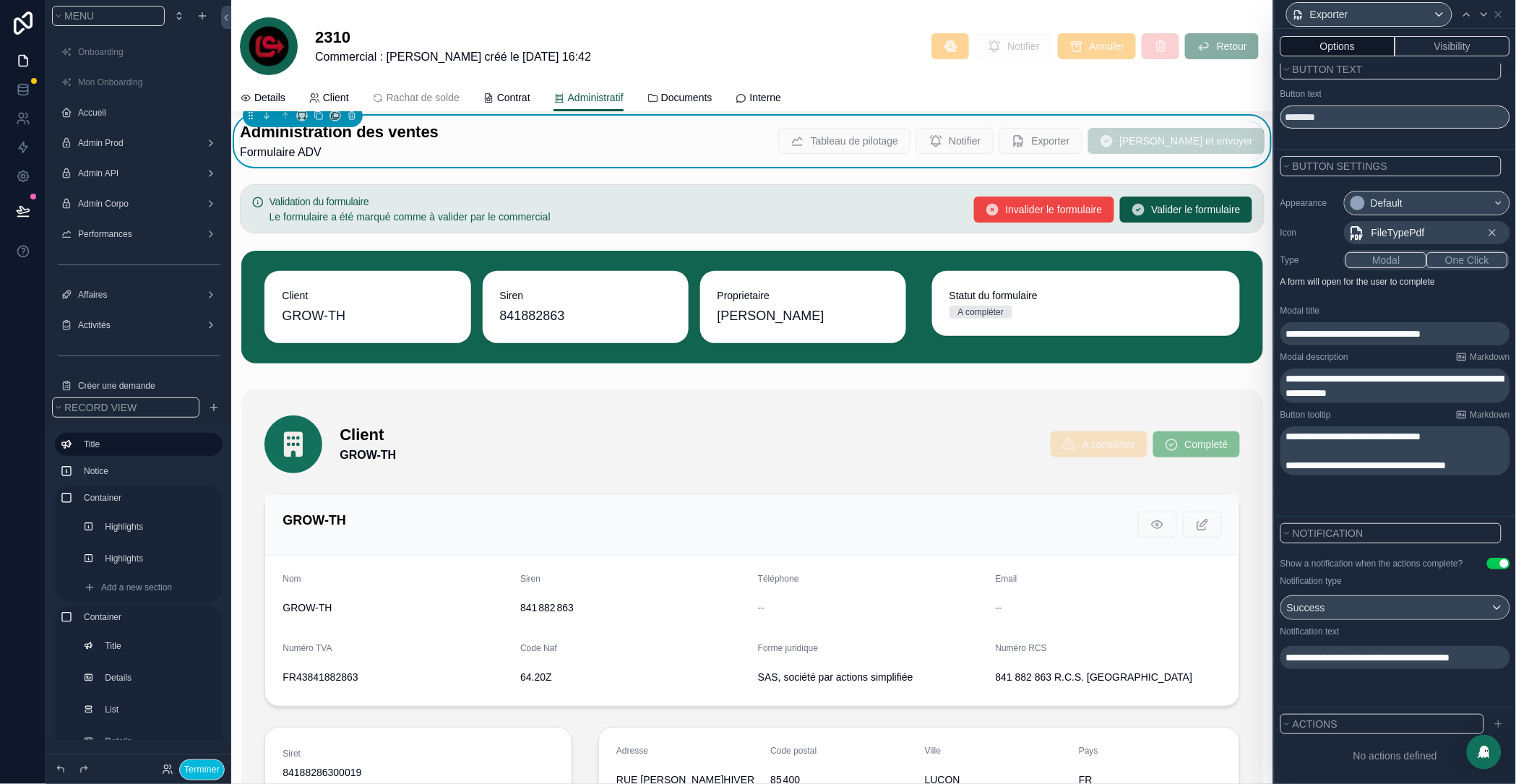
scroll to position [20, 0]
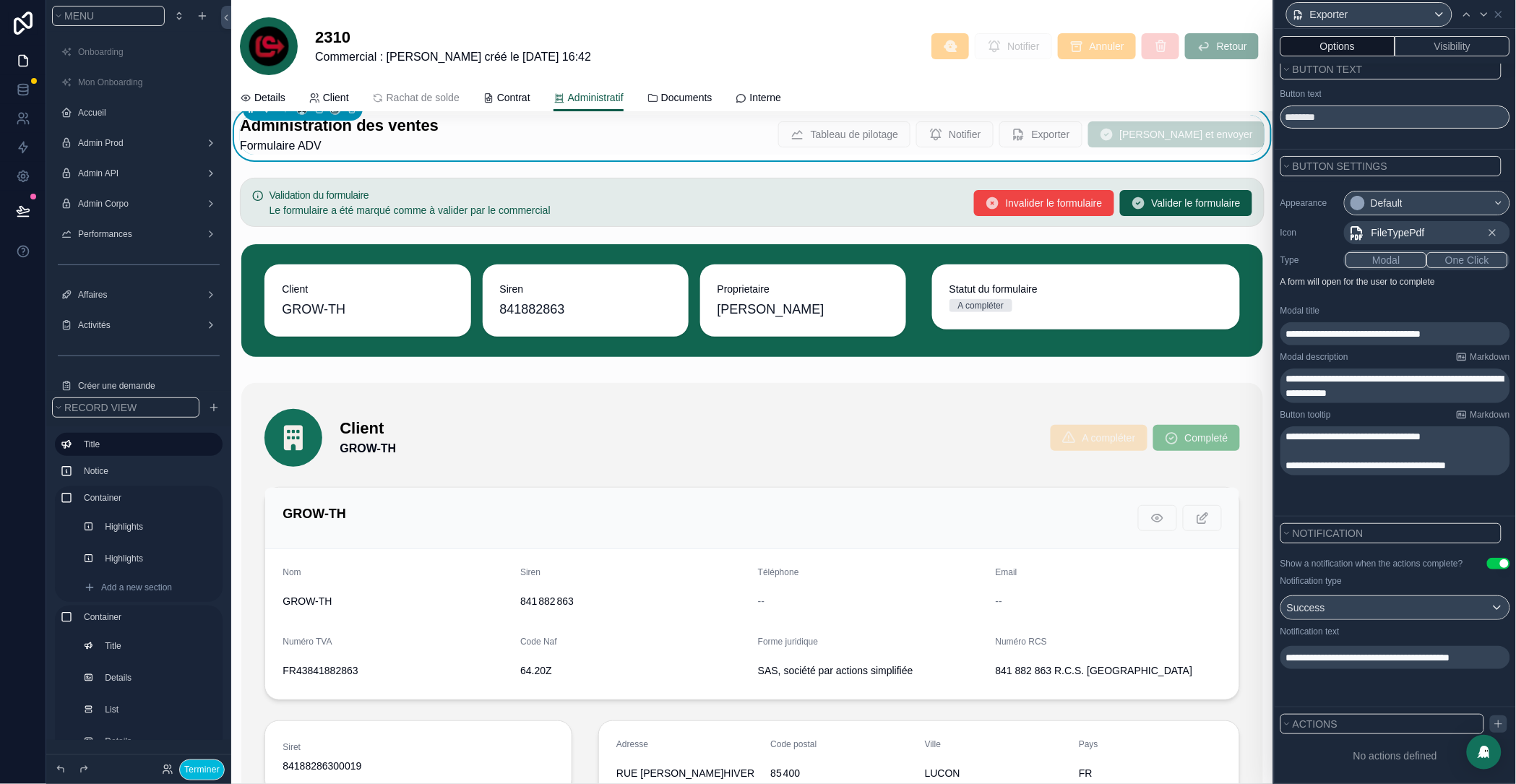
click at [1493, 727] on icon at bounding box center [1499, 724] width 11 height 11
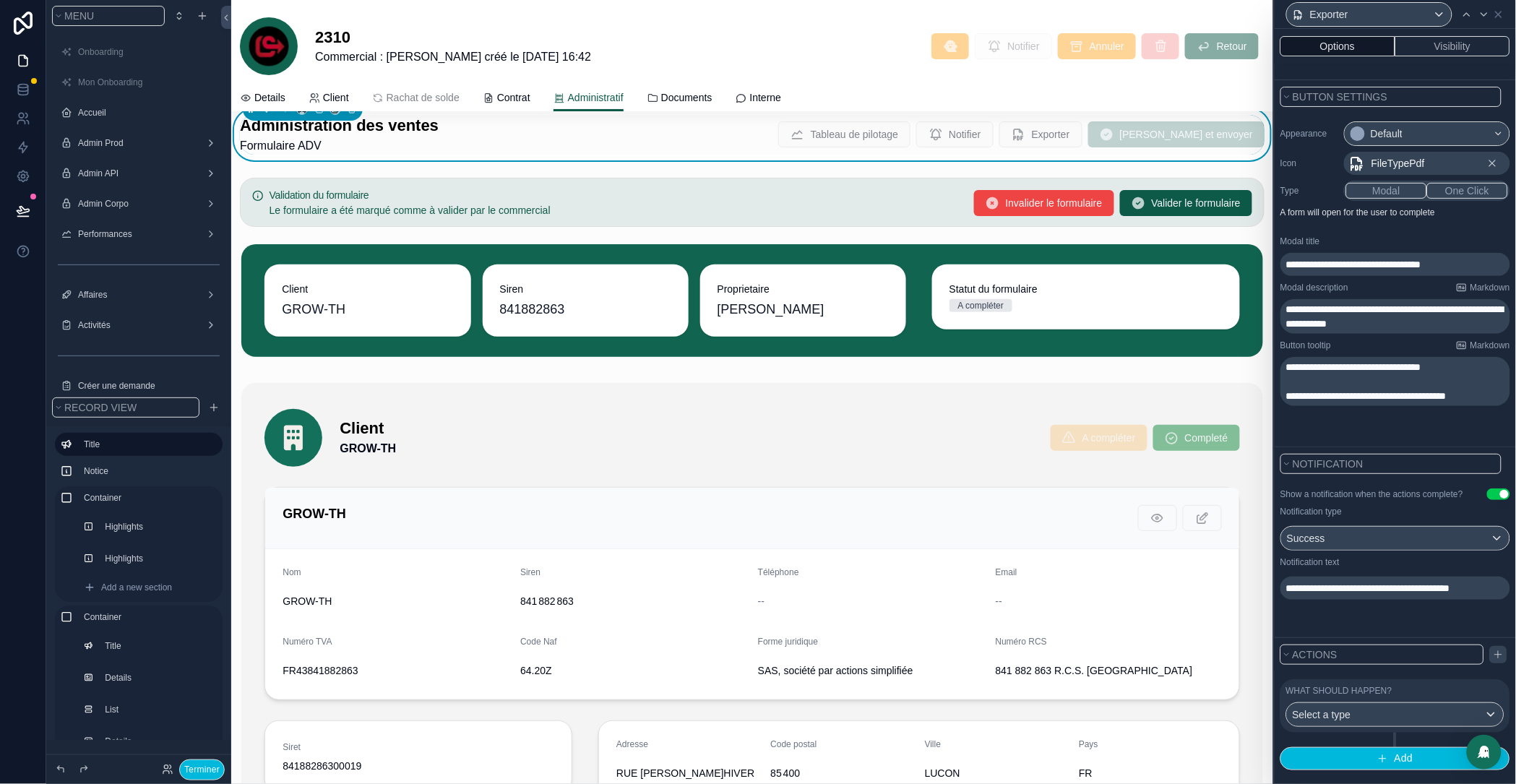
scroll to position [100, 0]
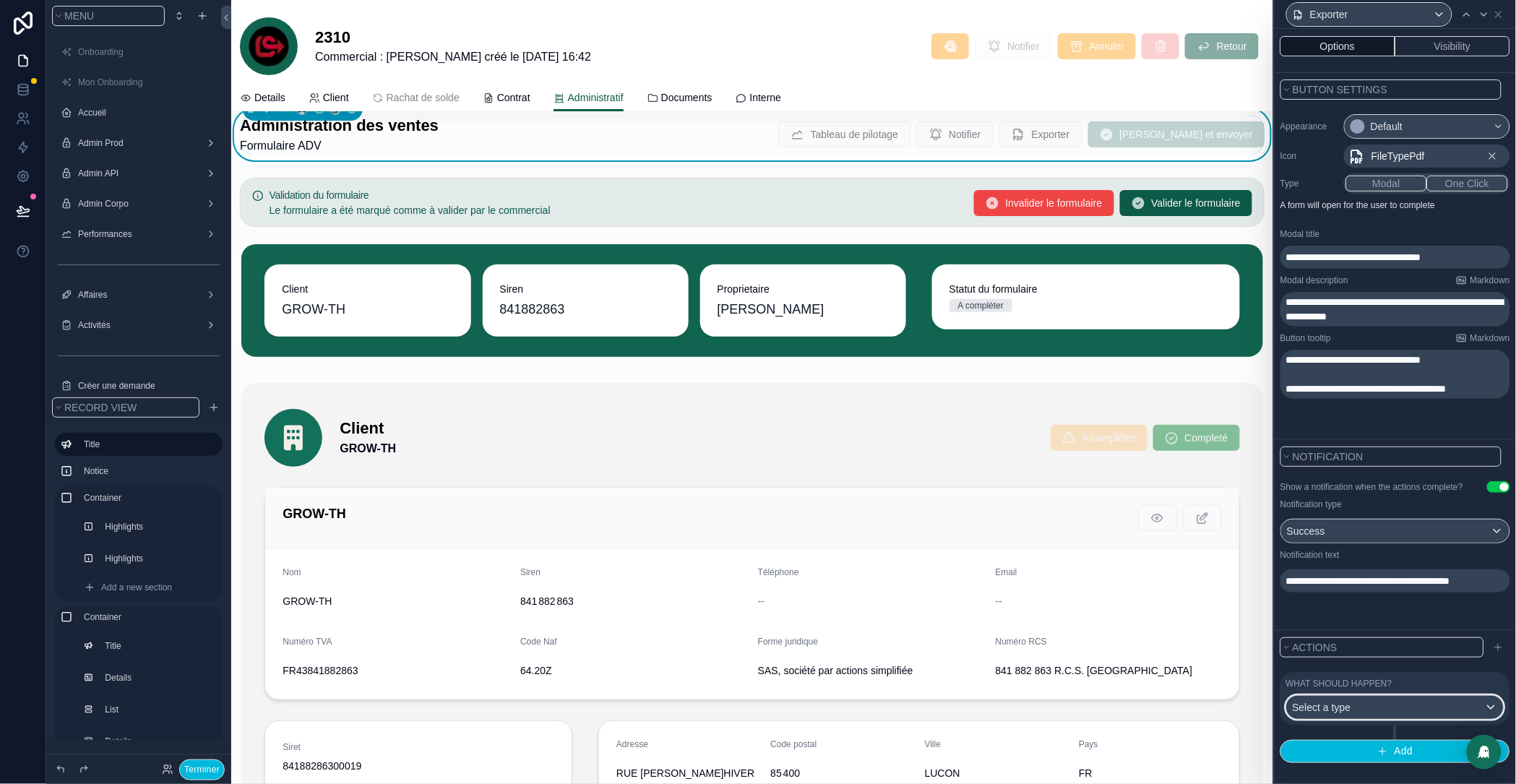
click at [1346, 712] on span "Select a type" at bounding box center [1323, 707] width 58 height 11
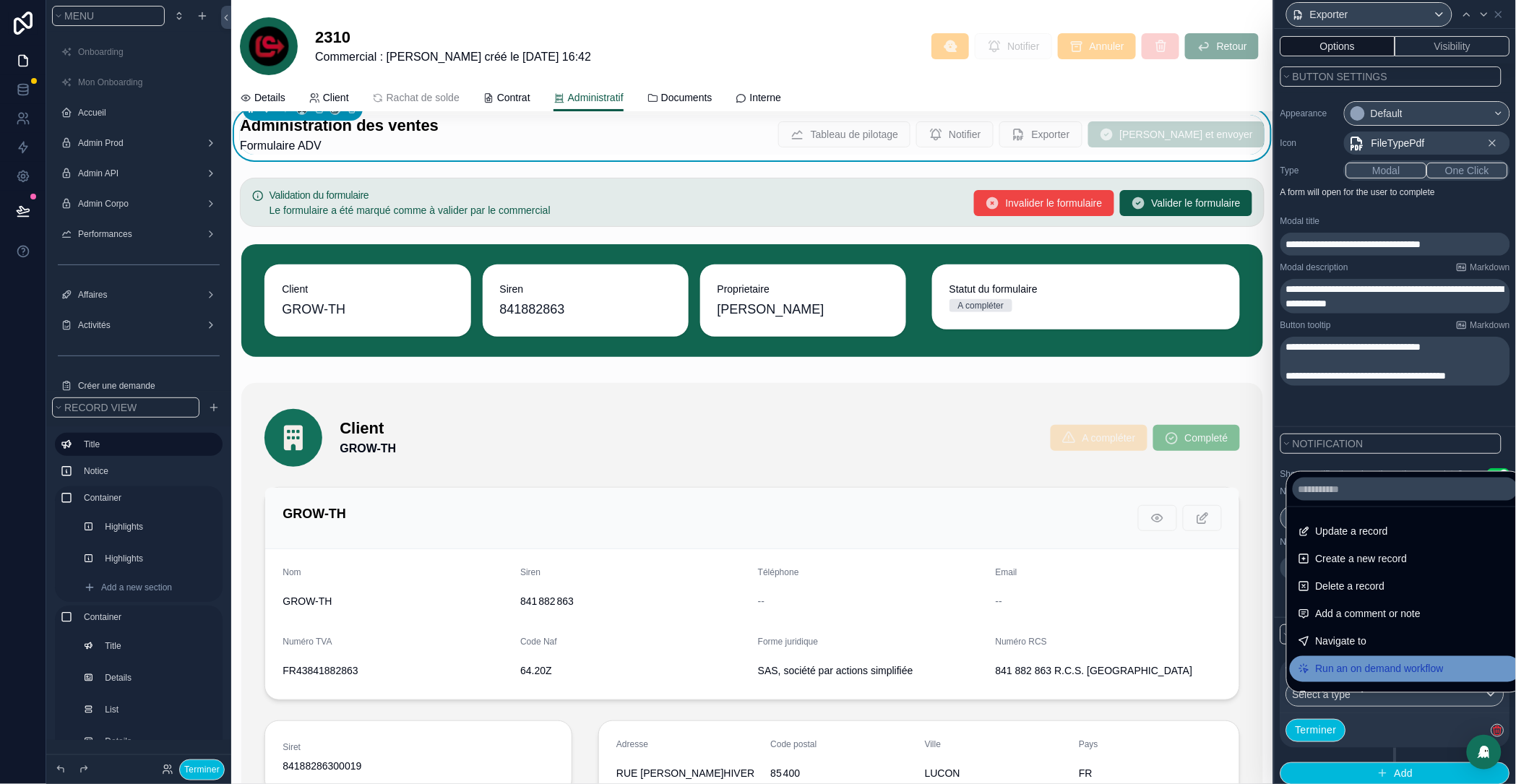
click at [1331, 670] on span "Run an on demand workflow" at bounding box center [1380, 669] width 128 height 17
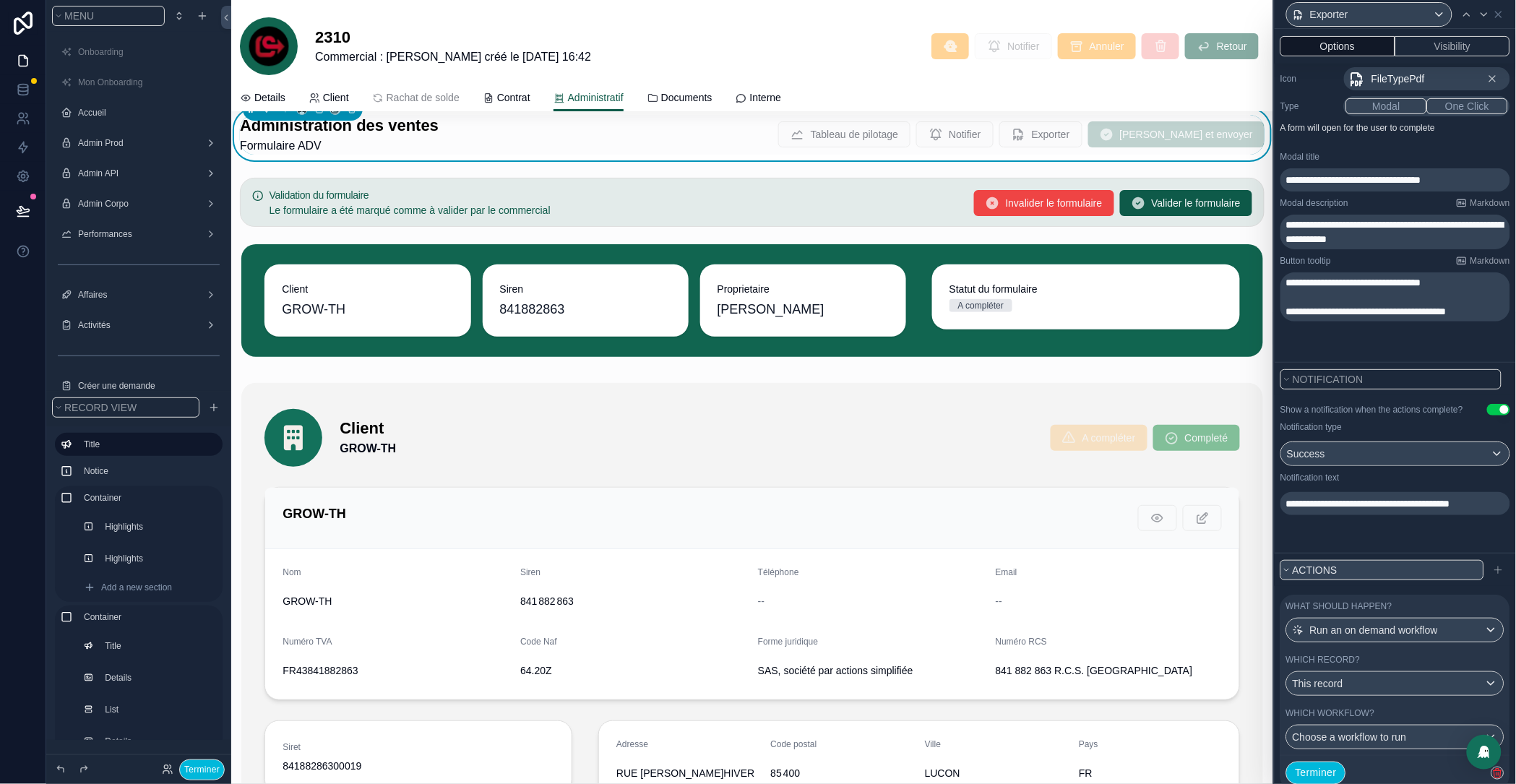
scroll to position [243, 0]
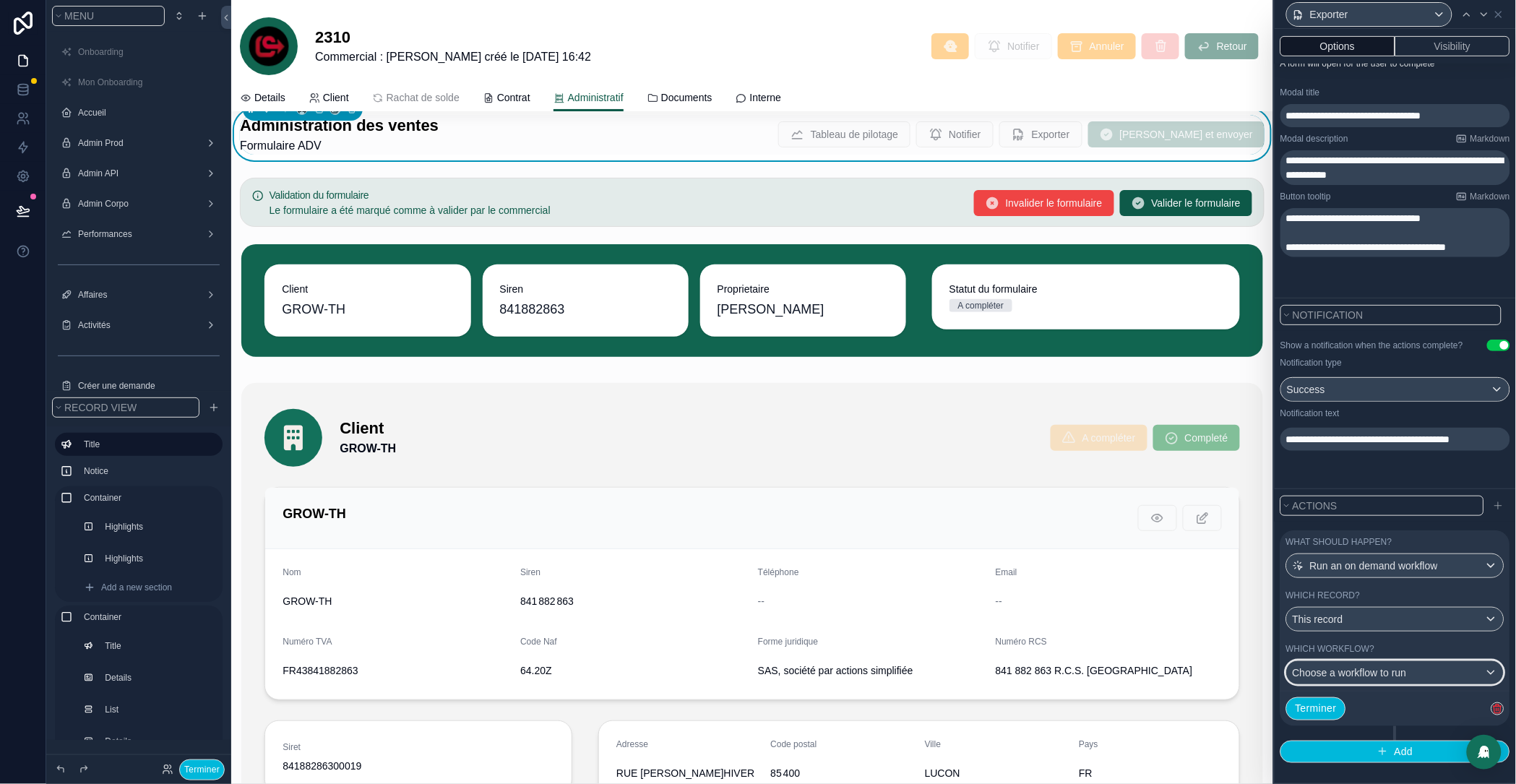
click at [1389, 674] on span "Choose a workflow to run" at bounding box center [1350, 673] width 114 height 11
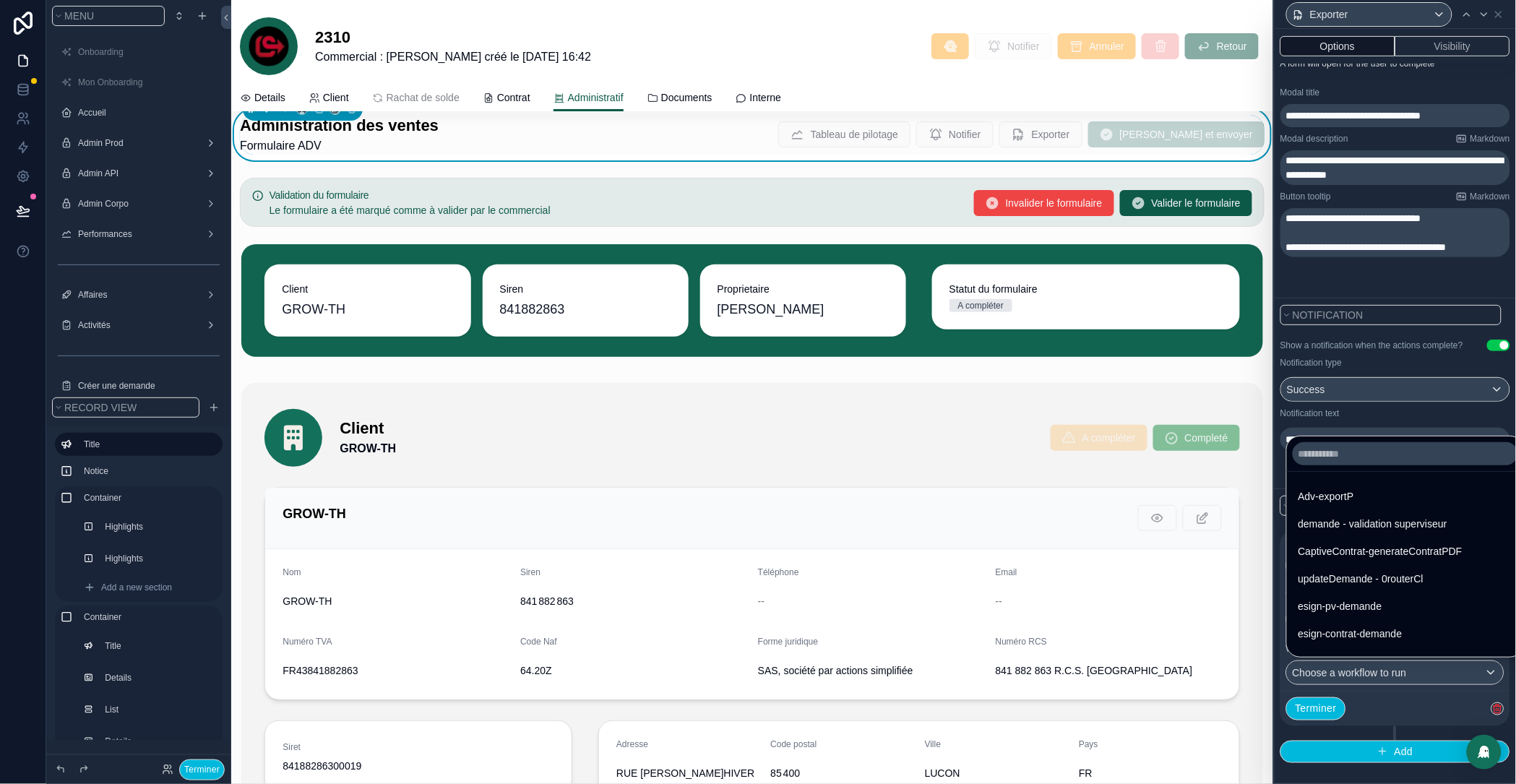
drag, startPoint x: 1358, startPoint y: 498, endPoint x: 1402, endPoint y: 695, distance: 201.9
click at [1355, 498] on span "Adv-exportP" at bounding box center [1326, 496] width 56 height 17
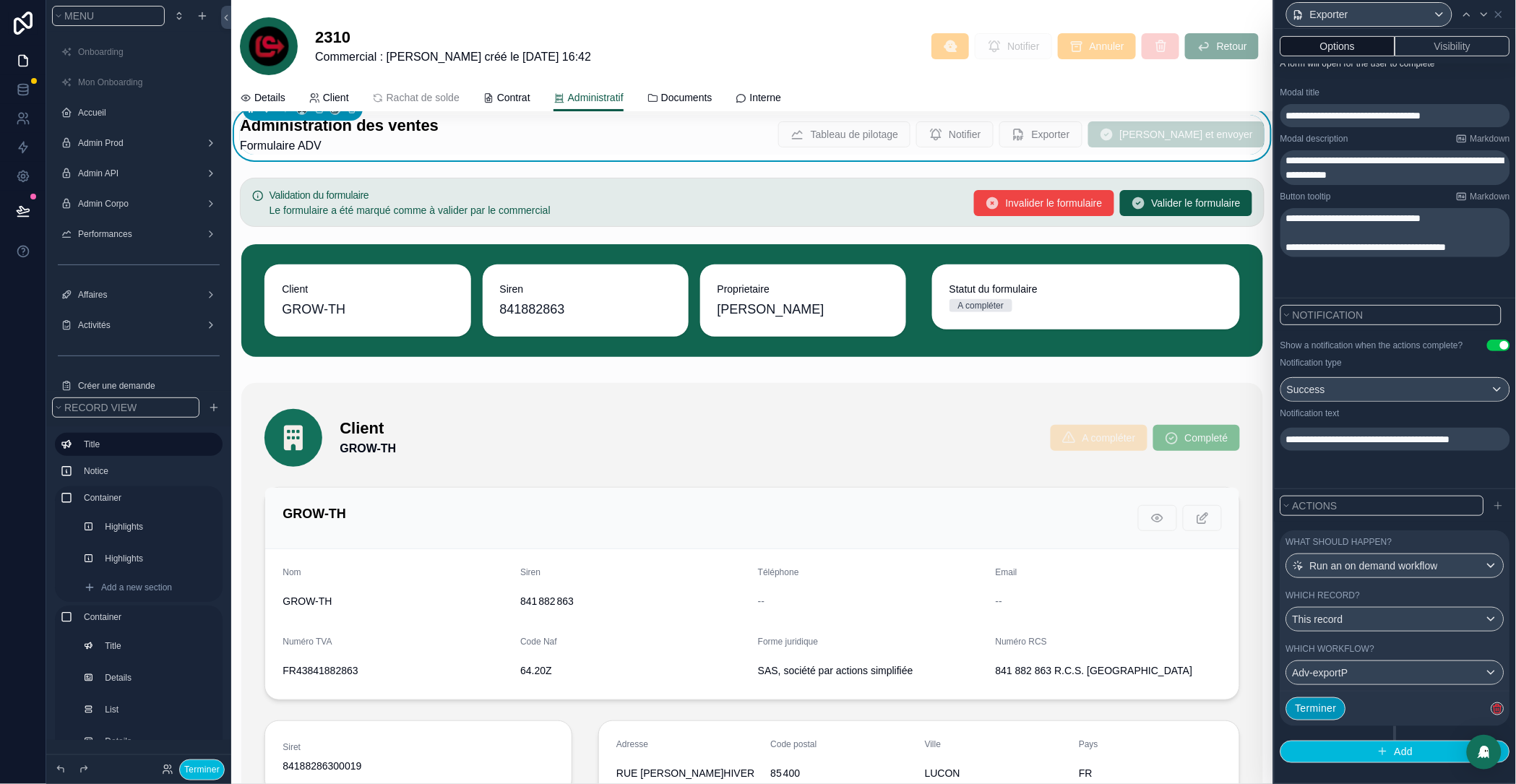
click at [1303, 709] on button "Terminer" at bounding box center [1317, 709] width 60 height 24
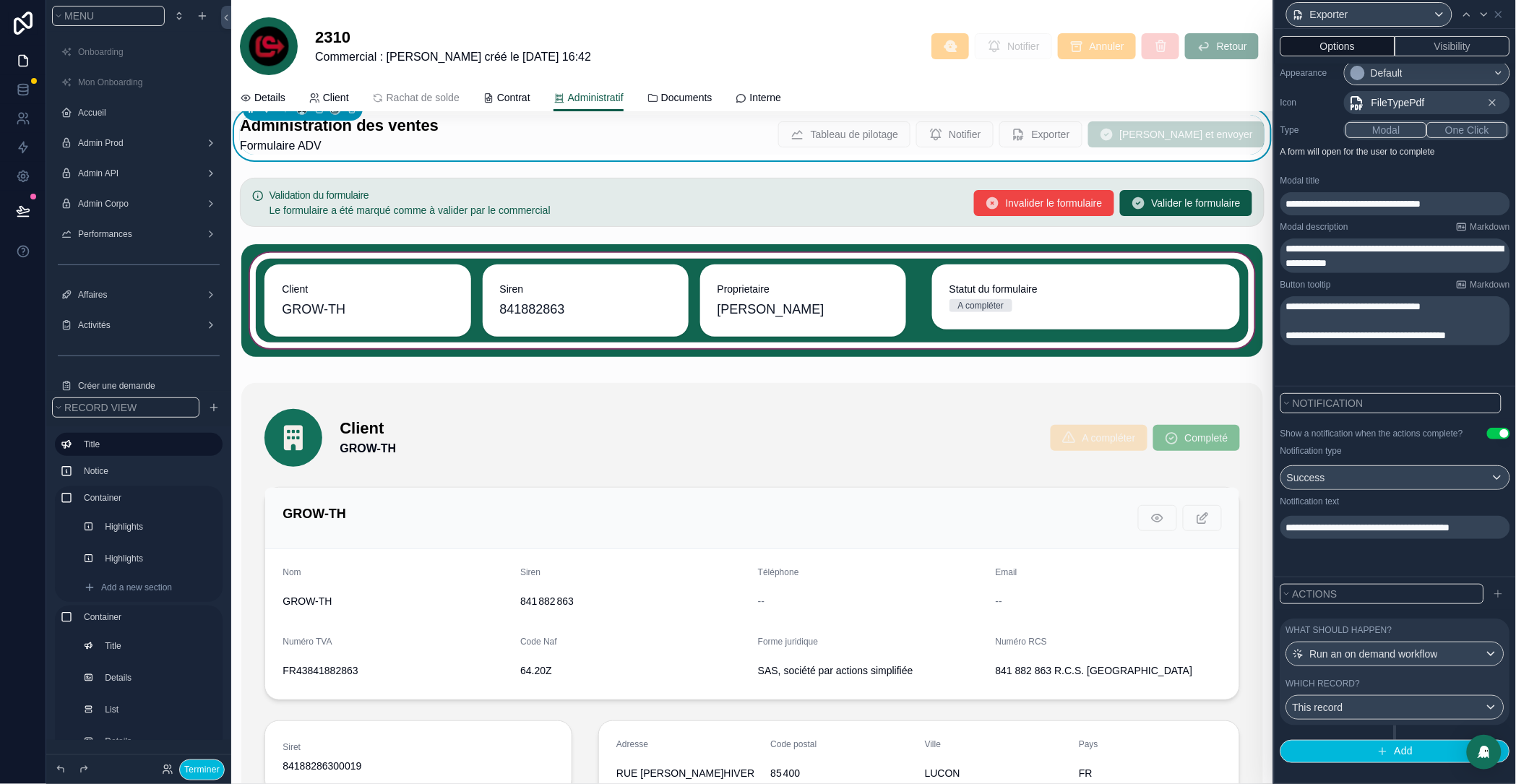
scroll to position [0, 0]
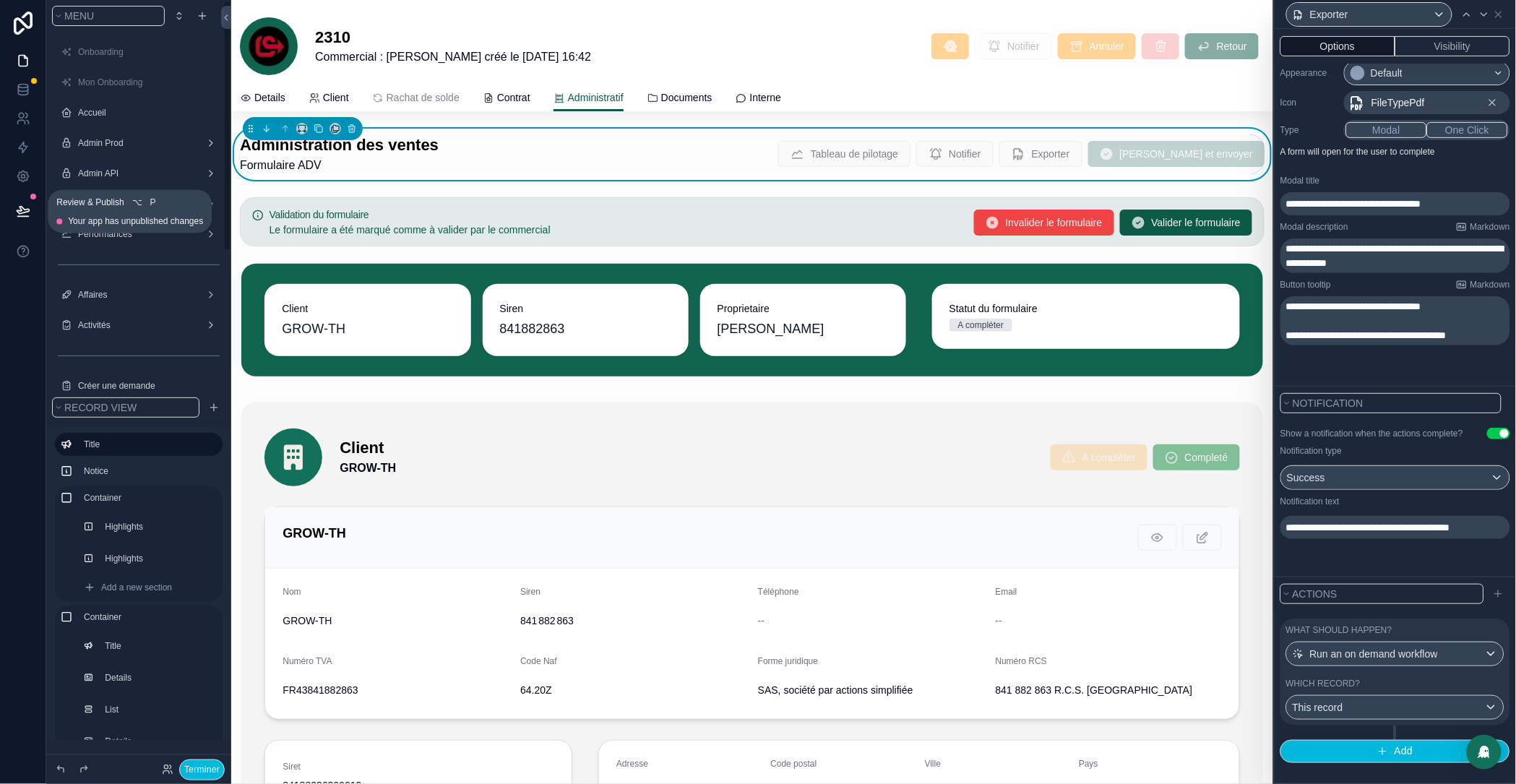
click at [18, 212] on icon at bounding box center [23, 210] width 12 height 8
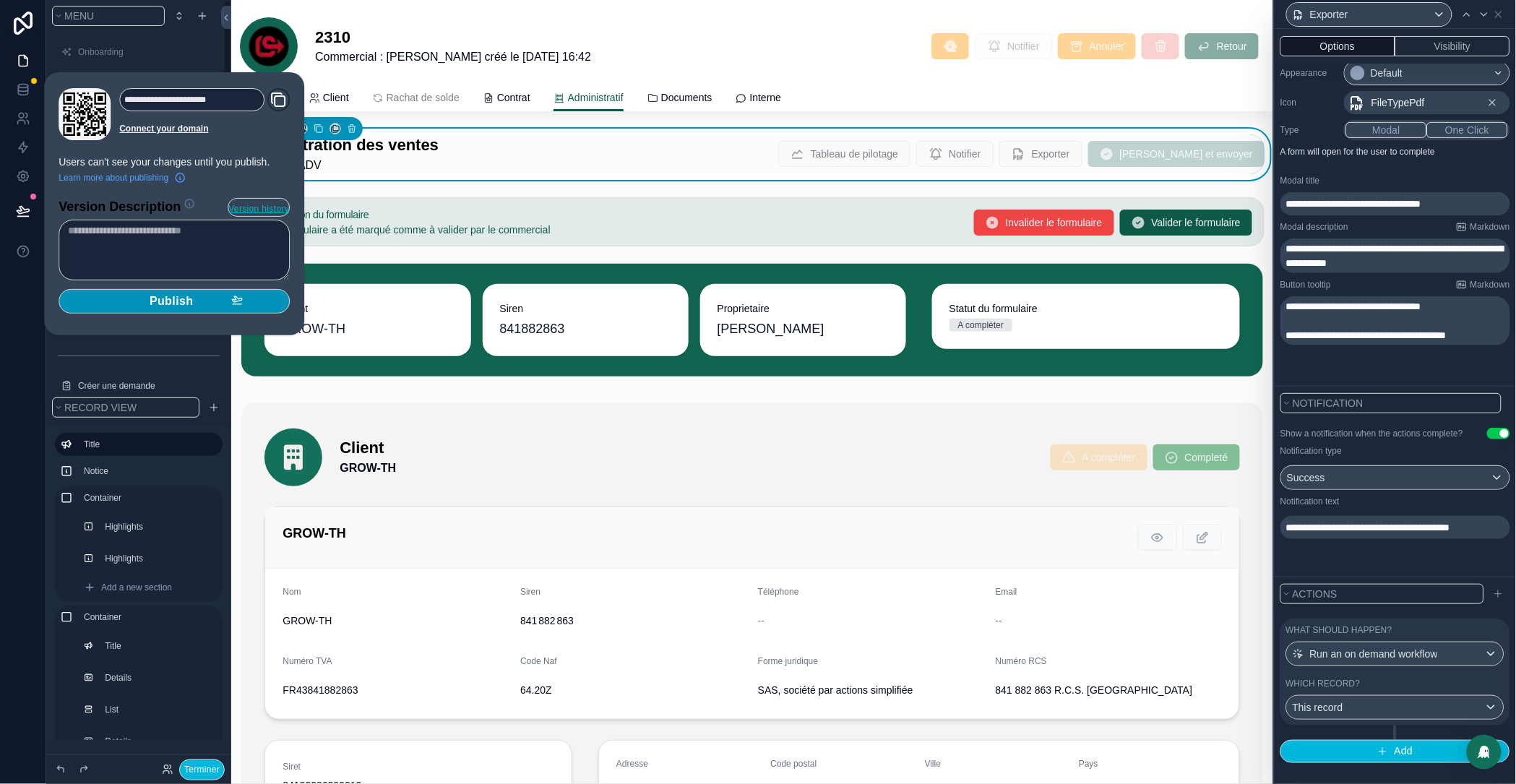
click at [150, 301] on span "Publish" at bounding box center [172, 301] width 44 height 14
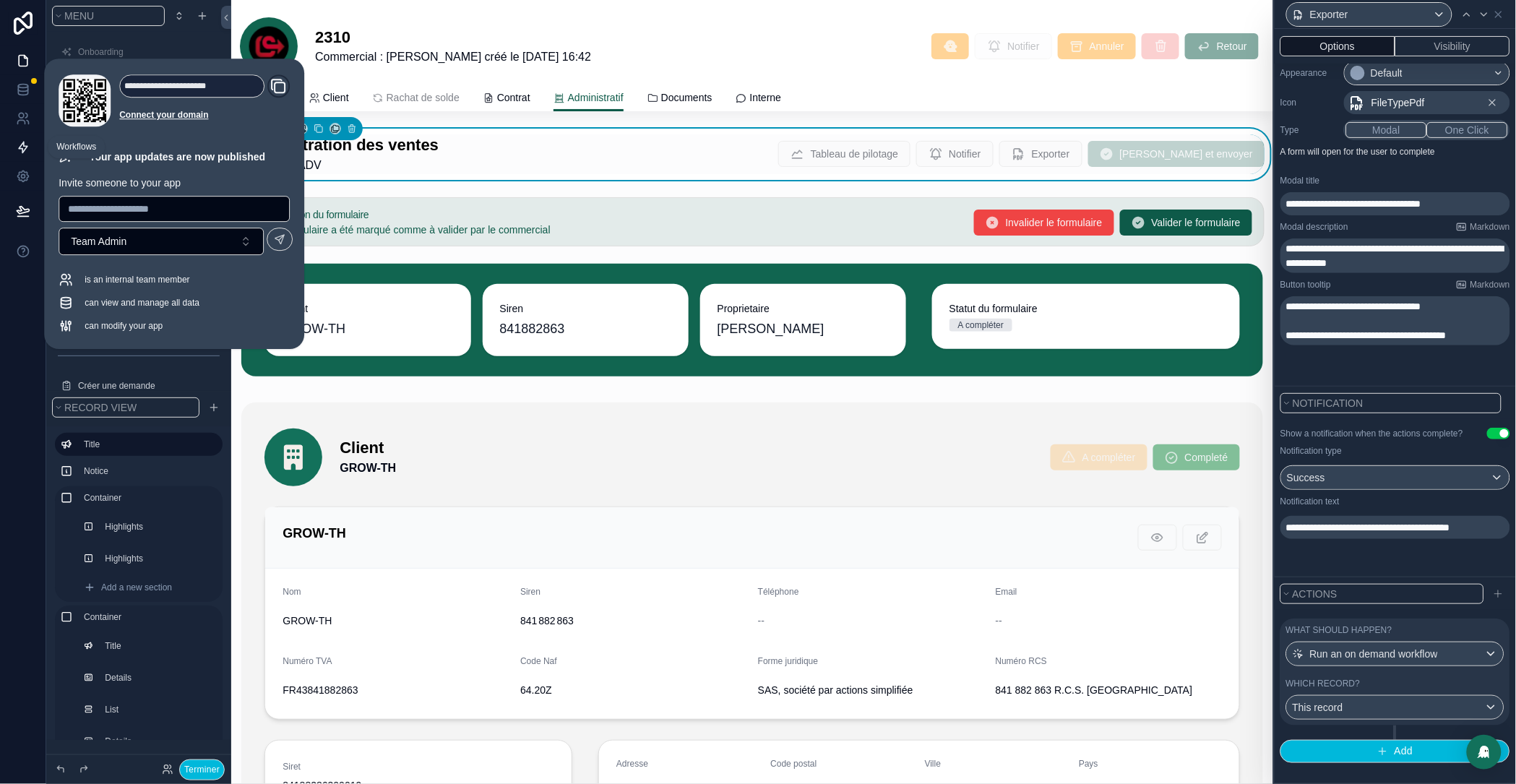
click at [26, 145] on icon at bounding box center [23, 147] width 14 height 14
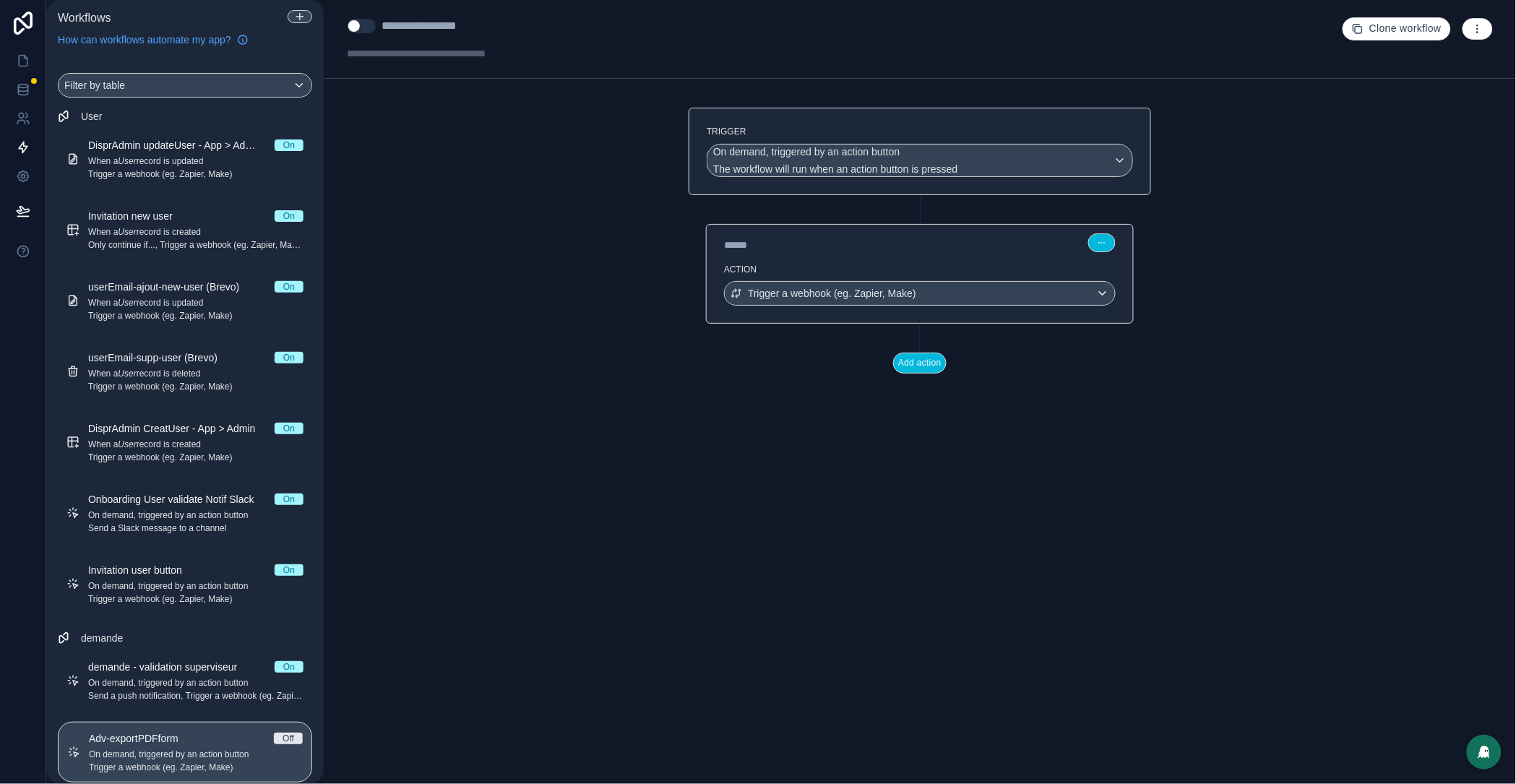
click at [476, 24] on div "**********" at bounding box center [446, 25] width 128 height 17
click at [905, 277] on div "Action Trigger a webhook (eg. Zapier, Make)" at bounding box center [920, 290] width 426 height 65
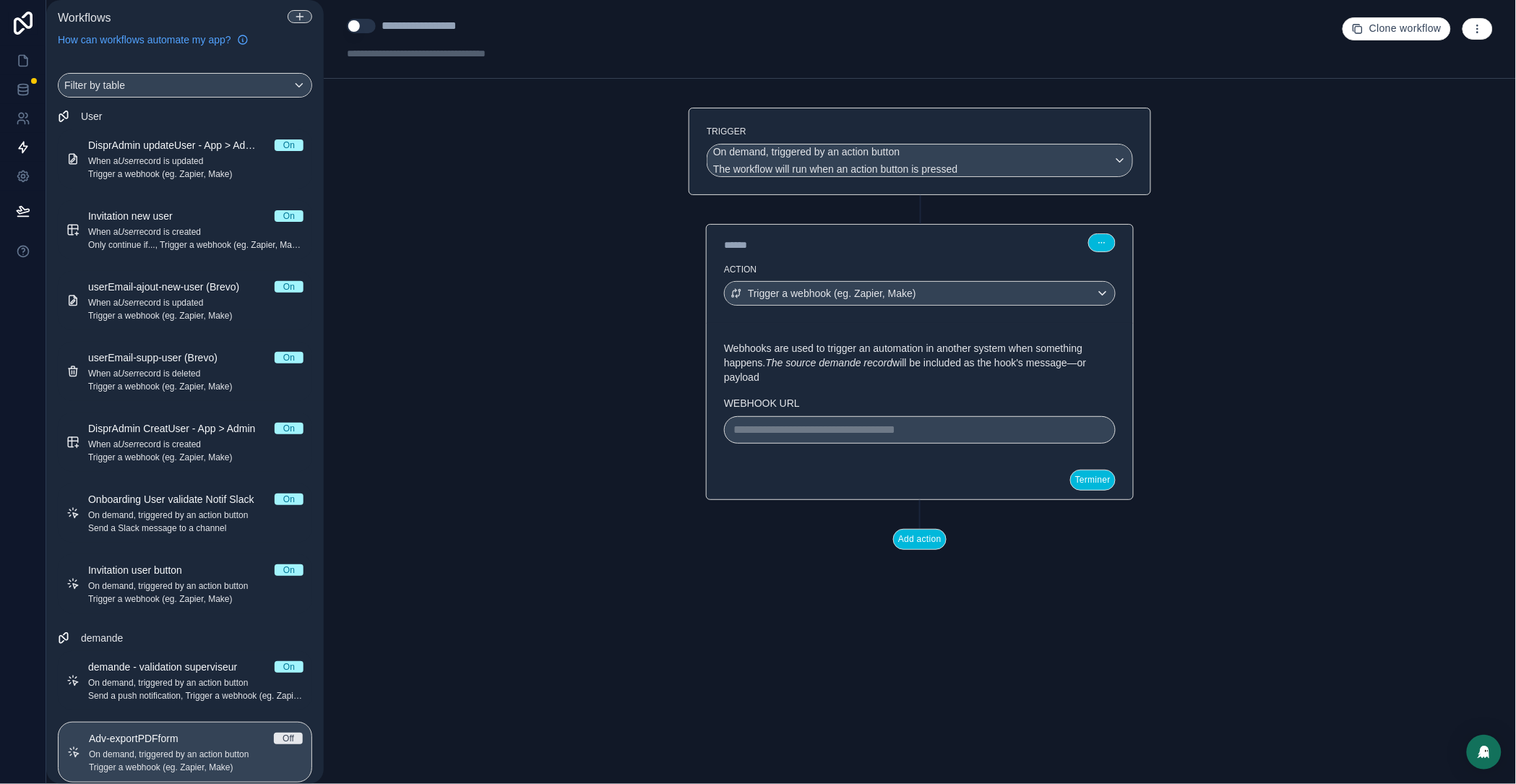
click at [764, 436] on p "**********" at bounding box center [920, 430] width 373 height 17
click at [1079, 491] on button "Terminer" at bounding box center [1093, 480] width 45 height 21
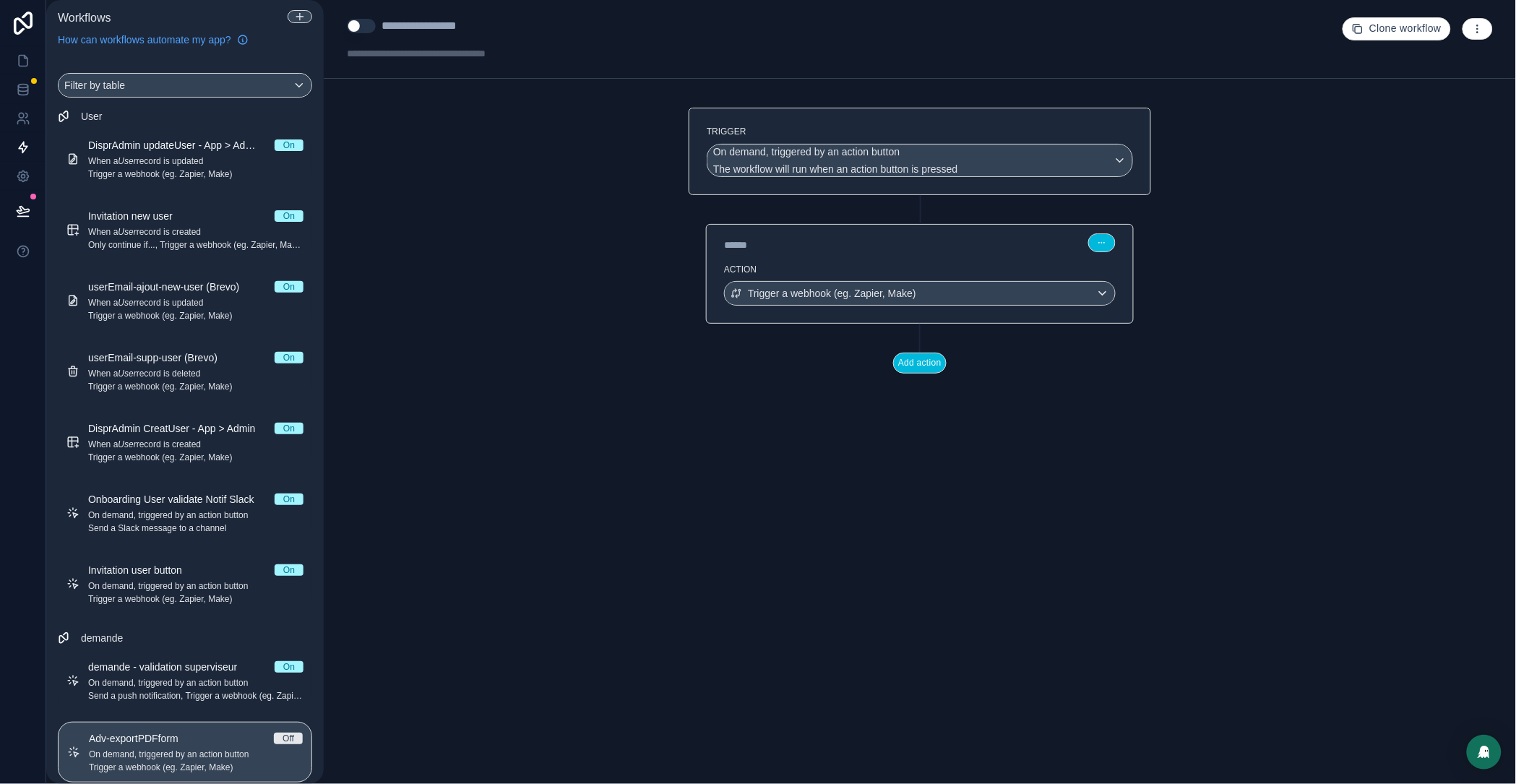
click at [357, 27] on button "Use setting" at bounding box center [361, 25] width 29 height 14
click at [25, 191] on button at bounding box center [24, 210] width 32 height 41
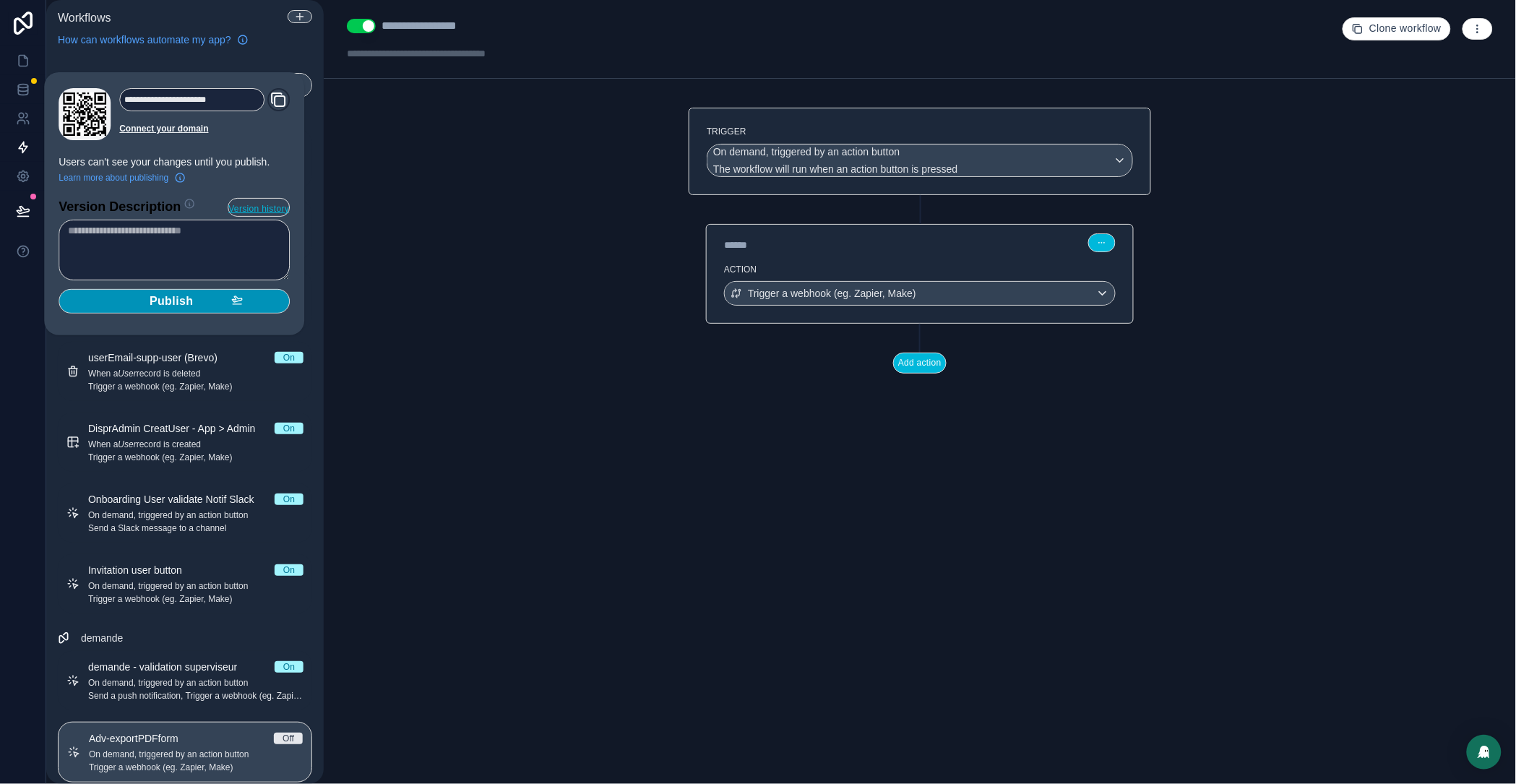
click at [207, 305] on div "Publish" at bounding box center [174, 301] width 138 height 14
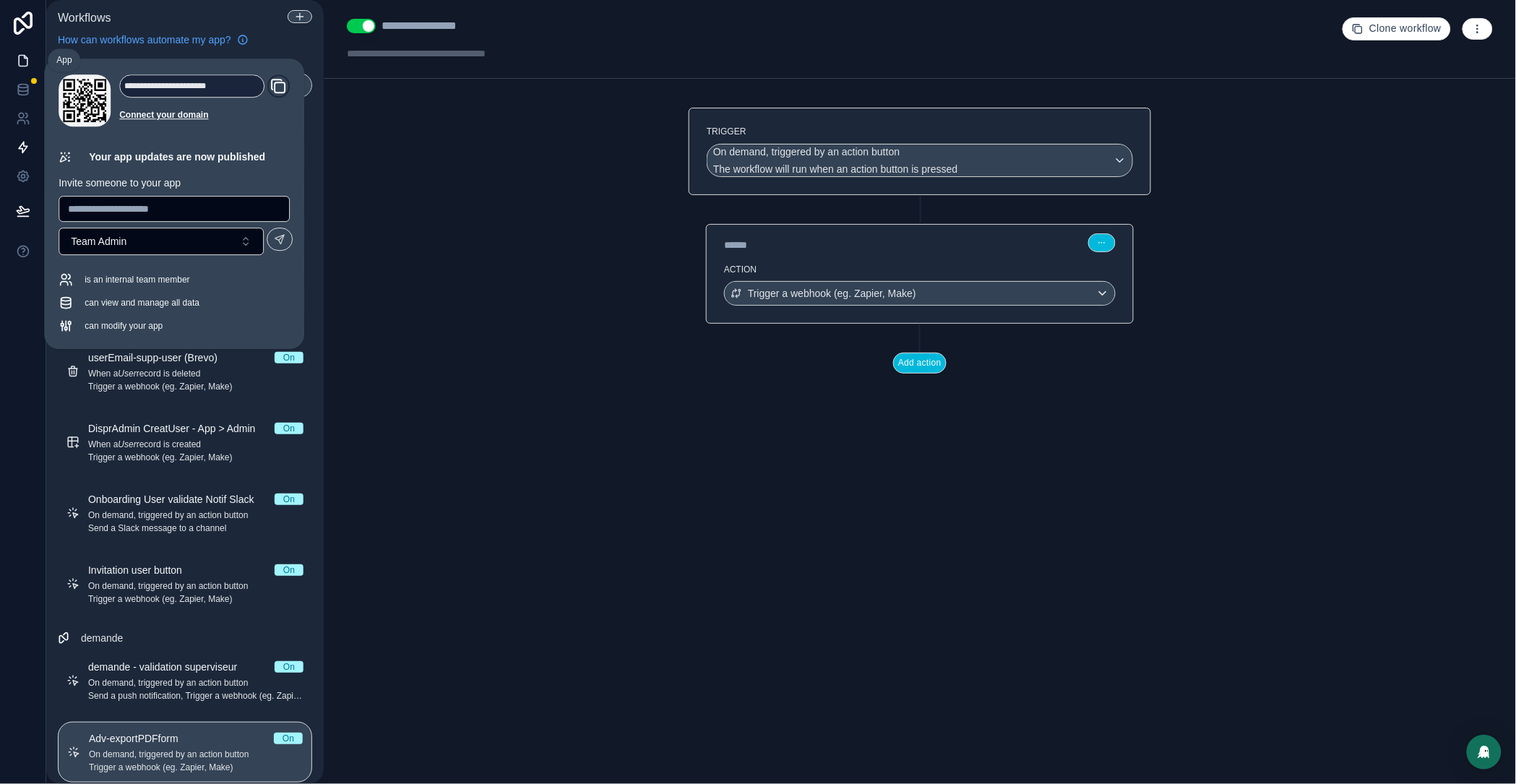
click at [25, 66] on icon at bounding box center [23, 60] width 8 height 10
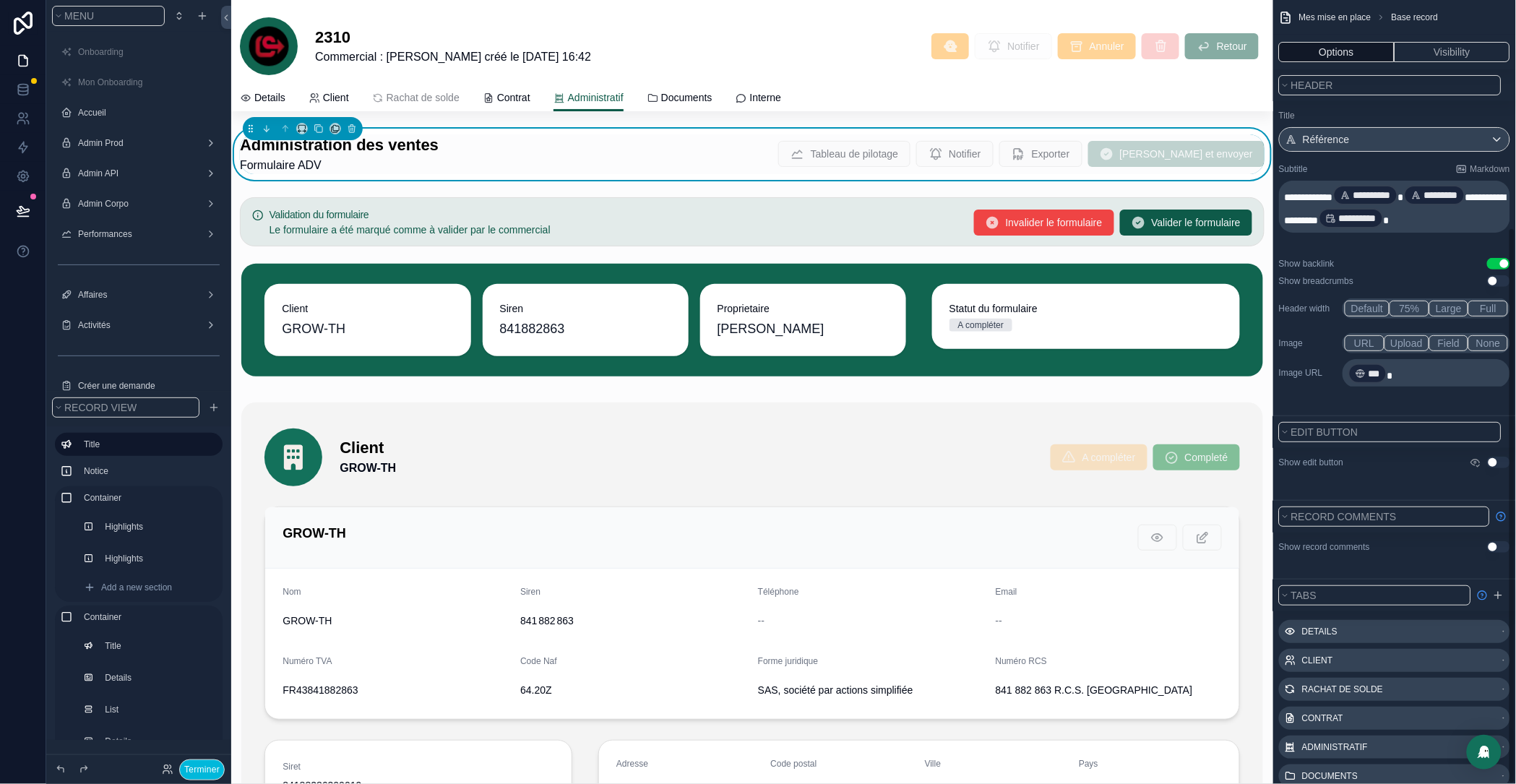
click at [656, 159] on div "Administration des ventes Formulaire ADV Tableau de pilotage Notifier Exporter …" at bounding box center [752, 155] width 1025 height 40
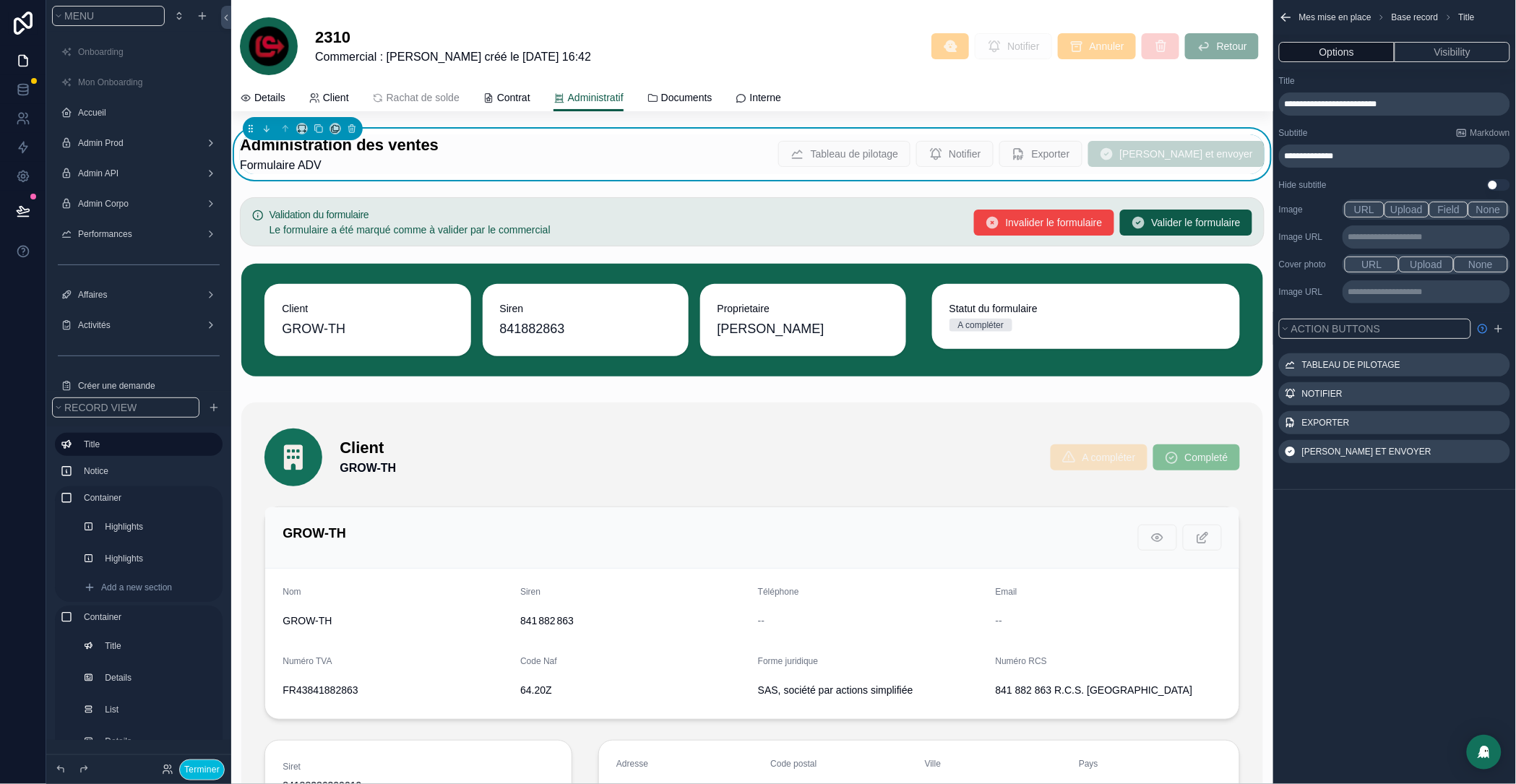
click at [0, 0] on icon "scrollable content" at bounding box center [0, 0] width 0 height 0
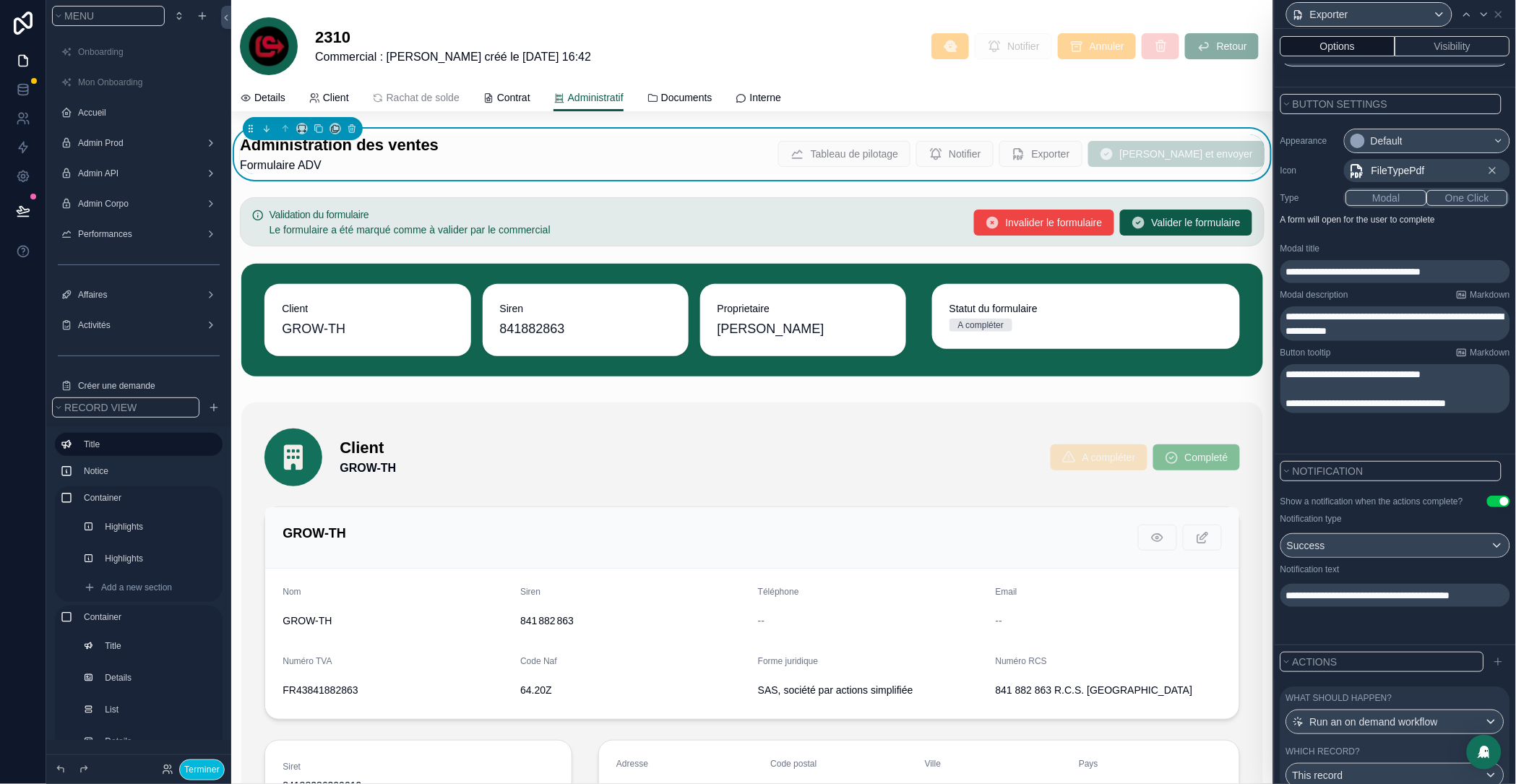
scroll to position [154, 0]
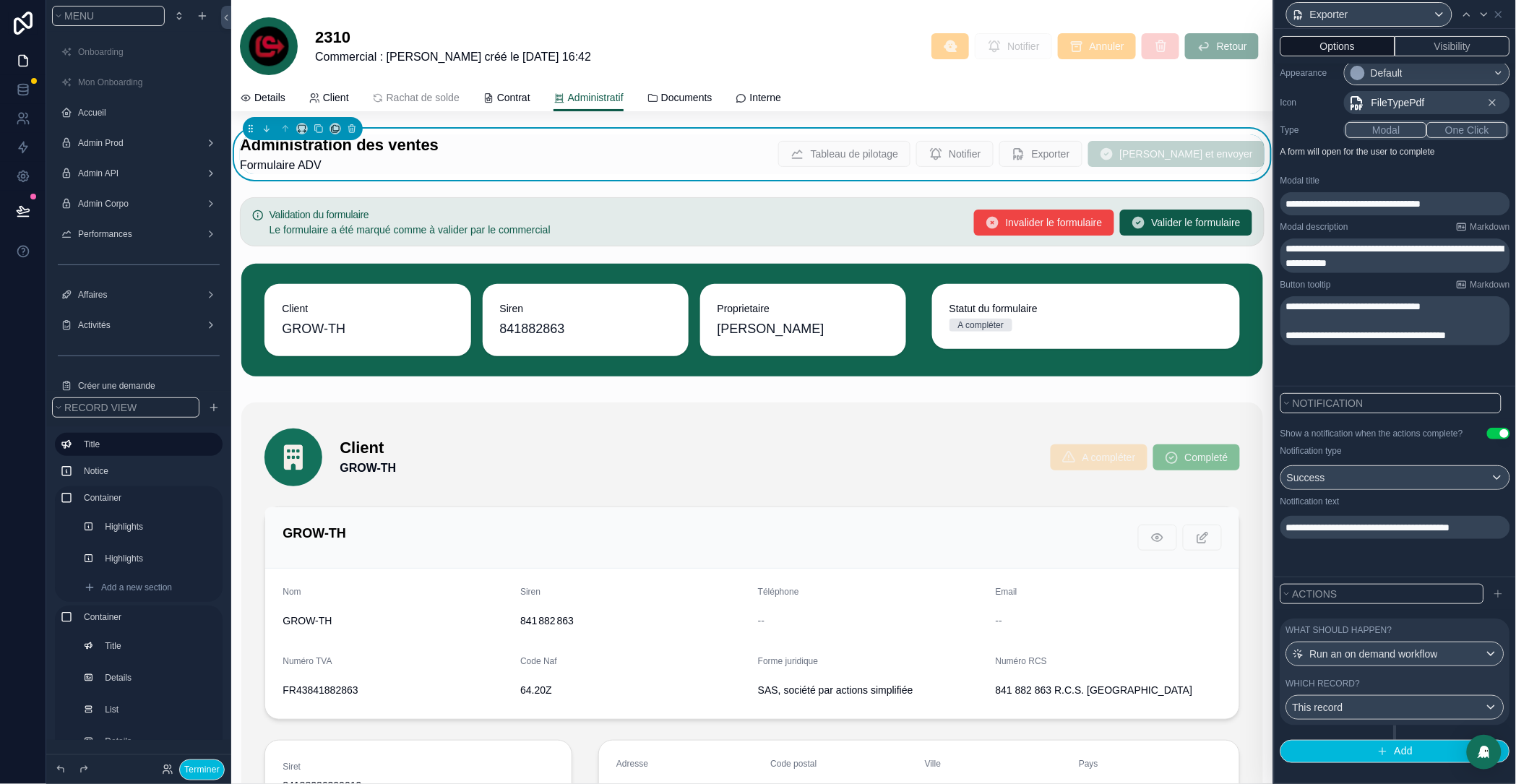
click at [1407, 673] on div "What should happen? Run an on demand workflow Which record? This record" at bounding box center [1396, 671] width 230 height 106
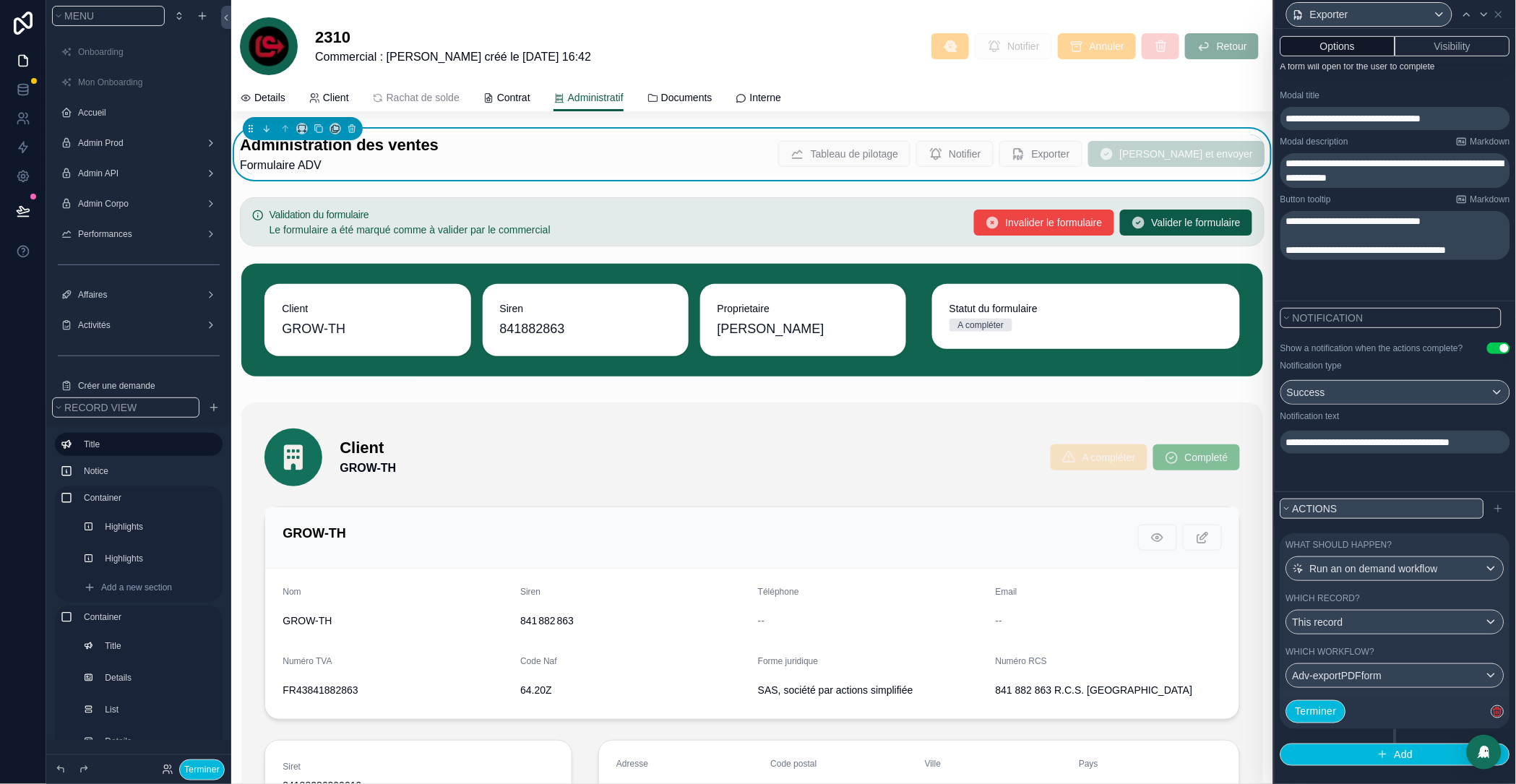
scroll to position [243, 0]
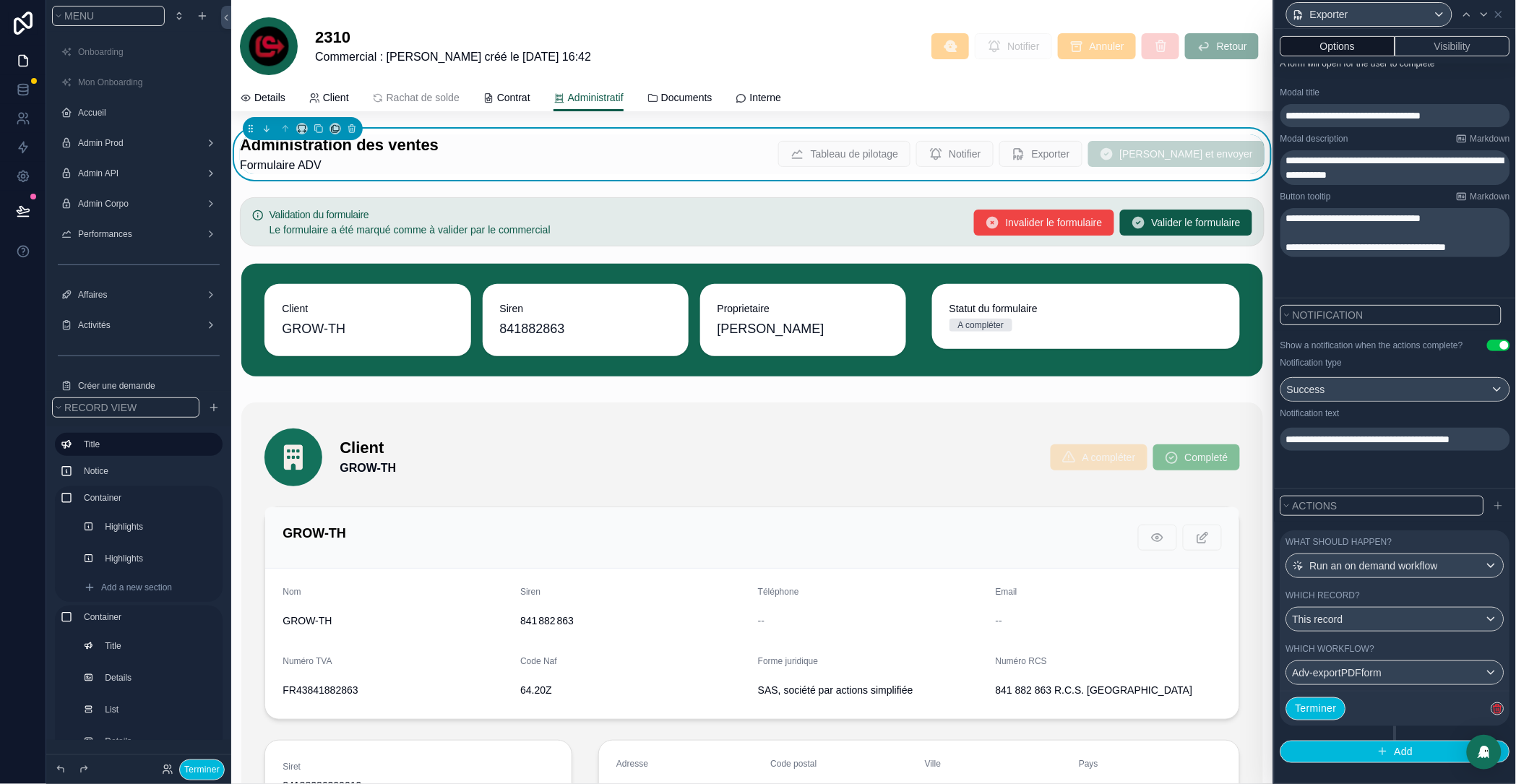
click at [1326, 708] on button "Terminer" at bounding box center [1317, 709] width 60 height 24
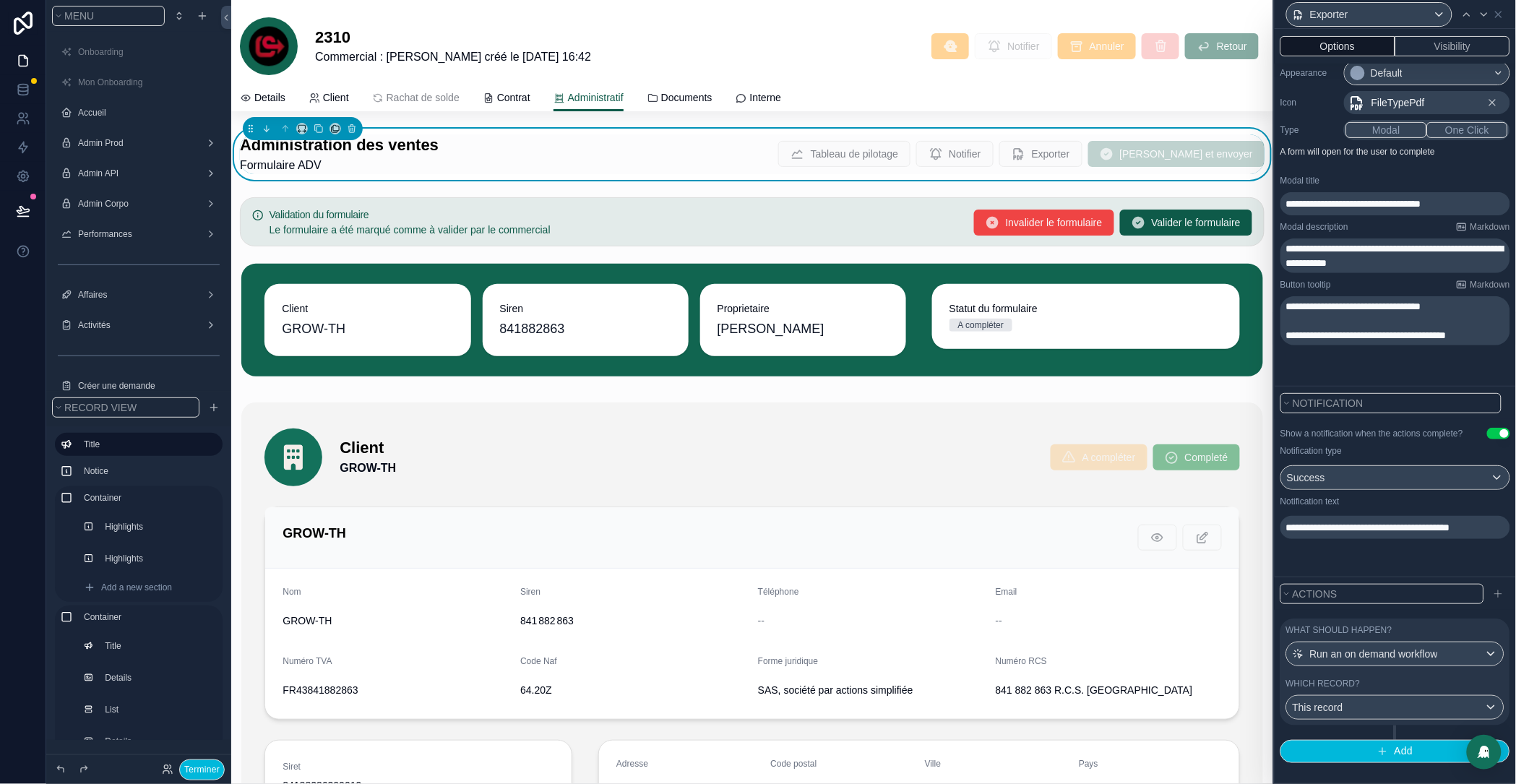
scroll to position [154, 0]
click at [21, 217] on icon at bounding box center [22, 217] width 10 height 0
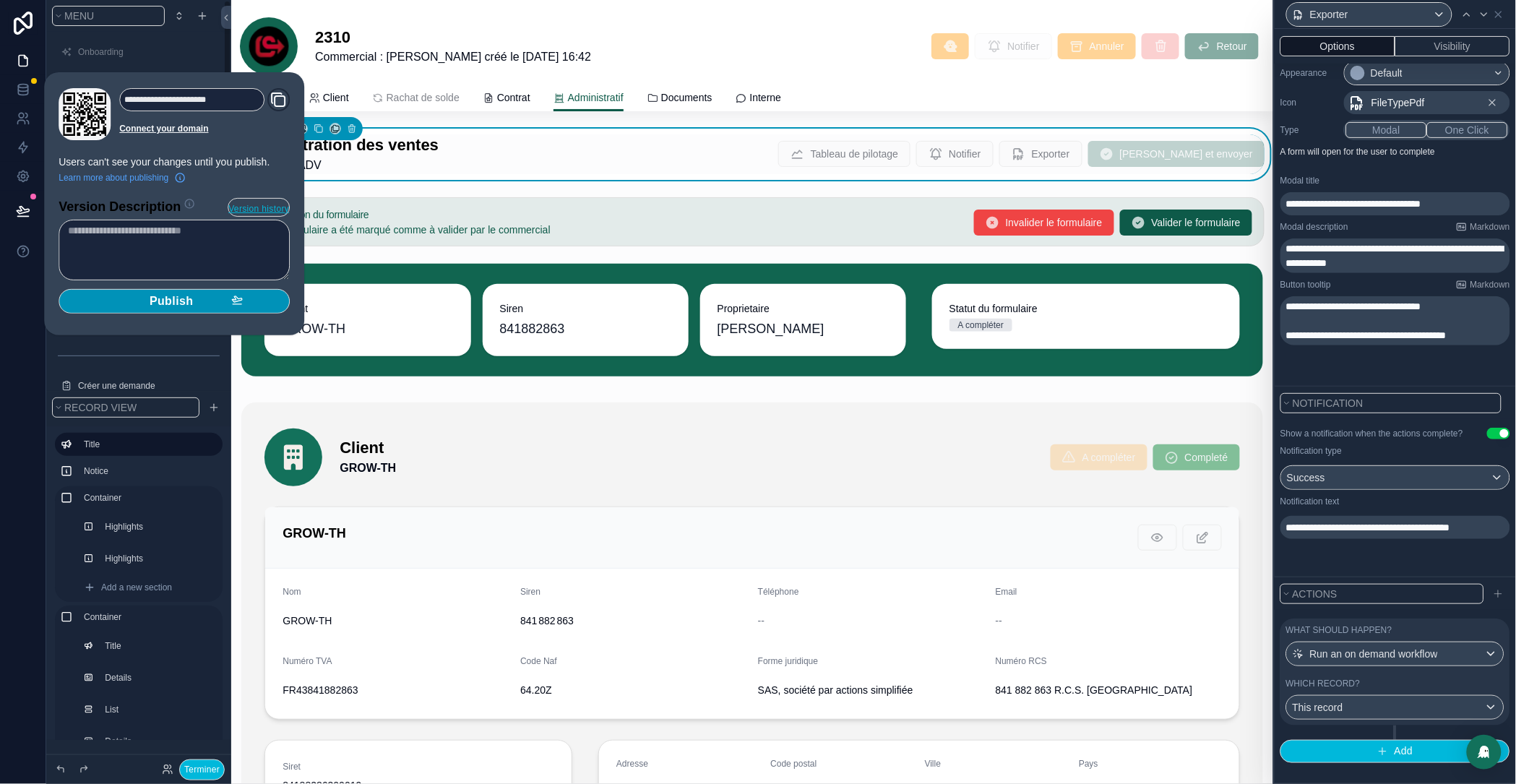
click at [164, 306] on span "Publish" at bounding box center [172, 301] width 44 height 14
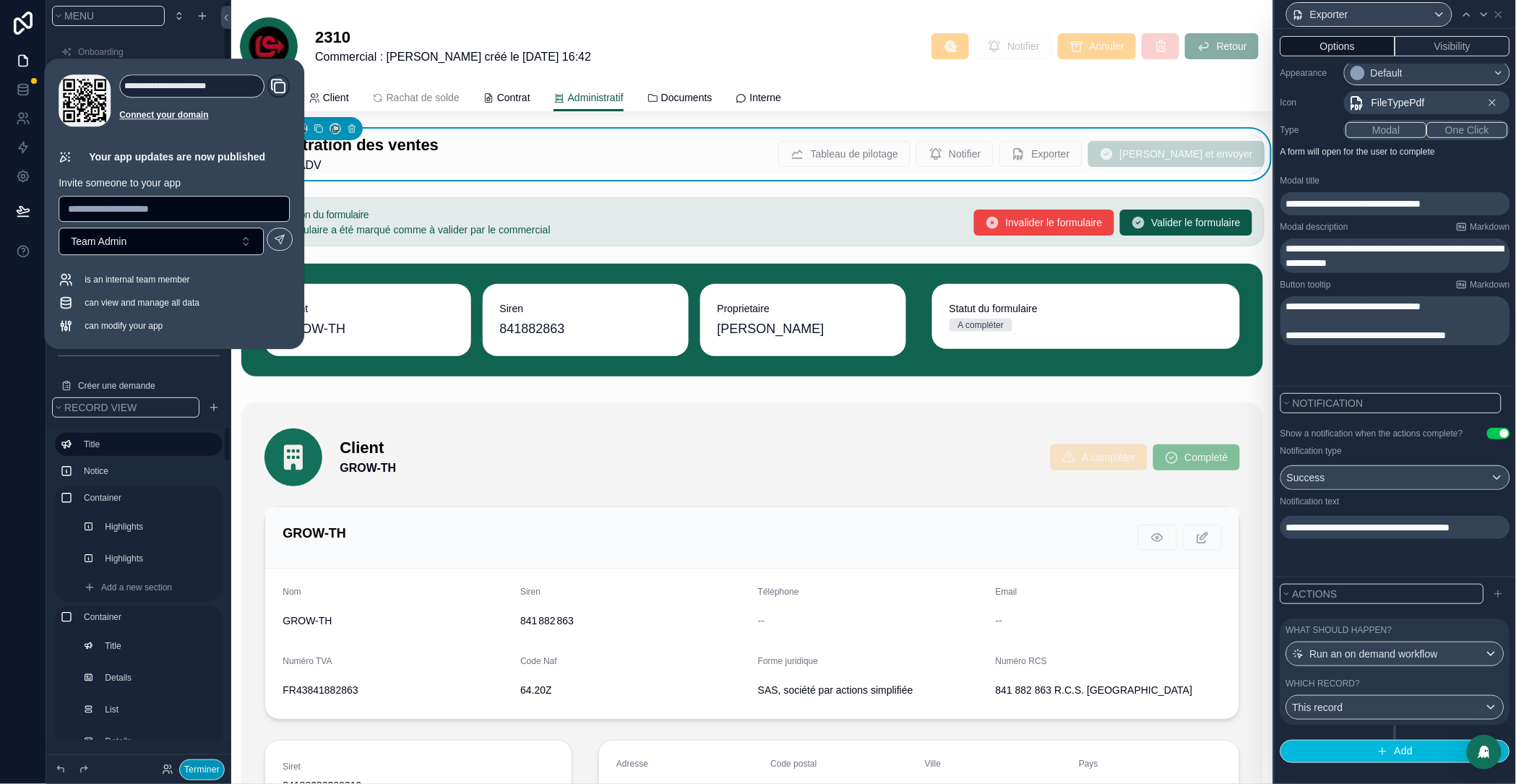
click at [195, 768] on button "Terminer" at bounding box center [202, 770] width 45 height 21
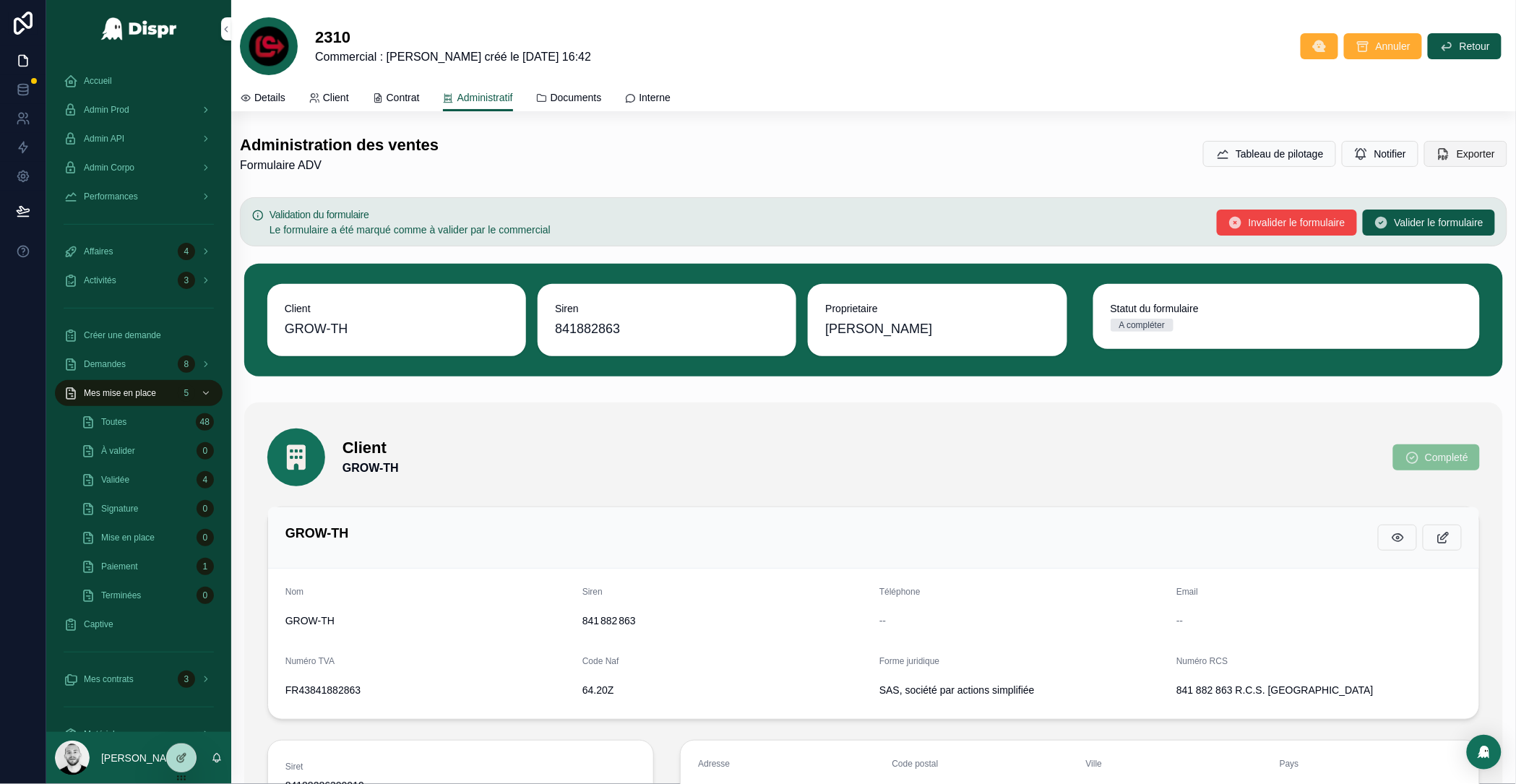
click at [1458, 157] on span "Exporter" at bounding box center [1476, 154] width 39 height 14
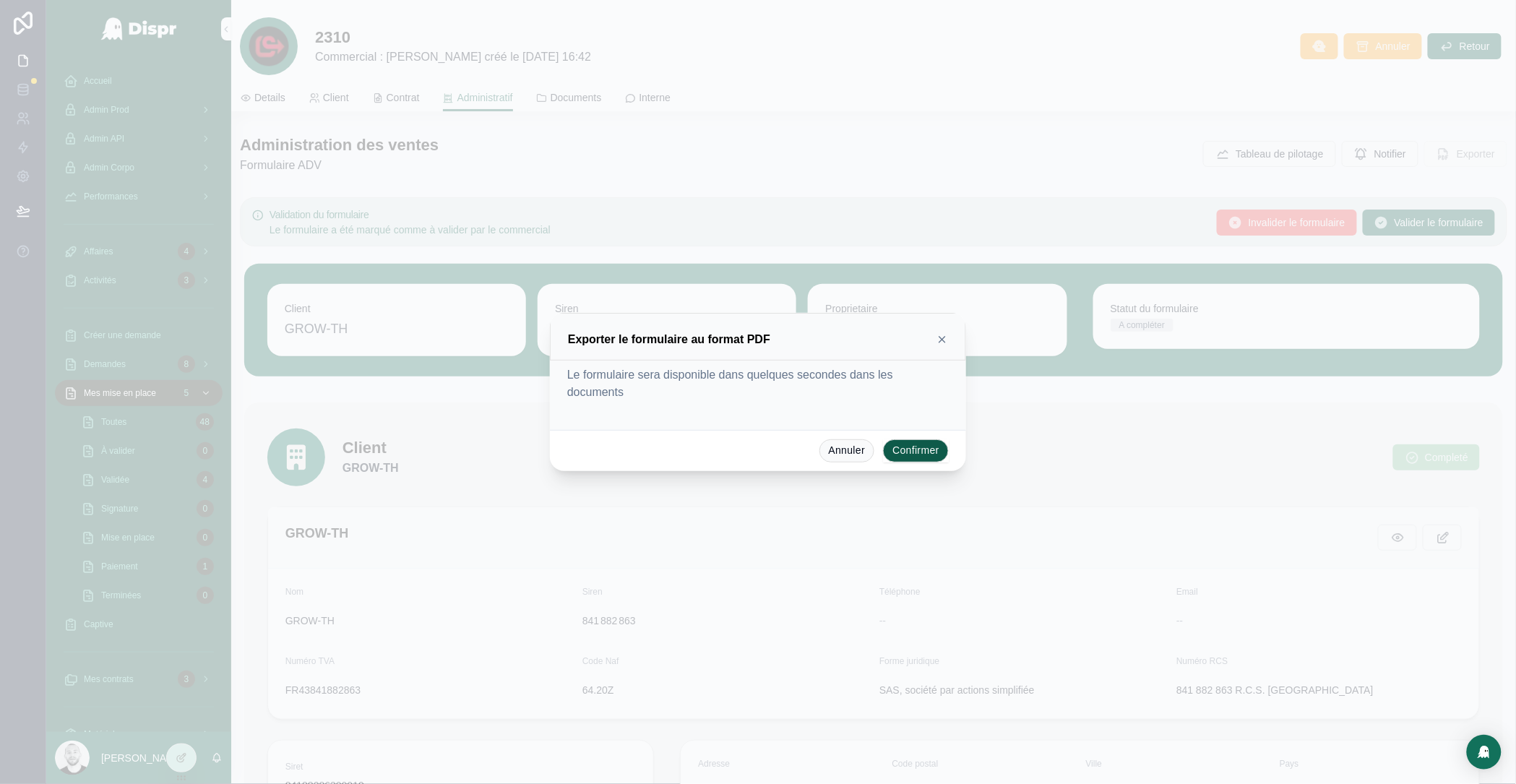
click at [912, 449] on button "Confirmer" at bounding box center [916, 450] width 66 height 24
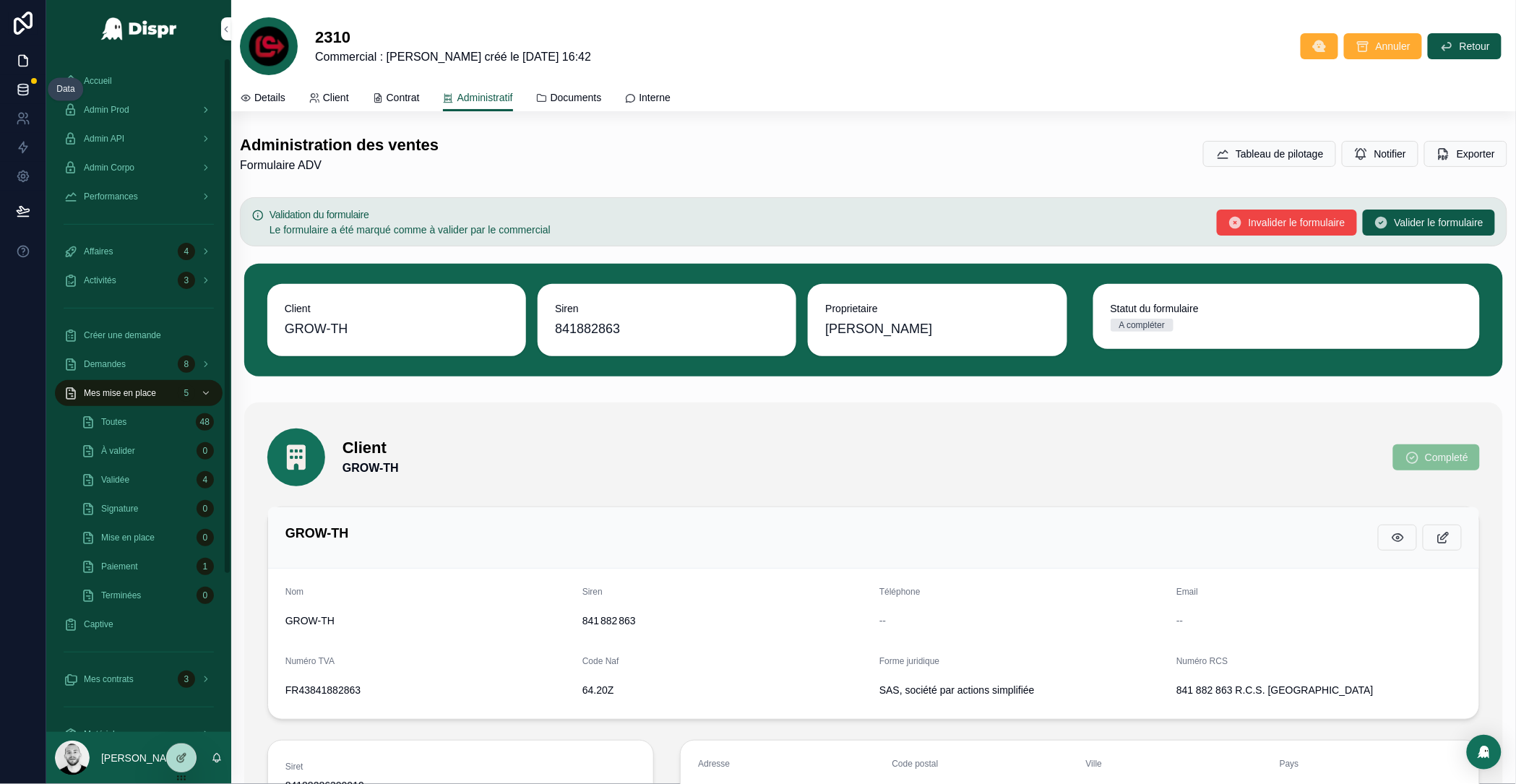
click at [24, 85] on icon at bounding box center [23, 89] width 14 height 14
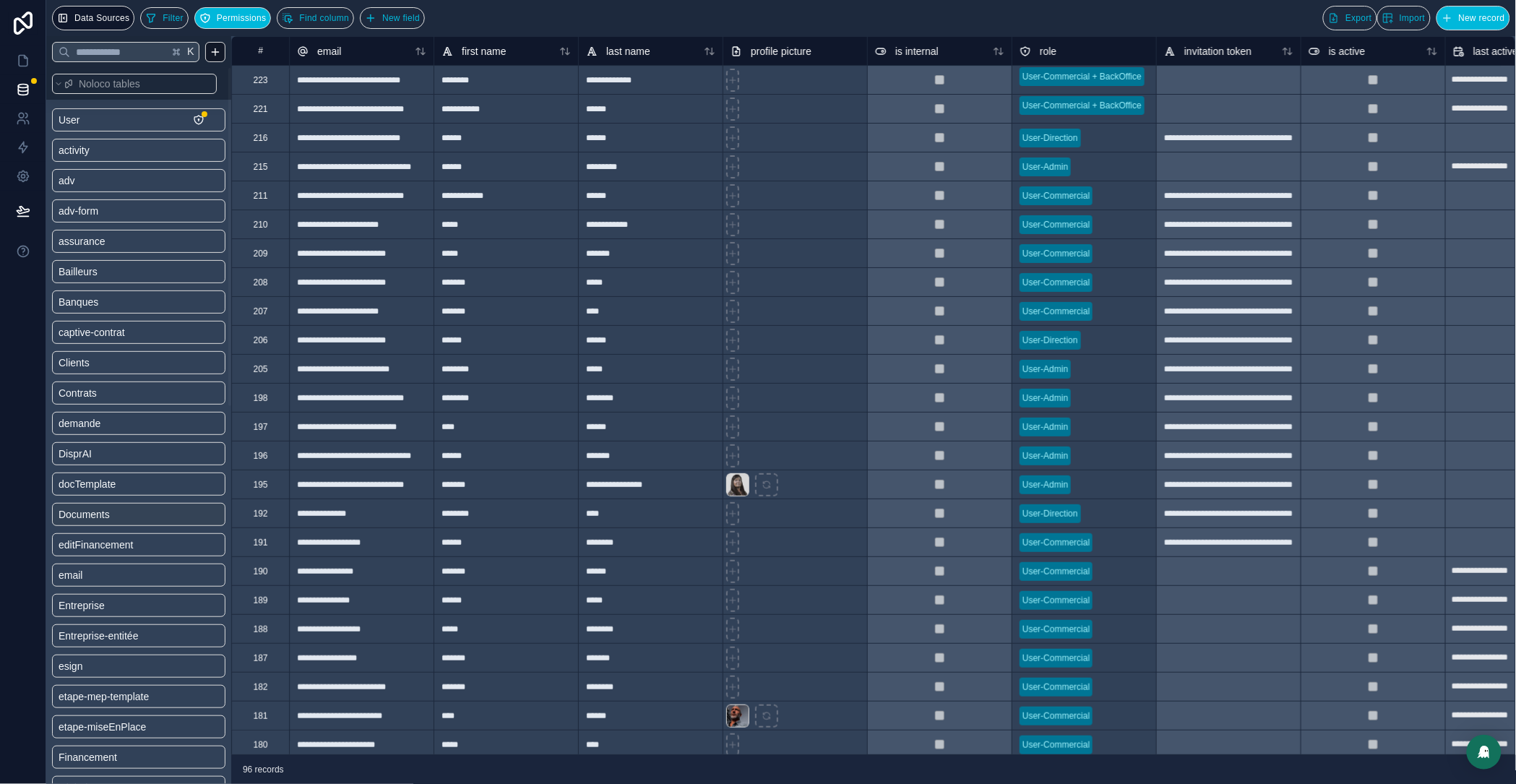
click at [124, 516] on link "Documents" at bounding box center [117, 514] width 117 height 14
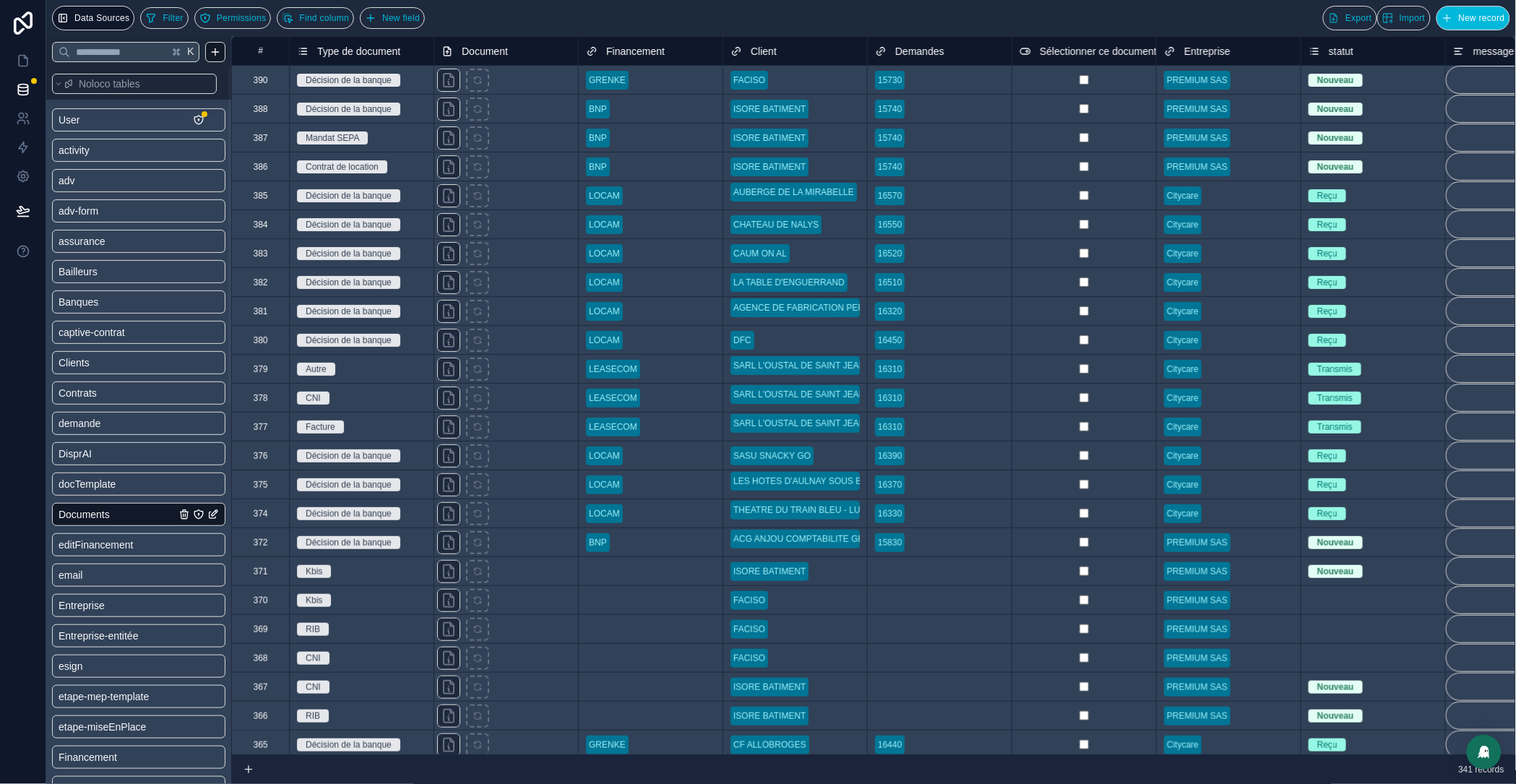
click at [371, 54] on span "Type de document" at bounding box center [359, 51] width 83 height 14
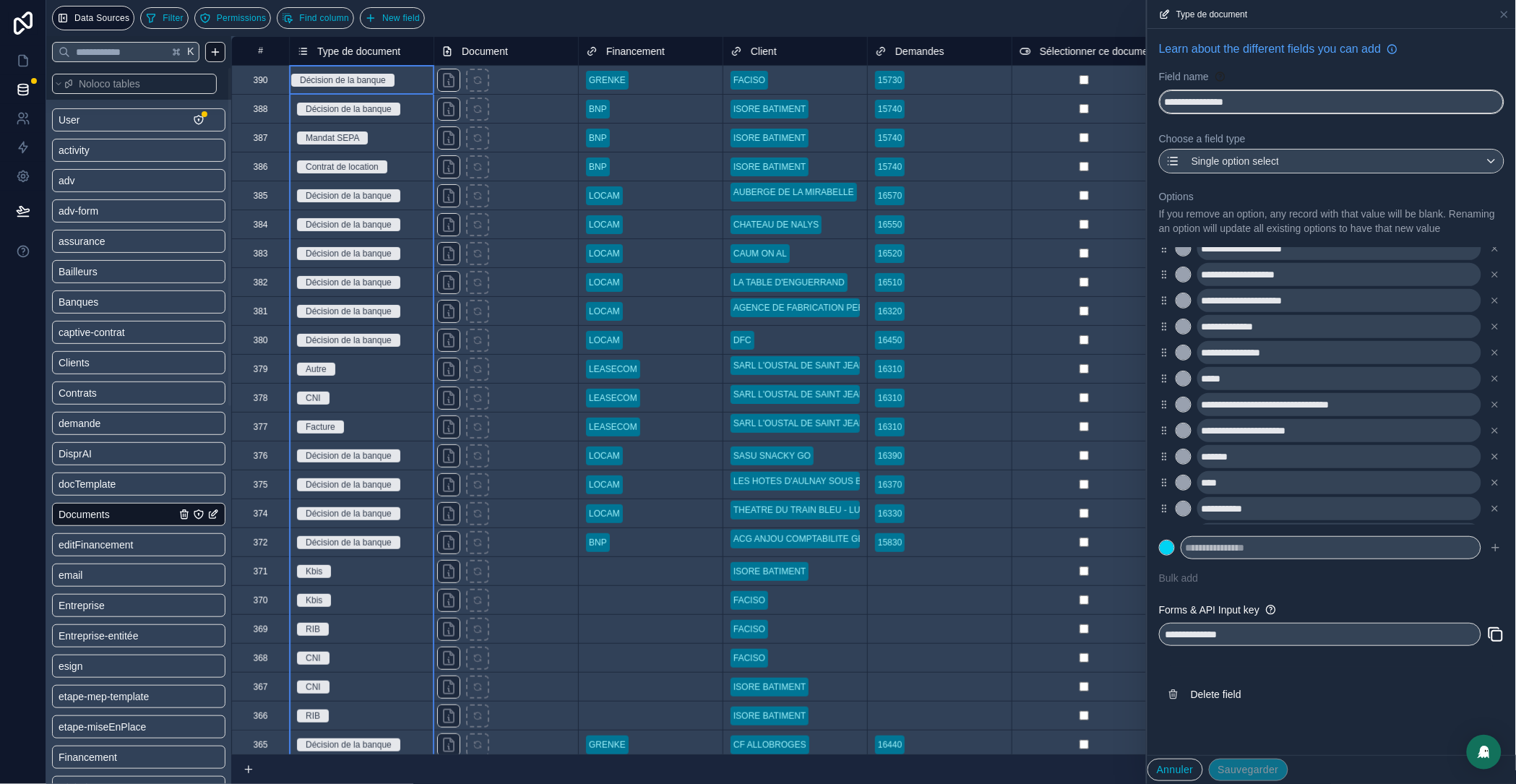
scroll to position [427, 0]
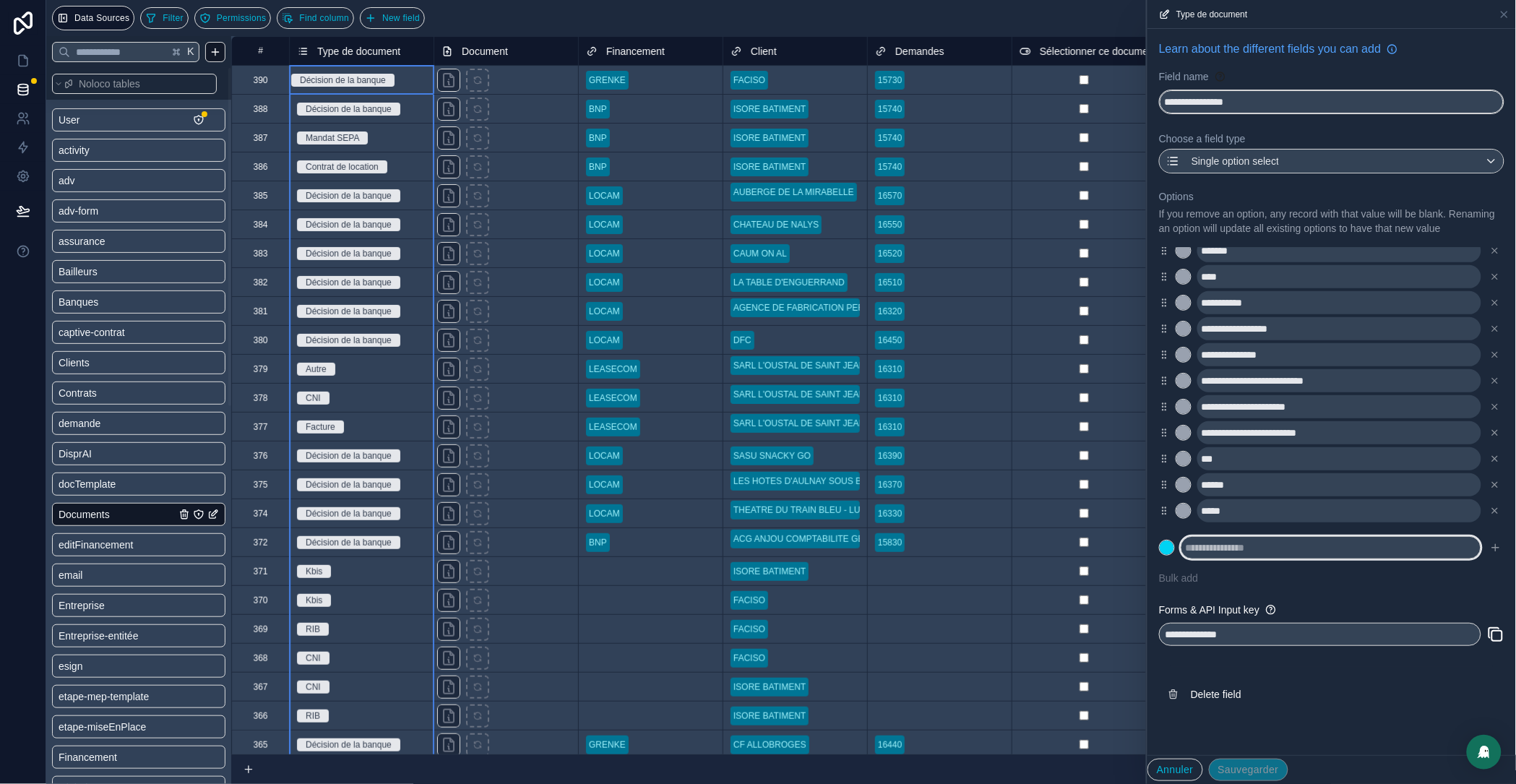
click at [1240, 559] on input "text" at bounding box center [1331, 547] width 301 height 24
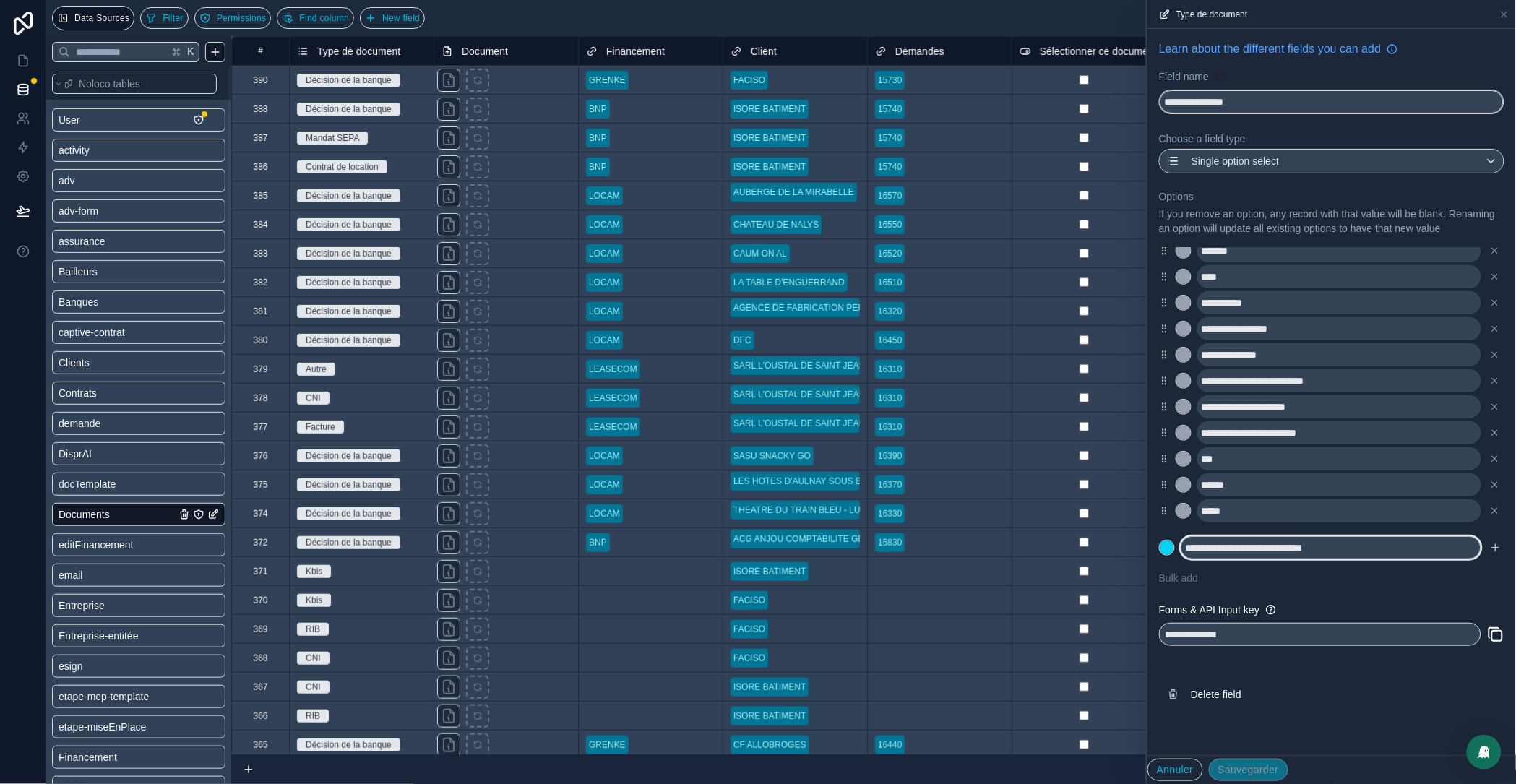
type input "**********"
click at [1174, 555] on div at bounding box center [1166, 547] width 14 height 14
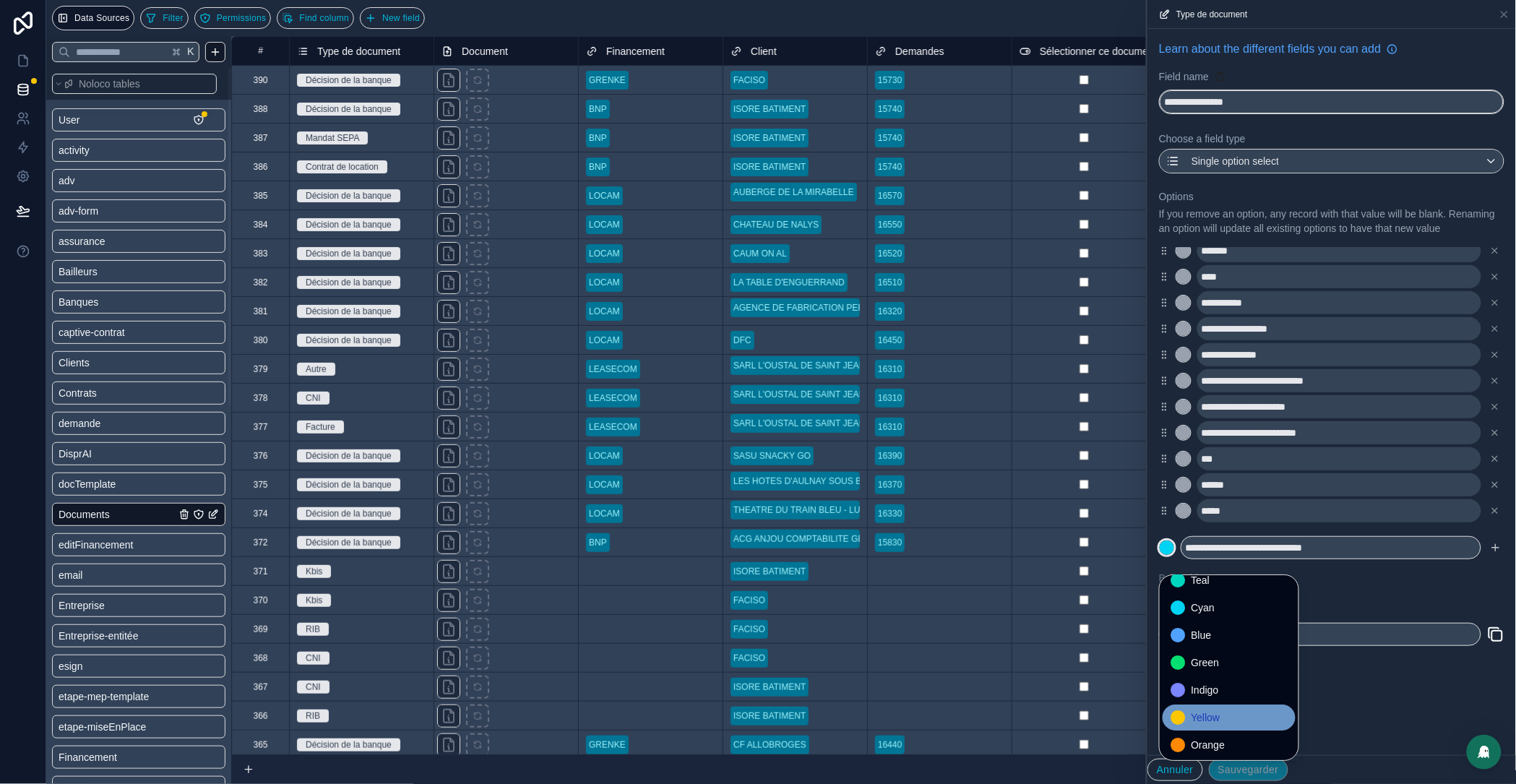
scroll to position [121, 0]
click at [1233, 751] on div "Gray" at bounding box center [1229, 744] width 116 height 17
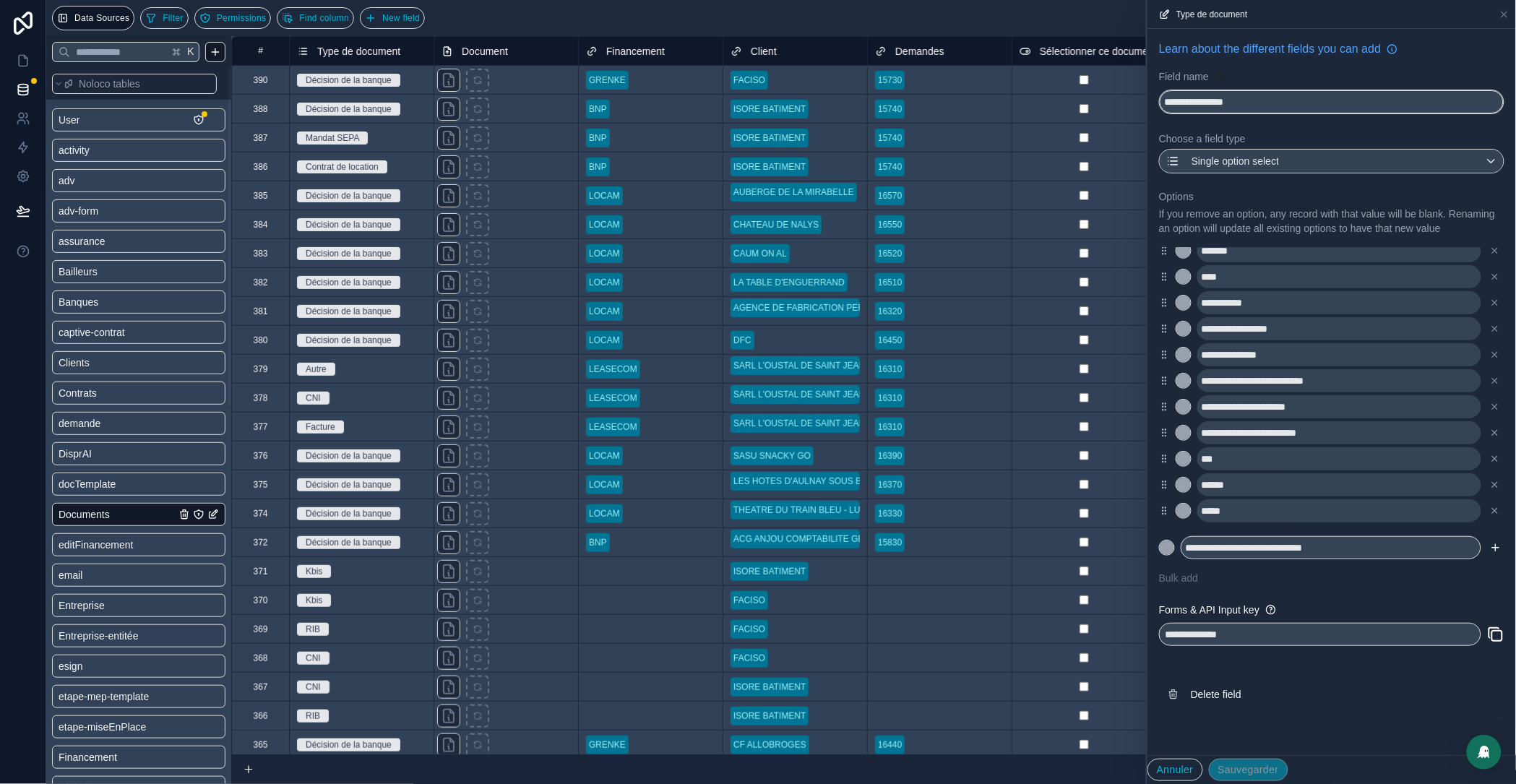
click at [1501, 553] on icon "submit" at bounding box center [1496, 547] width 11 height 11
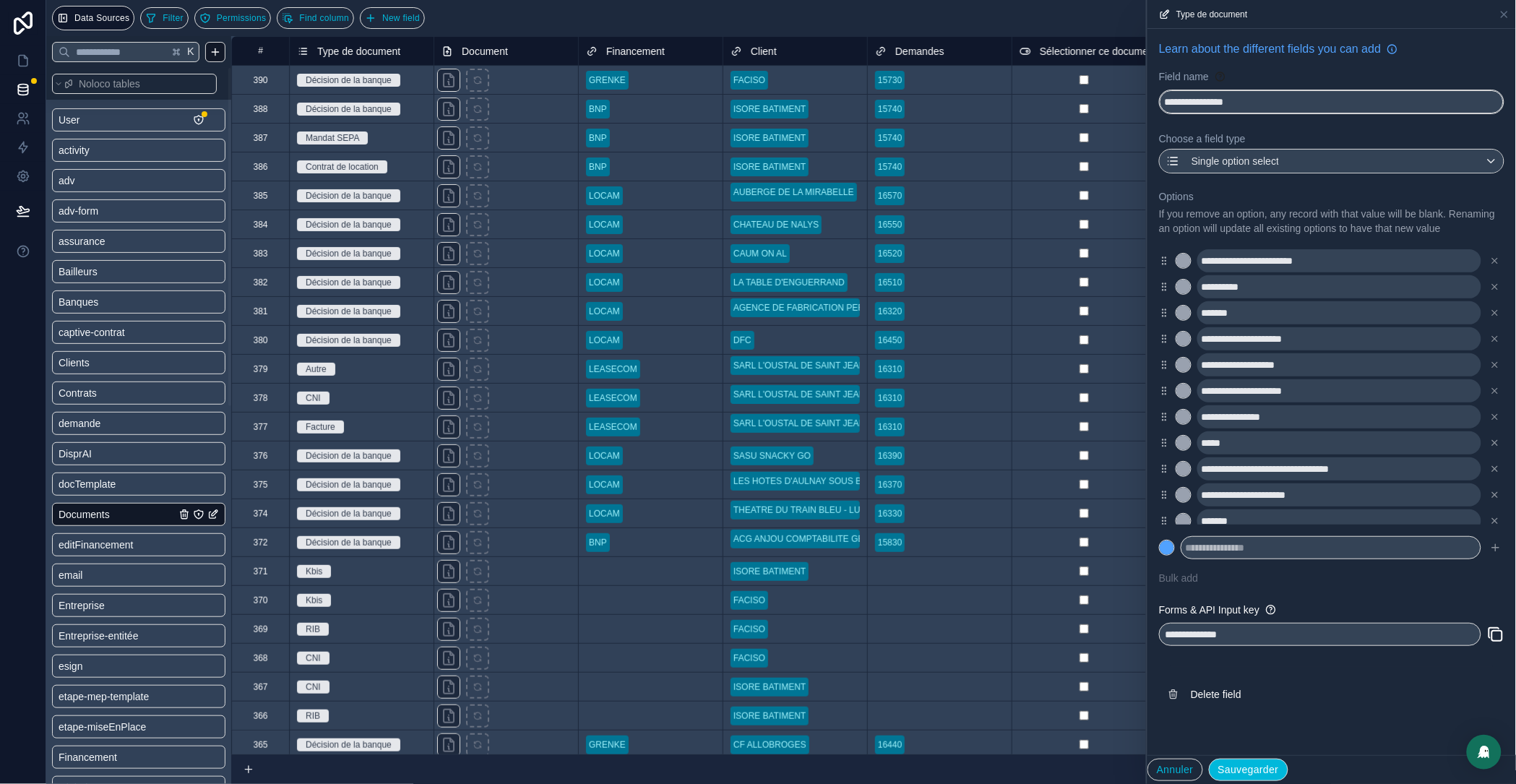
scroll to position [0, 0]
click at [1261, 764] on button "Sauvegarder" at bounding box center [1249, 770] width 79 height 24
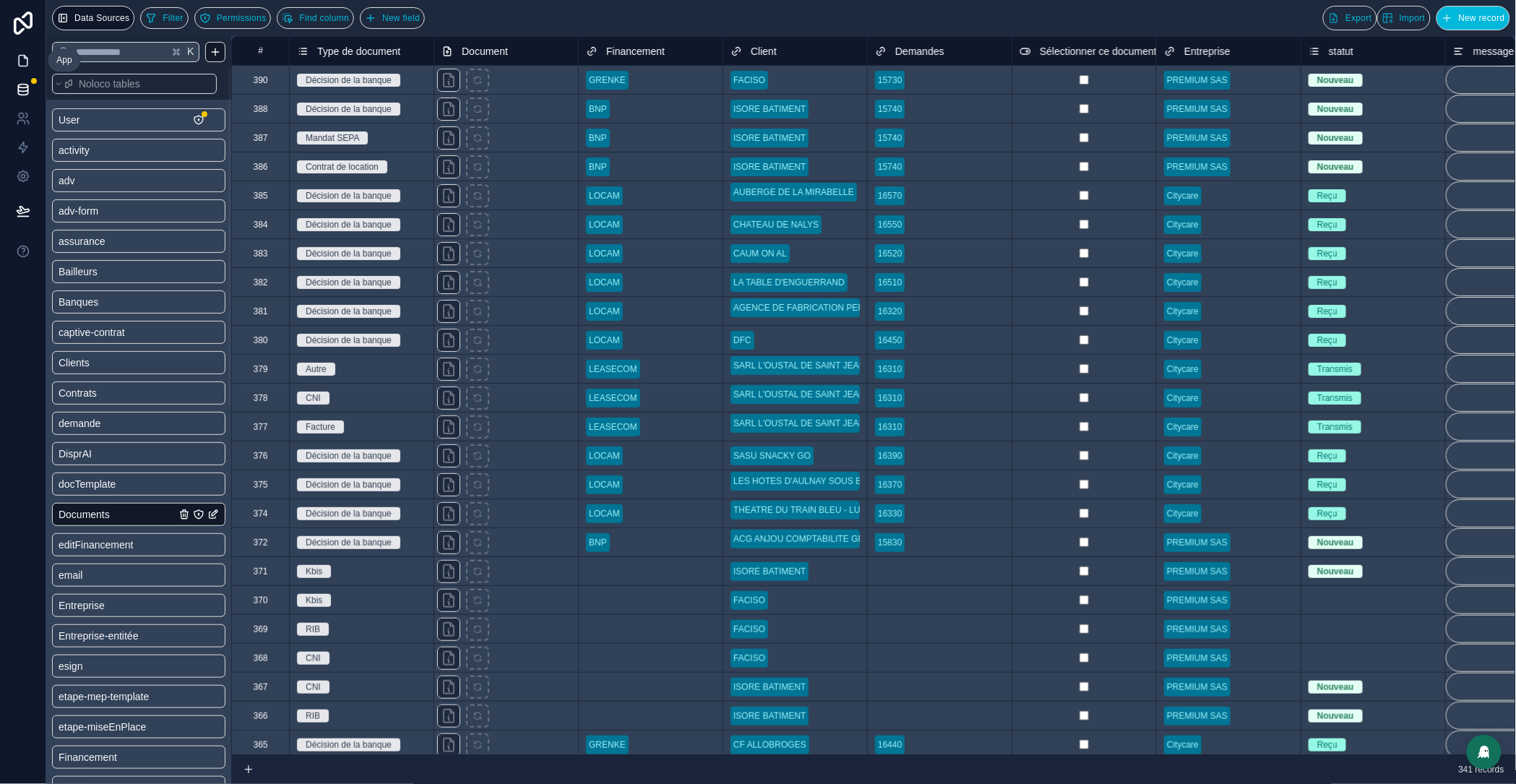
click at [26, 63] on icon at bounding box center [23, 60] width 8 height 10
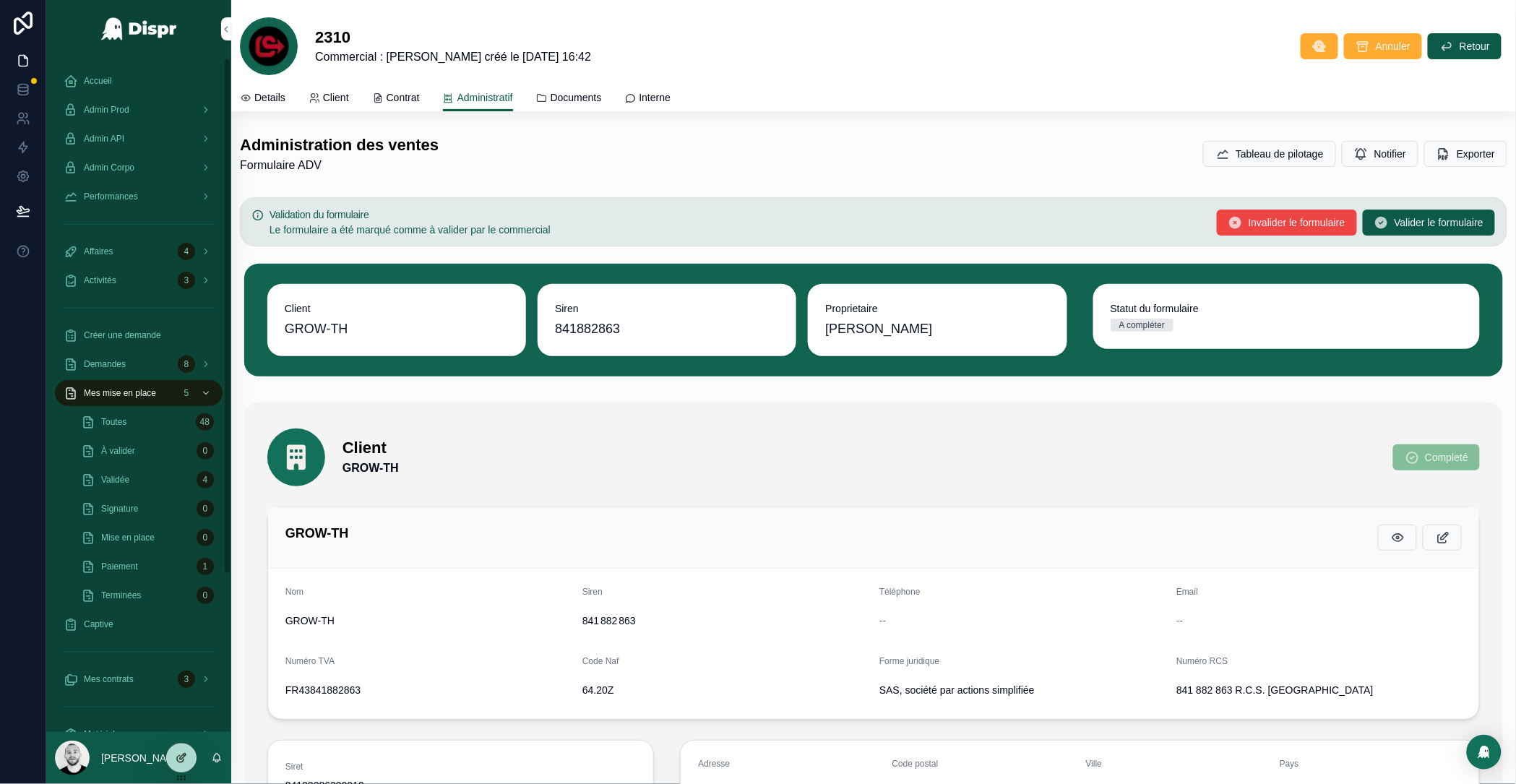
click at [181, 761] on icon at bounding box center [181, 758] width 11 height 11
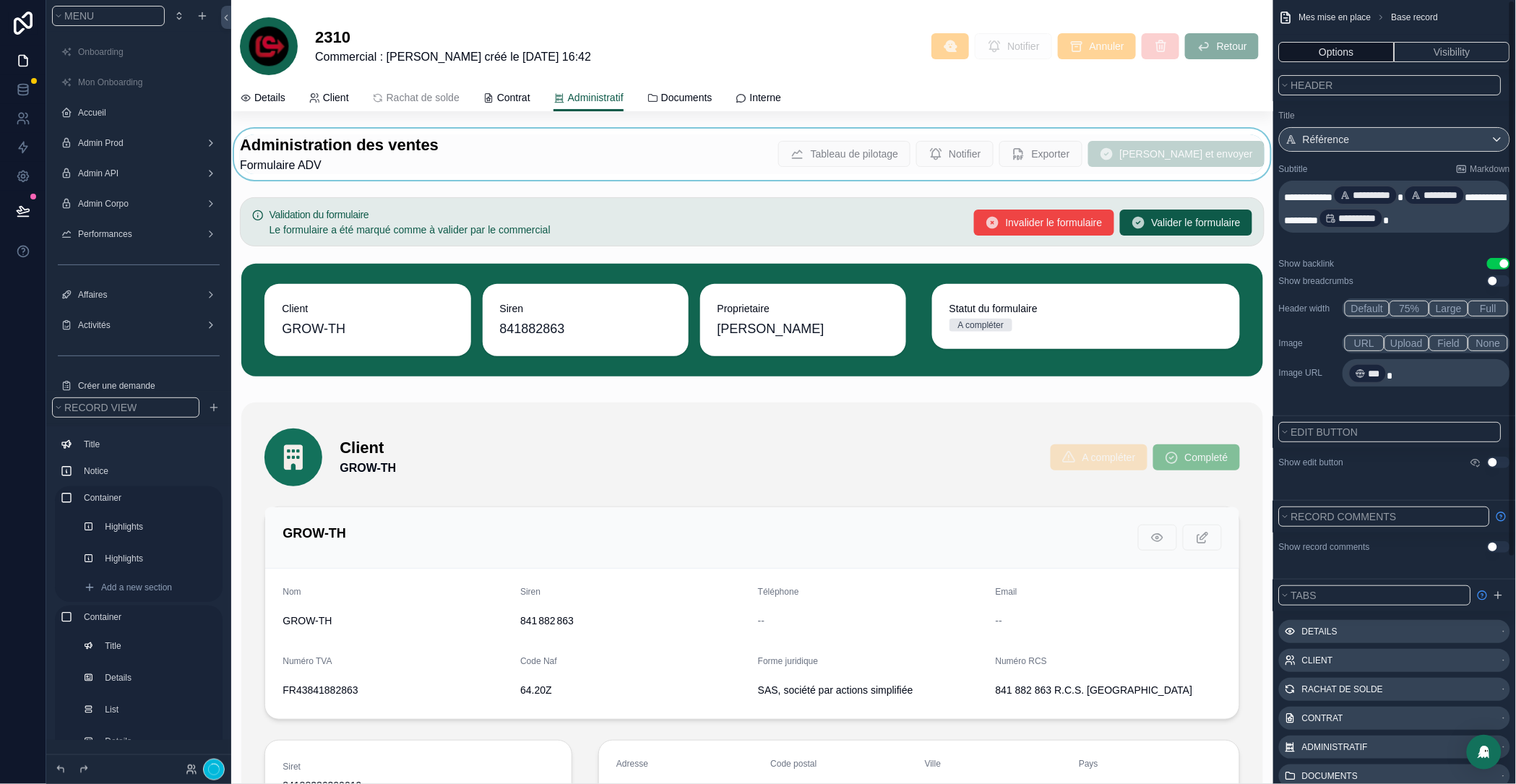
click at [713, 144] on div "scrollable content" at bounding box center [752, 154] width 1043 height 51
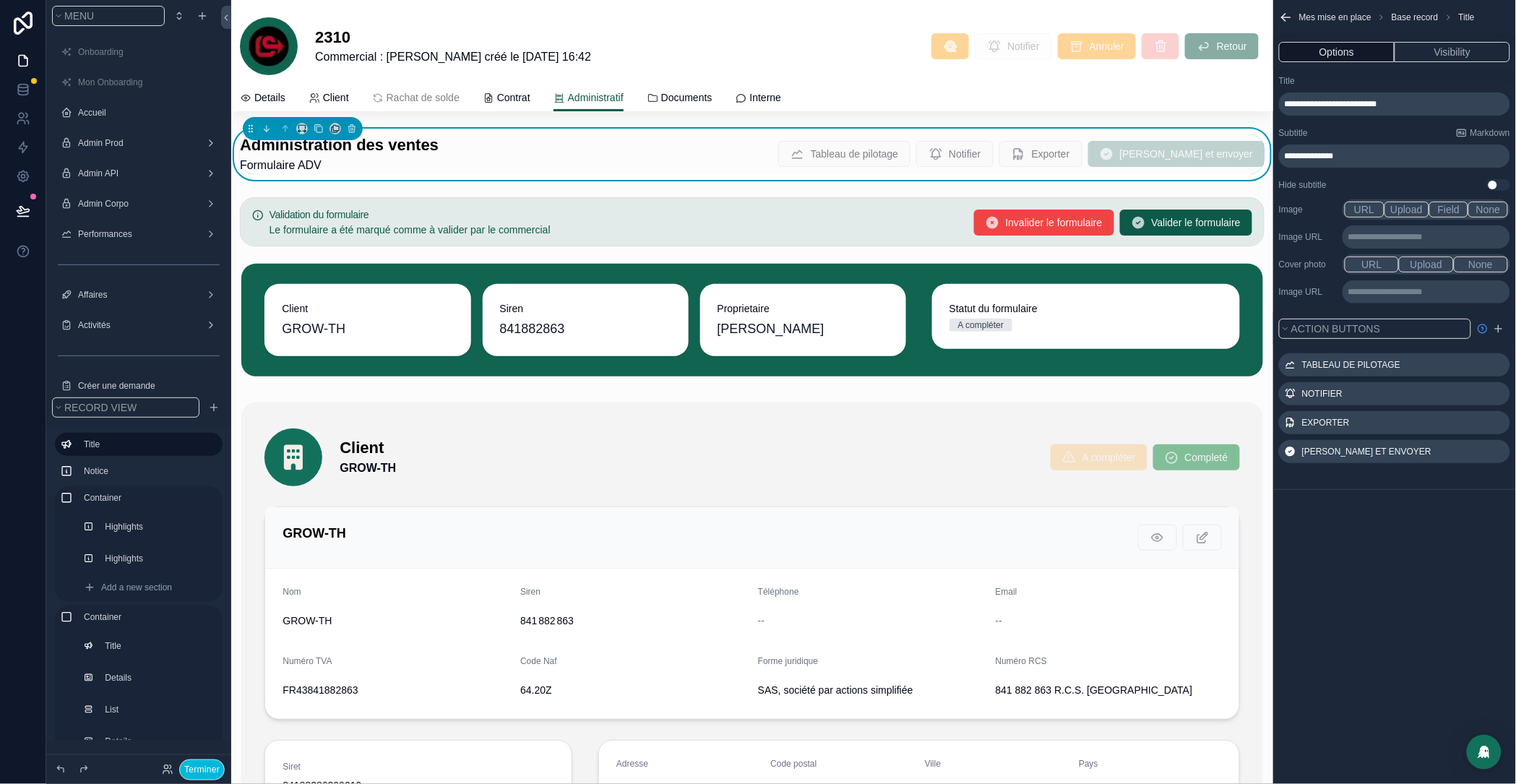
click at [0, 0] on icon "scrollable content" at bounding box center [0, 0] width 0 height 0
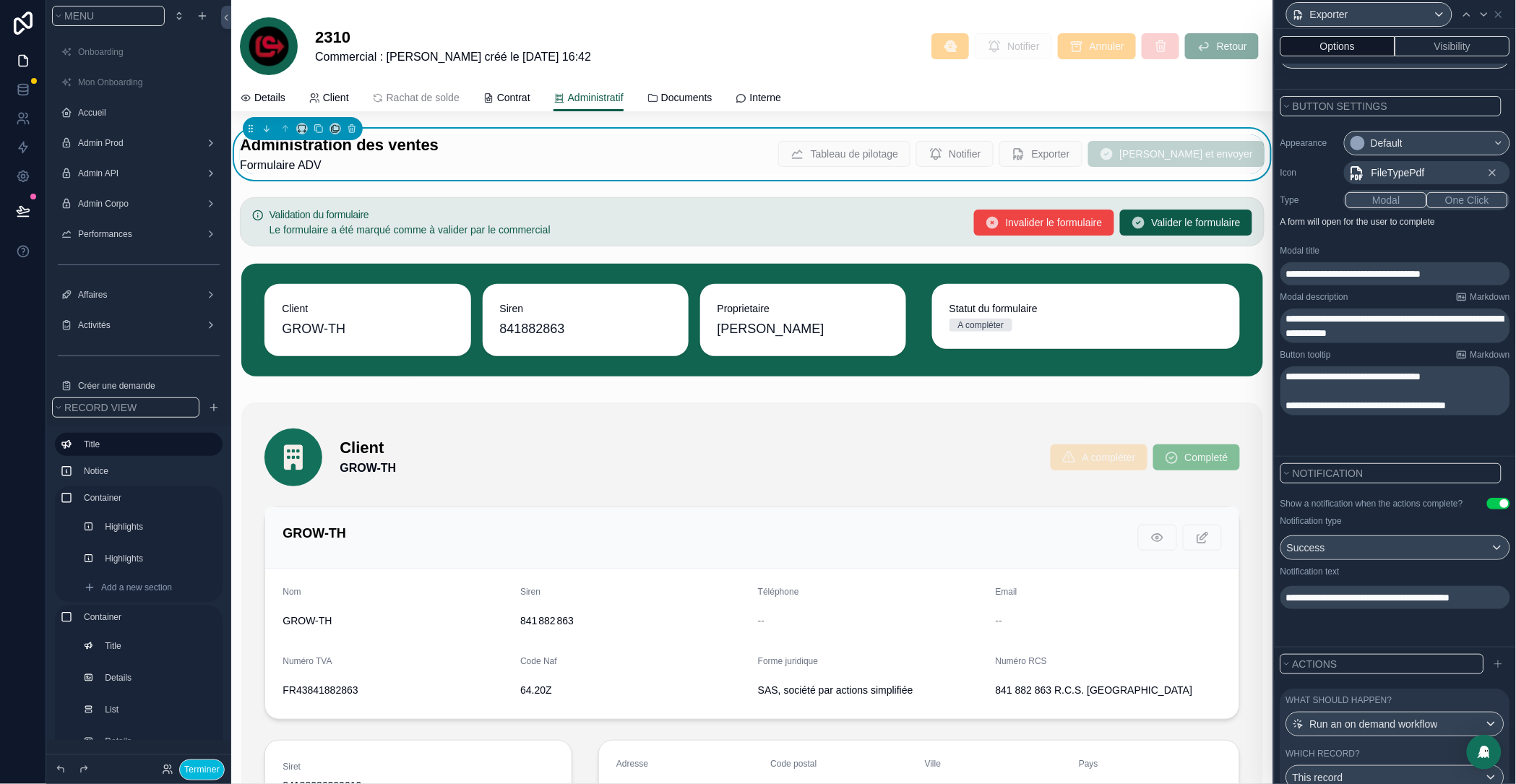
scroll to position [154, 0]
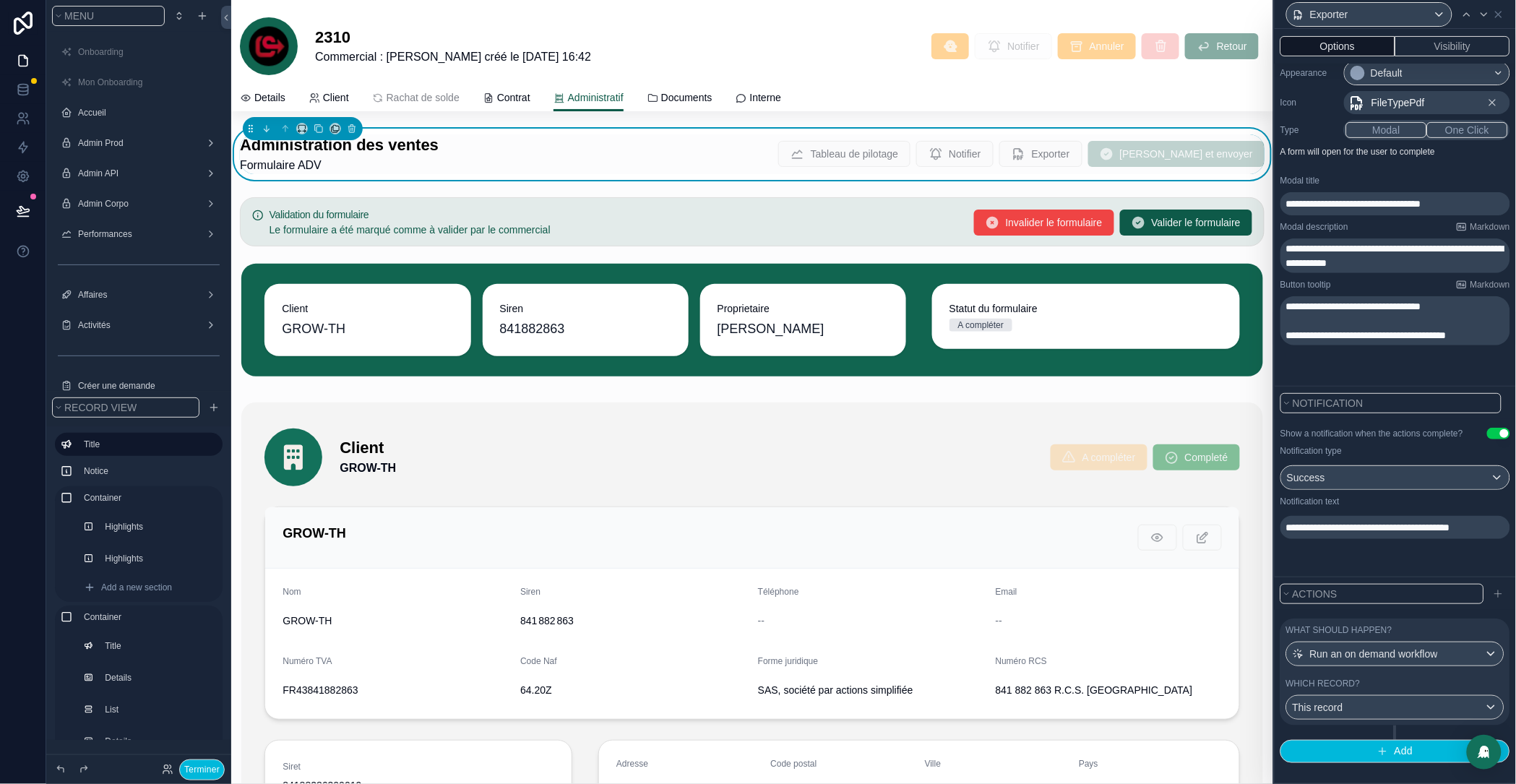
click at [1394, 763] on div "What should happen? Run an on demand workflow Which record? This record Add" at bounding box center [1395, 691] width 241 height 156
click at [1399, 747] on span "Add" at bounding box center [1405, 751] width 19 height 13
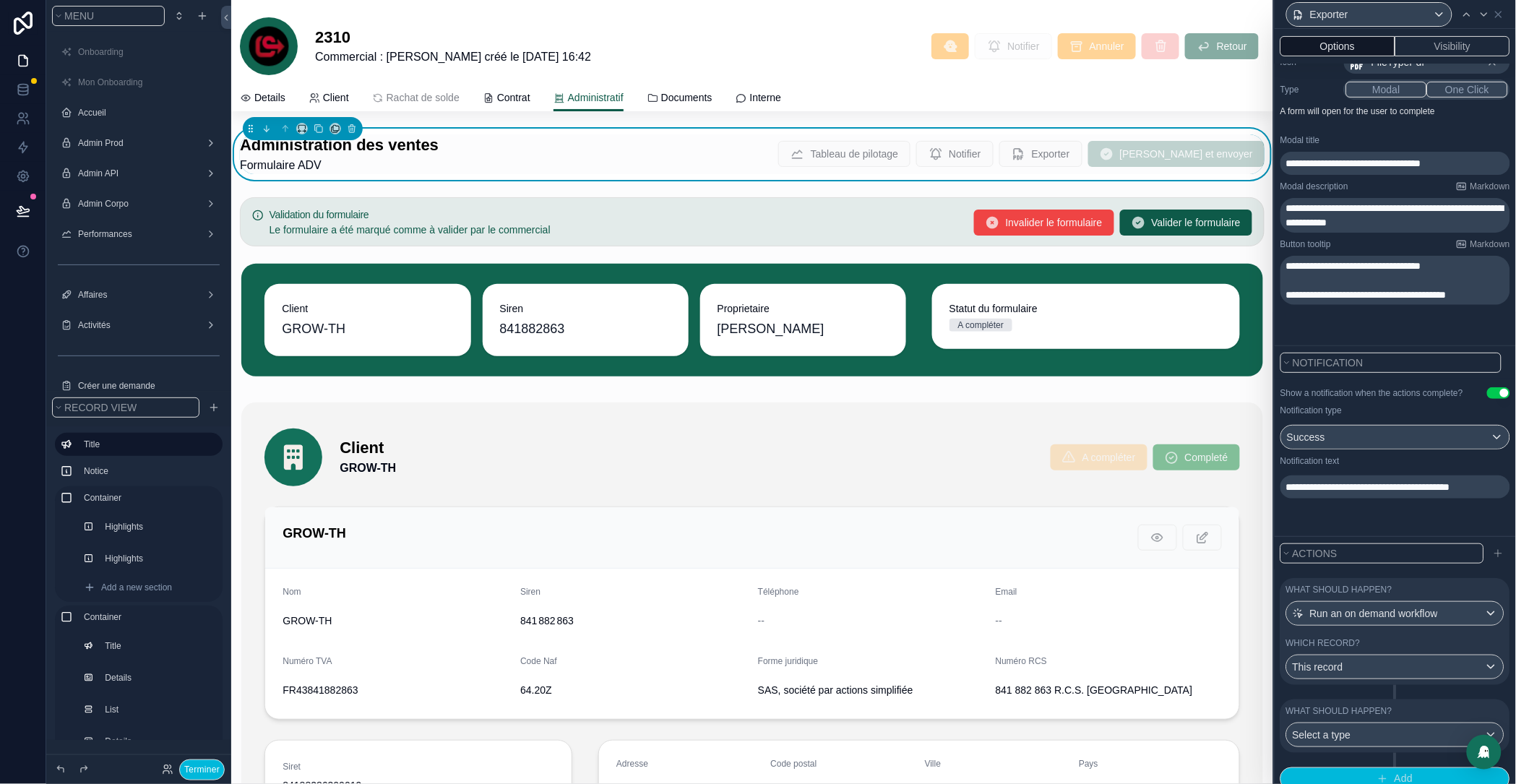
scroll to position [221, 0]
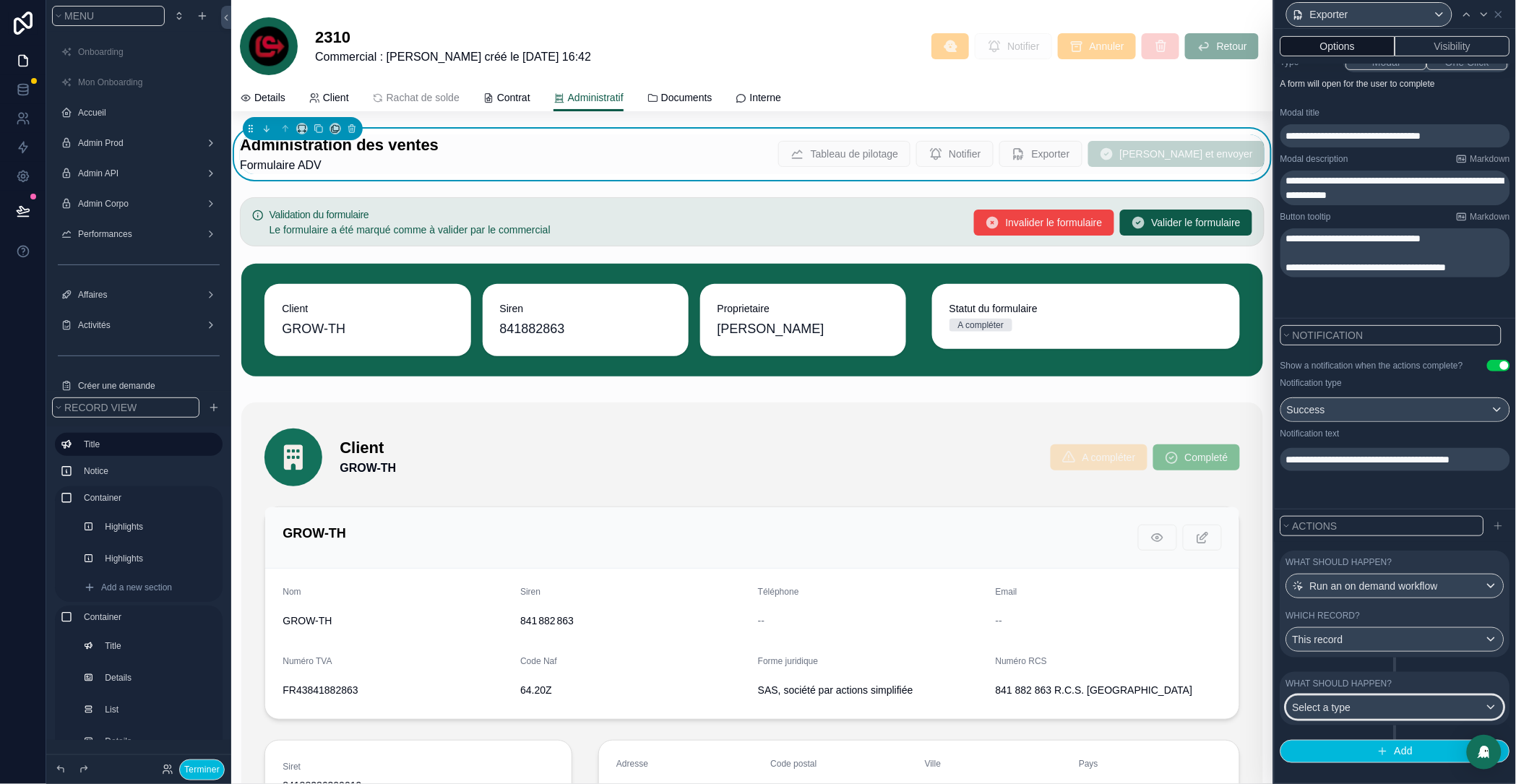
click at [1352, 708] on span "Select a type" at bounding box center [1323, 707] width 58 height 11
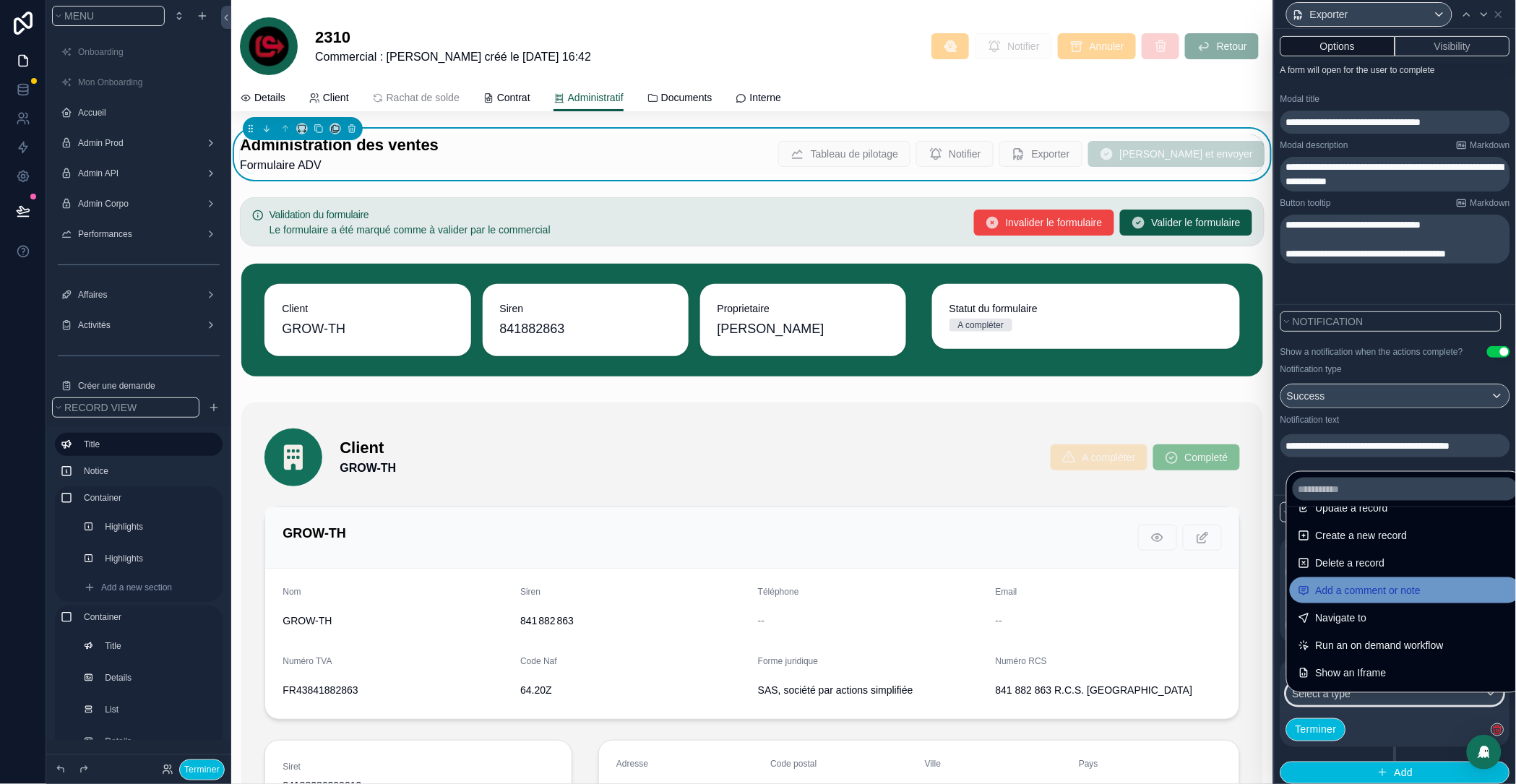
scroll to position [47, 0]
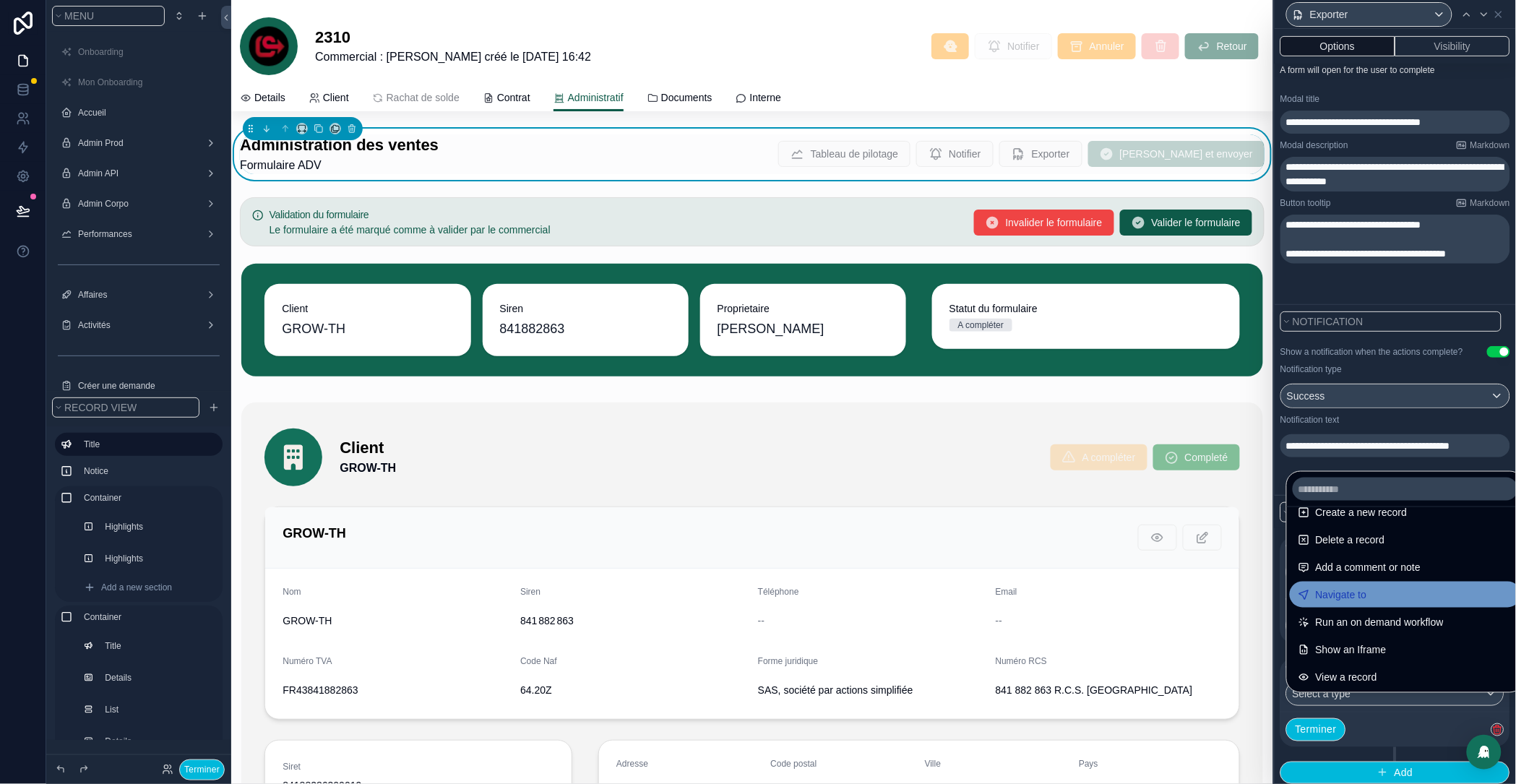
click at [1368, 587] on span "Navigate to" at bounding box center [1342, 595] width 51 height 17
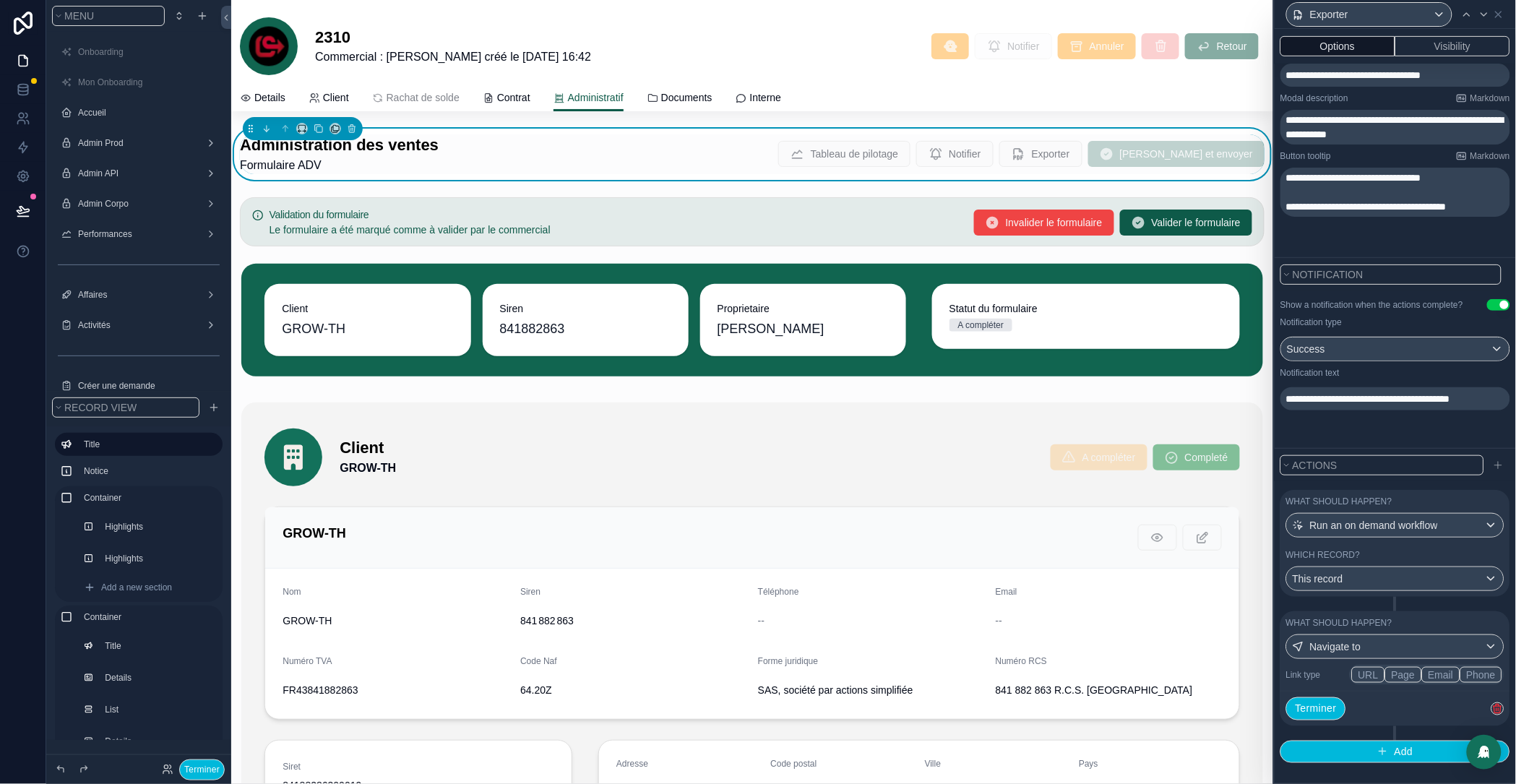
scroll to position [284, 0]
click at [1410, 678] on button "Page" at bounding box center [1404, 675] width 37 height 16
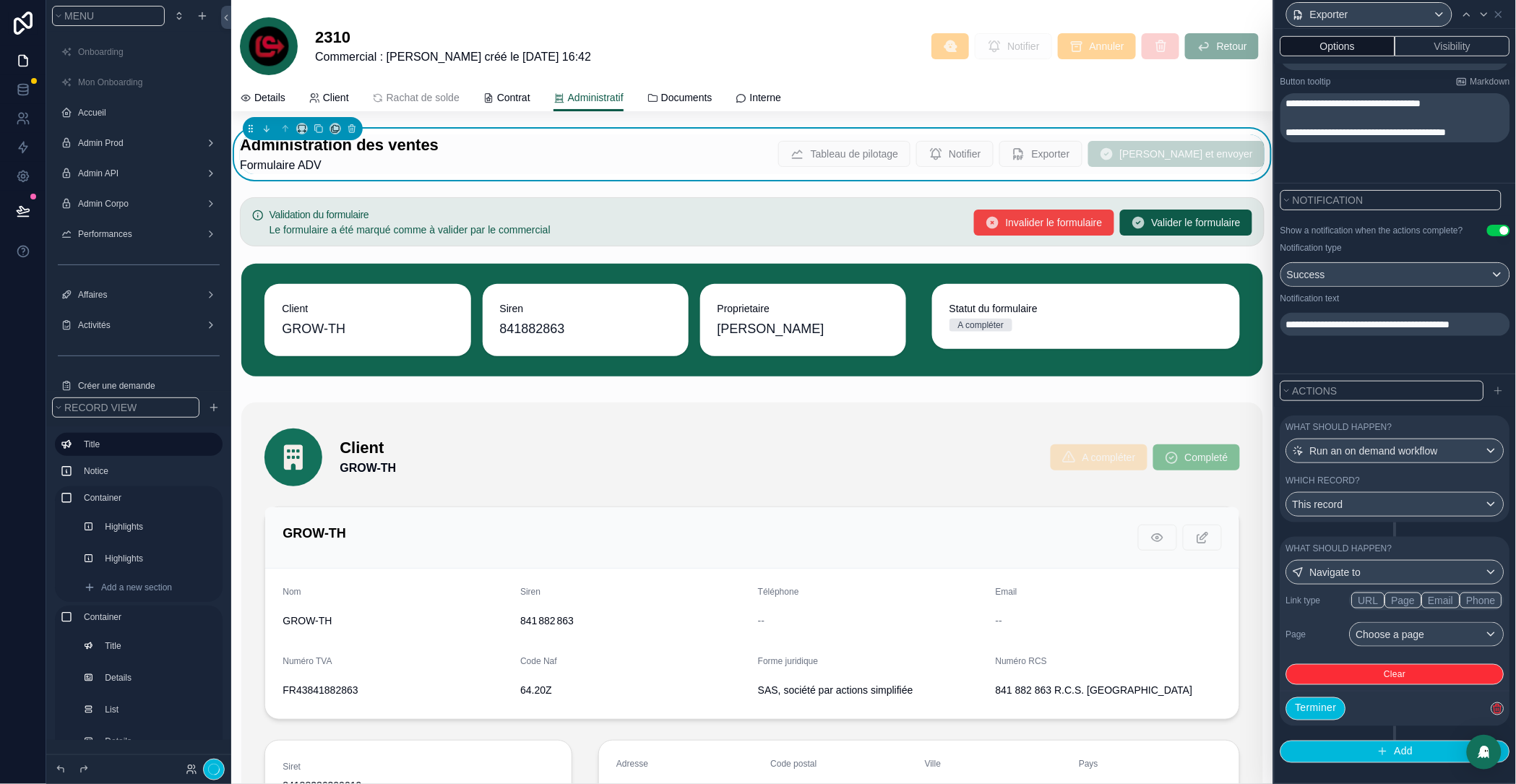
scroll to position [358, 0]
click at [1422, 629] on div "Choose a page" at bounding box center [1427, 634] width 154 height 24
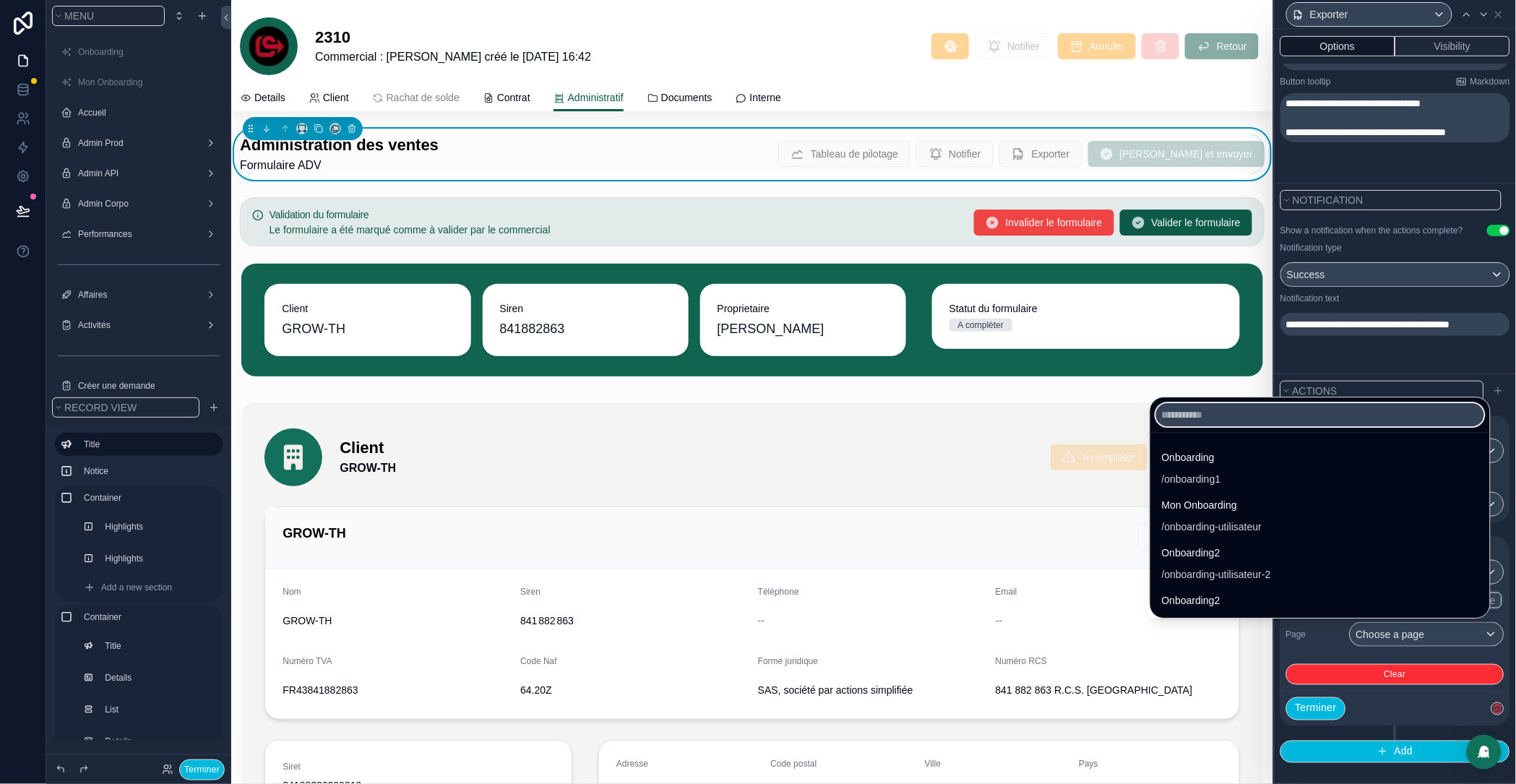
click at [1166, 410] on input "text" at bounding box center [1321, 415] width 328 height 24
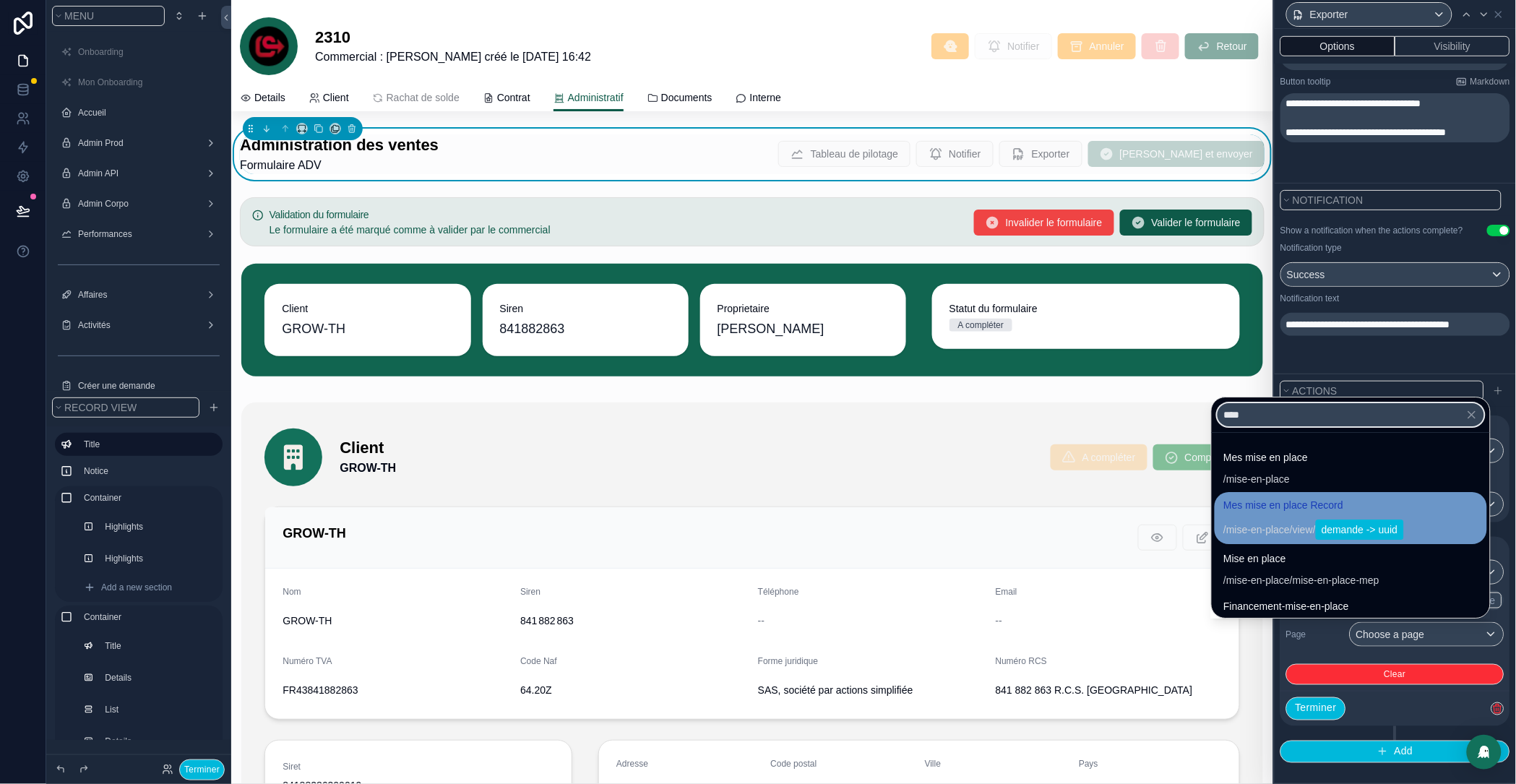
type input "****"
click at [1232, 500] on span "Mes mise en place Record" at bounding box center [1313, 505] width 180 height 17
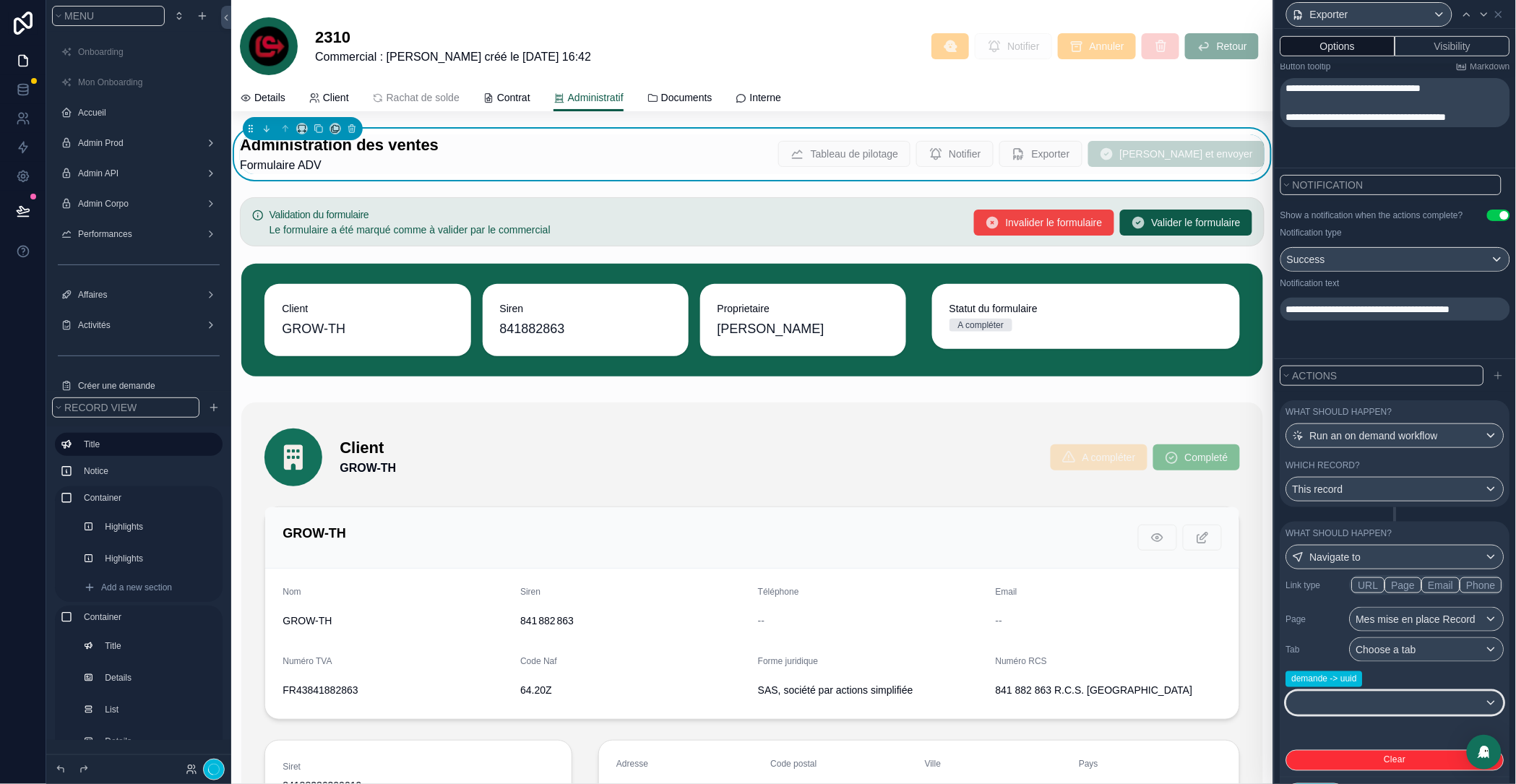
click at [1374, 714] on div at bounding box center [1395, 703] width 217 height 24
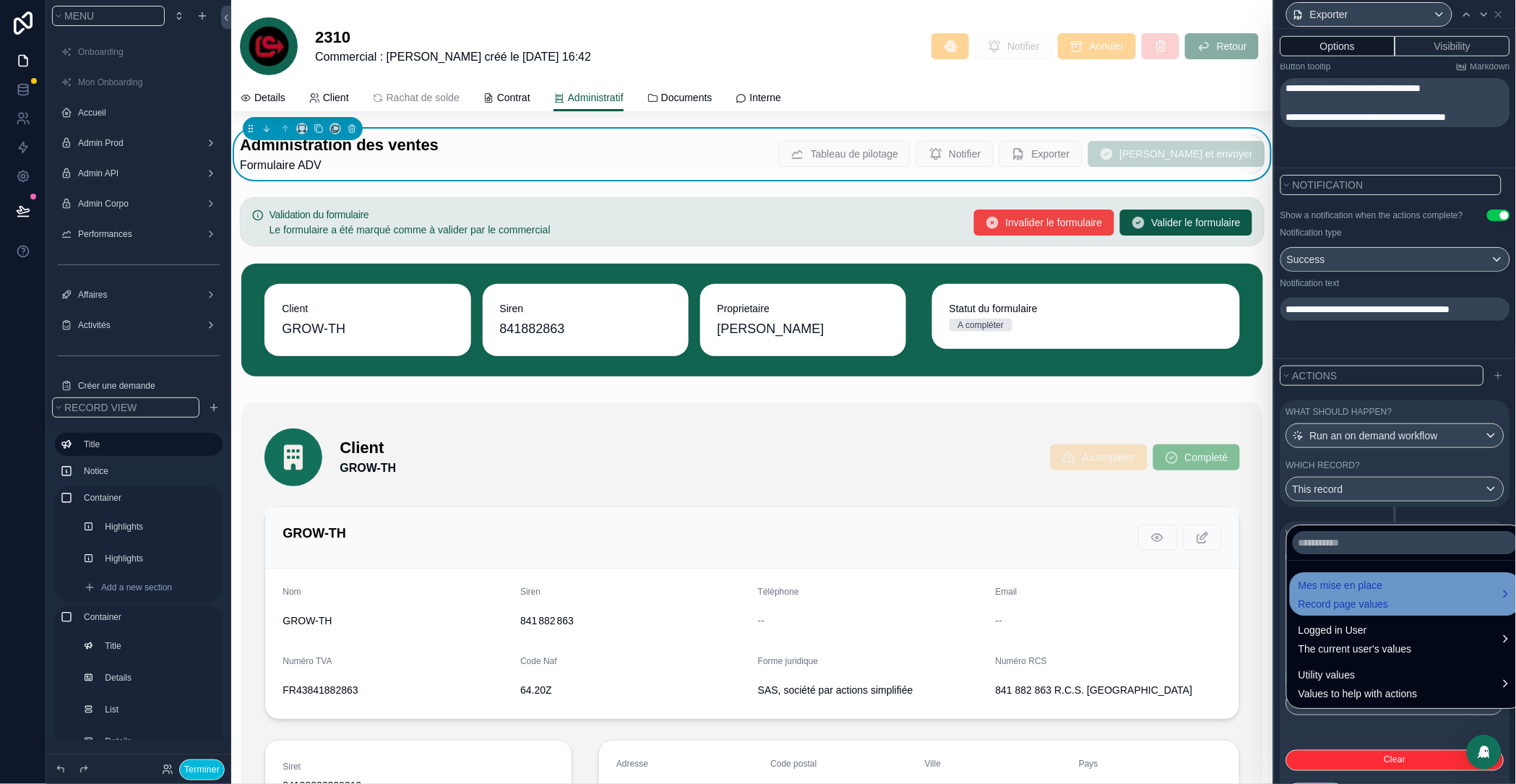
click at [1329, 595] on div "Mes mise en place Record page values" at bounding box center [1344, 594] width 91 height 35
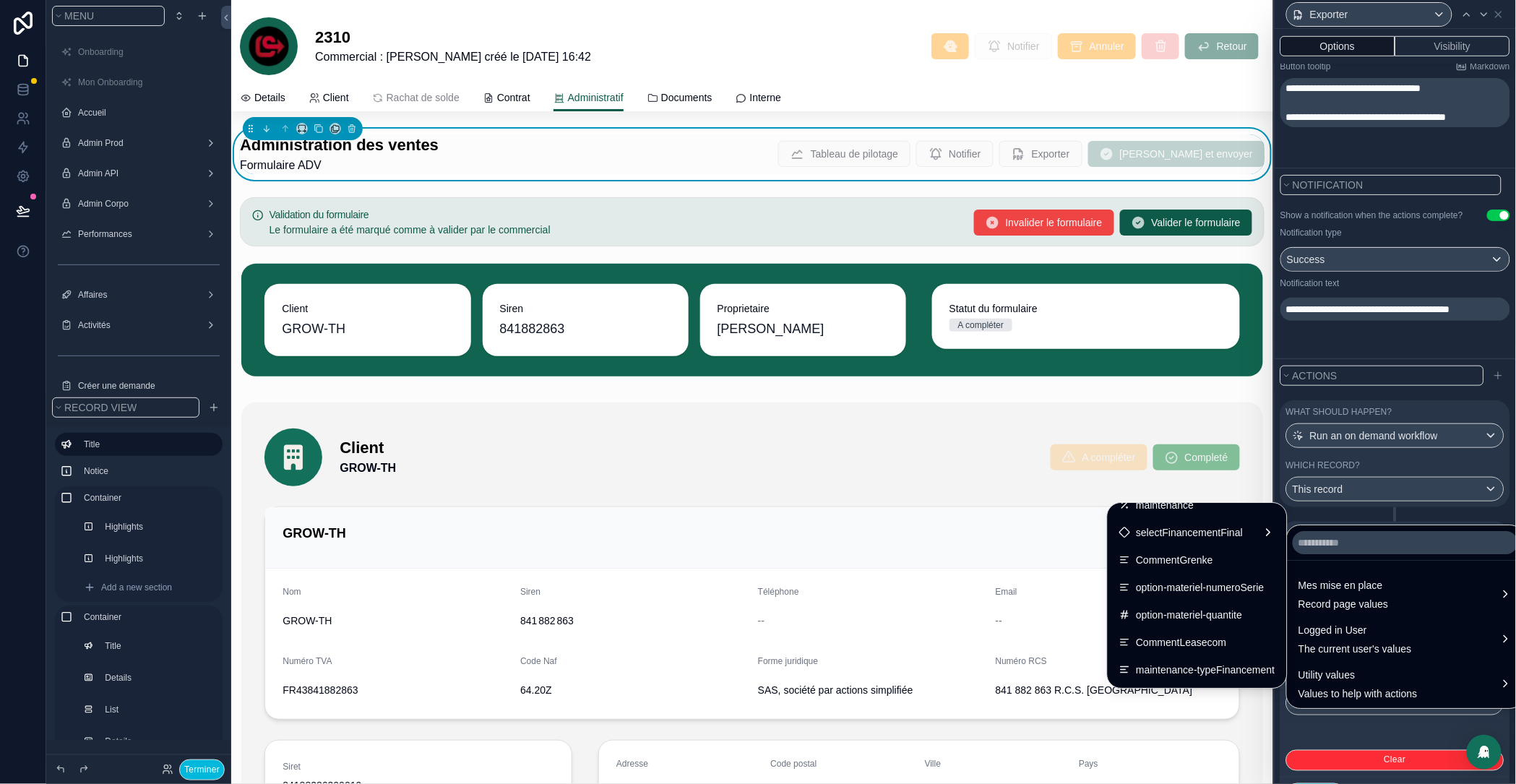
scroll to position [1246, 0]
click at [1135, 673] on div "uuid" at bounding box center [1198, 673] width 157 height 17
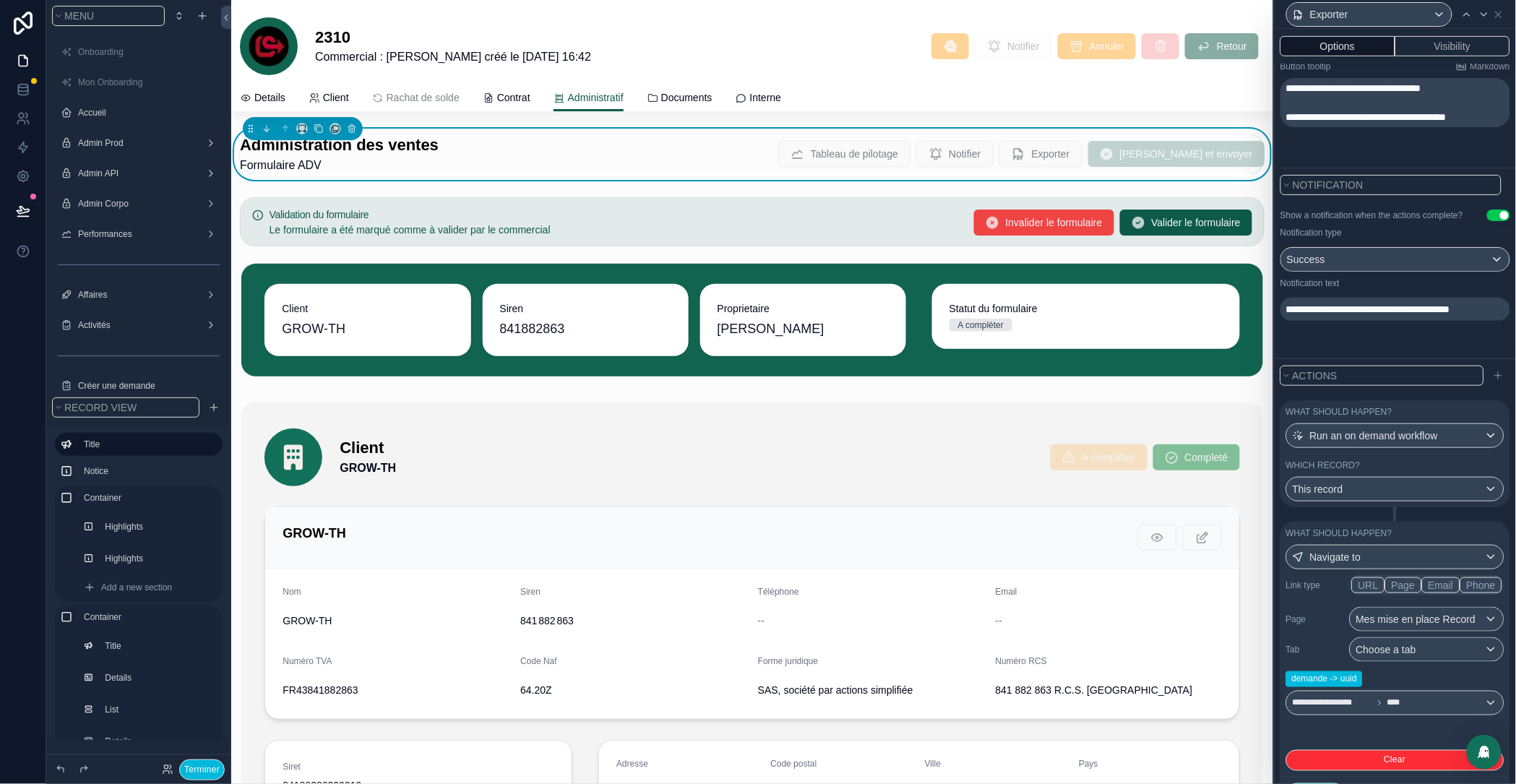
scroll to position [466, 0]
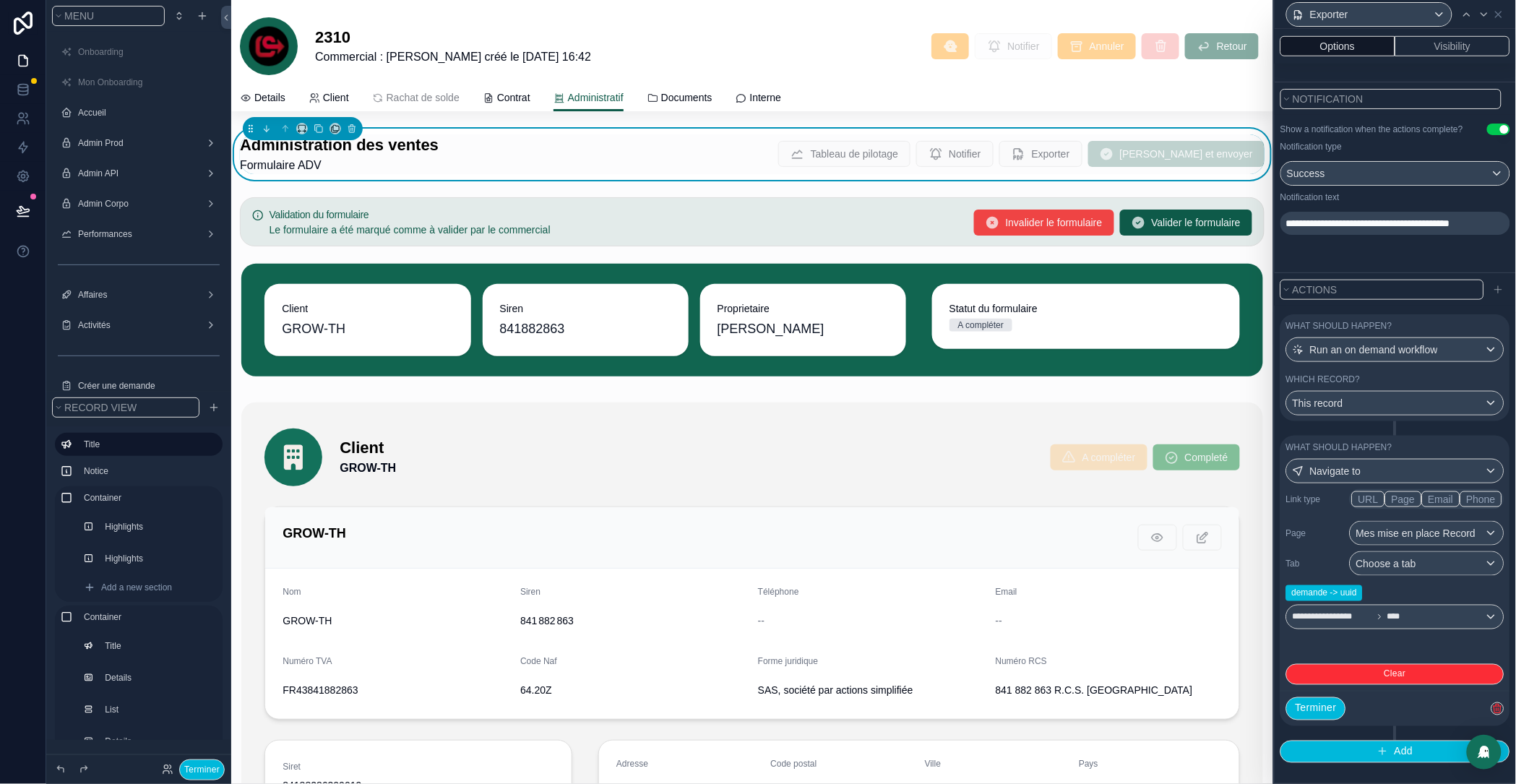
click at [1385, 548] on div "**********" at bounding box center [1396, 583] width 219 height 125
click at [1393, 562] on span "Choose a tab" at bounding box center [1387, 564] width 60 height 11
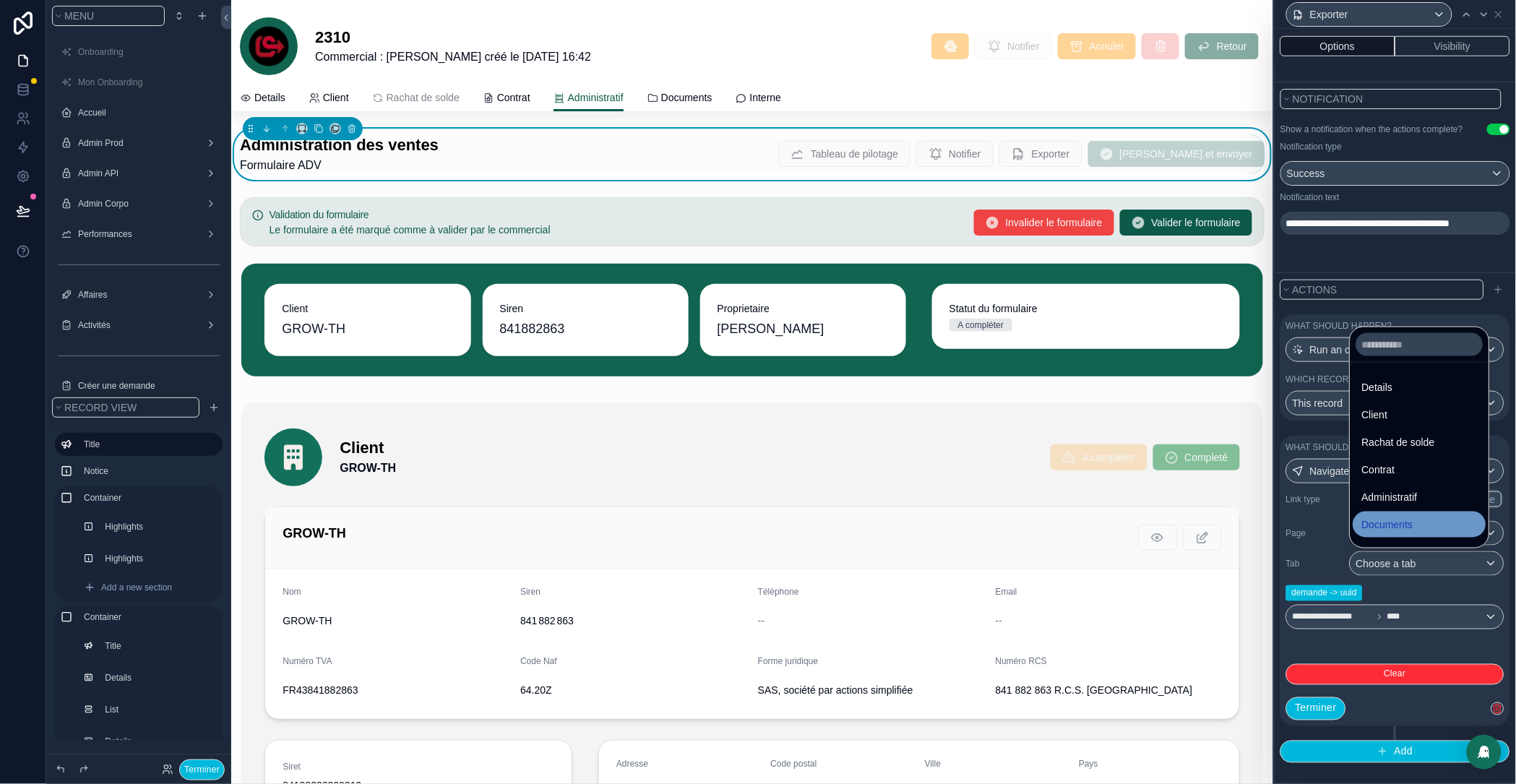
click at [1405, 513] on div "Documents" at bounding box center [1420, 525] width 133 height 26
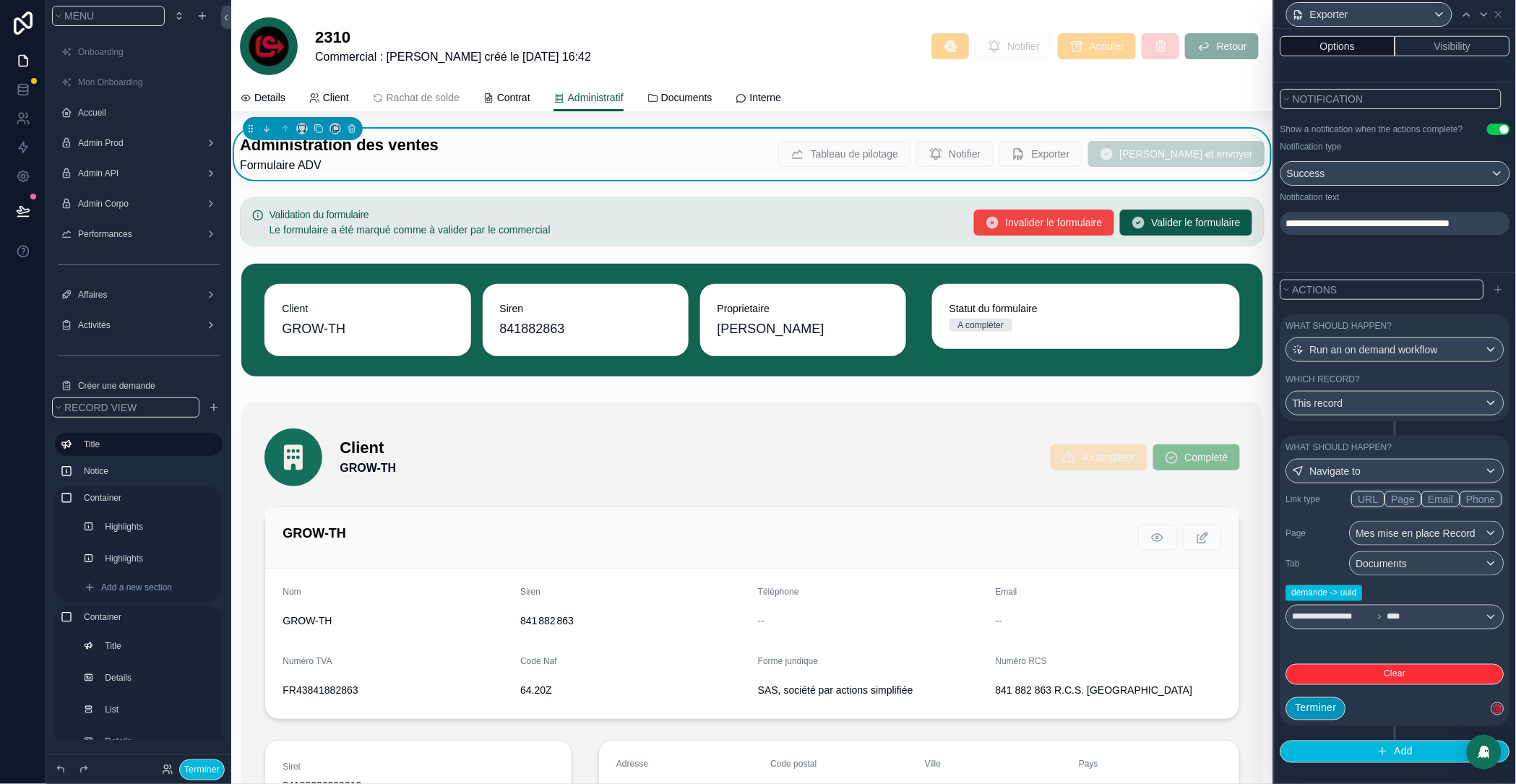
click at [1328, 704] on button "Terminer" at bounding box center [1317, 709] width 60 height 24
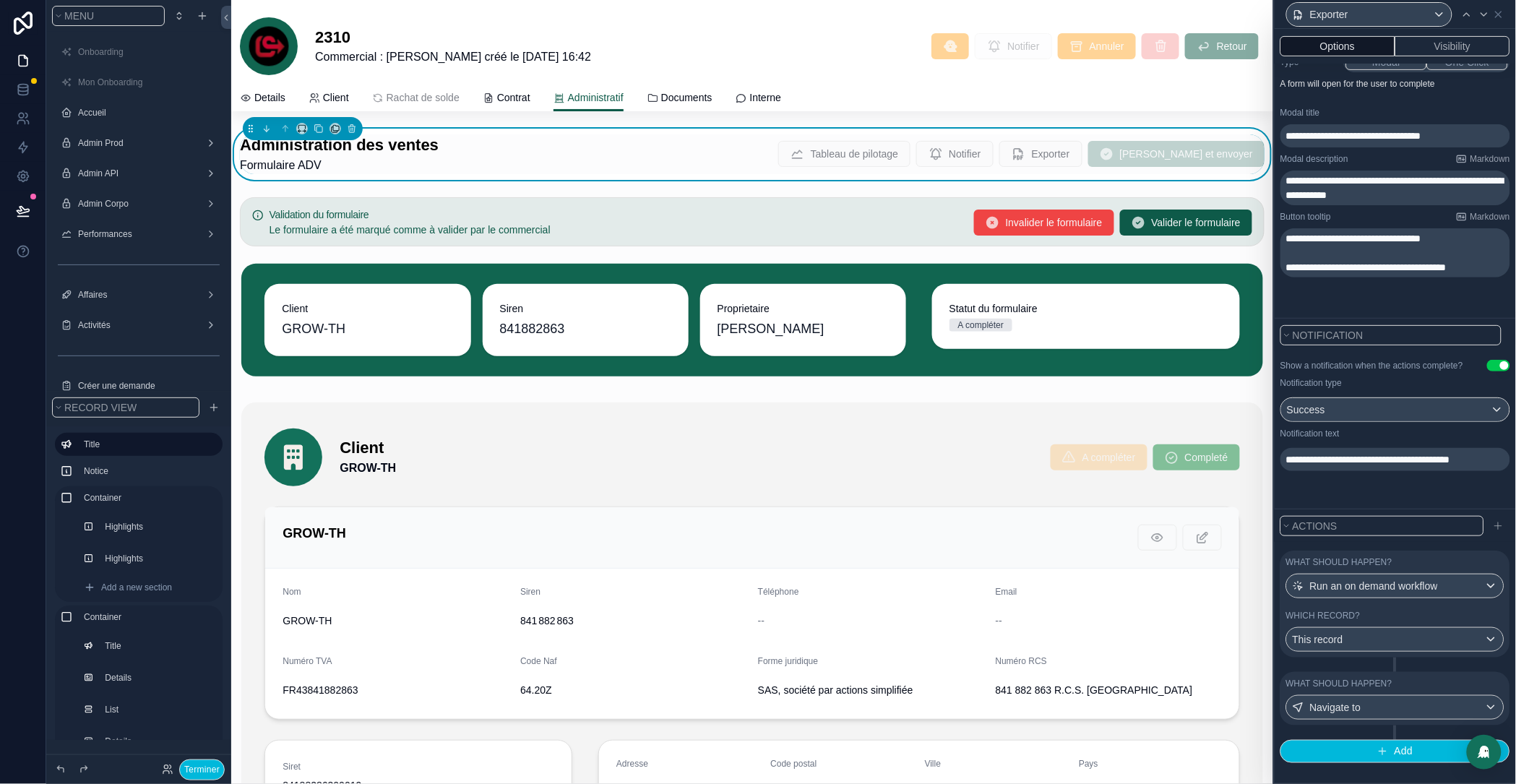
scroll to position [221, 0]
click at [25, 212] on icon at bounding box center [23, 210] width 14 height 14
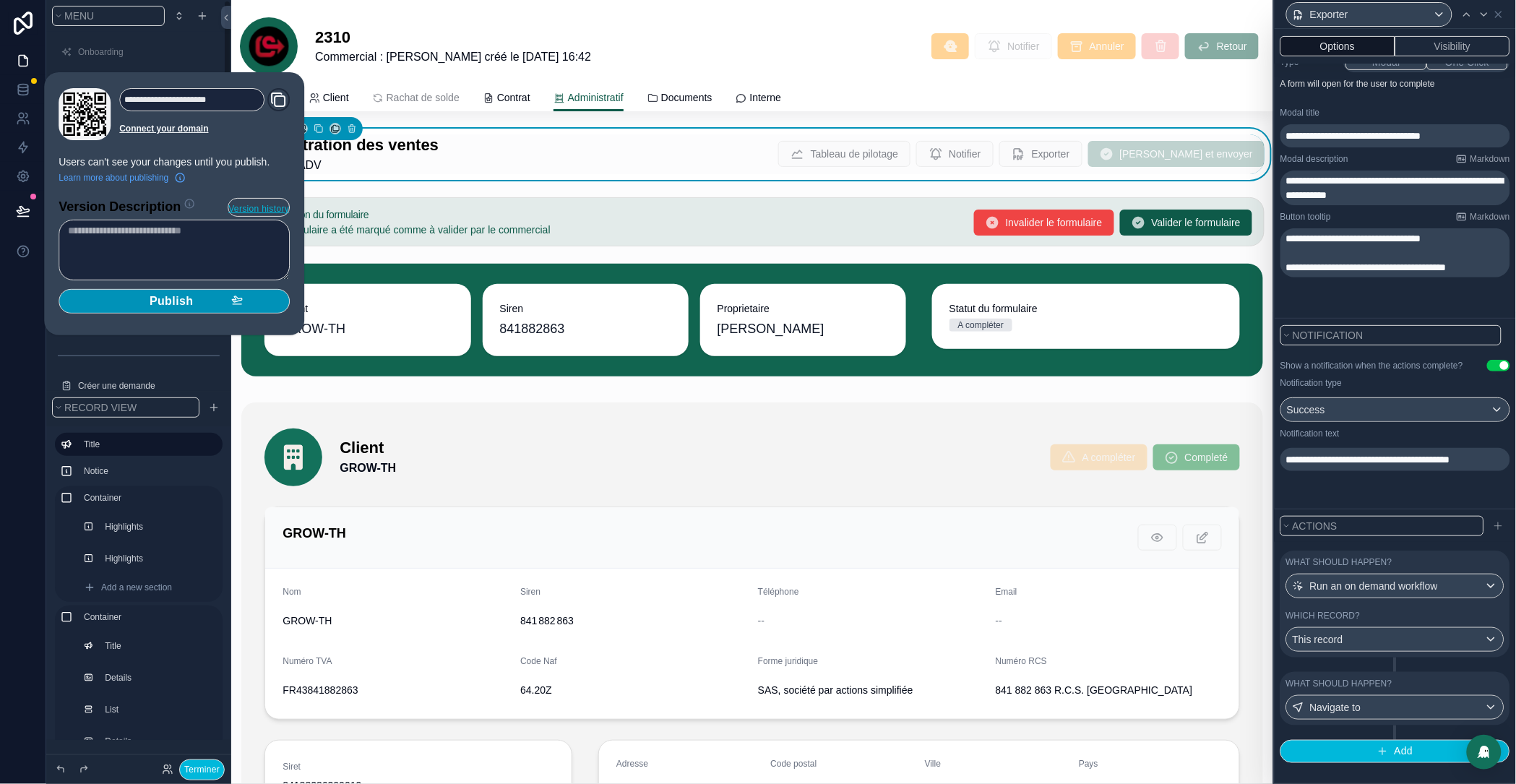
click at [193, 300] on span "Publish" at bounding box center [172, 301] width 44 height 14
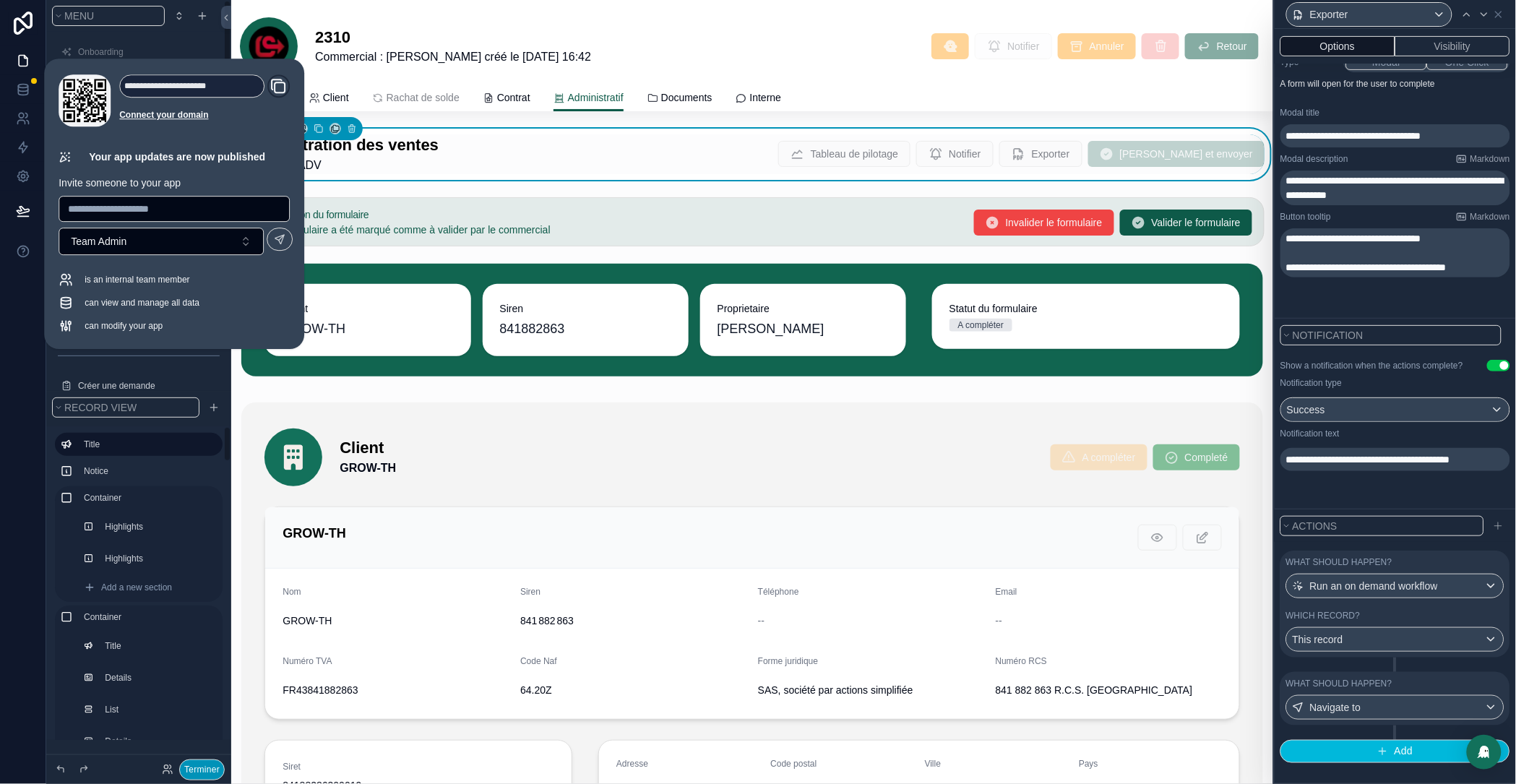
click at [206, 763] on button "Terminer" at bounding box center [202, 770] width 45 height 21
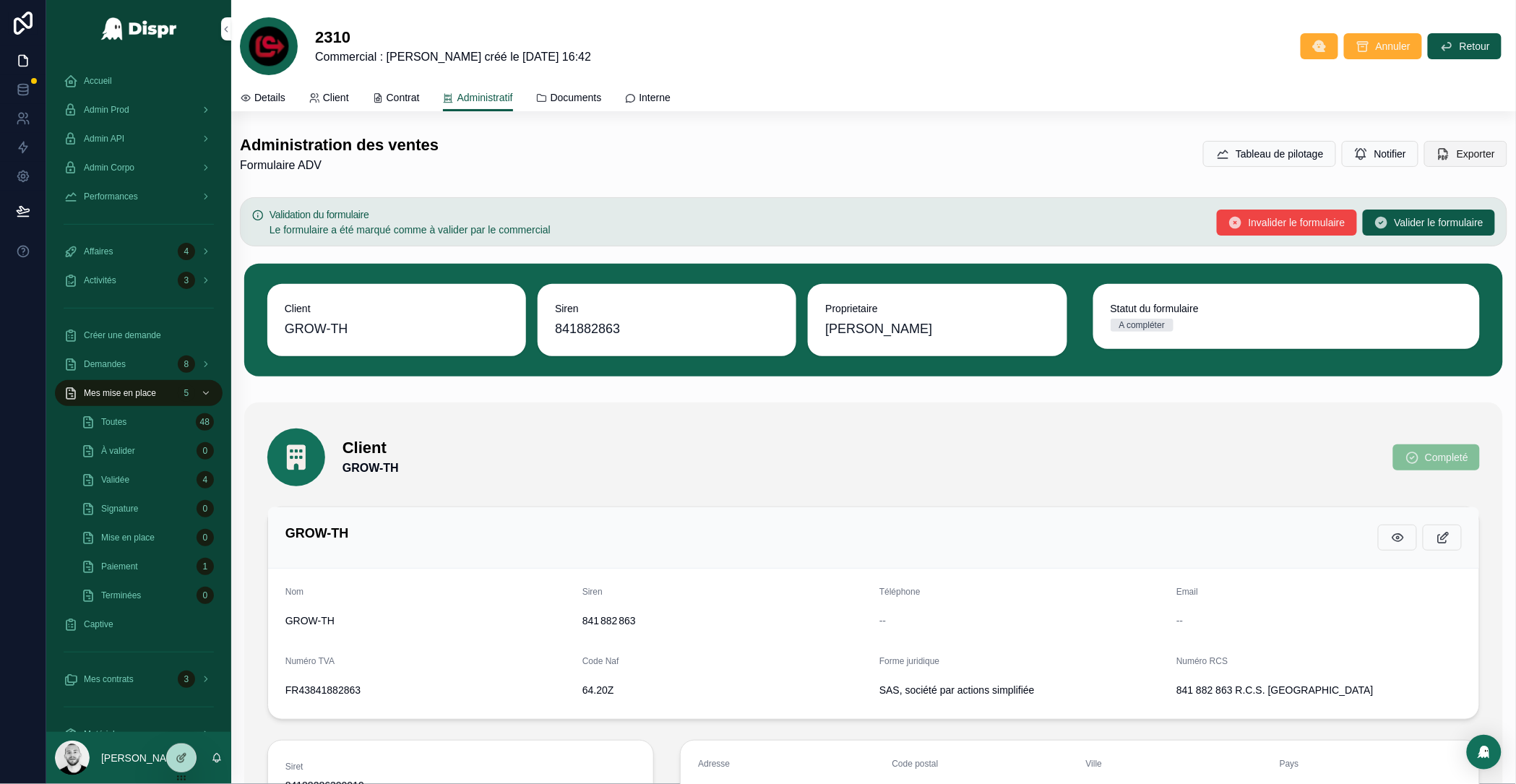
click at [1458, 151] on span "Exporter" at bounding box center [1476, 154] width 39 height 14
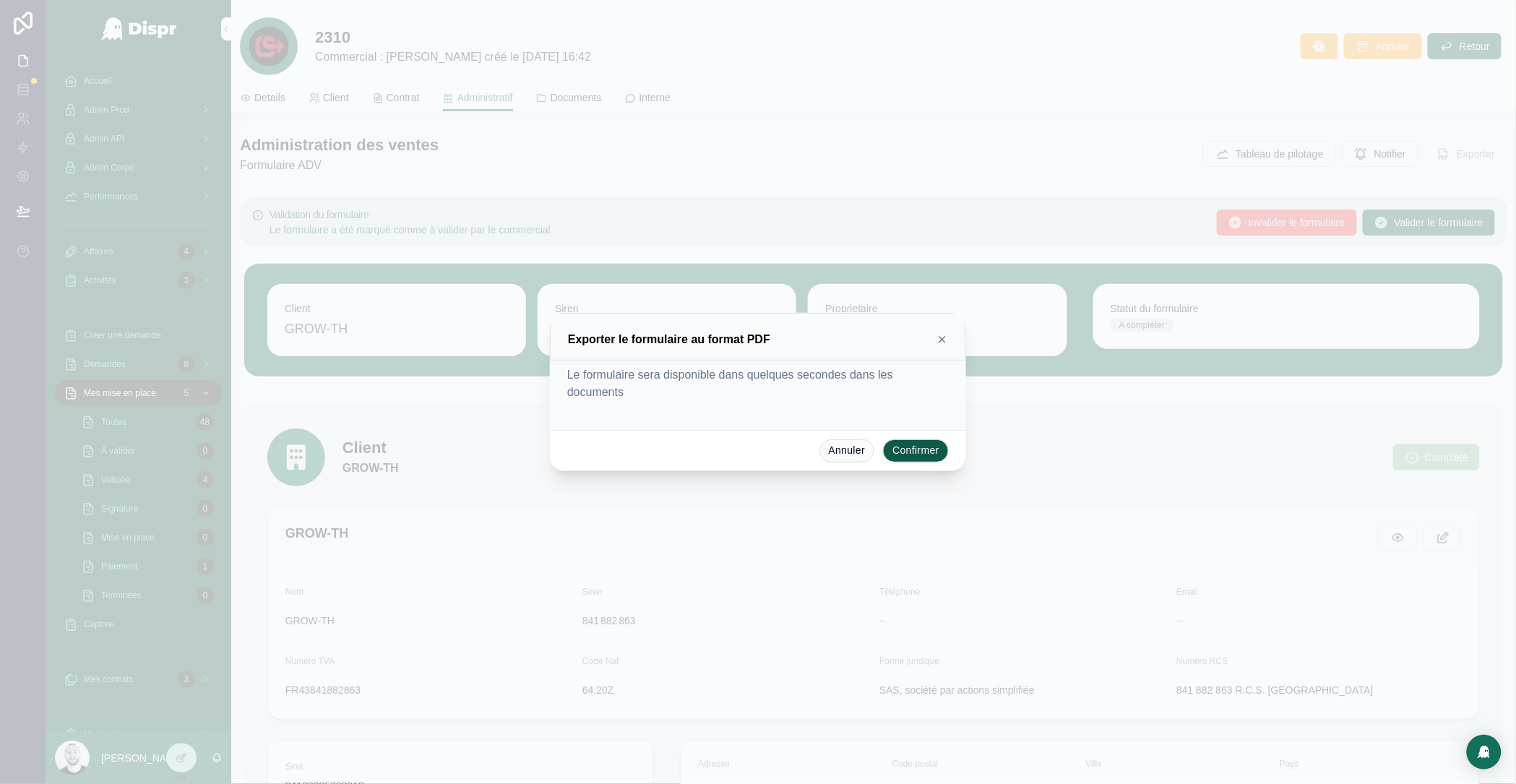
click at [901, 454] on button "Confirmer" at bounding box center [916, 450] width 66 height 24
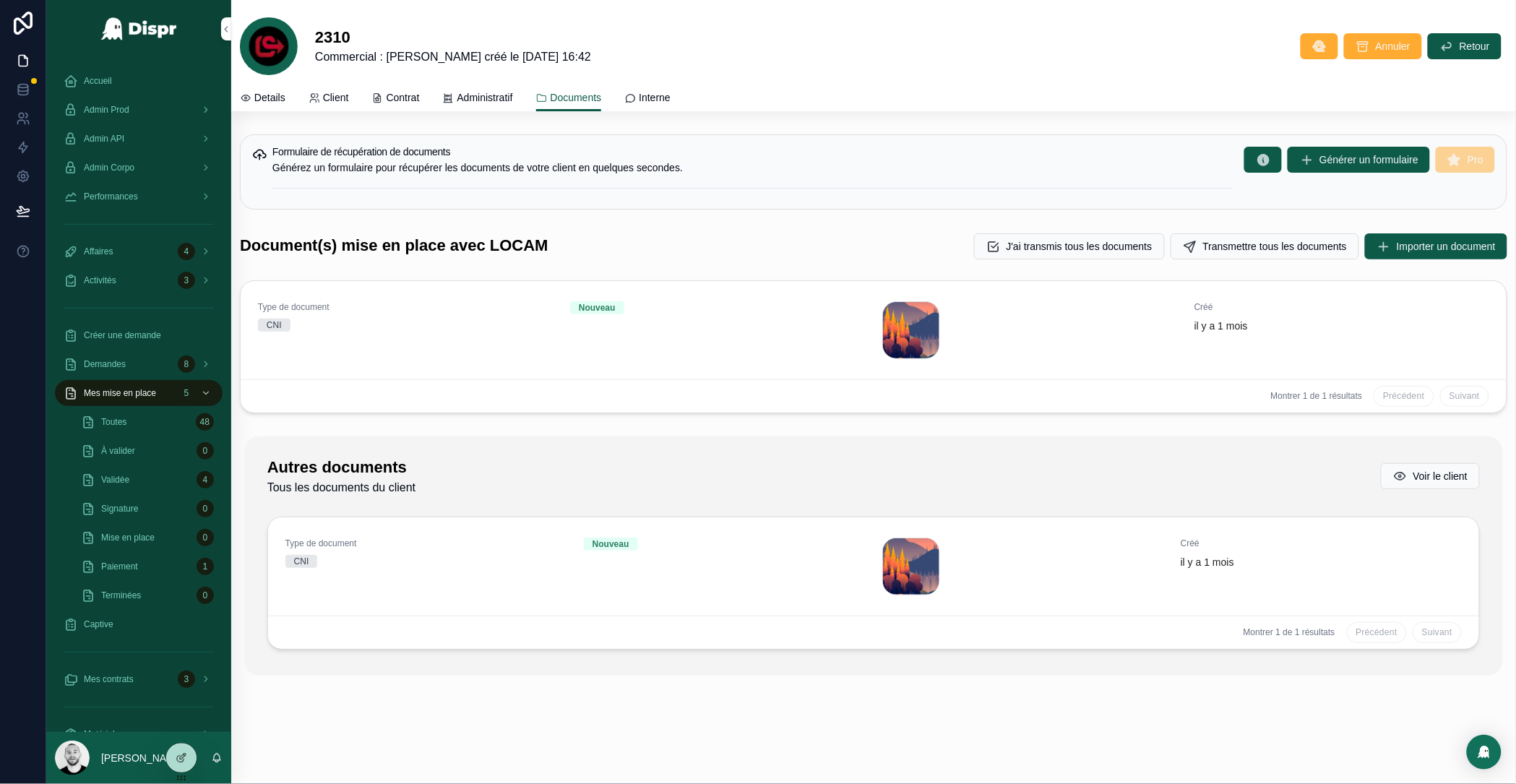
drag, startPoint x: 490, startPoint y: 90, endPoint x: 1512, endPoint y: 135, distance: 1023.0
click at [490, 90] on span "Administratif" at bounding box center [485, 97] width 56 height 14
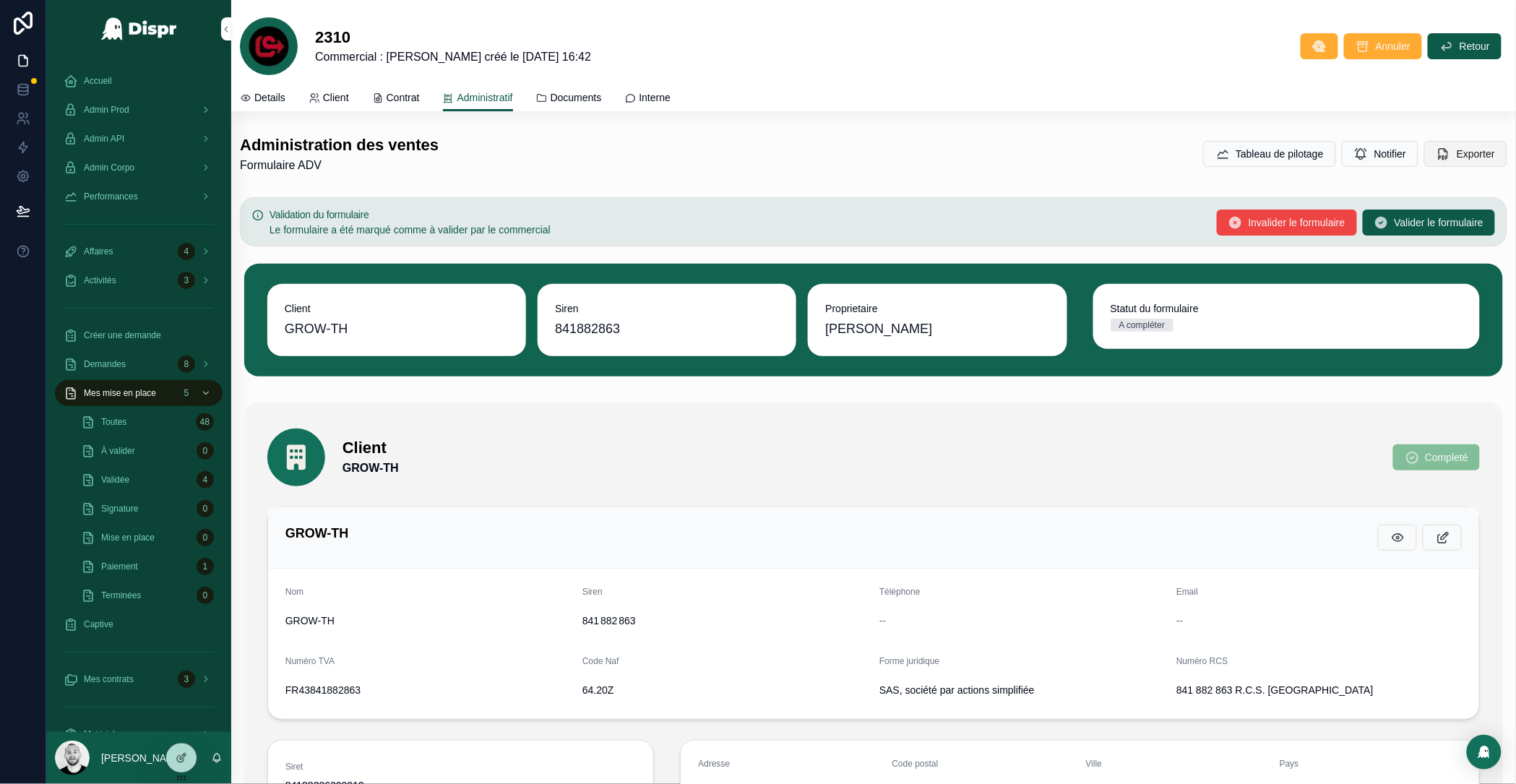
click at [1458, 150] on span "Exporter" at bounding box center [1476, 154] width 39 height 14
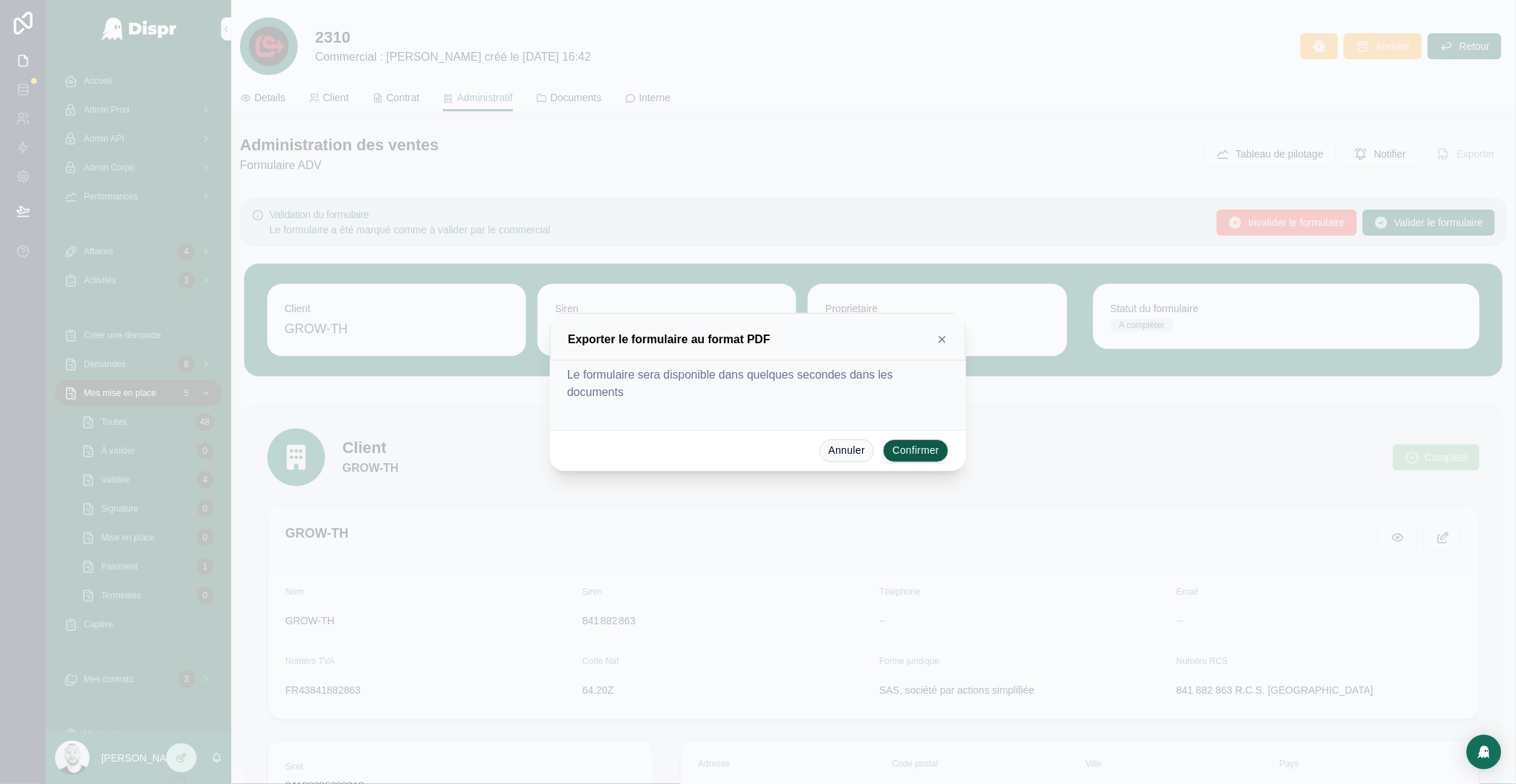
click at [918, 445] on button "Confirmer" at bounding box center [916, 450] width 66 height 24
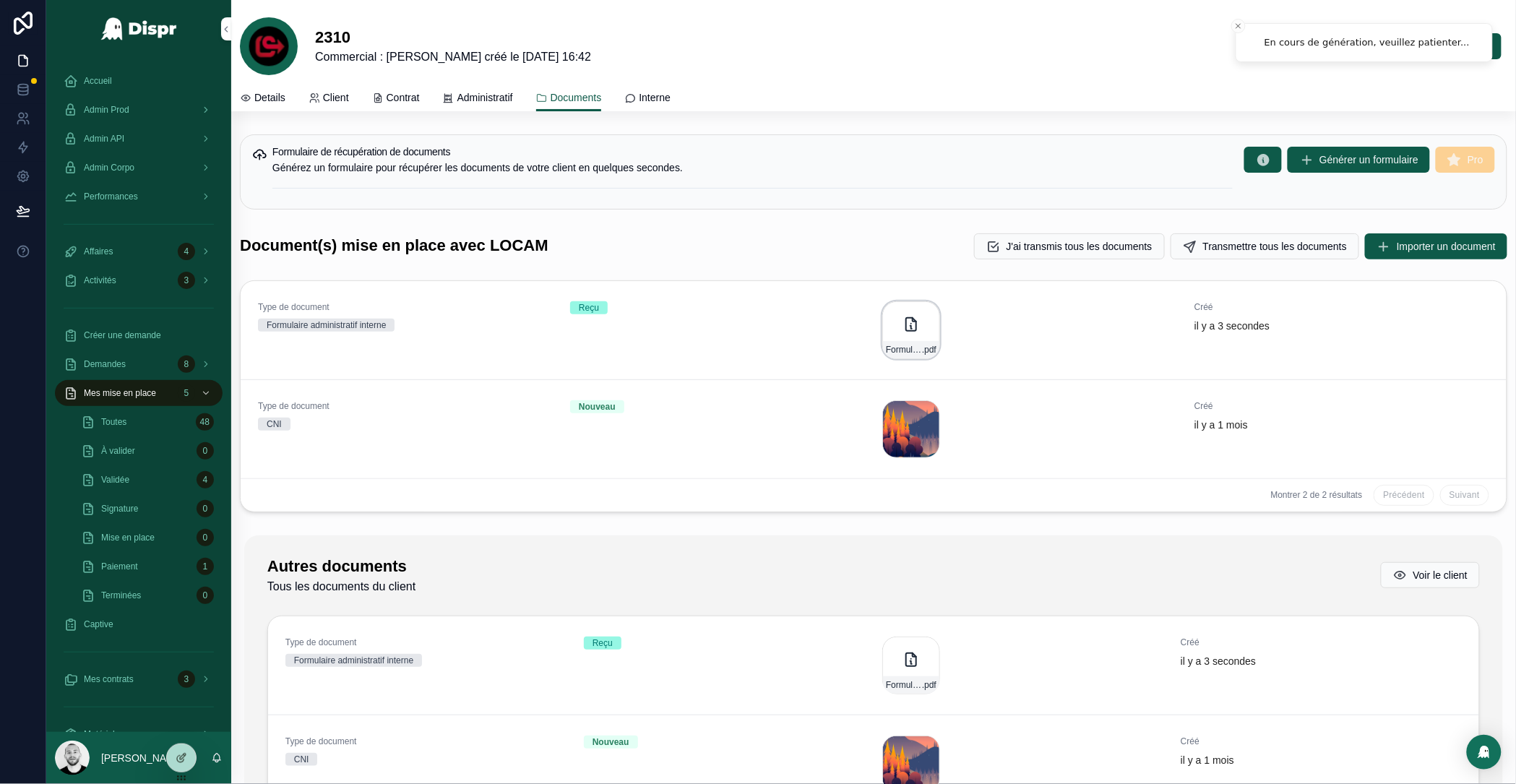
click at [903, 333] on icon "scrollable content" at bounding box center [912, 324] width 17 height 17
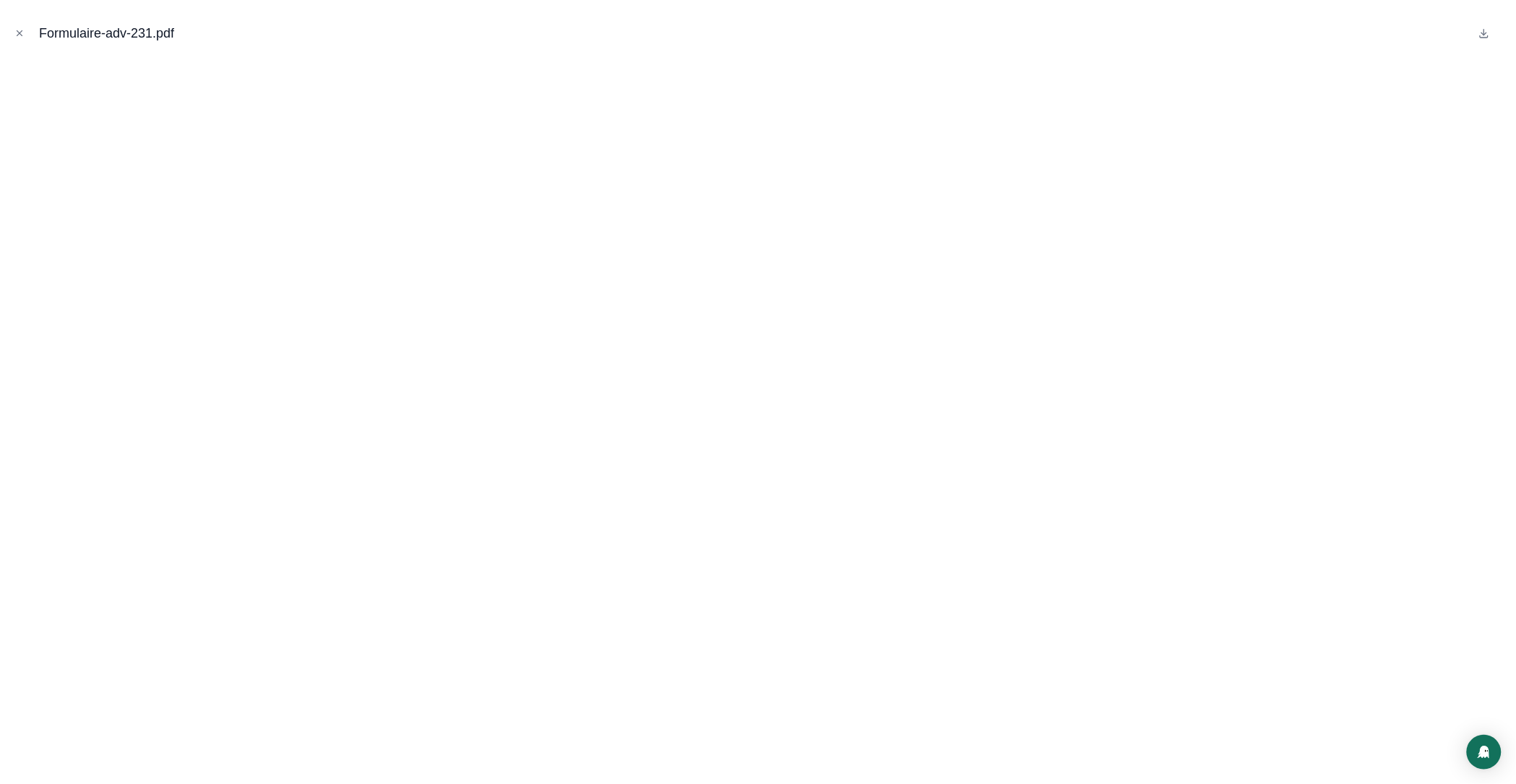
click at [32, 31] on div "Formulaire-adv-231.pdf" at bounding box center [758, 33] width 1493 height 43
click at [20, 30] on icon "Close modal" at bounding box center [19, 33] width 10 height 10
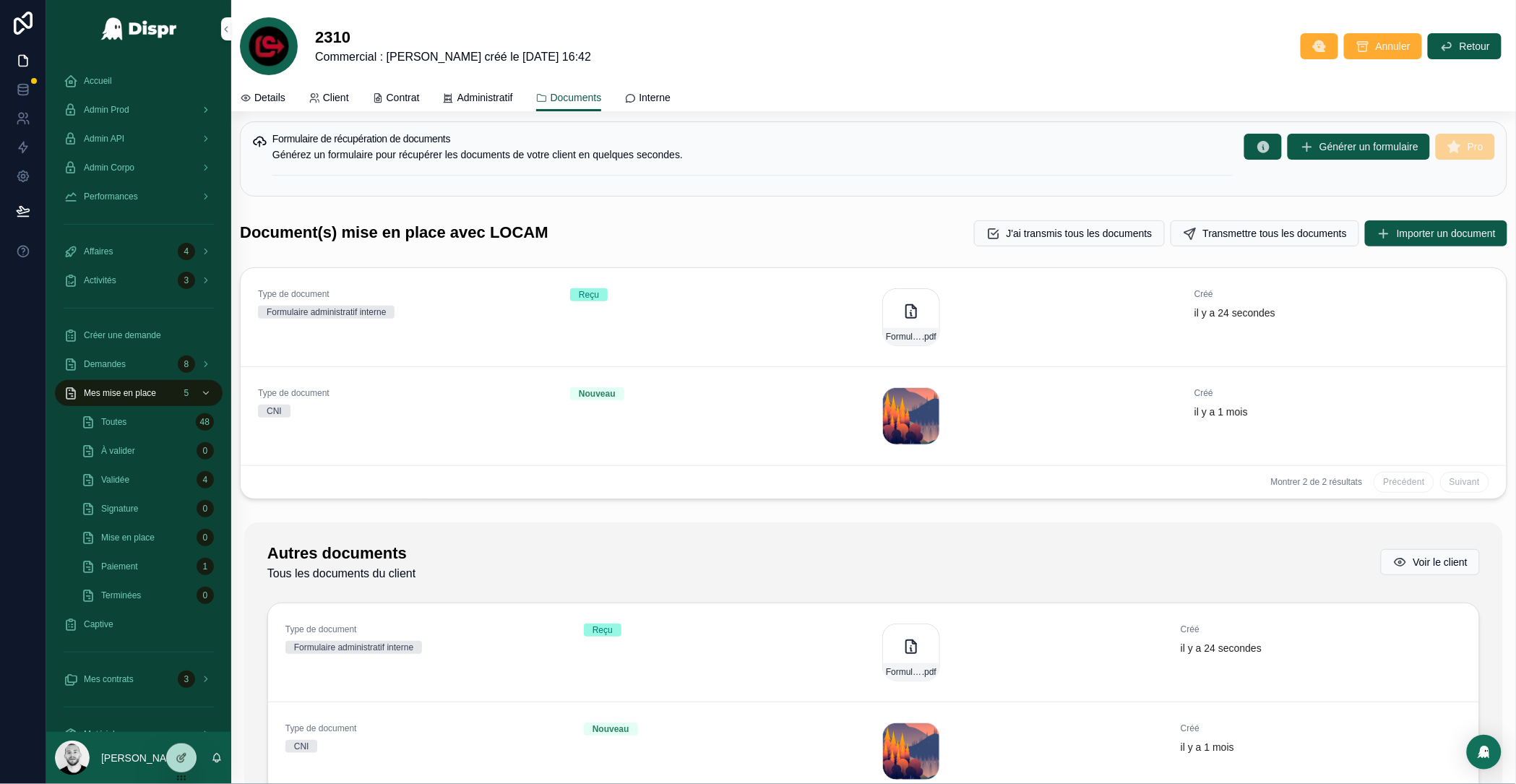
scroll to position [29, 0]
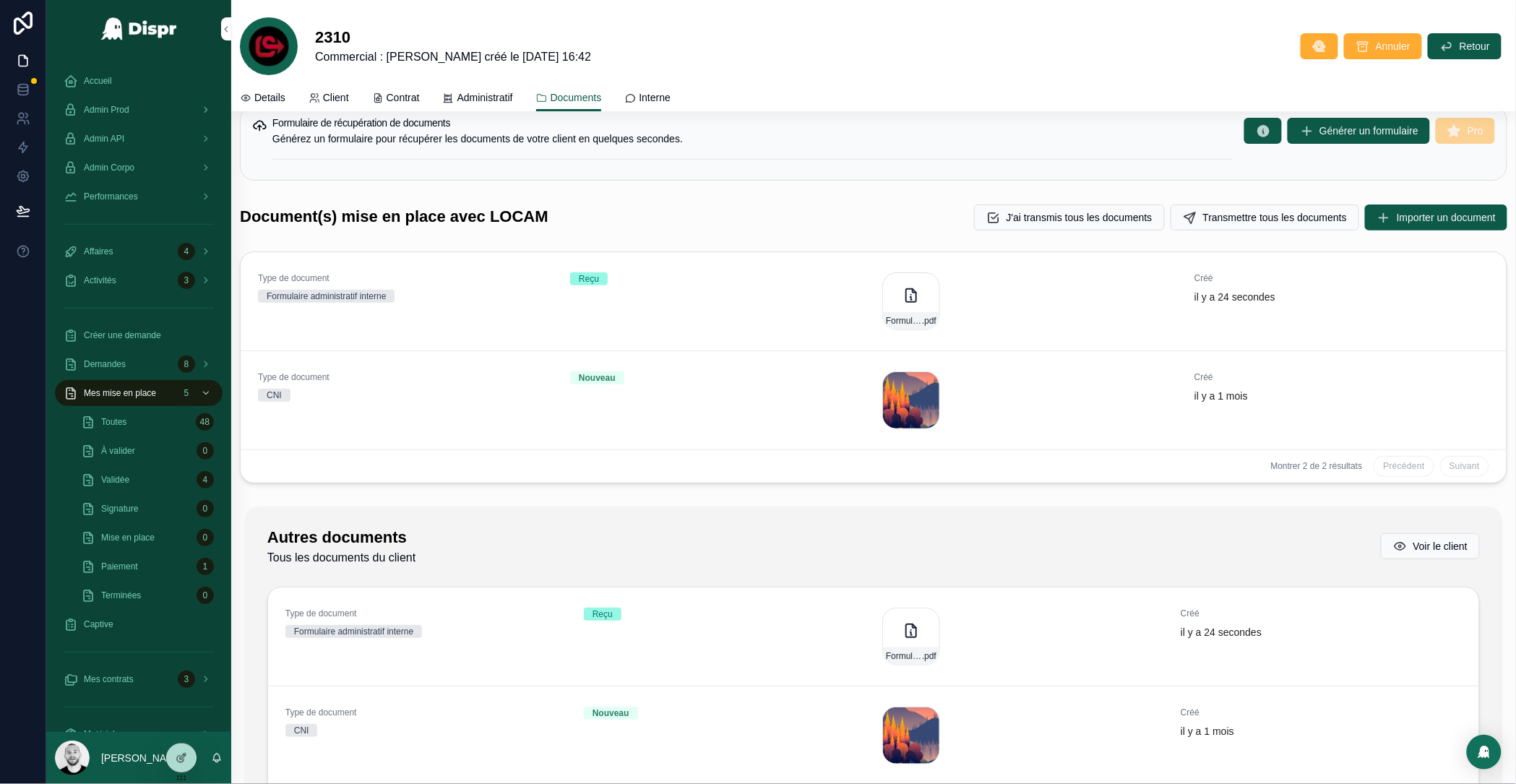
click at [478, 98] on span "Administratif" at bounding box center [485, 97] width 56 height 14
